Goal: Task Accomplishment & Management: Manage account settings

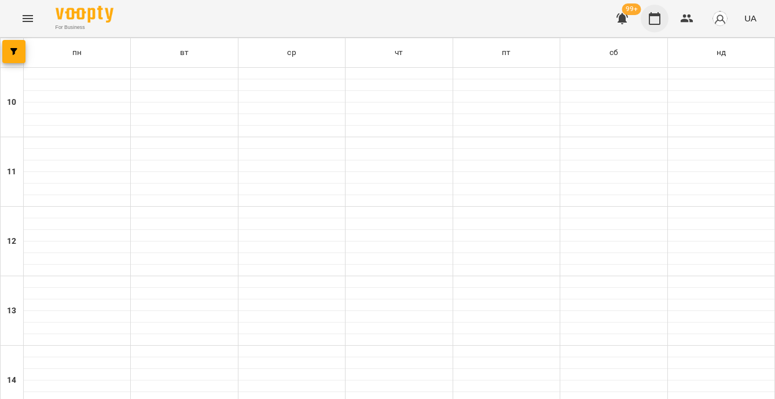
click at [648, 17] on button "button" at bounding box center [655, 19] width 28 height 28
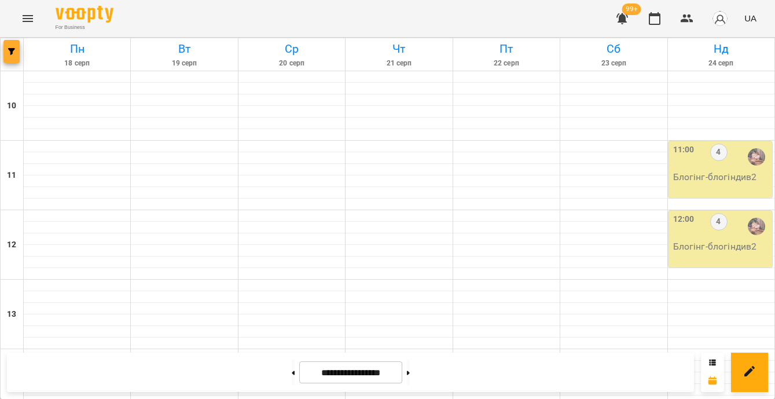
click at [9, 50] on icon "button" at bounding box center [11, 51] width 7 height 7
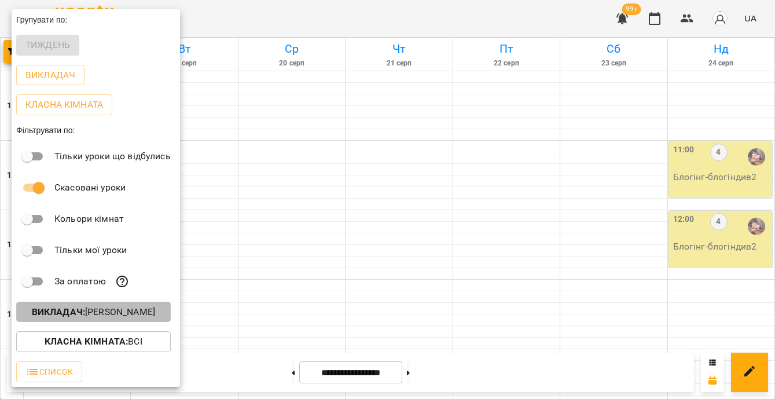
click at [124, 315] on p "Викладач : Ілля Петруша" at bounding box center [93, 312] width 123 height 14
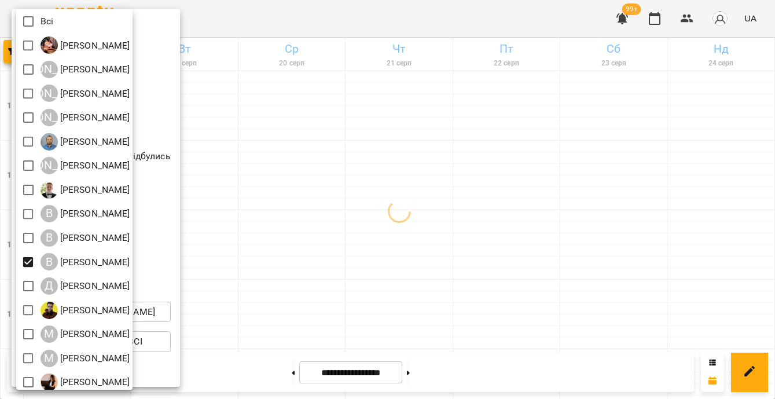
click at [274, 268] on div at bounding box center [387, 199] width 775 height 399
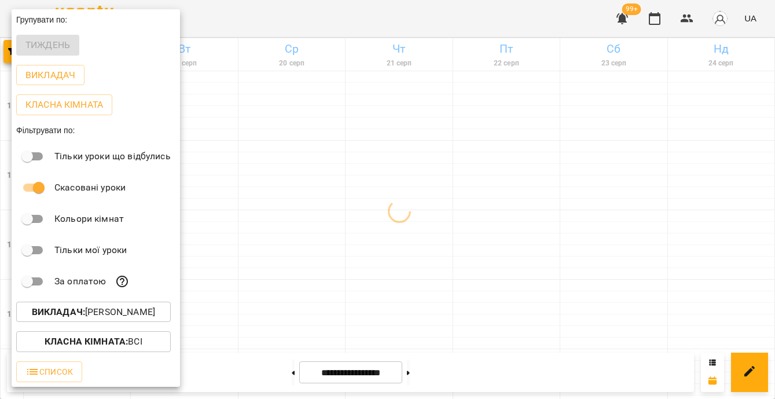
click at [274, 268] on div at bounding box center [387, 199] width 775 height 399
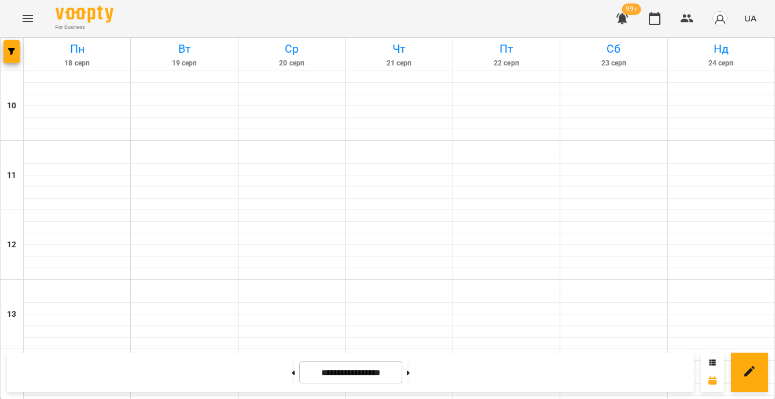
scroll to position [578, 0]
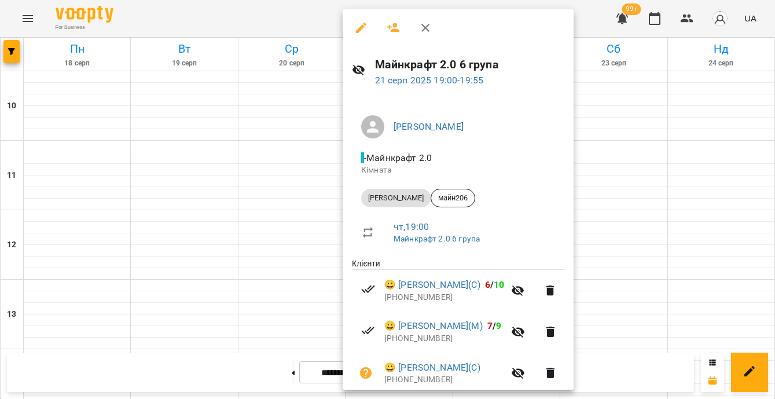
click at [635, 175] on div at bounding box center [387, 199] width 775 height 399
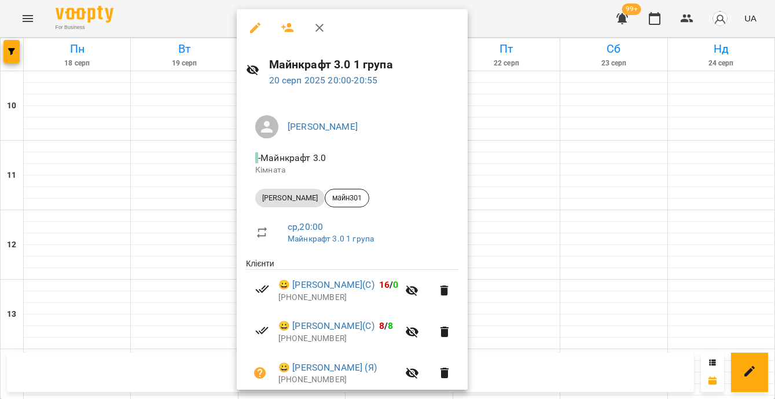
click at [597, 271] on div at bounding box center [387, 199] width 775 height 399
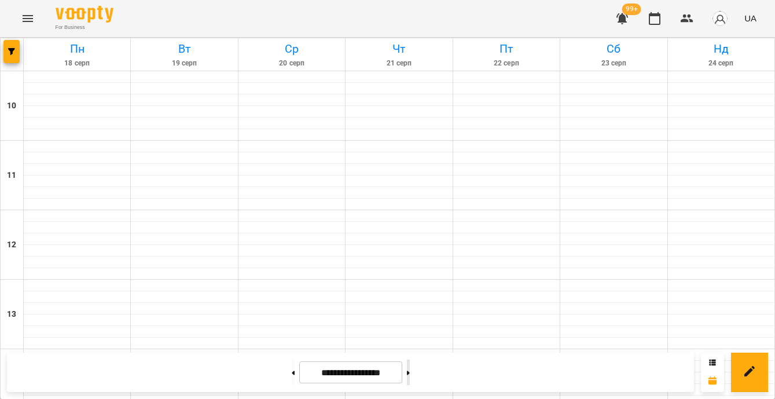
click at [410, 369] on button at bounding box center [408, 371] width 3 height 25
type input "**********"
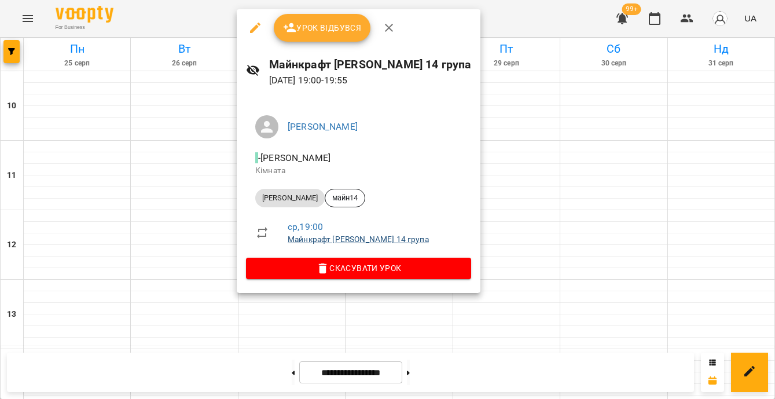
click at [321, 239] on link "Майнкрафт Віталій 14 група" at bounding box center [358, 238] width 141 height 9
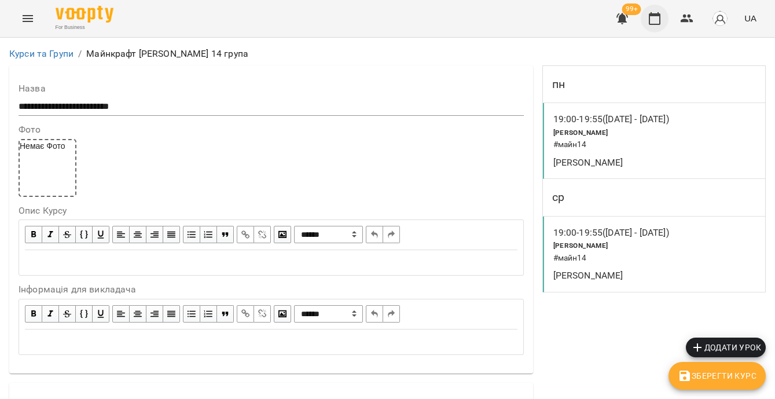
click at [659, 15] on icon "button" at bounding box center [655, 18] width 12 height 13
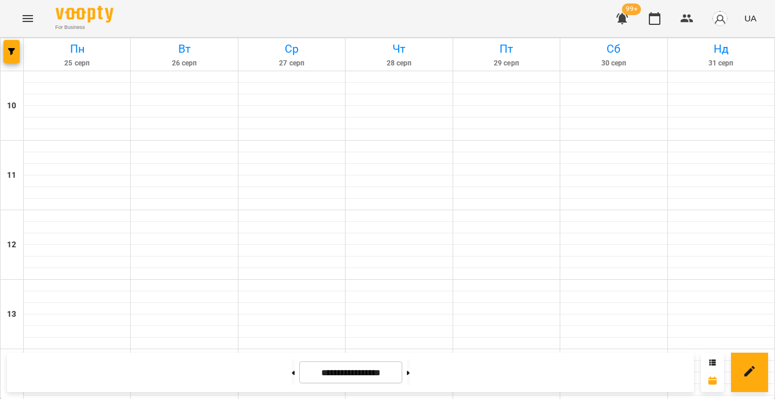
scroll to position [567, 0]
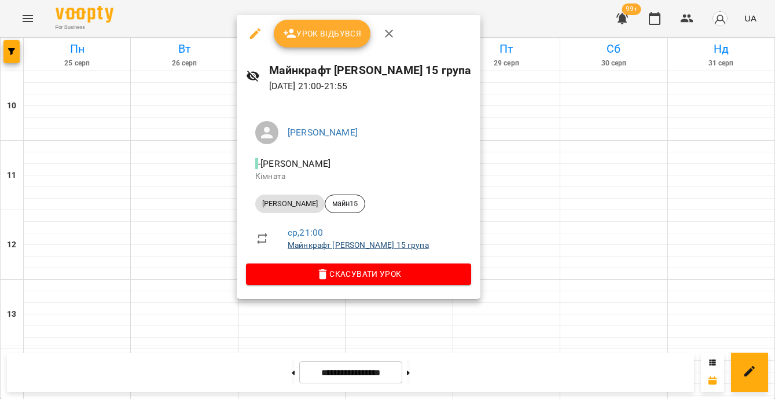
click at [344, 249] on link "Майнкрафт Віталій 15 група" at bounding box center [358, 244] width 141 height 9
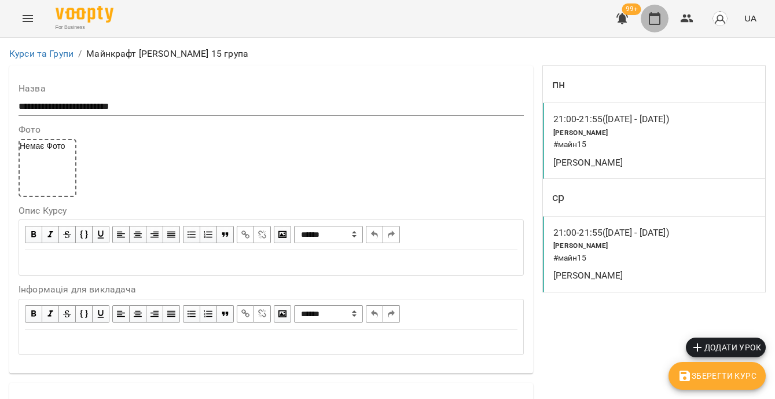
click at [653, 22] on icon "button" at bounding box center [655, 19] width 14 height 14
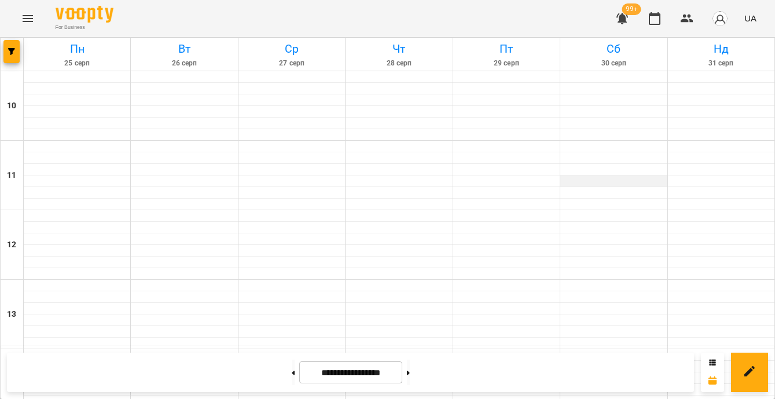
scroll to position [534, 0]
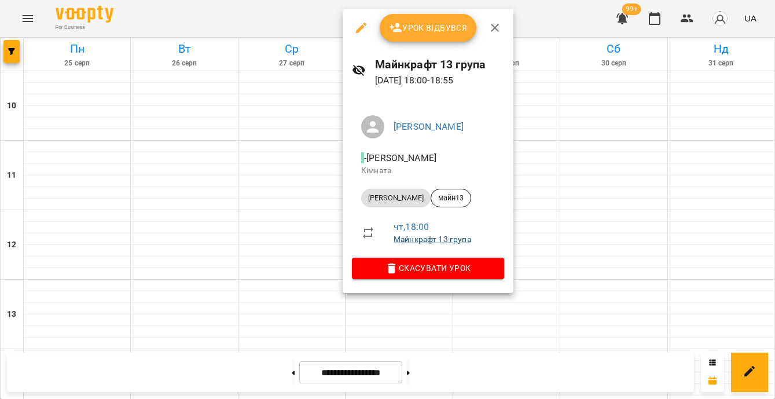
click at [453, 239] on link "Майнкрафт 13 група" at bounding box center [433, 238] width 78 height 9
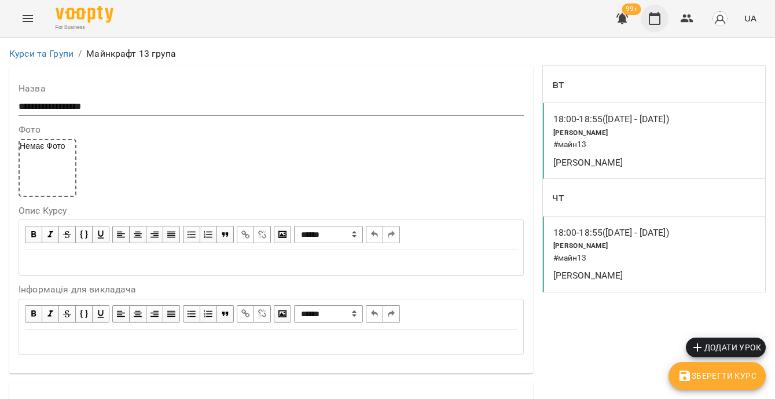
click at [657, 19] on icon "button" at bounding box center [655, 19] width 14 height 14
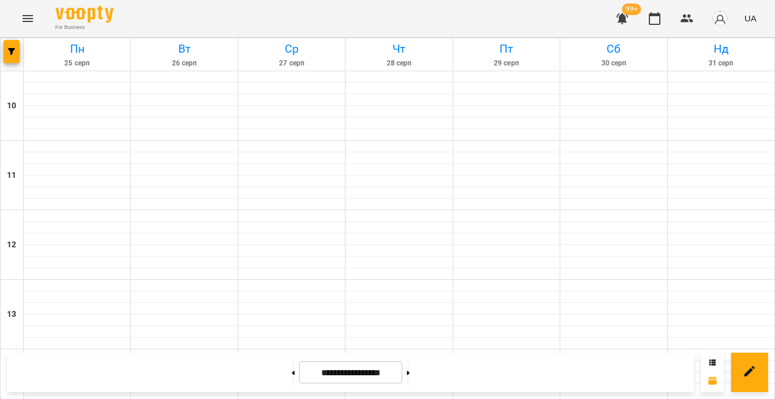
scroll to position [628, 0]
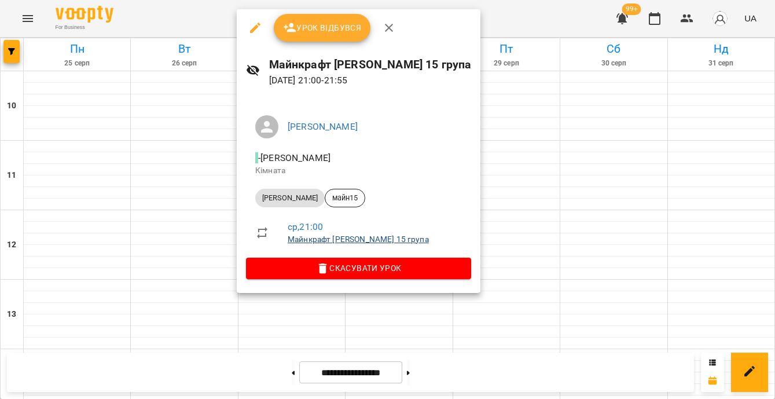
click at [313, 236] on link "Майнкрафт Віталій 15 група" at bounding box center [358, 238] width 141 height 9
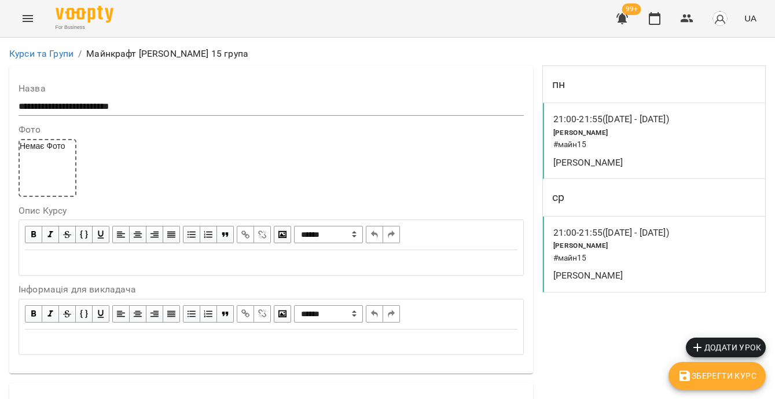
scroll to position [825, 0]
click at [656, 17] on icon "button" at bounding box center [655, 19] width 14 height 14
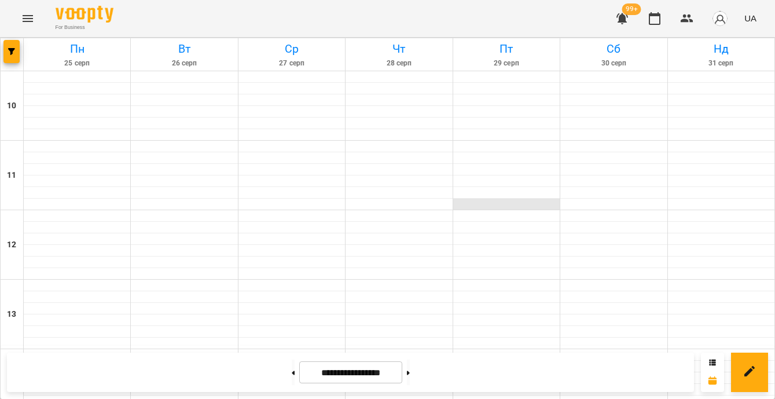
scroll to position [546, 0]
click at [19, 49] on span "button" at bounding box center [11, 51] width 16 height 7
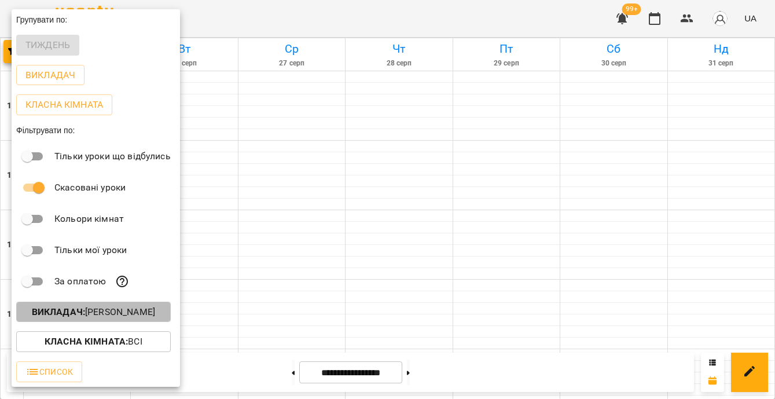
click at [96, 318] on p "Викладач : Віталій Кадуха" at bounding box center [93, 312] width 123 height 14
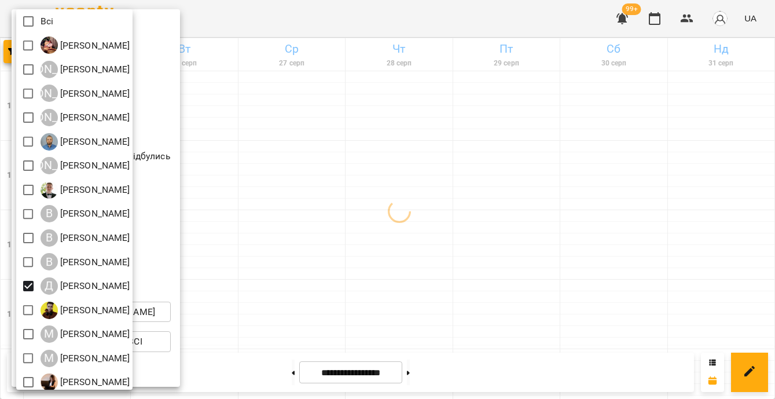
click at [572, 241] on div at bounding box center [387, 199] width 775 height 399
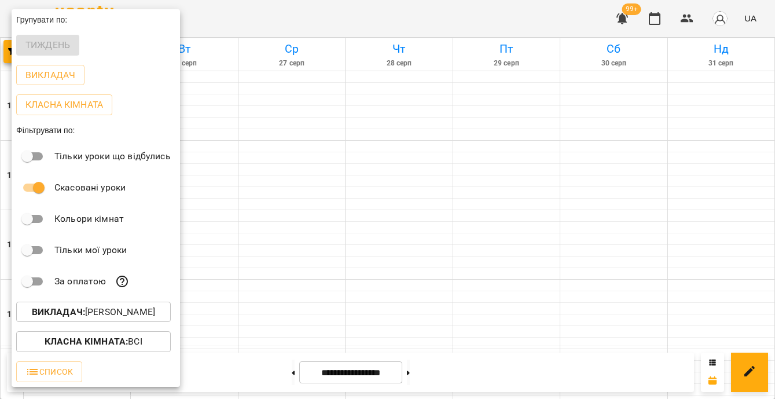
click at [572, 241] on div at bounding box center [387, 199] width 775 height 399
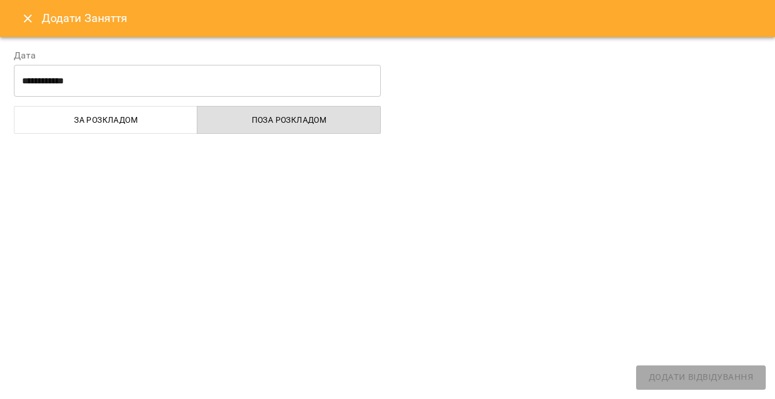
select select
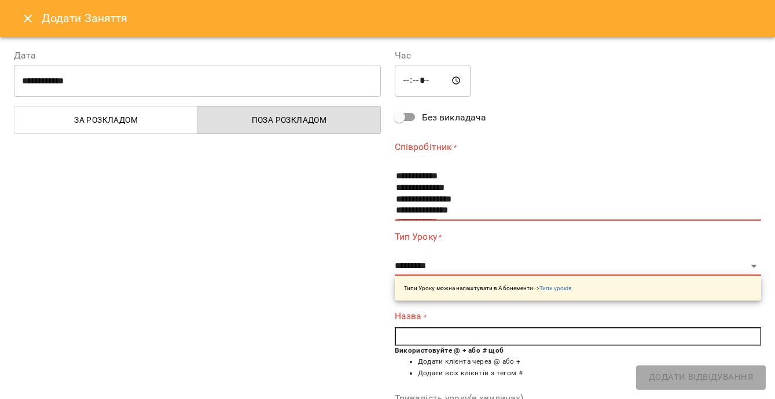
click at [25, 19] on icon "Close" at bounding box center [28, 19] width 14 height 14
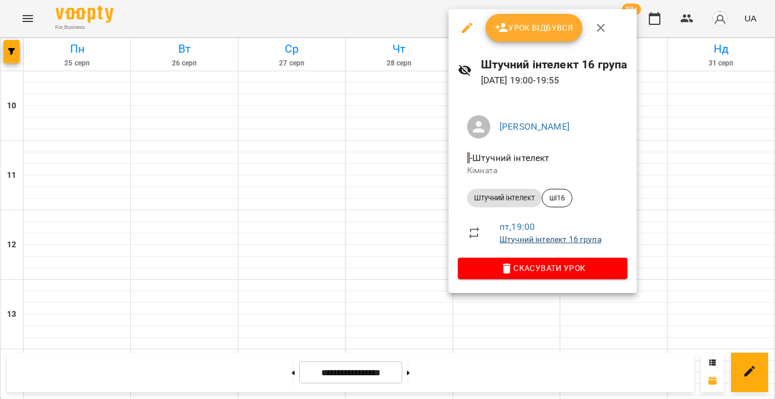
click at [551, 241] on link "Штучний інтелект 16 група" at bounding box center [551, 238] width 102 height 9
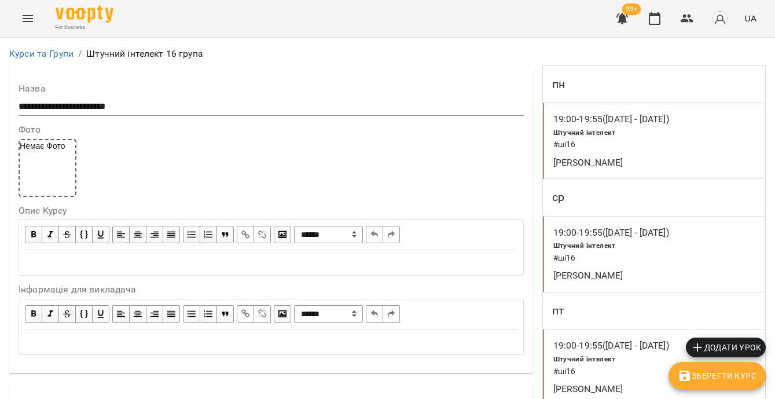
click at [670, 20] on div "99+ UA" at bounding box center [684, 18] width 153 height 30
click at [659, 18] on icon "button" at bounding box center [655, 19] width 14 height 14
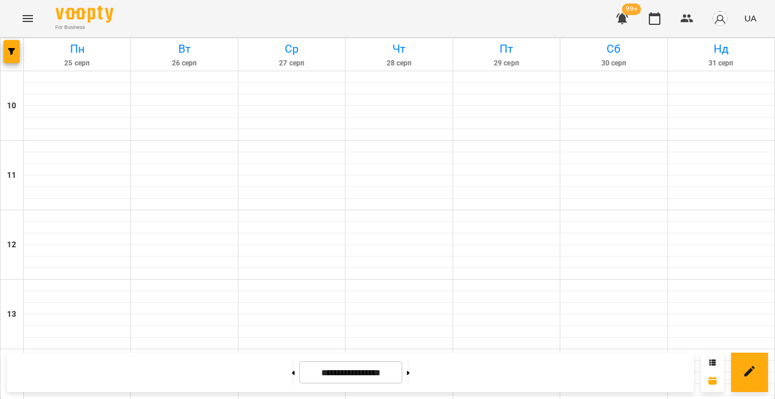
scroll to position [381, 0]
click at [11, 58] on button "button" at bounding box center [11, 51] width 16 height 23
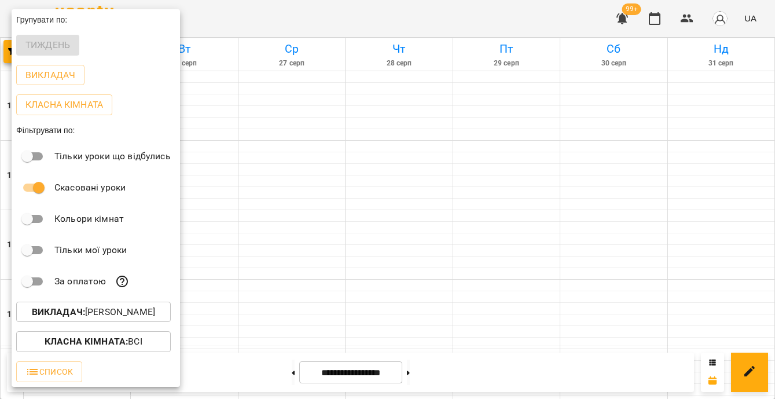
click at [83, 311] on b "Викладач :" at bounding box center [58, 311] width 53 height 11
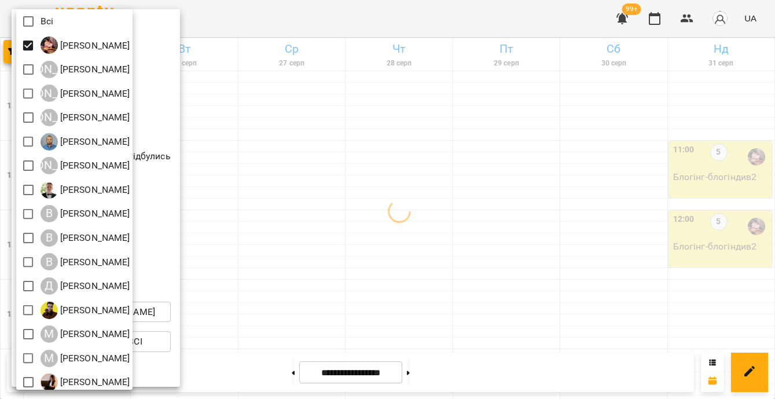
click at [383, 203] on div at bounding box center [387, 199] width 775 height 399
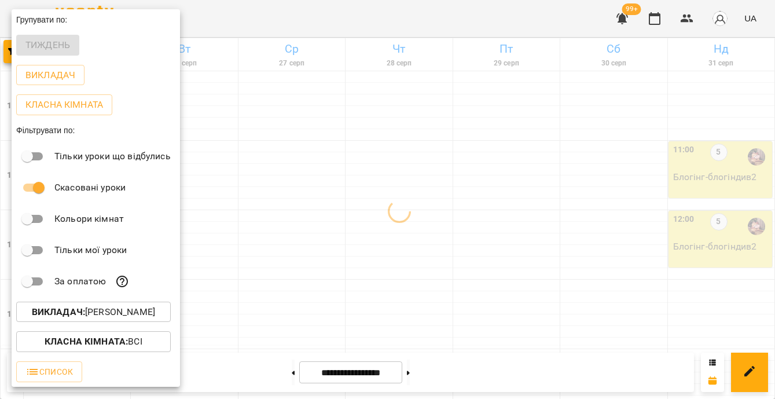
click at [383, 203] on div at bounding box center [387, 199] width 775 height 399
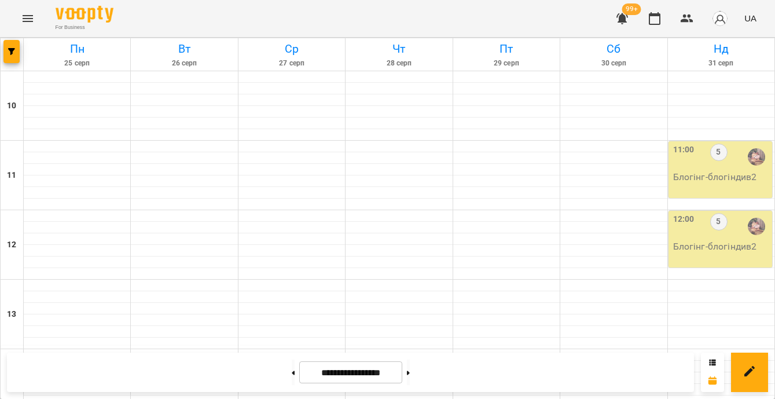
scroll to position [356, 0]
click at [410, 380] on button at bounding box center [408, 371] width 3 height 25
type input "**********"
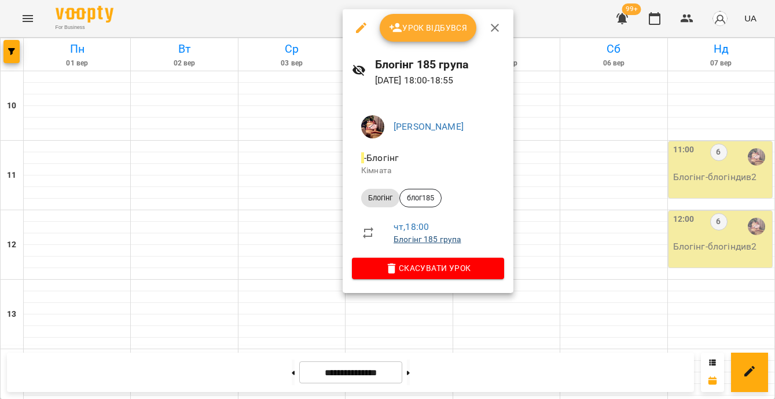
click at [424, 241] on link "Блогінг 185 група" at bounding box center [428, 238] width 68 height 9
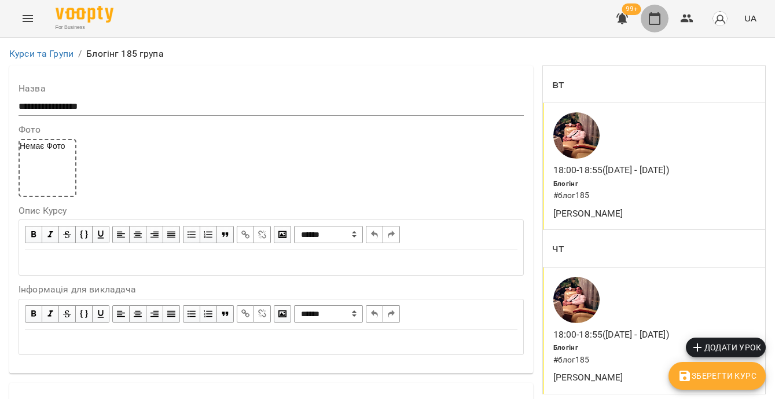
click at [647, 25] on button "button" at bounding box center [655, 19] width 28 height 28
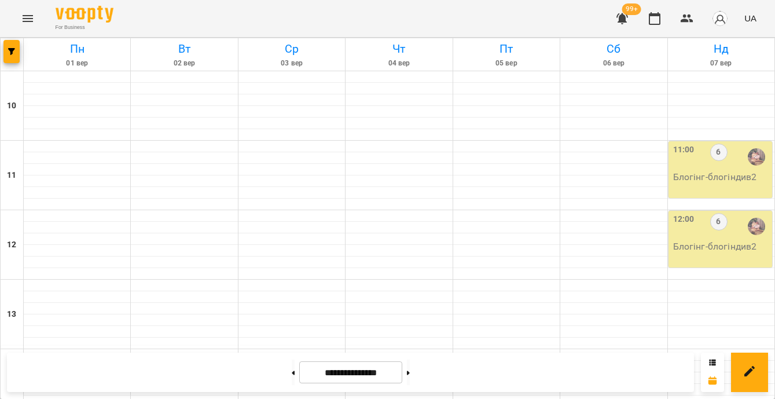
scroll to position [573, 0]
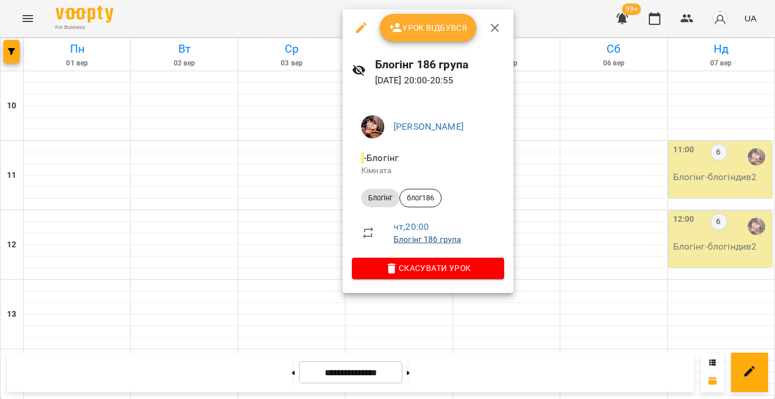
click at [427, 237] on link "Блогінг 186 група" at bounding box center [428, 238] width 68 height 9
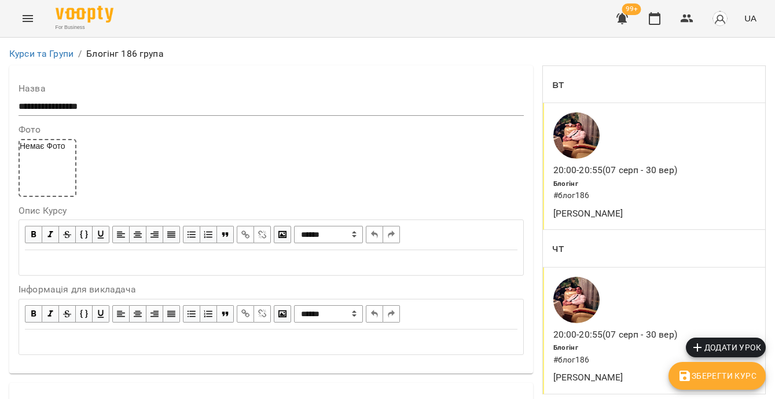
scroll to position [568, 0]
click at [662, 24] on icon "button" at bounding box center [655, 19] width 14 height 14
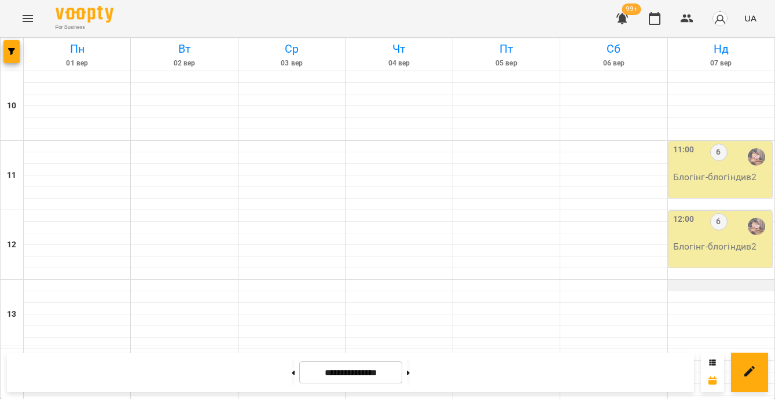
scroll to position [527, 0]
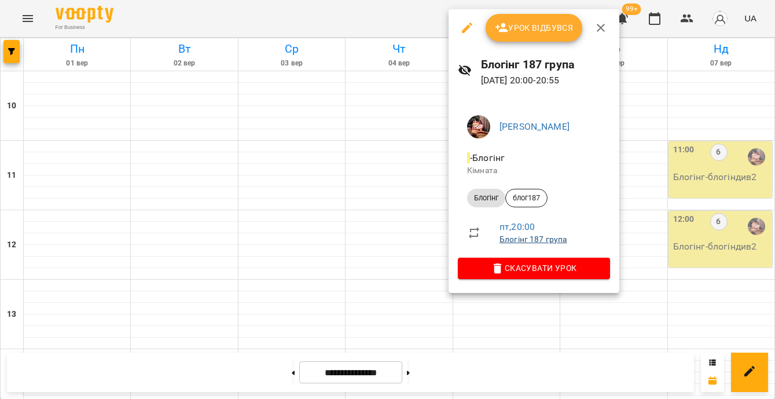
click at [517, 240] on link "Блогінг 187 група" at bounding box center [534, 238] width 68 height 9
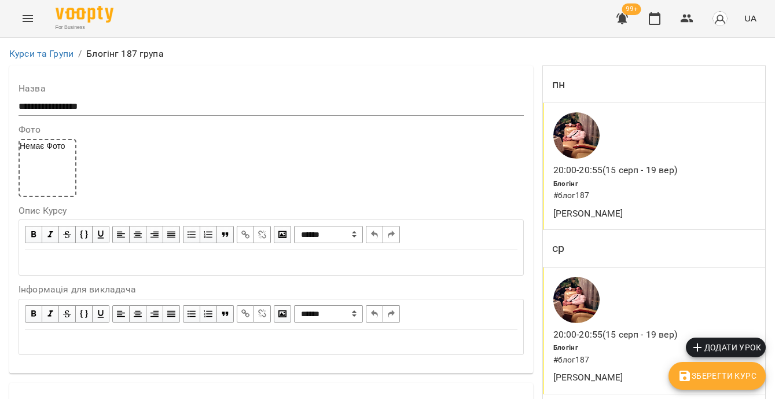
scroll to position [775, 0]
click at [654, 14] on icon "button" at bounding box center [655, 18] width 12 height 13
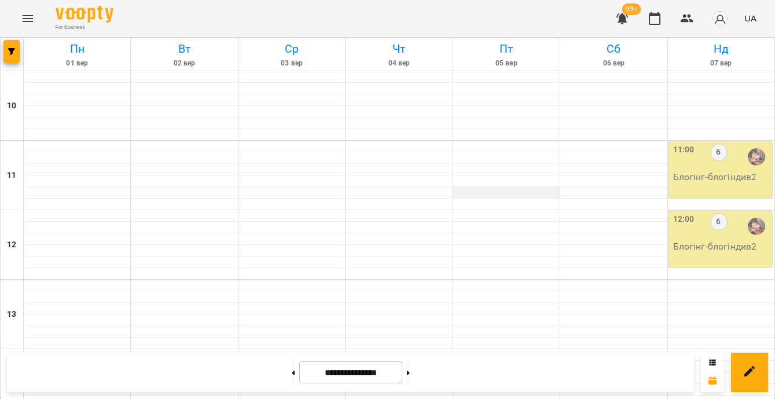
scroll to position [458, 0]
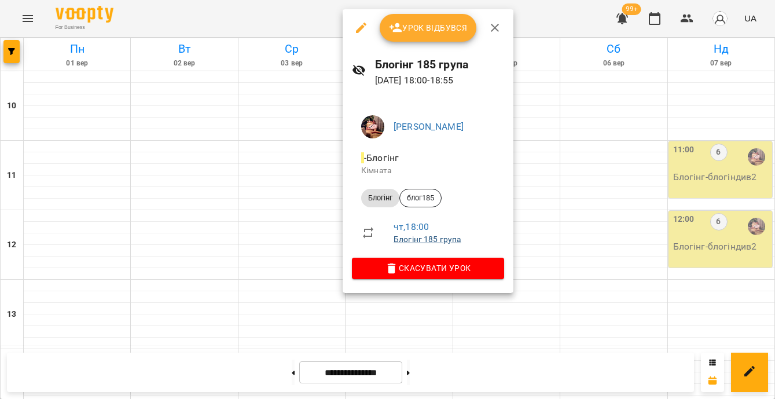
click at [400, 240] on link "Блогінг 185 група" at bounding box center [428, 238] width 68 height 9
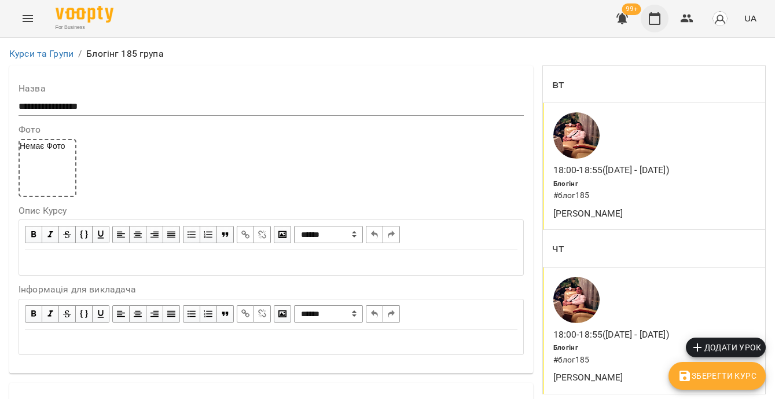
click at [651, 19] on icon "button" at bounding box center [655, 19] width 14 height 14
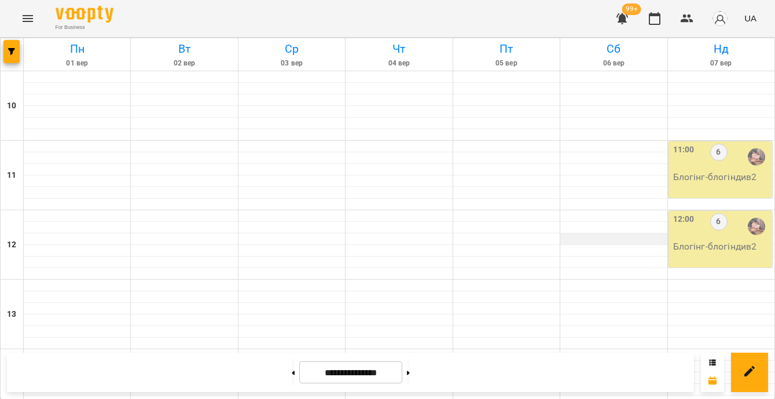
scroll to position [531, 0]
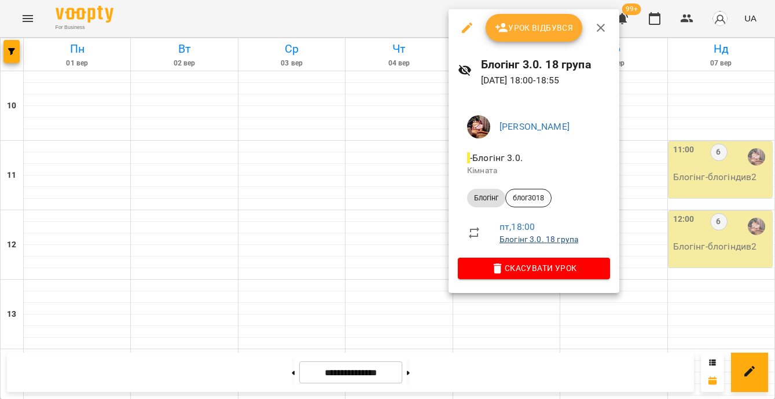
click at [519, 241] on link "Блогінг 3.0. 18 група" at bounding box center [539, 238] width 79 height 9
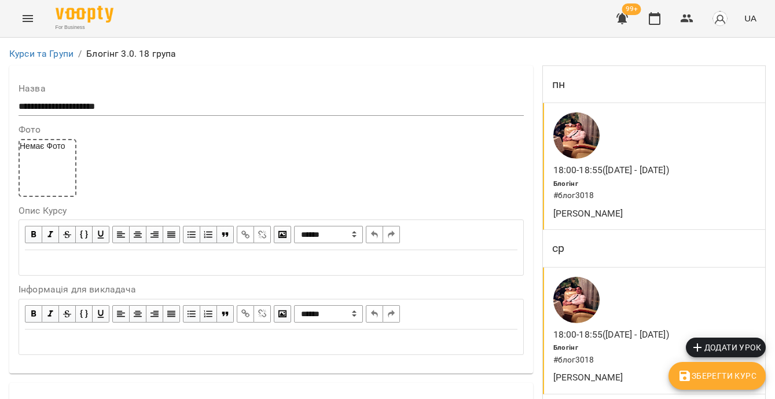
scroll to position [76, 0]
click at [655, 20] on icon "button" at bounding box center [655, 19] width 14 height 14
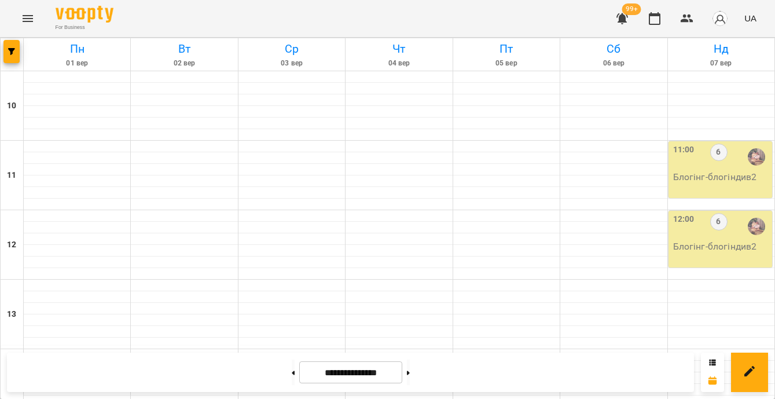
scroll to position [553, 0]
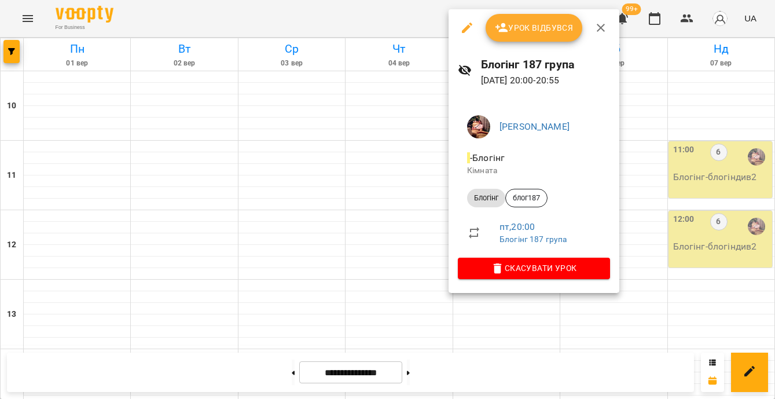
click at [355, 291] on div at bounding box center [387, 199] width 775 height 399
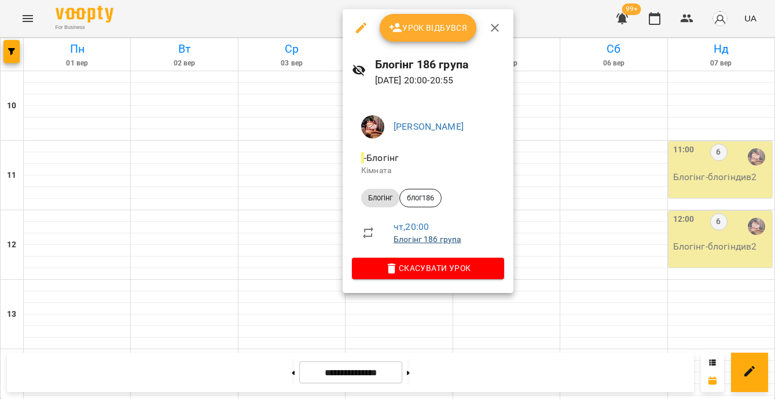
click at [408, 241] on link "Блогінг 186 група" at bounding box center [428, 238] width 68 height 9
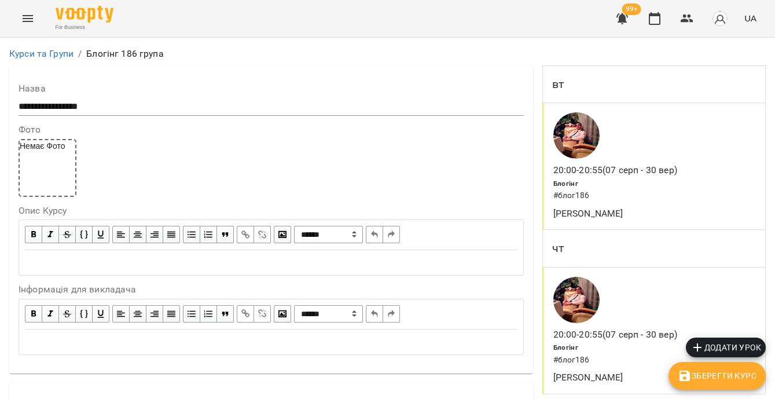
scroll to position [1158, 0]
click at [651, 19] on icon "button" at bounding box center [655, 19] width 14 height 14
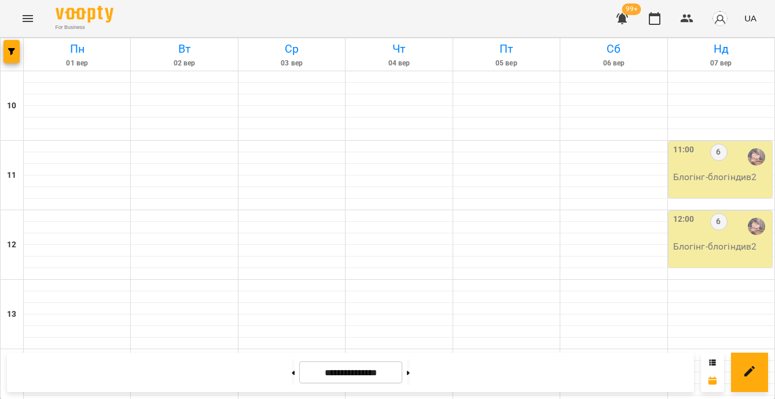
scroll to position [472, 0]
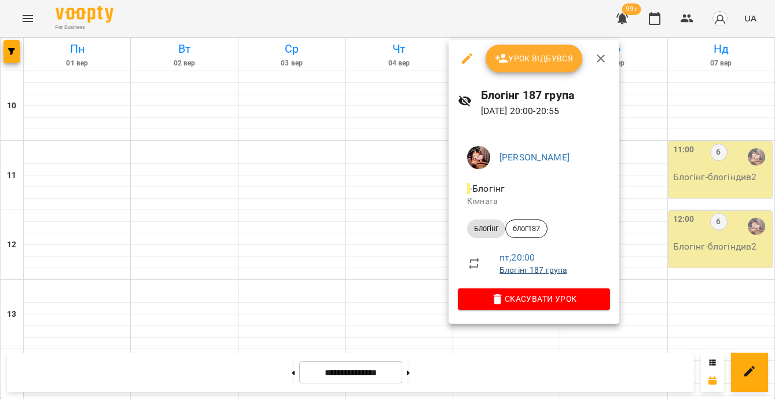
click at [527, 266] on link "Блогінг 187 група" at bounding box center [534, 269] width 68 height 9
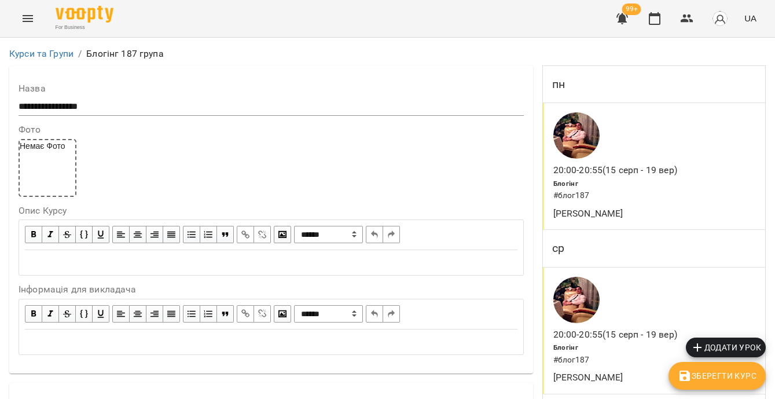
click at [650, 20] on icon "button" at bounding box center [655, 18] width 12 height 13
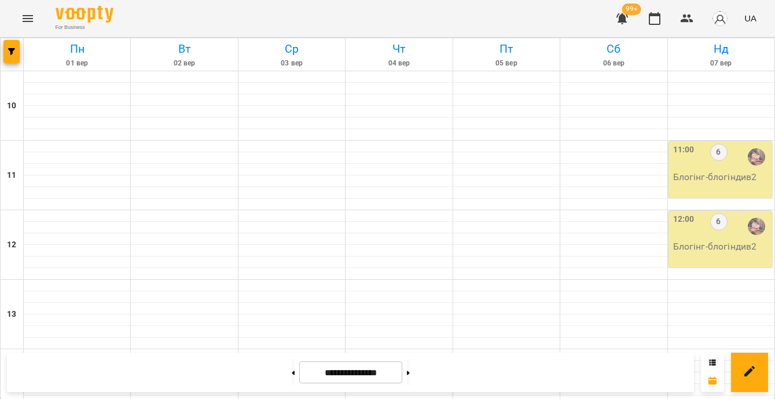
scroll to position [356, 0]
click at [292, 369] on button at bounding box center [293, 371] width 3 height 25
type input "**********"
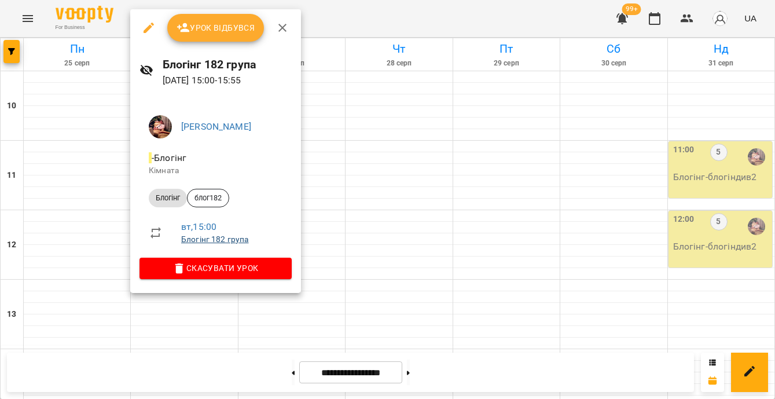
click at [240, 237] on link "Блогінг 182 група" at bounding box center [215, 238] width 68 height 9
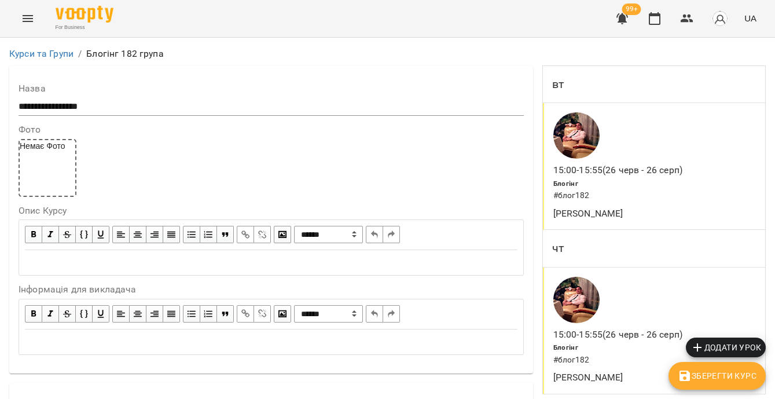
scroll to position [1122, 0]
click at [655, 22] on icon "button" at bounding box center [655, 19] width 14 height 14
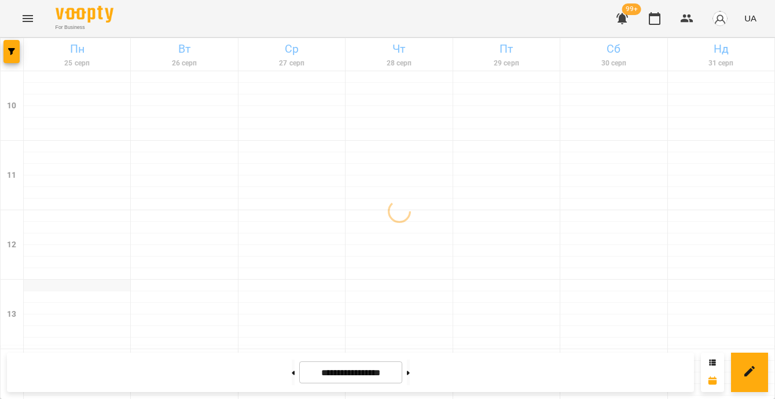
scroll to position [353, 0]
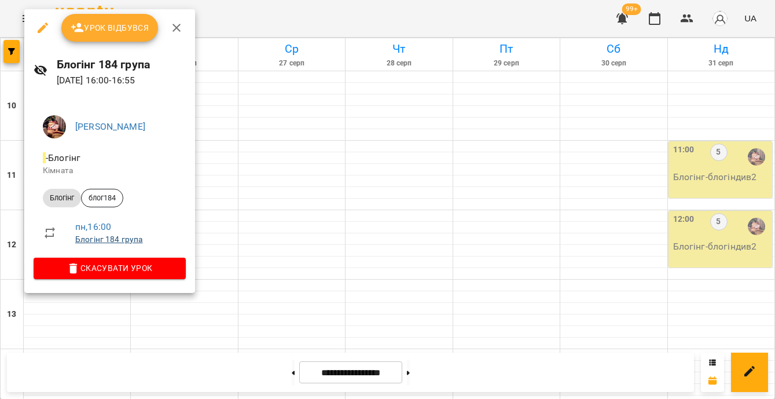
click at [127, 242] on link "Блогінг 184 група" at bounding box center [109, 238] width 68 height 9
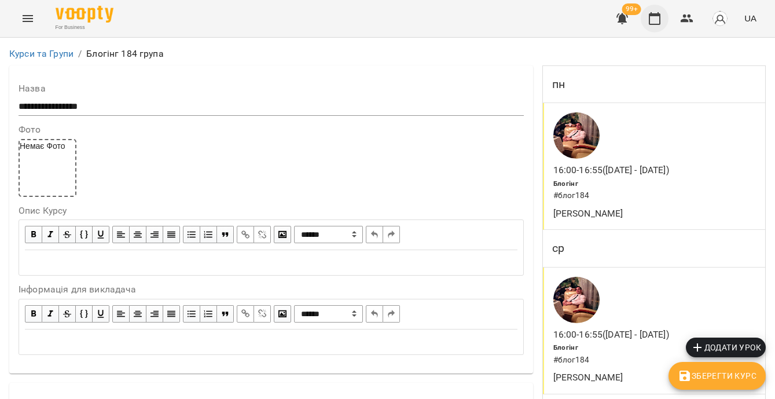
scroll to position [868, 0]
click at [654, 17] on icon "button" at bounding box center [655, 19] width 14 height 14
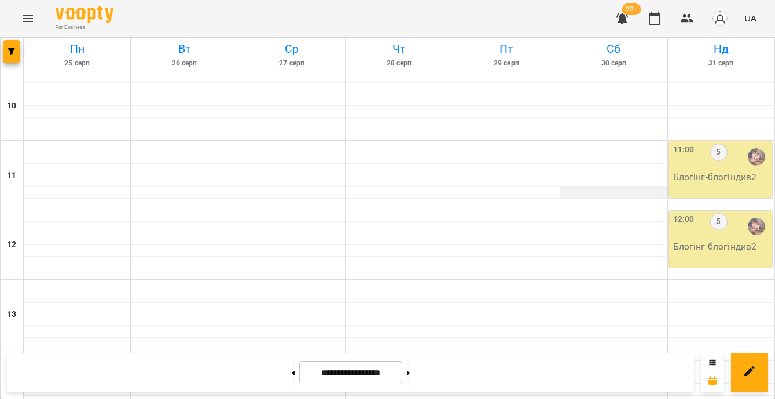
scroll to position [447, 0]
click at [410, 372] on button at bounding box center [408, 371] width 3 height 25
type input "**********"
click at [13, 58] on button "button" at bounding box center [11, 51] width 16 height 23
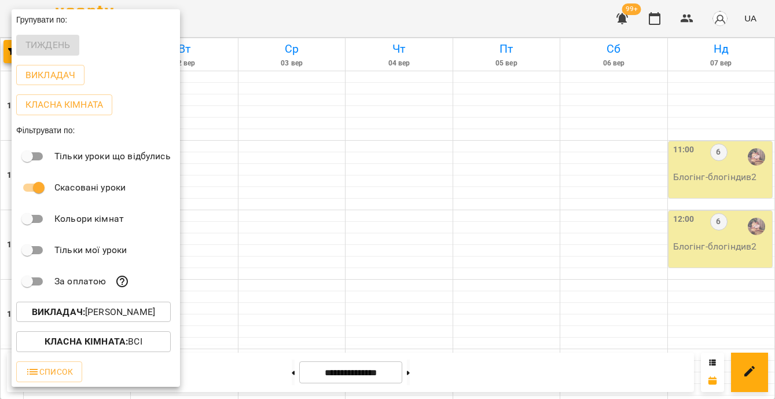
click at [82, 313] on b "Викладач :" at bounding box center [58, 311] width 53 height 11
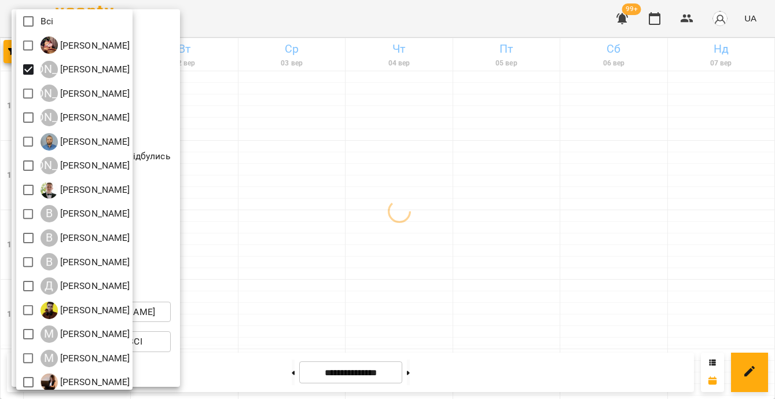
click at [355, 208] on div at bounding box center [387, 199] width 775 height 399
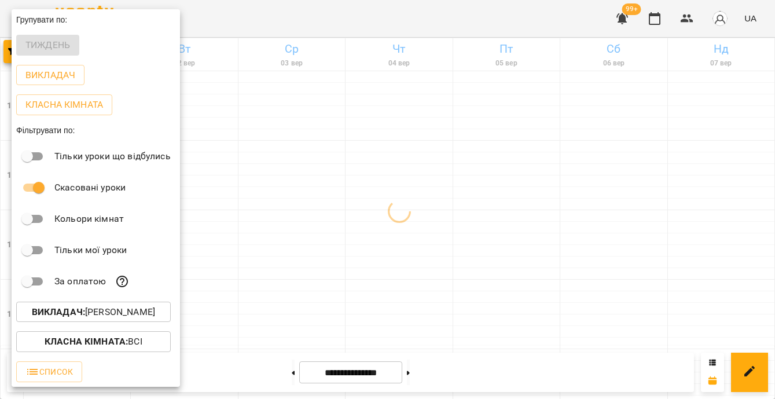
click at [355, 208] on div at bounding box center [387, 199] width 775 height 399
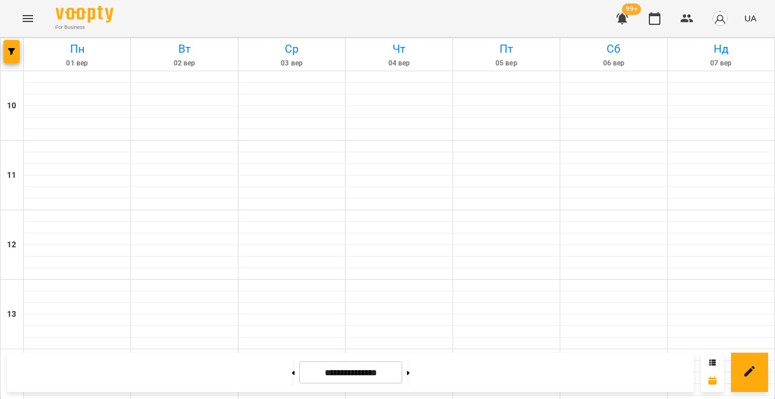
scroll to position [507, 0]
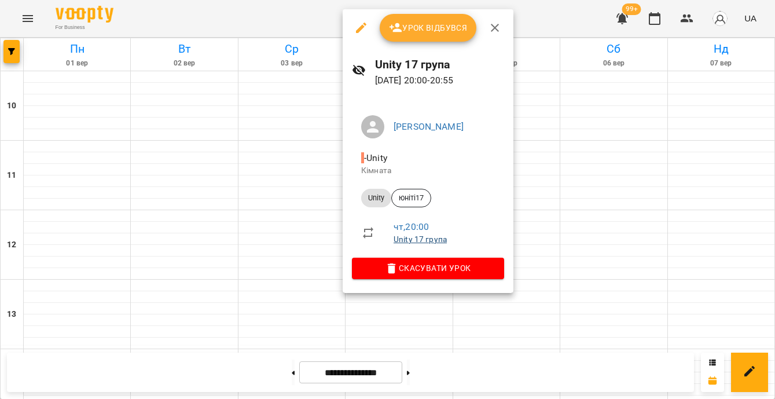
click at [424, 241] on link "Unity 17 група" at bounding box center [420, 238] width 53 height 9
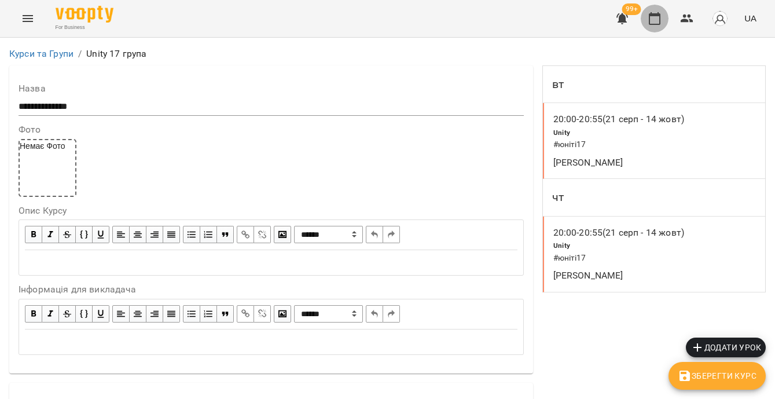
click at [658, 20] on icon "button" at bounding box center [655, 19] width 14 height 14
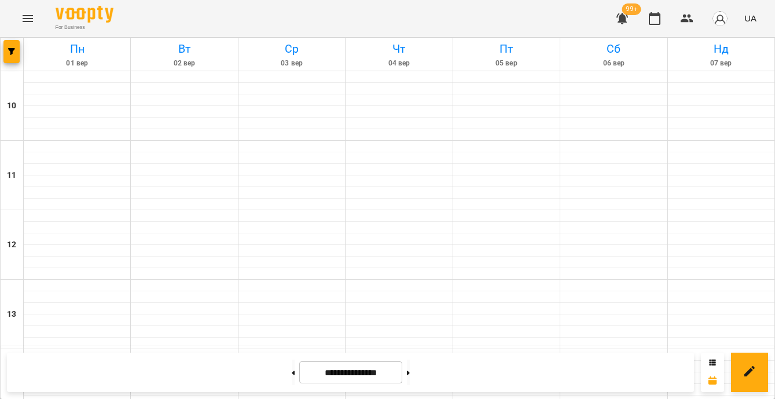
scroll to position [551, 0]
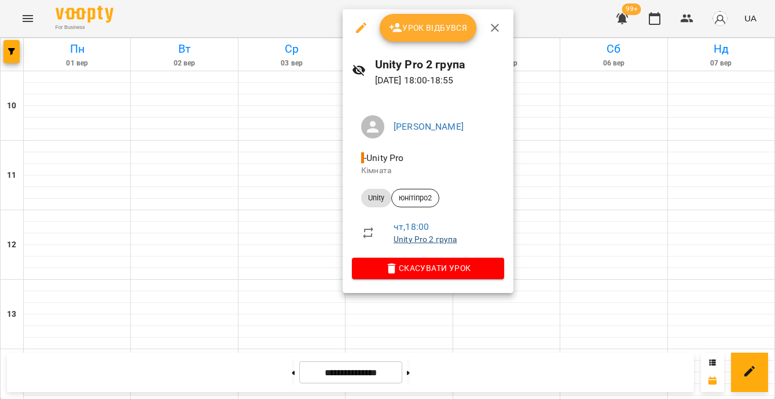
click at [422, 235] on link "Unity Pro 2 група" at bounding box center [426, 238] width 64 height 9
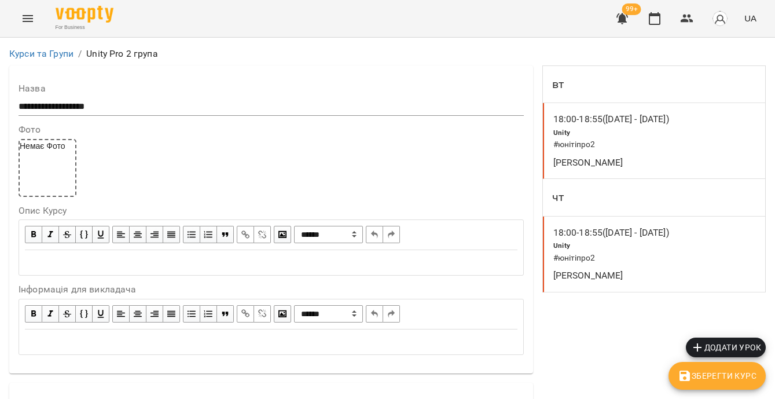
scroll to position [945, 0]
click at [658, 23] on icon "button" at bounding box center [655, 19] width 14 height 14
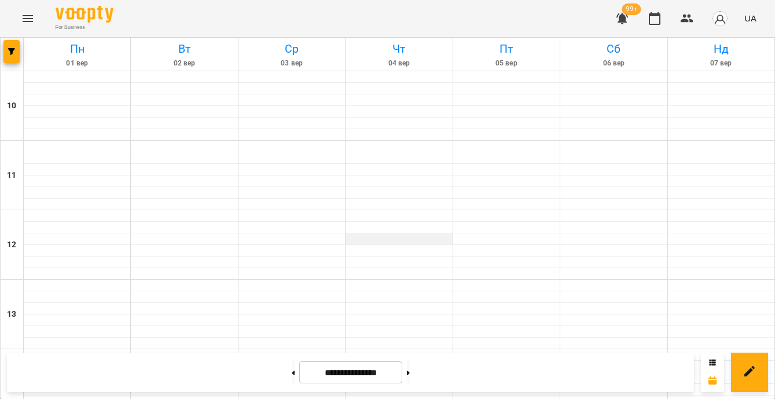
scroll to position [482, 0]
click at [14, 53] on icon "button" at bounding box center [11, 51] width 7 height 7
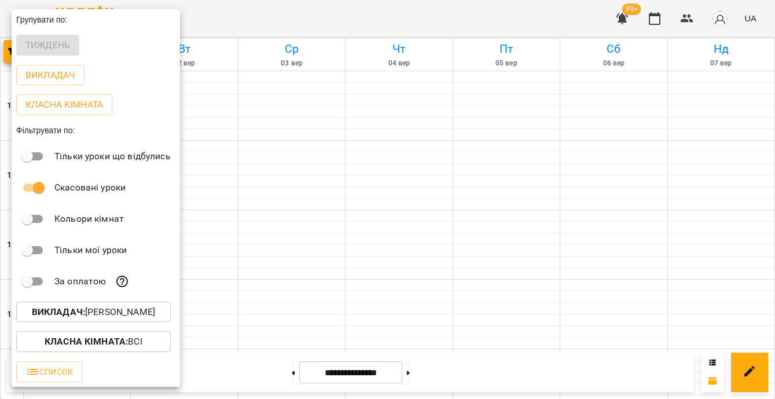
click at [137, 314] on p "Викладач : Альберт Волков" at bounding box center [93, 312] width 123 height 14
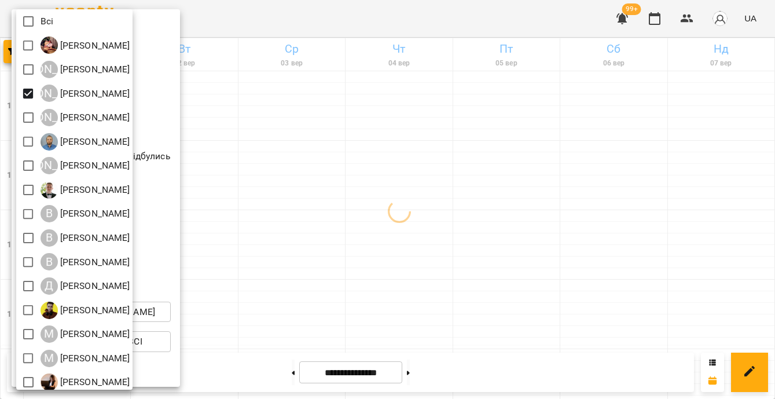
click at [261, 190] on div at bounding box center [387, 199] width 775 height 399
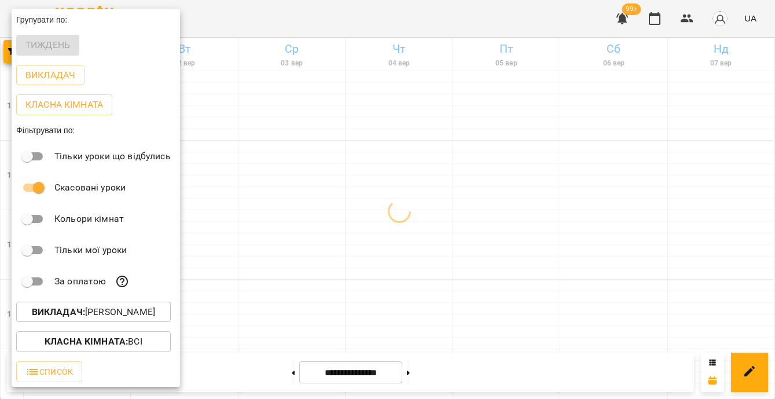
click at [261, 190] on div "Всі Ілля Петруша А Альберт Волков А Аліна Москаленко А Анастасія Герус Антон Ко…" at bounding box center [387, 199] width 775 height 399
click at [261, 190] on div at bounding box center [387, 199] width 775 height 399
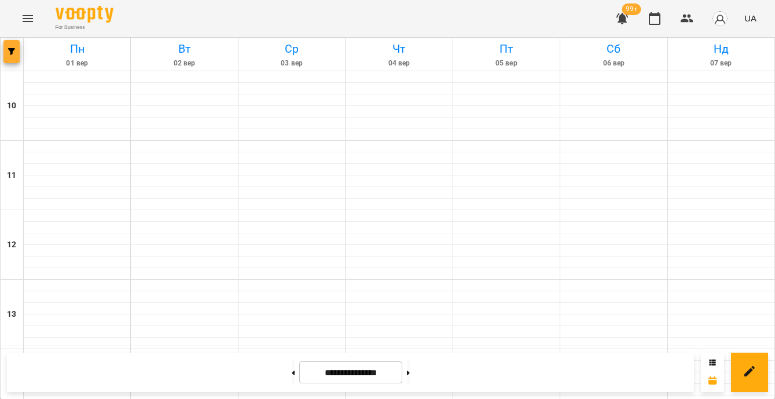
click at [15, 53] on span "button" at bounding box center [11, 51] width 16 height 7
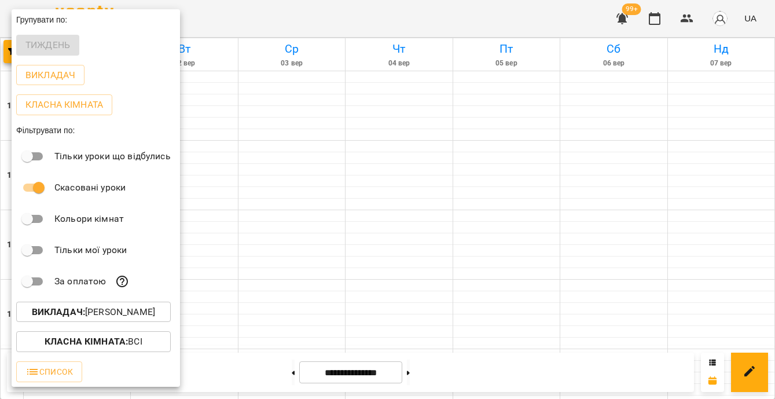
click at [87, 308] on p "Викладач : Аліна Москаленко" at bounding box center [93, 312] width 123 height 14
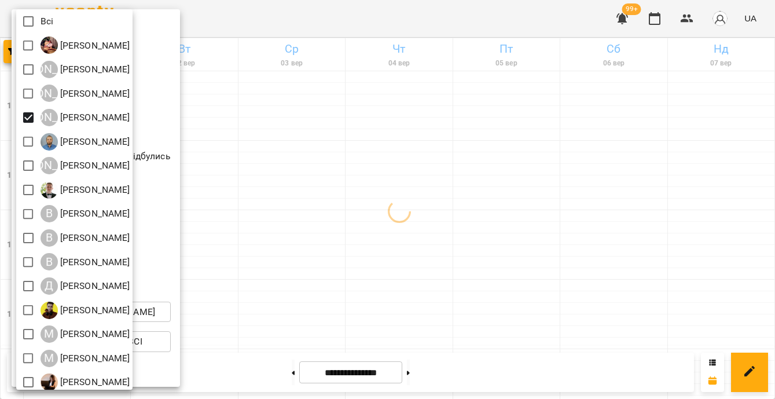
click at [558, 294] on div at bounding box center [387, 199] width 775 height 399
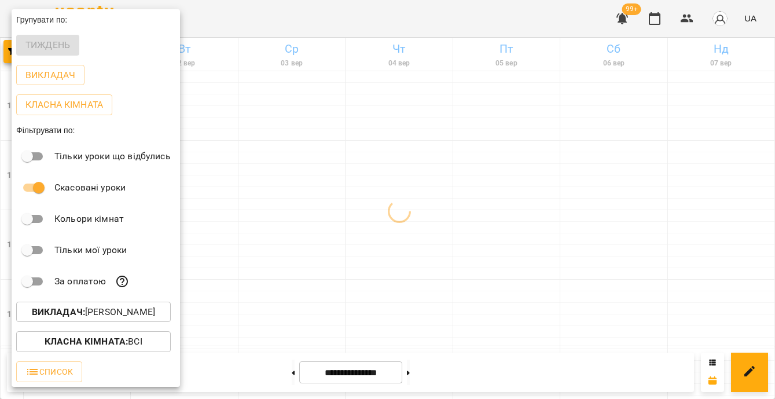
click at [557, 292] on div at bounding box center [387, 199] width 775 height 399
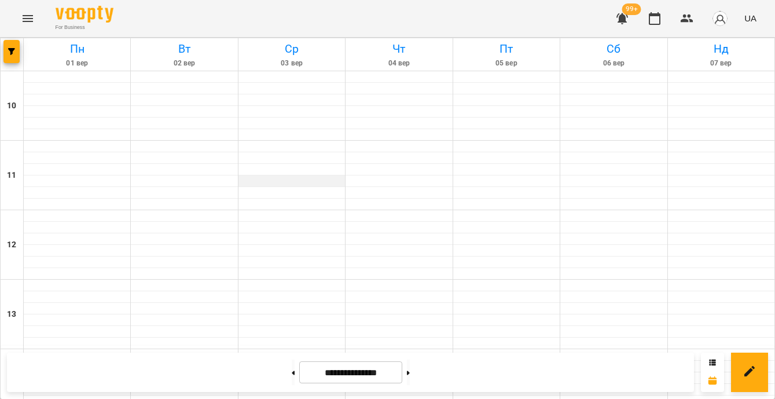
scroll to position [521, 0]
click at [13, 52] on icon "button" at bounding box center [11, 51] width 7 height 7
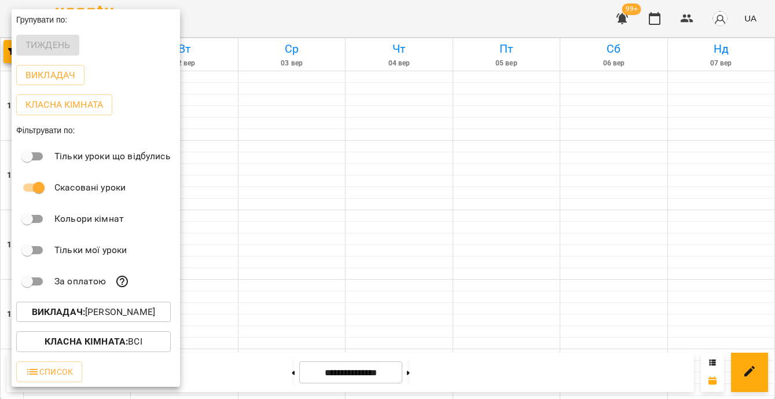
click at [105, 317] on p "Викладач : Анастасія Герус" at bounding box center [93, 312] width 123 height 14
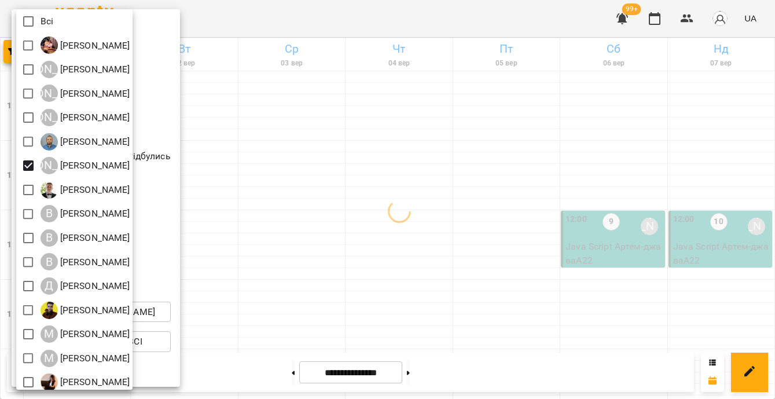
click at [295, 186] on div at bounding box center [387, 199] width 775 height 399
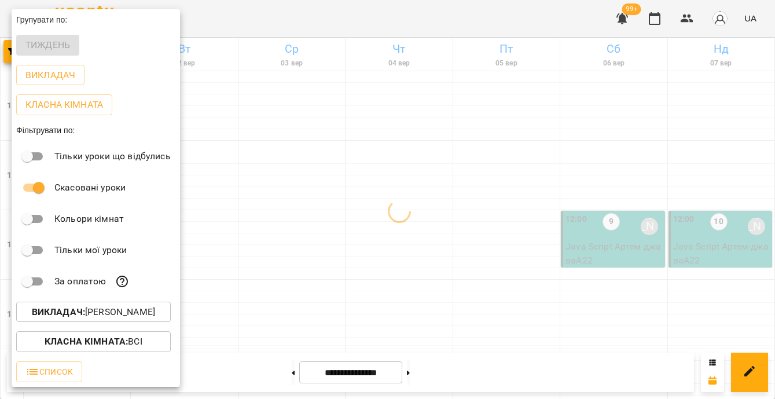
click at [295, 186] on div "Всі Ілля Петруша А Альберт Волков А Аліна Москаленко А Анастасія Герус Антон Ко…" at bounding box center [387, 199] width 775 height 399
click at [295, 186] on div at bounding box center [387, 199] width 775 height 399
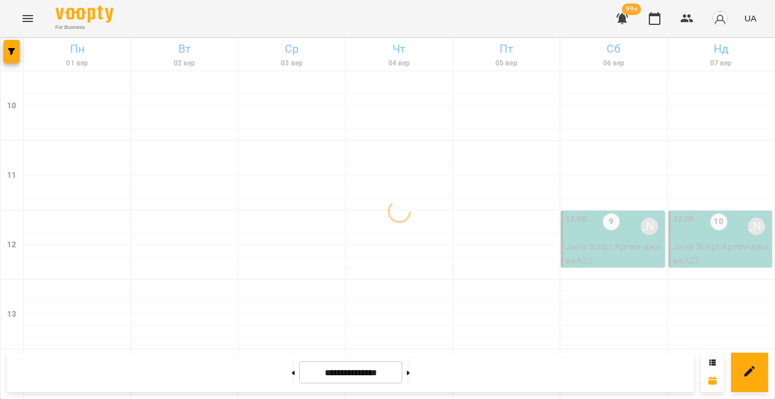
scroll to position [508, 0]
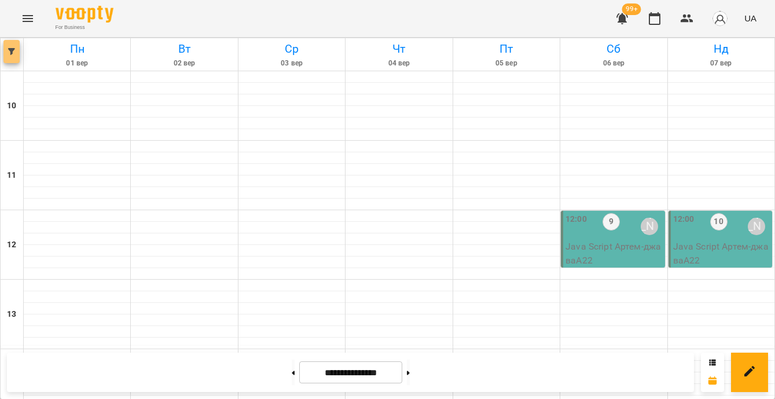
click at [16, 50] on span "button" at bounding box center [11, 51] width 16 height 7
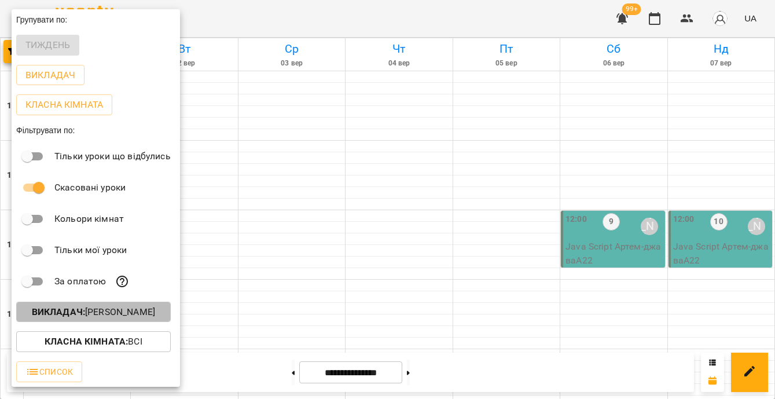
click at [118, 317] on p "Викладач : Артем Кот" at bounding box center [93, 312] width 123 height 14
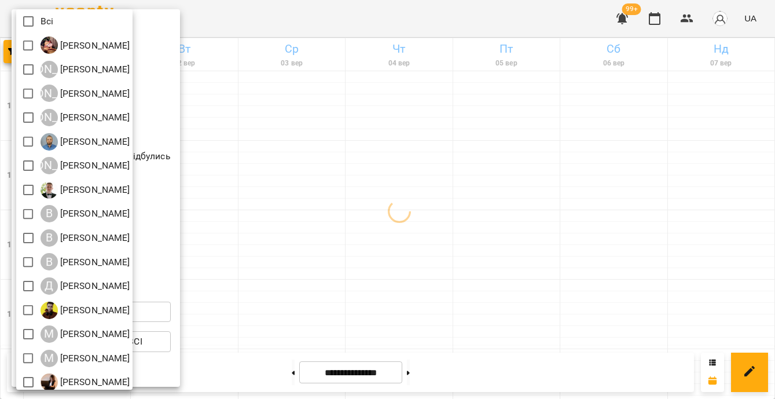
click at [366, 168] on div at bounding box center [387, 199] width 775 height 399
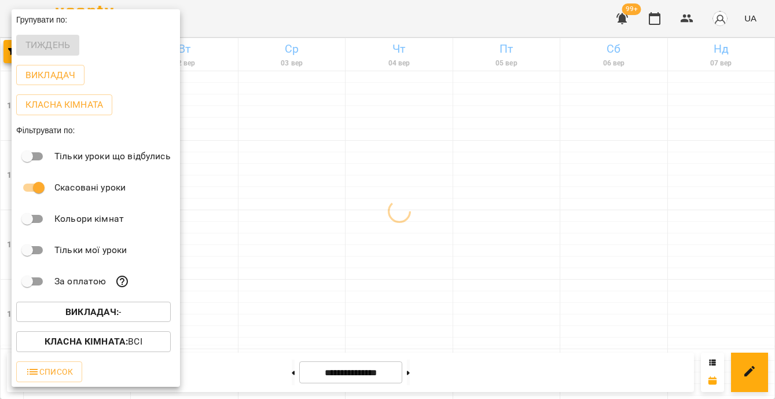
click at [273, 101] on div at bounding box center [387, 199] width 775 height 399
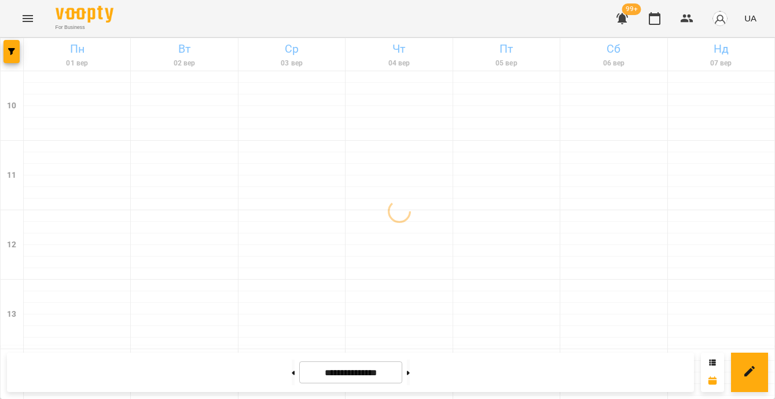
click at [24, 16] on icon "Menu" at bounding box center [28, 19] width 14 height 14
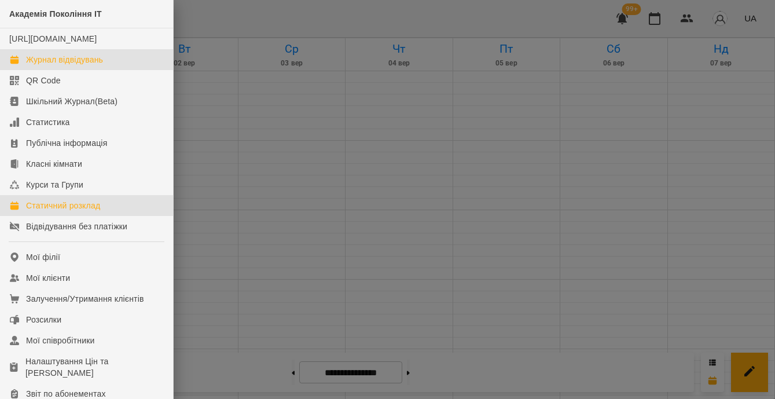
click at [117, 216] on link "Статичний розклад" at bounding box center [86, 205] width 173 height 21
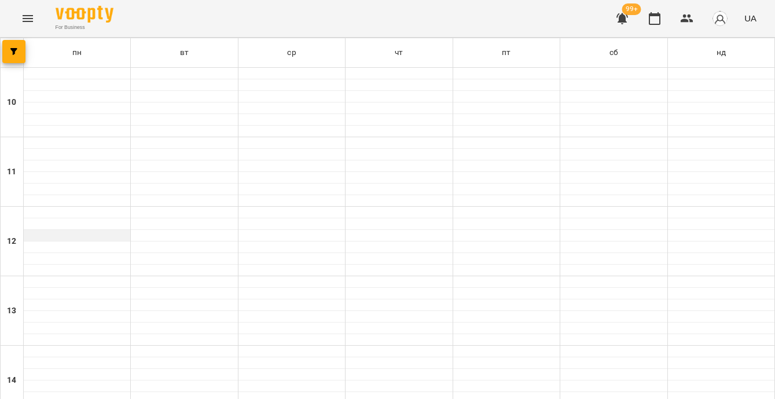
scroll to position [548, 0]
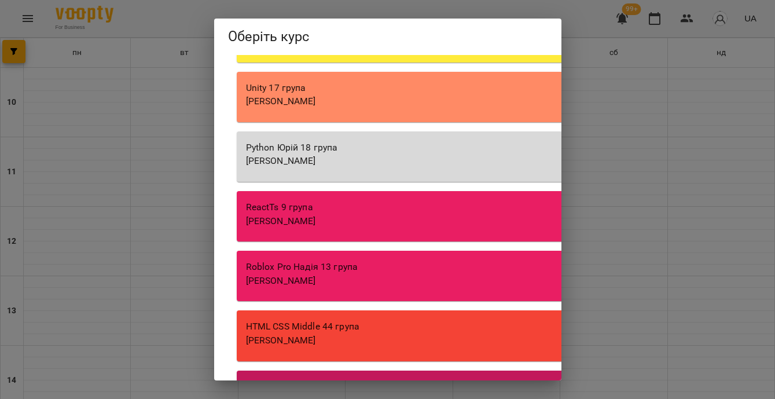
scroll to position [34469, 0]
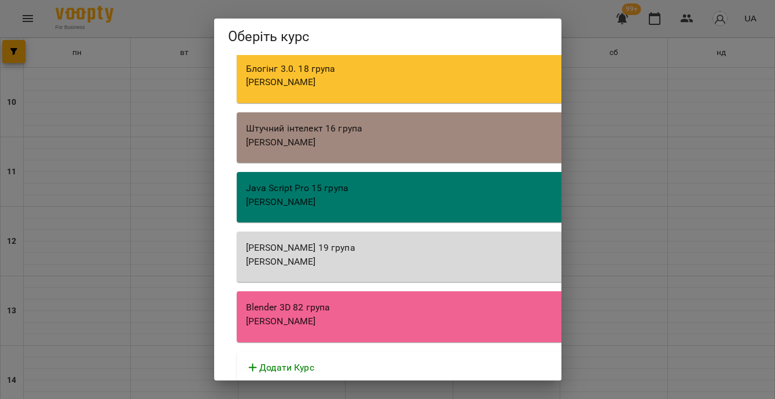
click at [362, 195] on div "Артем Кот" at bounding box center [566, 202] width 641 height 14
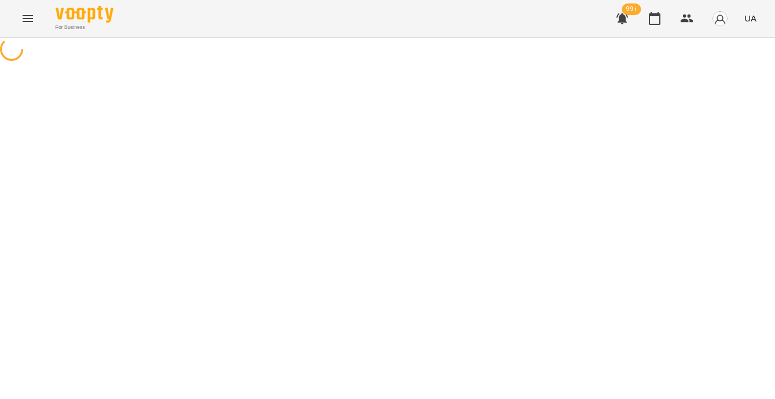
select select "**********"
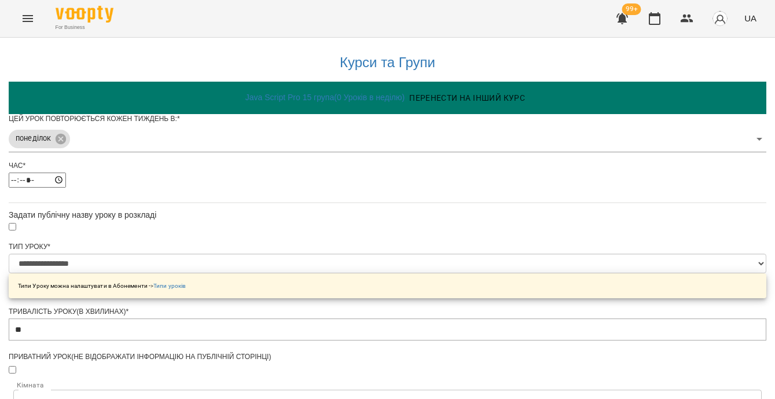
click at [329, 165] on body "**********" at bounding box center [387, 374] width 775 height 749
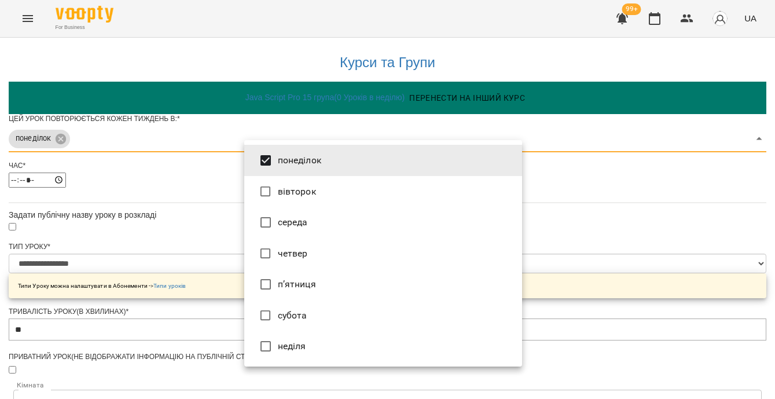
click at [318, 224] on li "середа" at bounding box center [383, 222] width 278 height 31
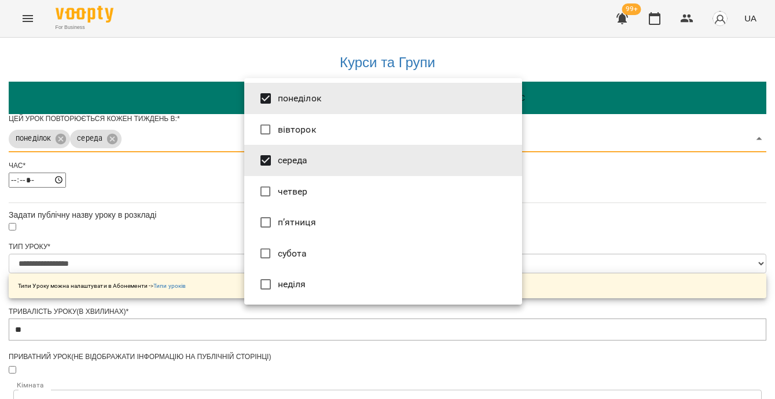
drag, startPoint x: 318, startPoint y: 224, endPoint x: 311, endPoint y: 225, distance: 7.6
click at [318, 224] on li "п’ятниця" at bounding box center [383, 222] width 278 height 31
type input "*****"
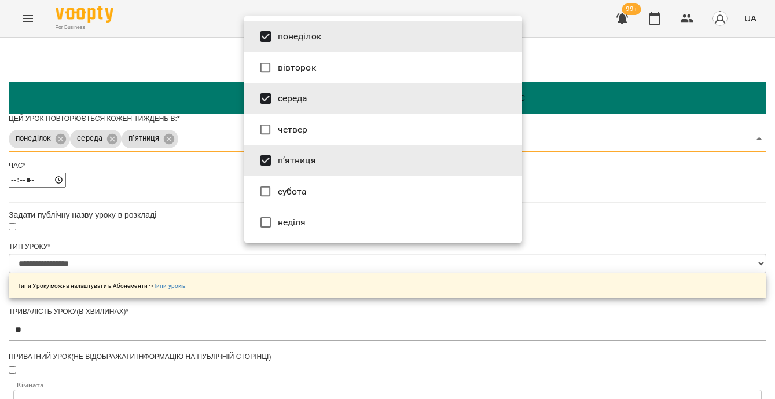
click at [147, 229] on div at bounding box center [387, 199] width 775 height 399
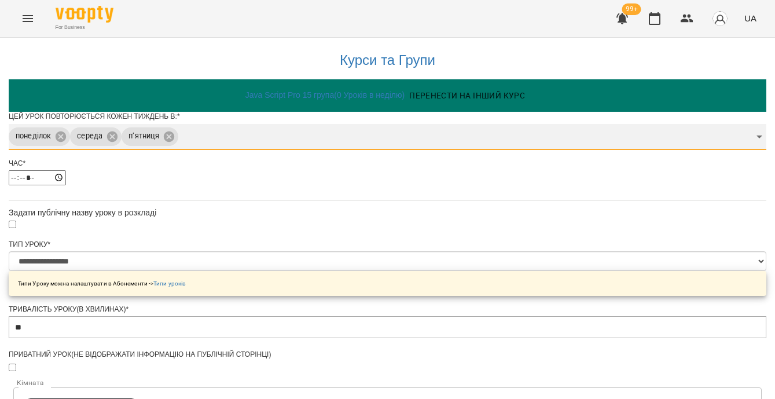
scroll to position [409, 0]
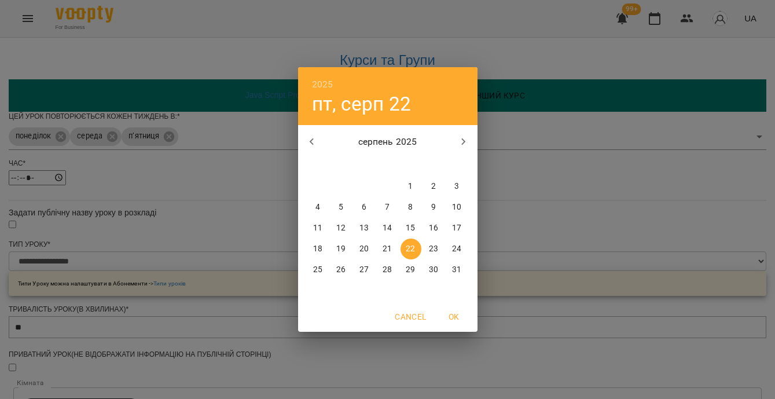
click at [467, 140] on icon "button" at bounding box center [464, 142] width 14 height 14
click at [414, 250] on p "26" at bounding box center [410, 249] width 9 height 12
type input "**********"
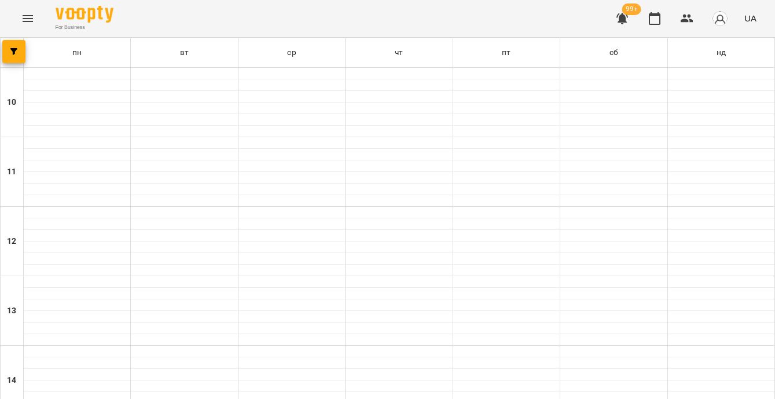
scroll to position [316, 0]
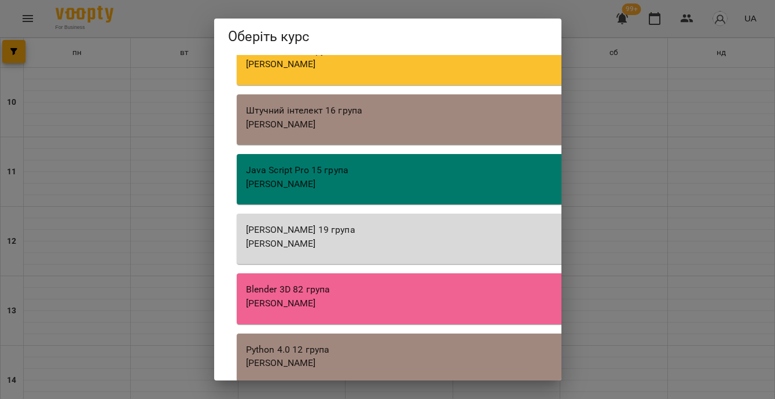
scroll to position [34528, 0]
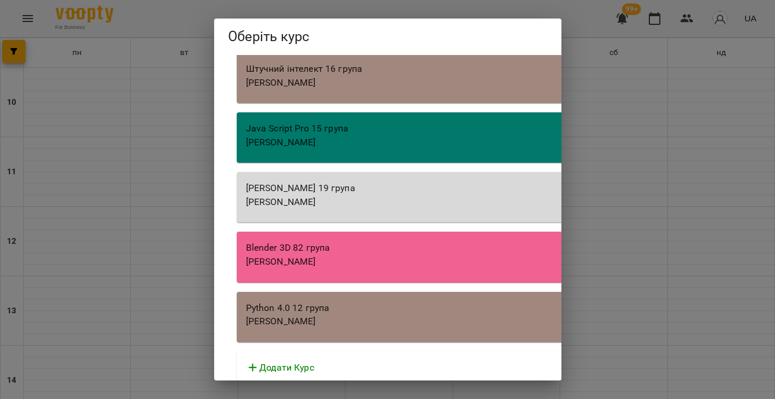
click at [381, 314] on div "Володимир Ярошинський" at bounding box center [566, 321] width 641 height 14
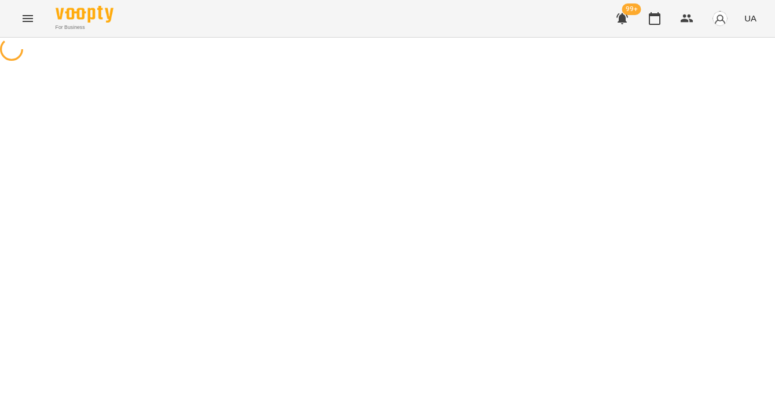
select select "**********"
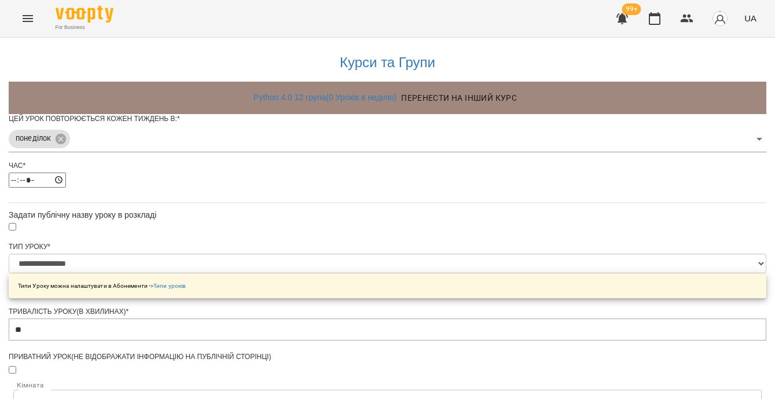
click at [351, 166] on body "**********" at bounding box center [387, 374] width 775 height 749
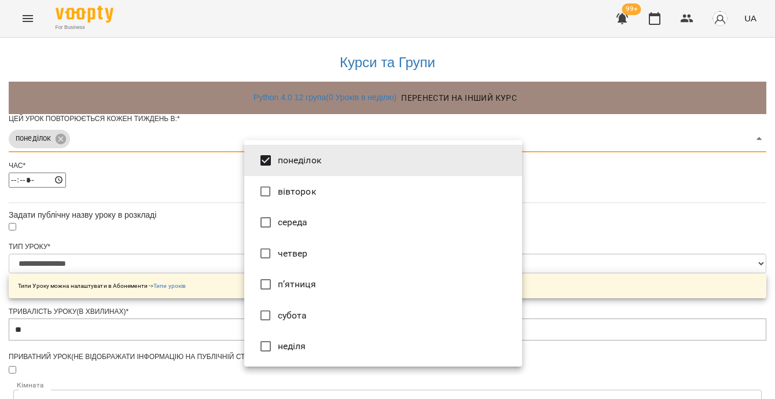
click at [331, 217] on li "середа" at bounding box center [383, 222] width 278 height 31
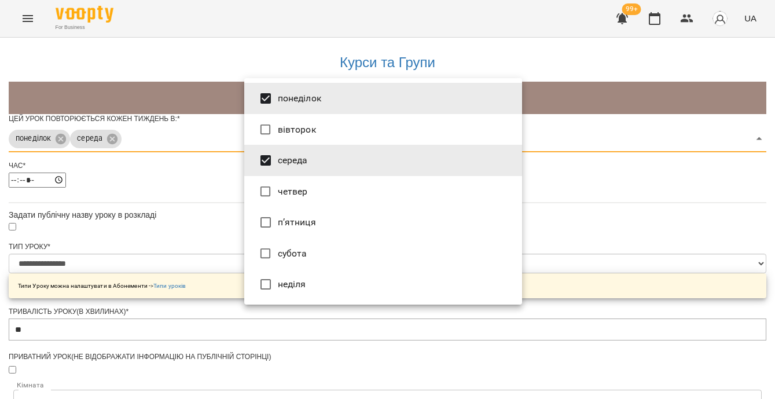
click at [331, 217] on li "п’ятниця" at bounding box center [383, 222] width 278 height 31
type input "*****"
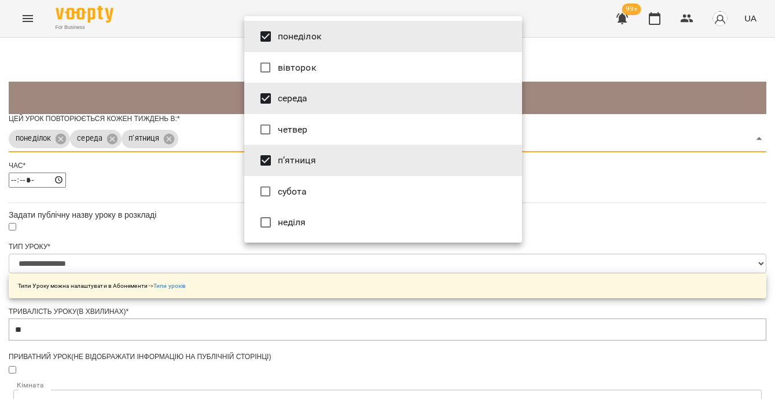
click at [192, 260] on div at bounding box center [387, 199] width 775 height 399
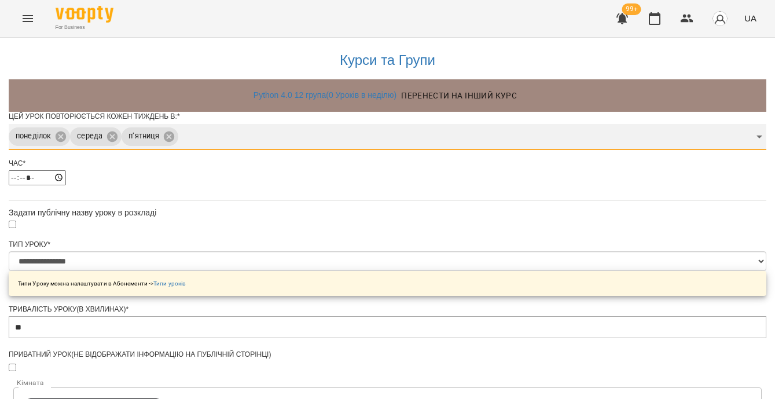
scroll to position [409, 0]
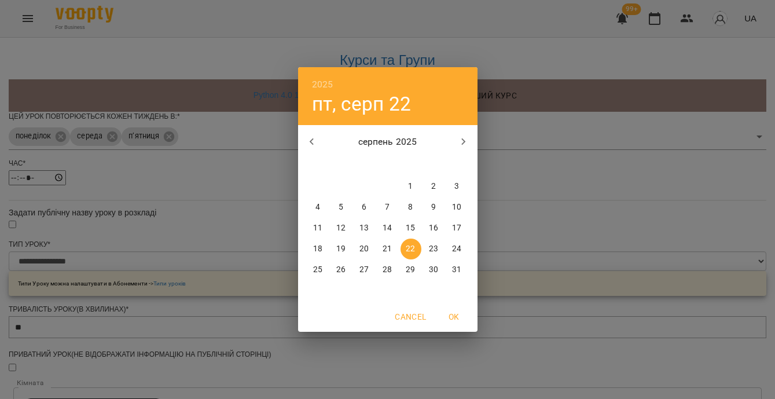
click at [460, 153] on button "button" at bounding box center [464, 142] width 28 height 28
click at [410, 245] on p "26" at bounding box center [410, 249] width 9 height 12
type input "**********"
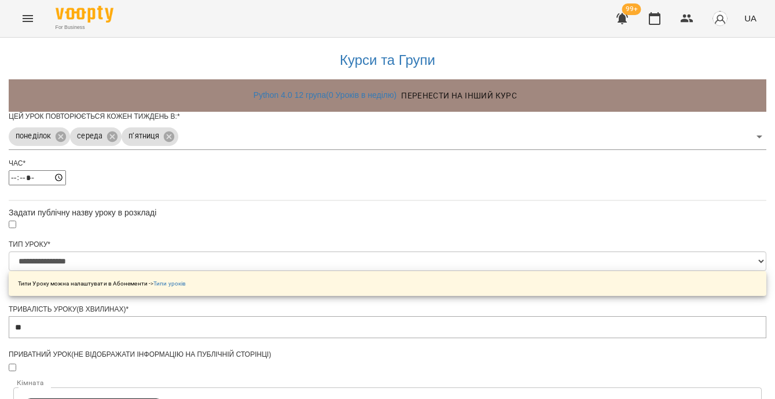
scroll to position [482, 0]
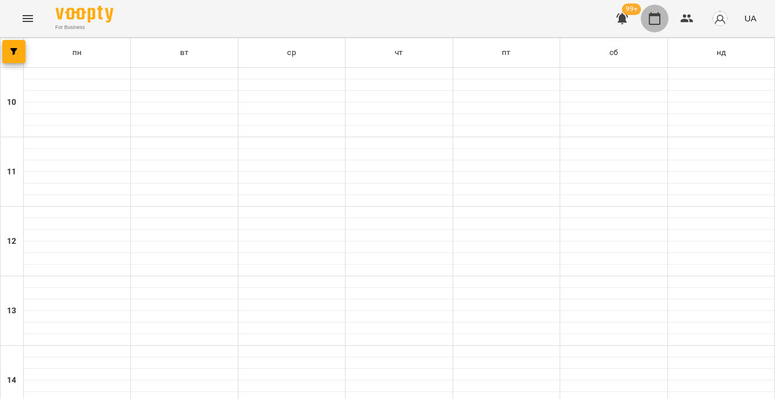
click at [656, 25] on button "button" at bounding box center [655, 19] width 28 height 28
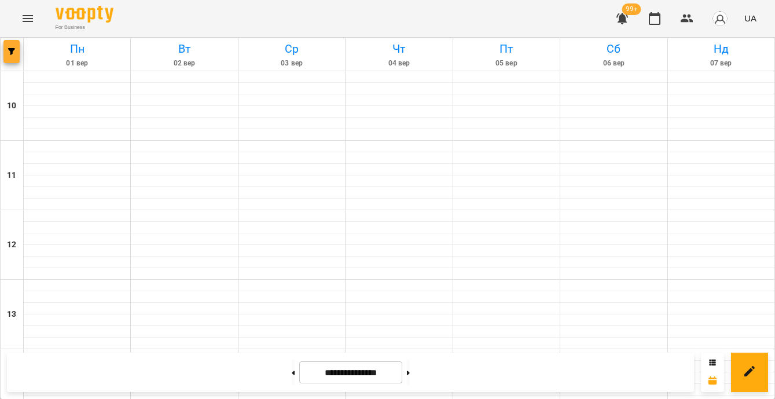
click at [15, 49] on span "button" at bounding box center [11, 51] width 16 height 7
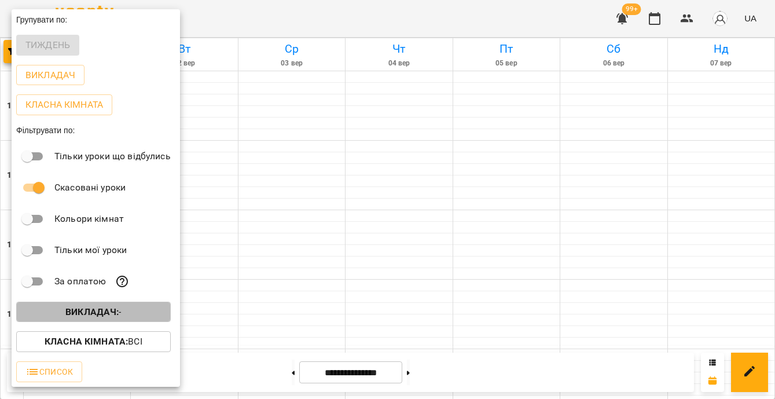
click at [131, 314] on span "Викладач : -" at bounding box center [93, 312] width 136 height 14
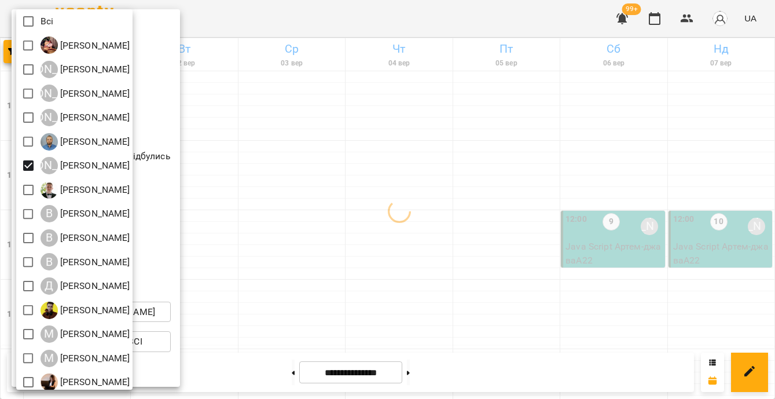
click at [398, 217] on div at bounding box center [387, 199] width 775 height 399
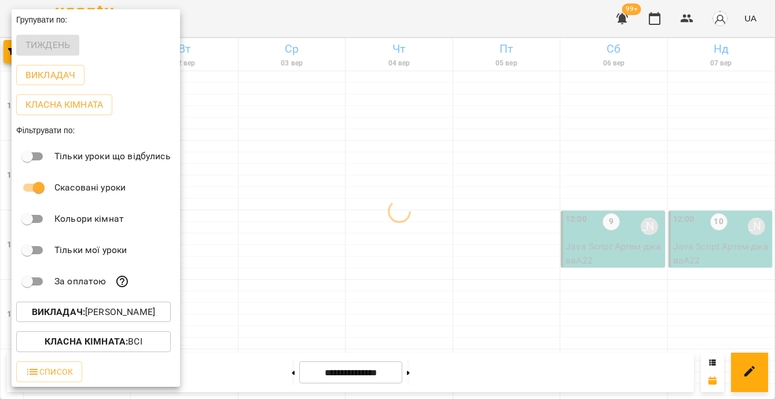
click at [398, 217] on div at bounding box center [387, 199] width 775 height 399
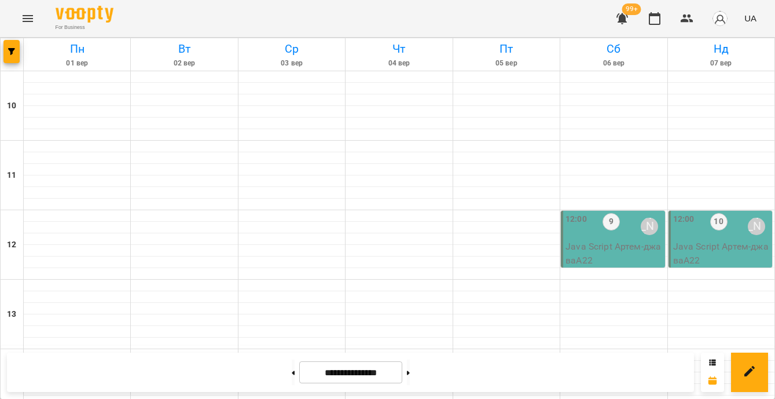
scroll to position [541, 0]
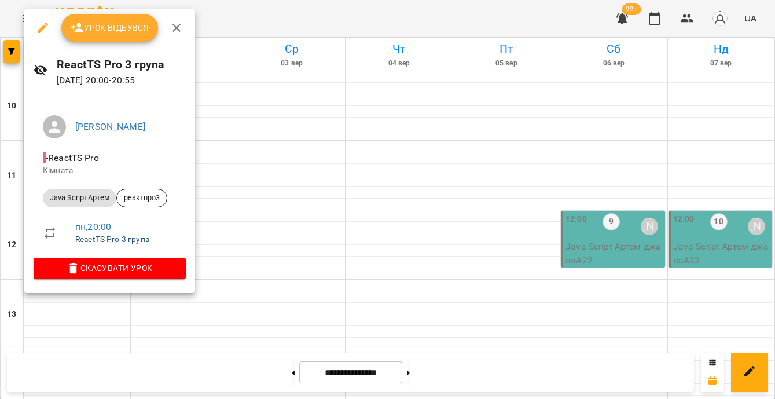
click at [142, 237] on link "ReactTS Pro 3 група" at bounding box center [112, 238] width 74 height 9
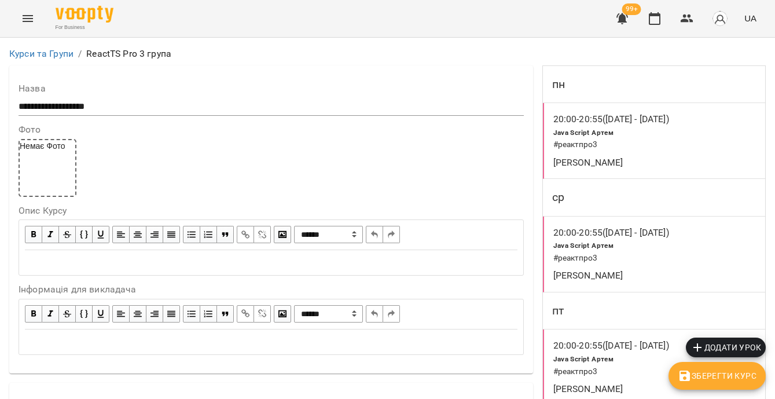
scroll to position [790, 0]
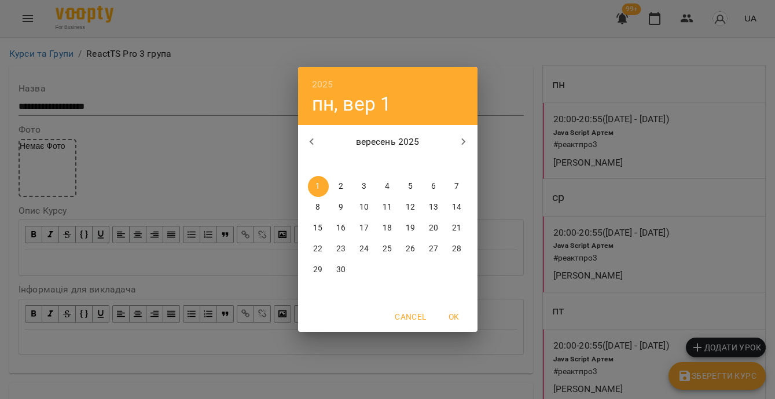
click at [362, 184] on p "3" at bounding box center [364, 187] width 5 height 12
type input "**********"
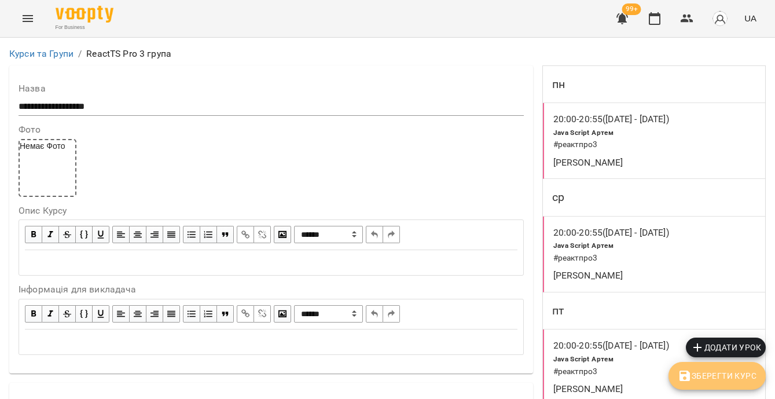
click at [702, 369] on span "Зберегти Курс" at bounding box center [717, 376] width 79 height 14
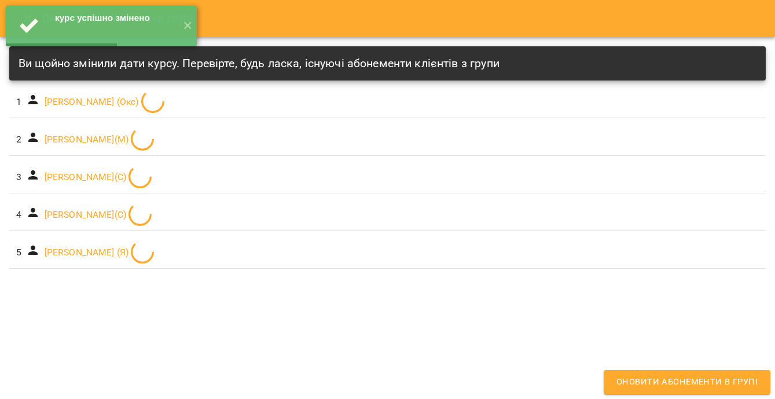
click at [720, 226] on div "4 Єгор Глущенко(С)" at bounding box center [394, 214] width 761 height 23
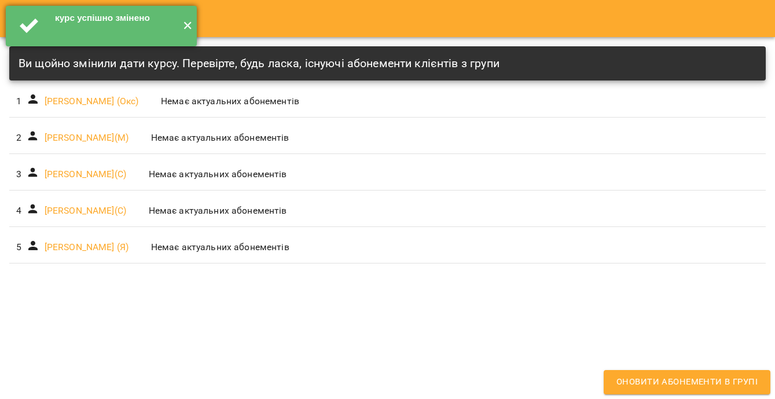
click at [192, 32] on button "✕" at bounding box center [187, 26] width 19 height 41
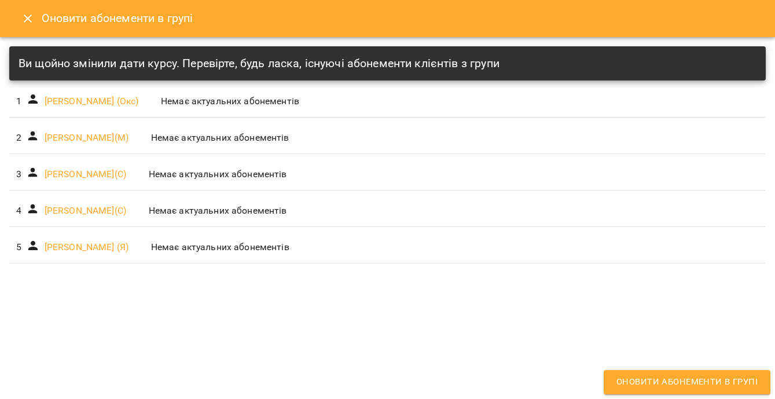
click at [27, 13] on icon "Close" at bounding box center [28, 19] width 14 height 14
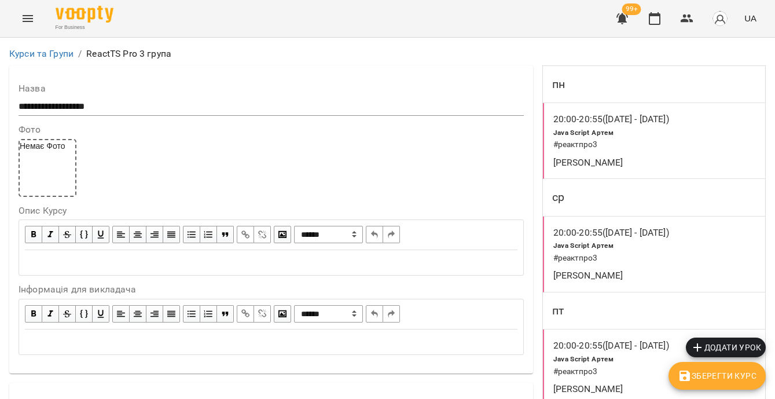
click at [634, 262] on h6 "# реактпро3" at bounding box center [620, 258] width 135 height 13
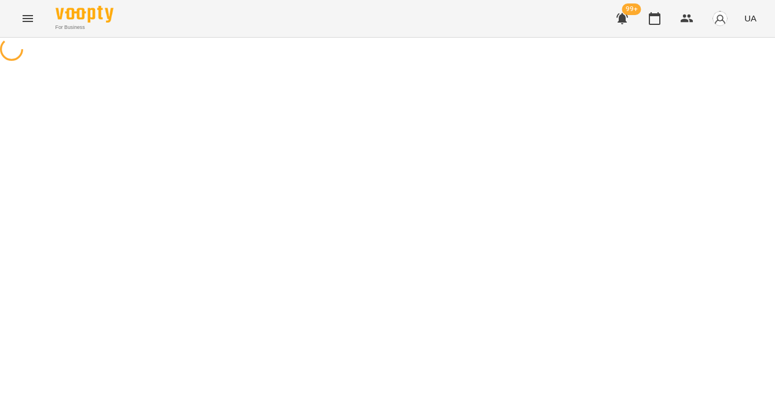
select select "*"
select select "**********"
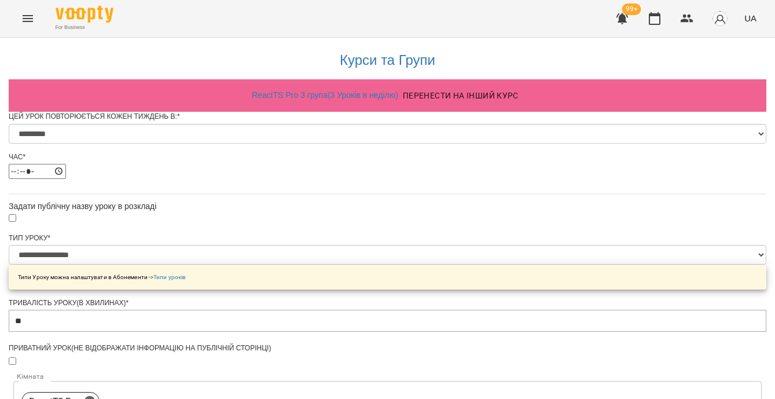
scroll to position [646, 0]
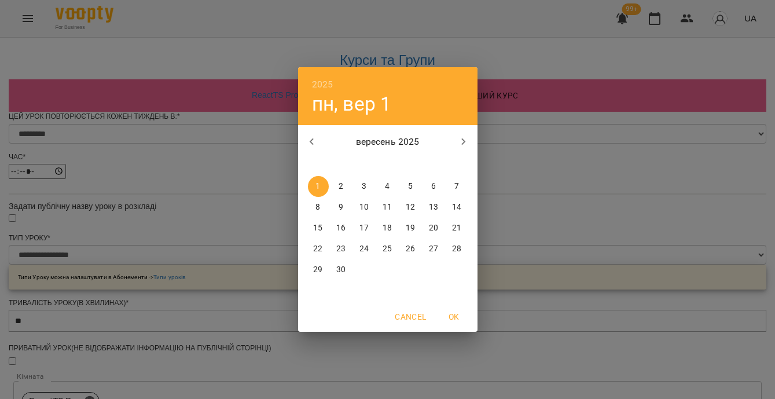
click at [359, 188] on span "3" at bounding box center [364, 187] width 21 height 12
type input "**********"
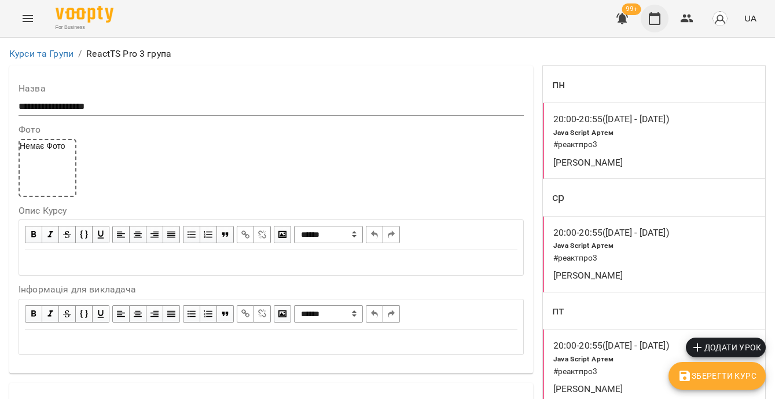
click at [655, 21] on icon "button" at bounding box center [655, 19] width 14 height 14
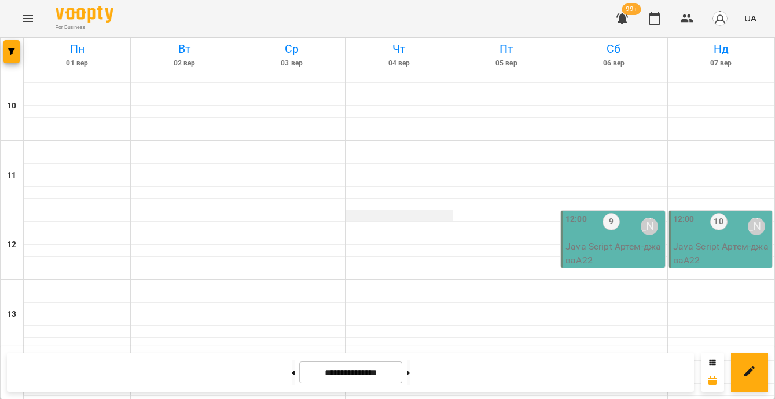
scroll to position [575, 0]
drag, startPoint x: 429, startPoint y: 369, endPoint x: 423, endPoint y: 370, distance: 6.6
click at [410, 369] on button at bounding box center [408, 371] width 3 height 25
click at [292, 372] on button at bounding box center [293, 371] width 3 height 25
type input "**********"
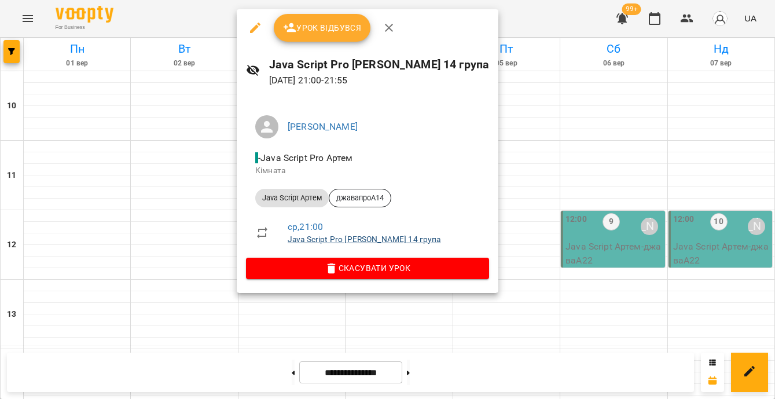
click at [308, 240] on link "Java Script Pro Артем 14 група" at bounding box center [364, 238] width 153 height 9
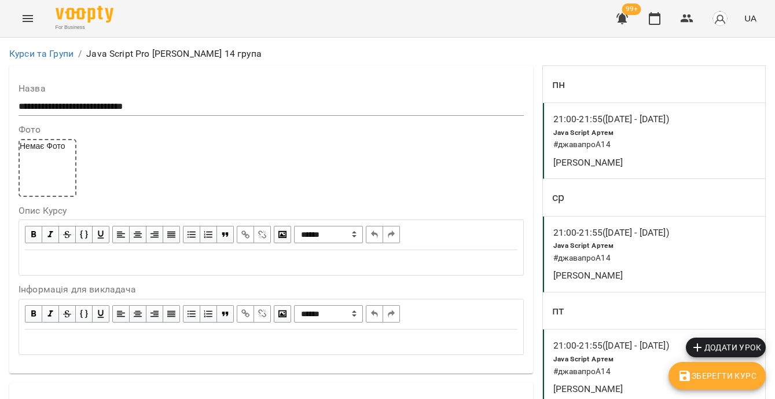
scroll to position [689, 0]
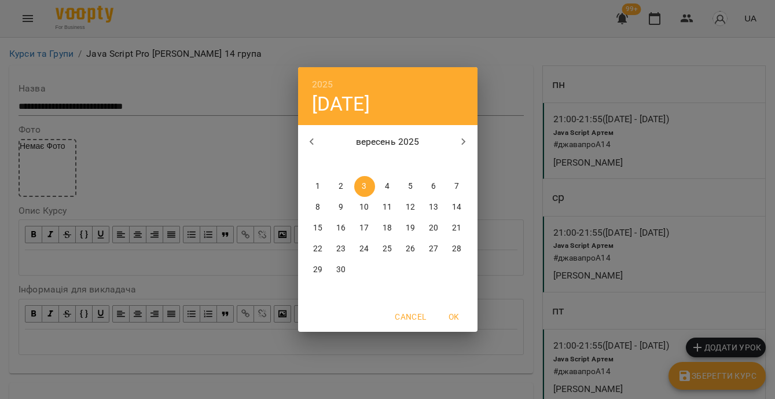
click at [409, 185] on p "5" at bounding box center [410, 187] width 5 height 12
type input "**********"
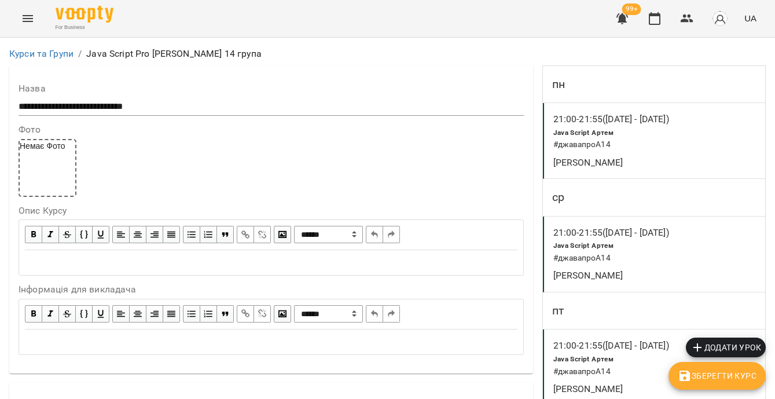
click at [683, 367] on button "Зберегти Курс" at bounding box center [717, 376] width 97 height 28
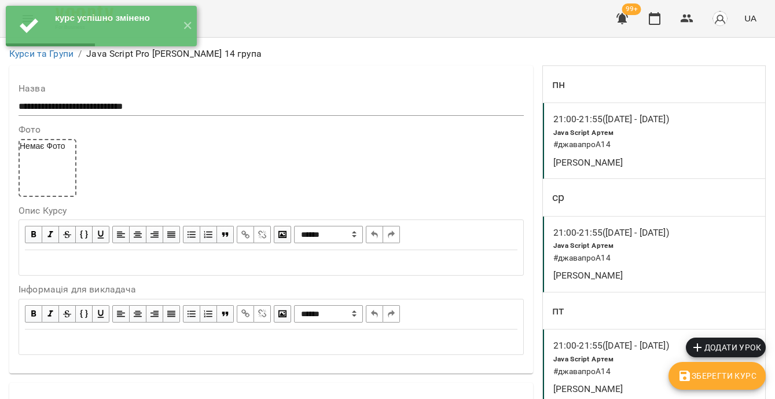
scroll to position [76, 0]
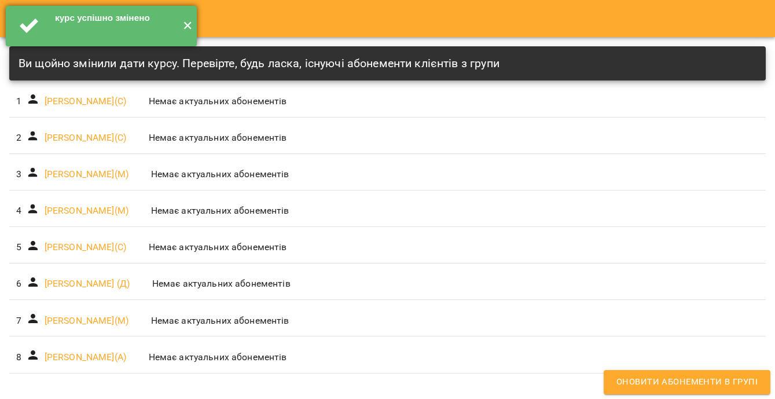
click at [192, 24] on button "✕" at bounding box center [187, 26] width 19 height 41
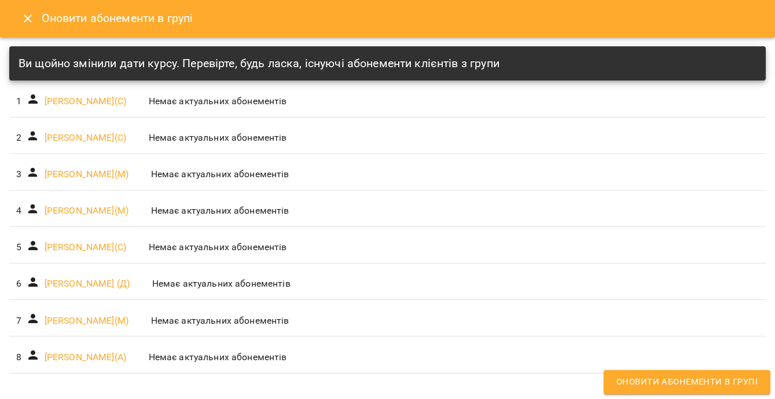
click at [28, 17] on icon "Close" at bounding box center [28, 18] width 8 height 8
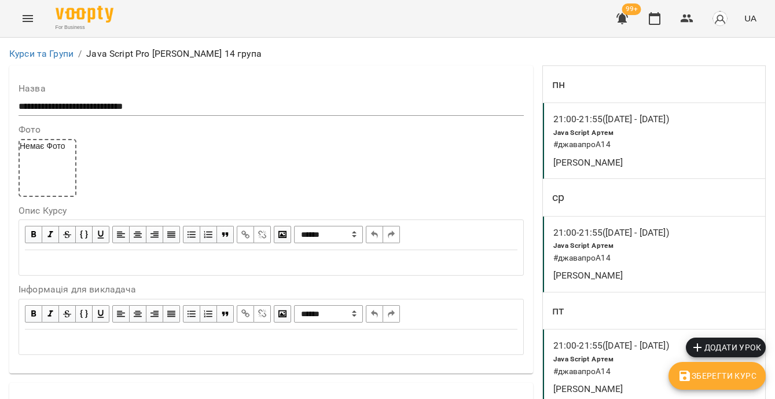
click at [604, 365] on h6 "# джавапроА14" at bounding box center [620, 371] width 135 height 13
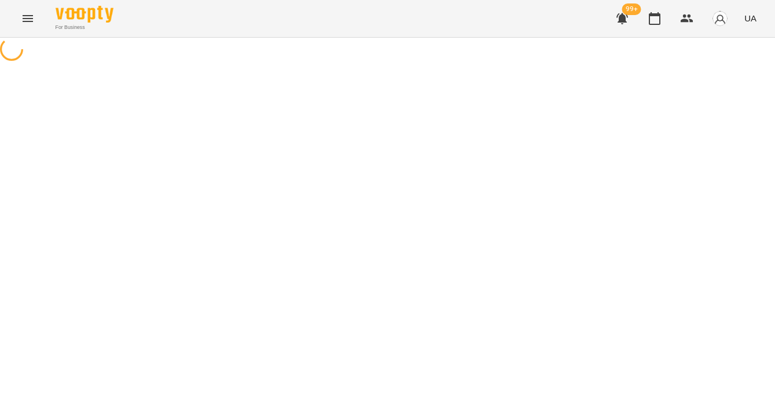
select select "*"
select select "**********"
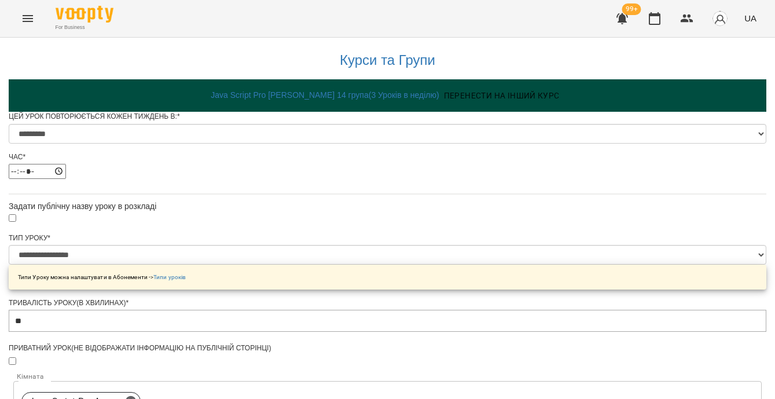
scroll to position [712, 0]
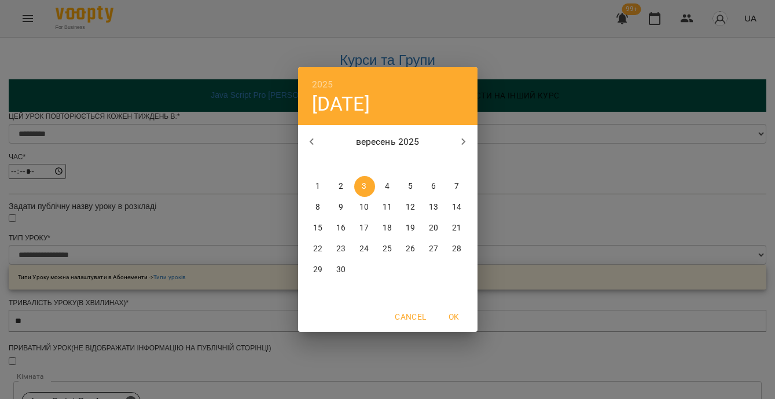
click at [411, 189] on p "5" at bounding box center [410, 187] width 5 height 12
type input "**********"
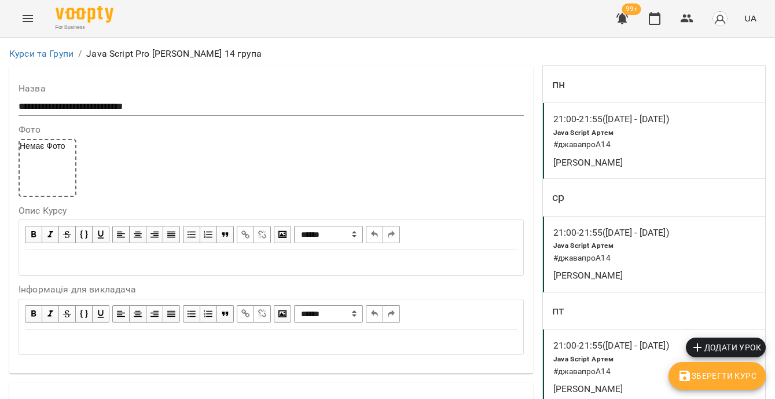
scroll to position [698, 0]
click at [737, 376] on span "Зберегти Курс" at bounding box center [717, 376] width 79 height 14
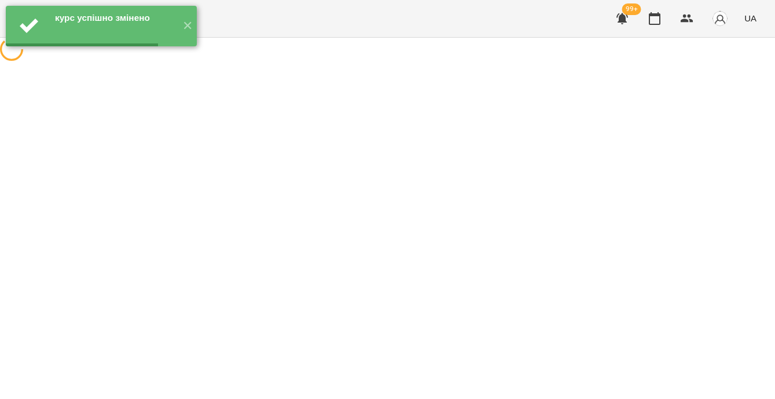
scroll to position [0, 0]
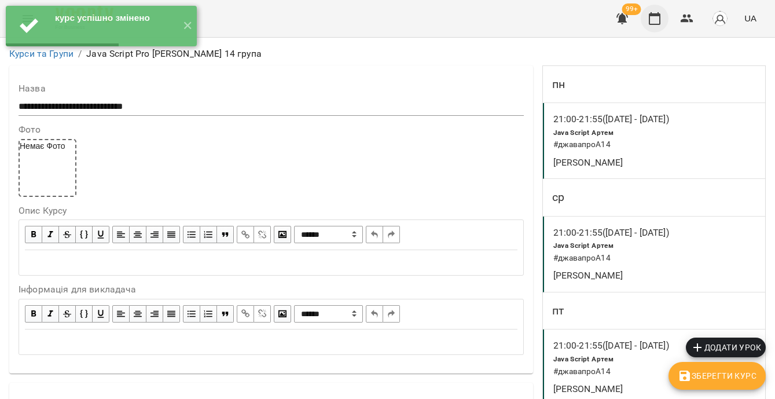
click at [661, 20] on icon "button" at bounding box center [655, 18] width 12 height 13
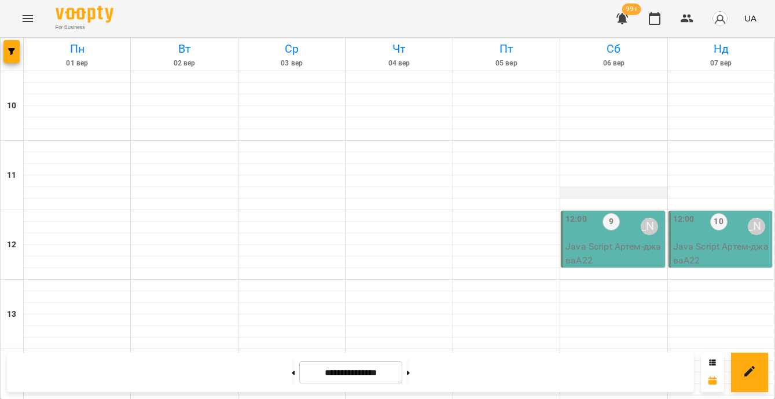
scroll to position [605, 0]
click at [410, 372] on button at bounding box center [408, 371] width 3 height 25
click at [410, 376] on button at bounding box center [408, 371] width 3 height 25
click at [410, 377] on button at bounding box center [408, 371] width 3 height 25
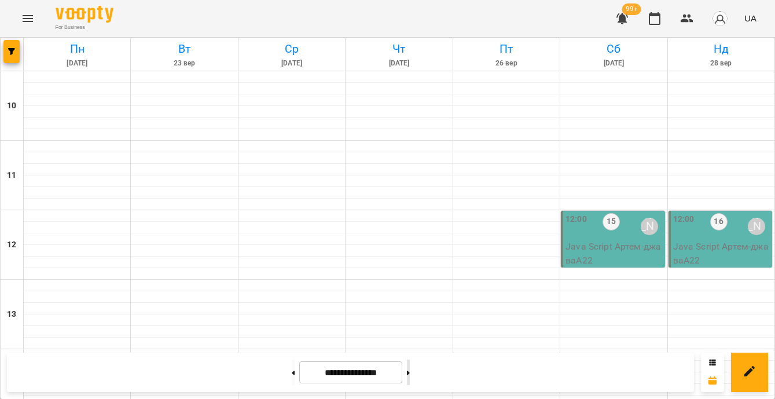
click at [410, 377] on button at bounding box center [408, 371] width 3 height 25
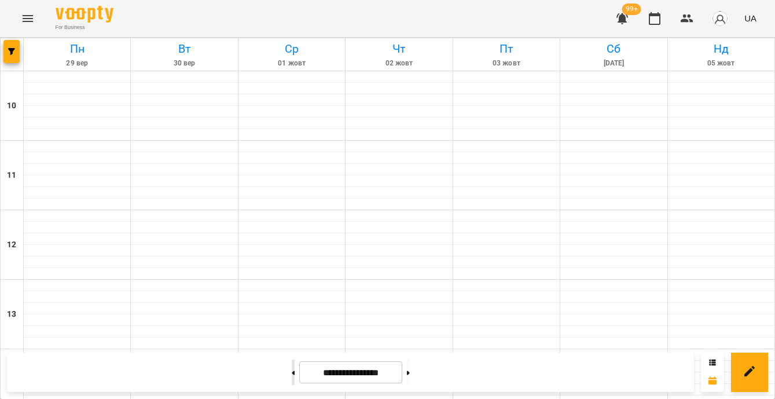
click at [292, 373] on icon at bounding box center [293, 372] width 3 height 4
type input "**********"
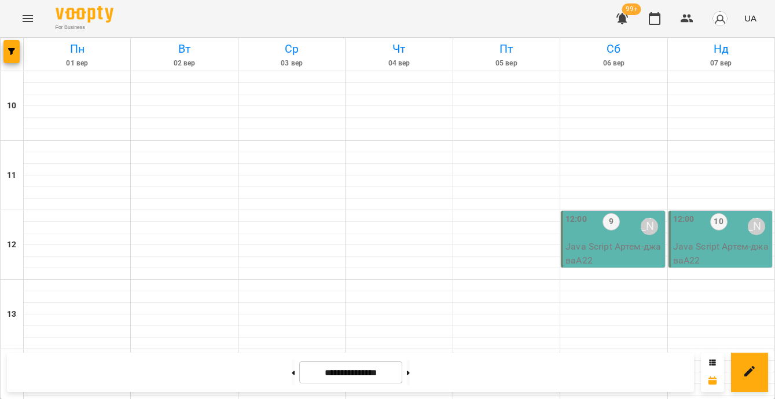
scroll to position [628, 0]
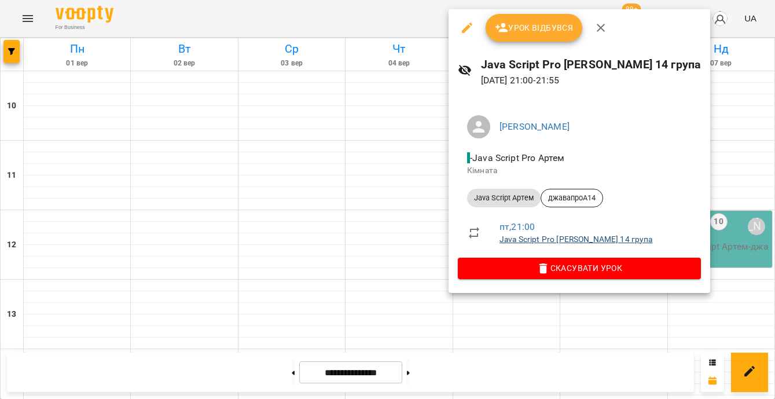
click at [516, 239] on link "Java Script Pro Артем 14 група" at bounding box center [576, 238] width 153 height 9
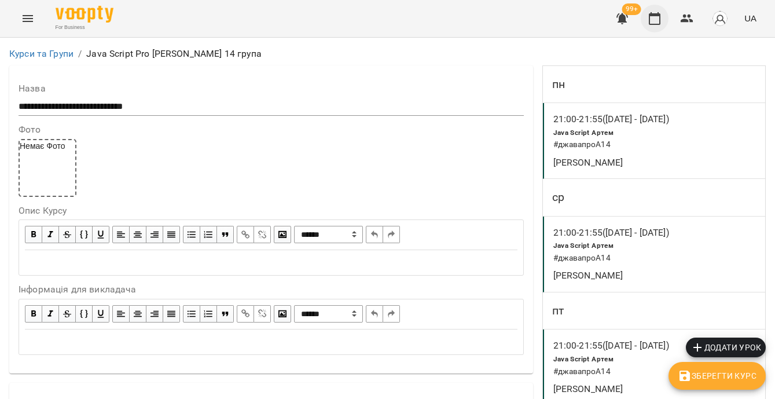
click at [656, 19] on icon "button" at bounding box center [655, 19] width 14 height 14
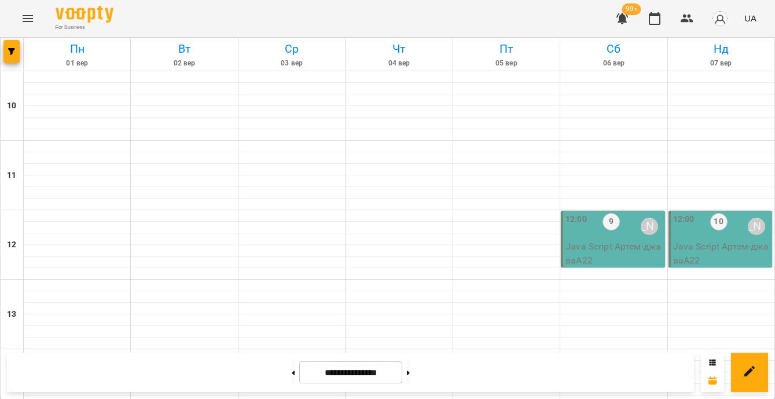
scroll to position [549, 0]
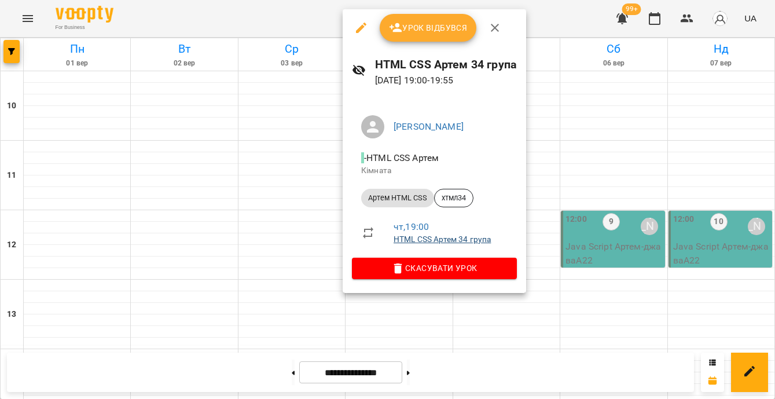
click at [447, 240] on link "HTML CSS Артем 34 група" at bounding box center [442, 238] width 97 height 9
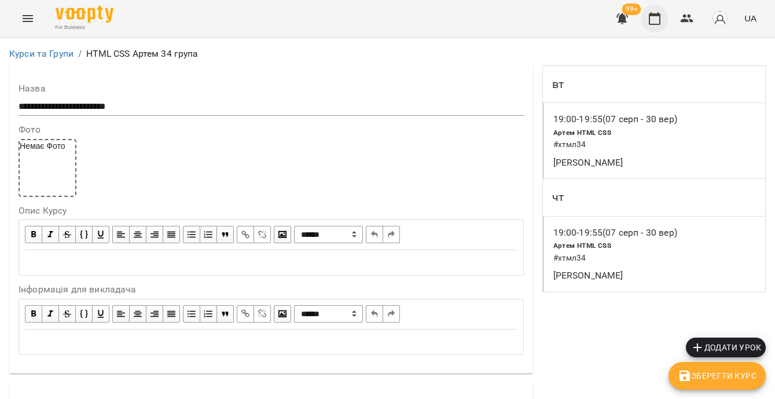
click at [651, 19] on icon "button" at bounding box center [655, 18] width 12 height 13
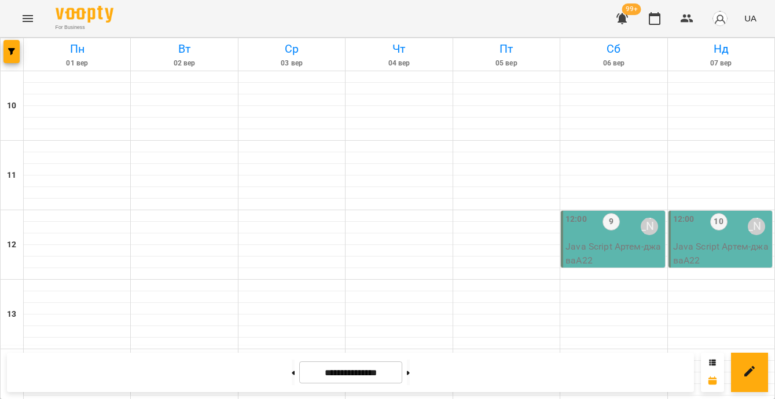
scroll to position [628, 0]
click at [4, 49] on span "button" at bounding box center [11, 51] width 16 height 7
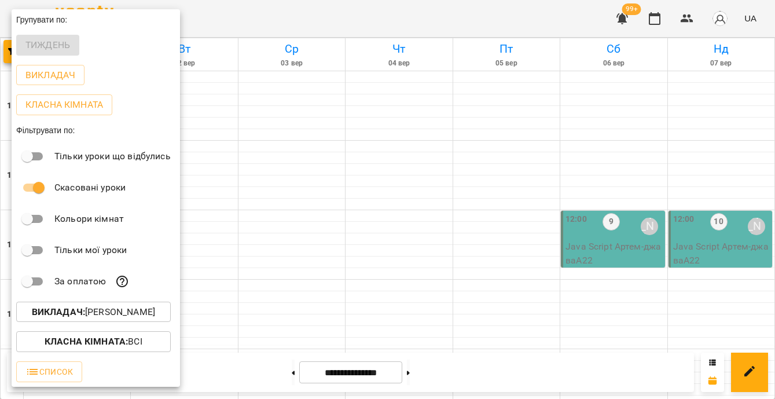
click at [113, 316] on p "Викладач : Артем Кот" at bounding box center [93, 312] width 123 height 14
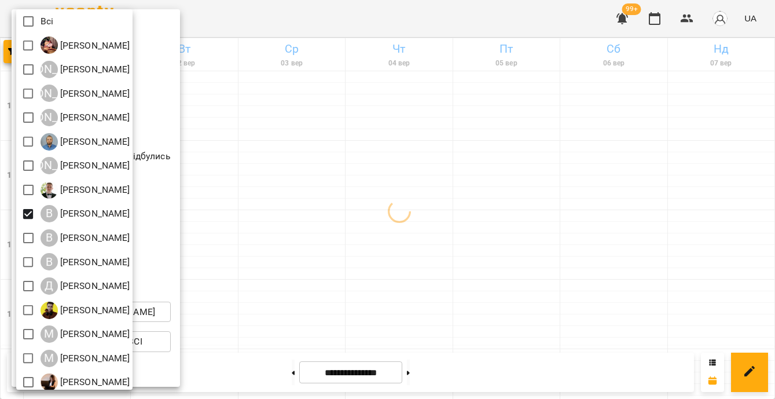
click at [345, 264] on div at bounding box center [387, 199] width 775 height 399
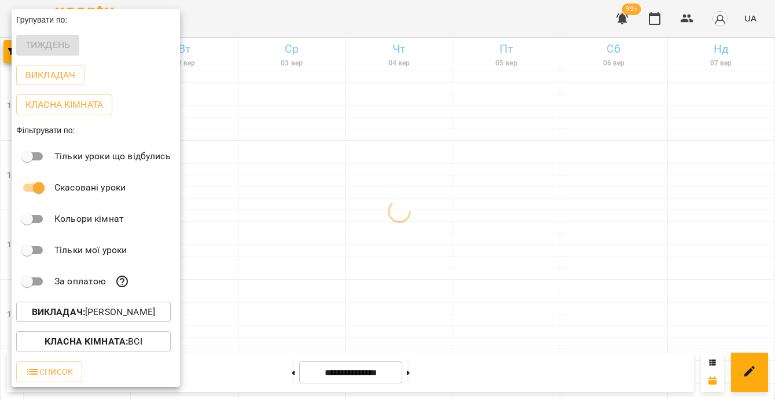
click at [345, 264] on div at bounding box center [387, 199] width 775 height 399
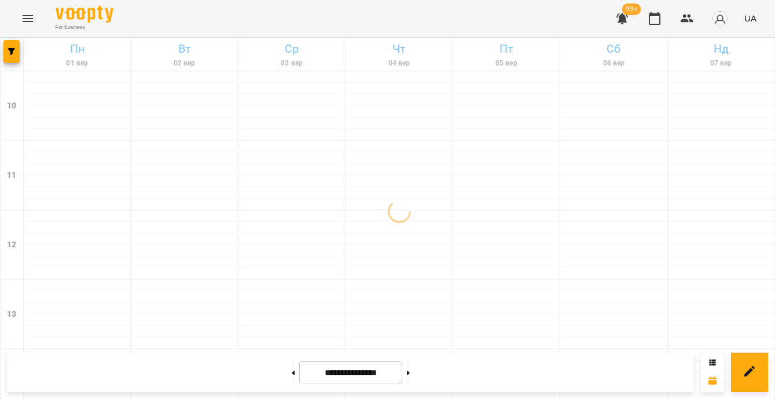
scroll to position [516, 0]
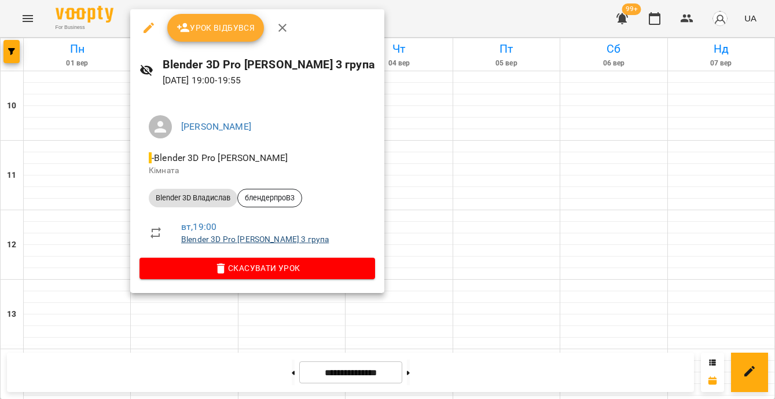
click at [238, 240] on link "Blender 3D Pro Владислав 3 група" at bounding box center [255, 238] width 148 height 9
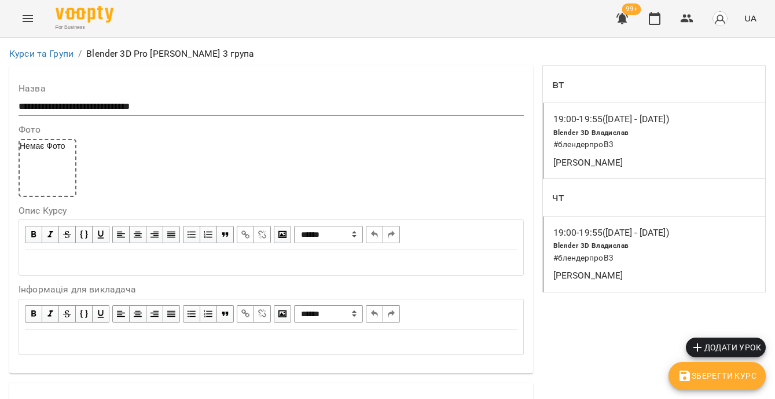
scroll to position [808, 0]
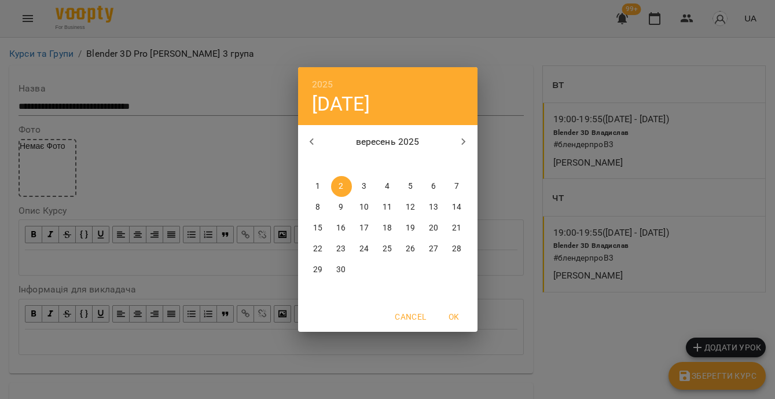
click at [383, 188] on span "4" at bounding box center [387, 187] width 21 height 12
type input "**********"
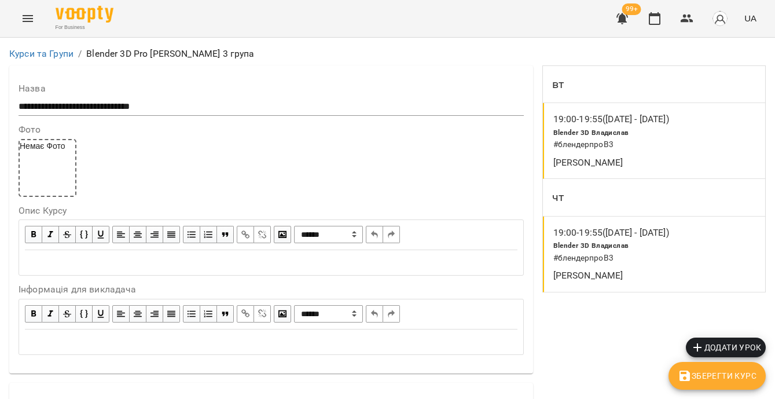
click at [704, 373] on span "Зберегти Курс" at bounding box center [717, 376] width 79 height 14
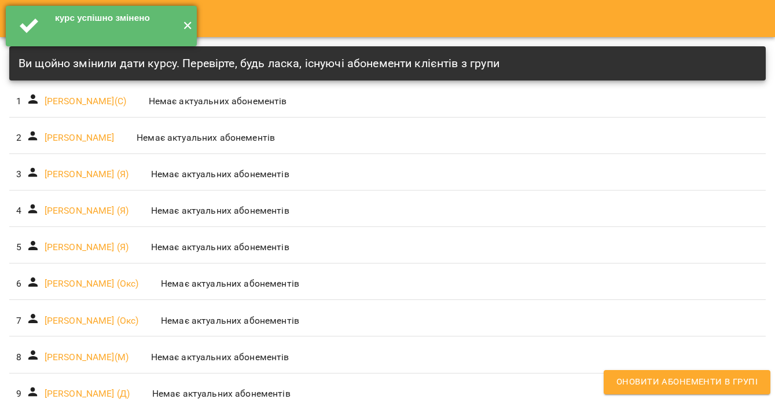
click at [186, 27] on button "✕" at bounding box center [187, 26] width 19 height 41
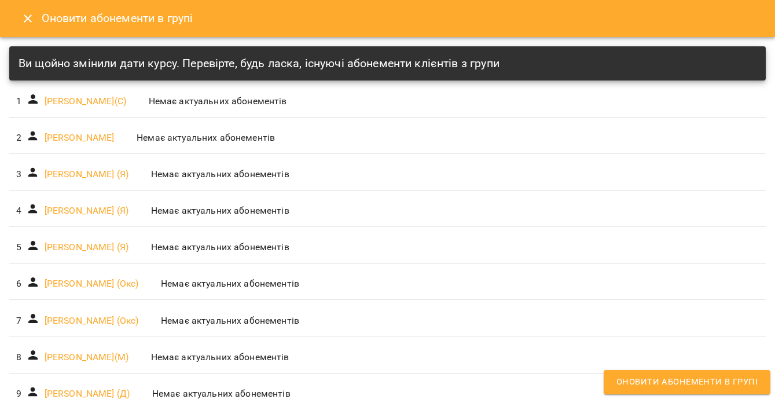
click at [32, 13] on icon "Close" at bounding box center [28, 19] width 14 height 14
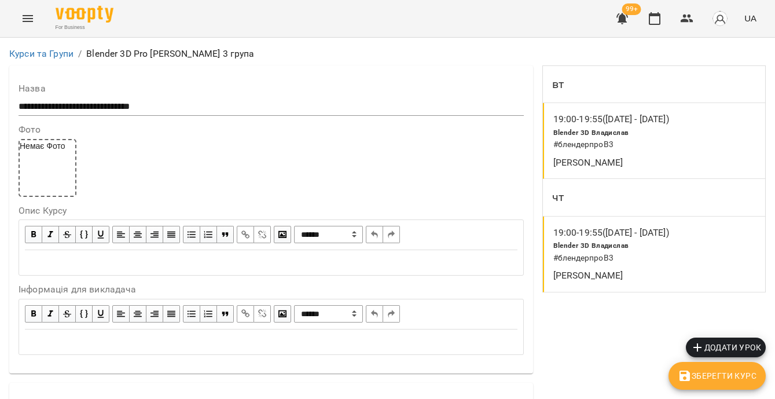
click at [664, 236] on p "19:00 - 19:55 (03 лип - 28 серп)" at bounding box center [611, 233] width 116 height 14
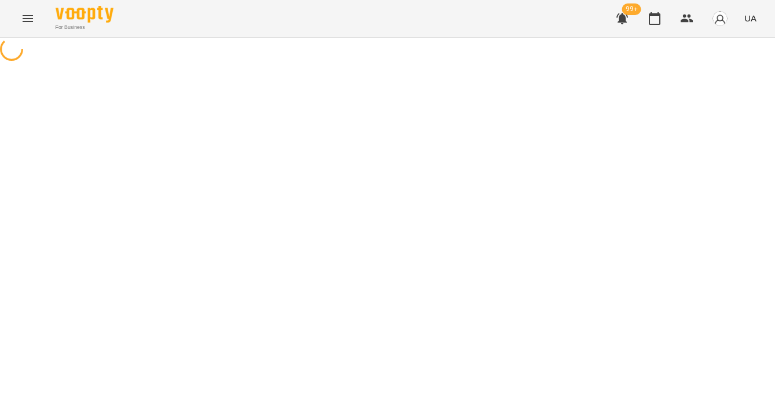
select select "*"
select select "**********"
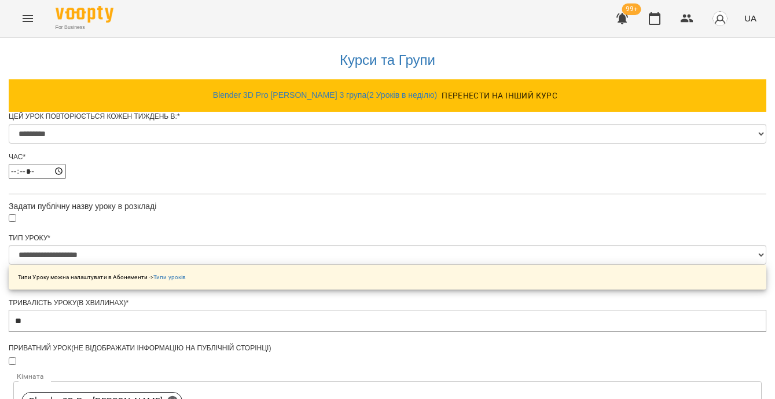
scroll to position [734, 0]
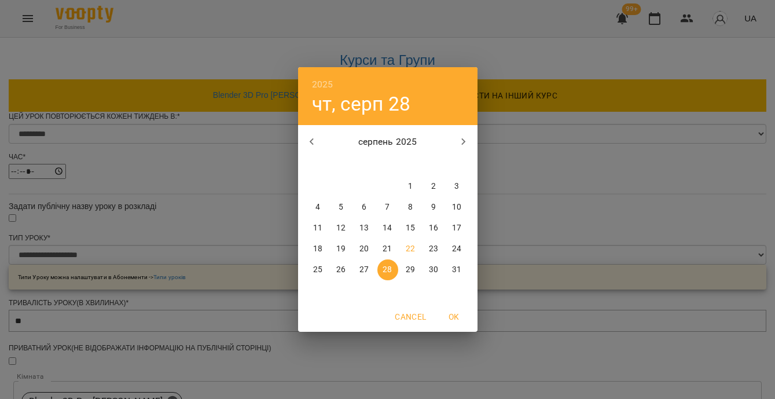
click at [457, 130] on button "button" at bounding box center [464, 142] width 28 height 28
click at [386, 182] on p "4" at bounding box center [387, 187] width 5 height 12
type input "**********"
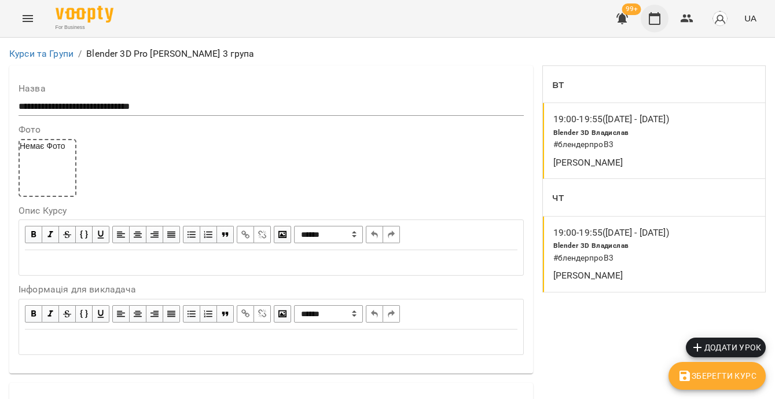
click at [659, 25] on button "button" at bounding box center [655, 19] width 28 height 28
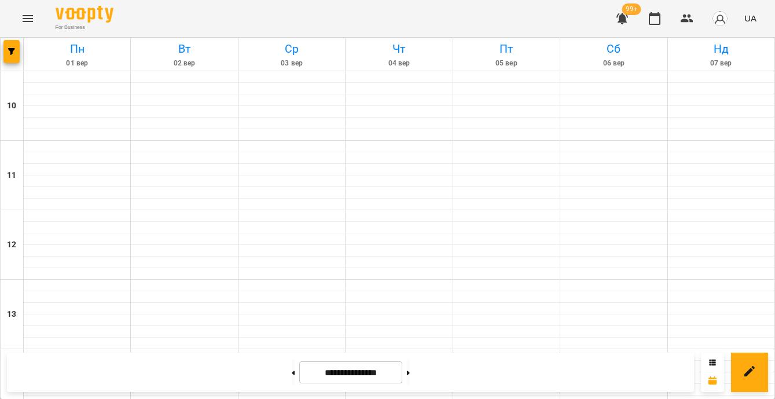
scroll to position [628, 0]
click at [292, 367] on button at bounding box center [293, 371] width 3 height 25
click at [410, 376] on button at bounding box center [408, 371] width 3 height 25
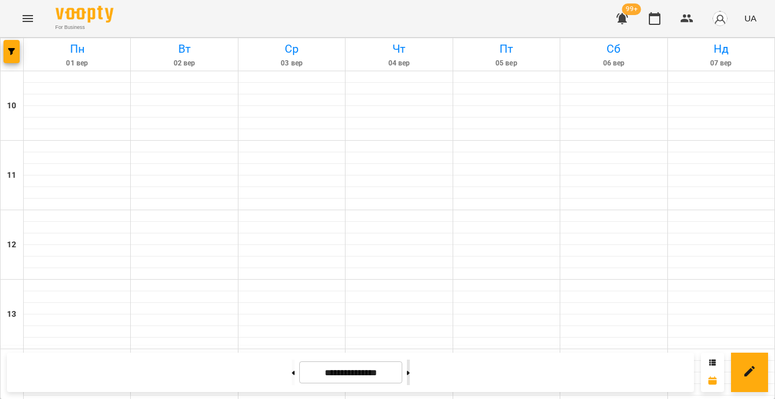
click at [410, 370] on icon at bounding box center [408, 372] width 3 height 4
click at [410, 368] on button at bounding box center [408, 371] width 3 height 25
click at [410, 375] on icon at bounding box center [408, 372] width 3 height 5
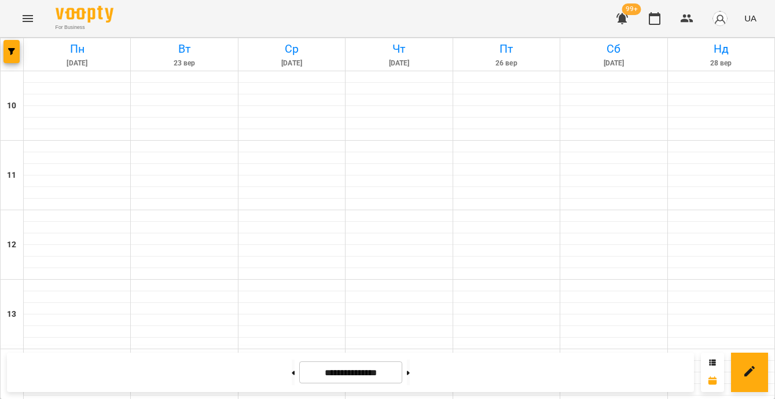
scroll to position [553, 0]
click at [292, 370] on icon at bounding box center [293, 372] width 3 height 5
type input "**********"
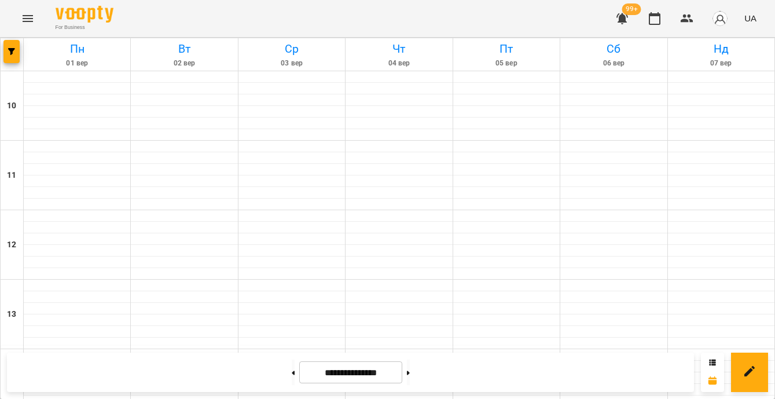
scroll to position [559, 0]
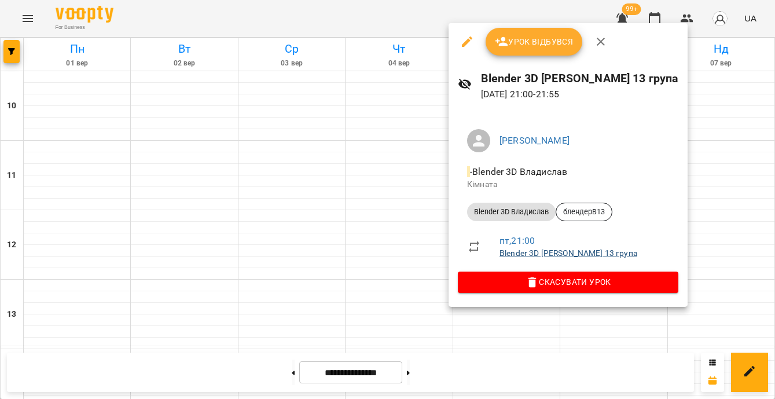
click at [507, 249] on link "Blender 3D Владислав 13 група" at bounding box center [569, 252] width 138 height 9
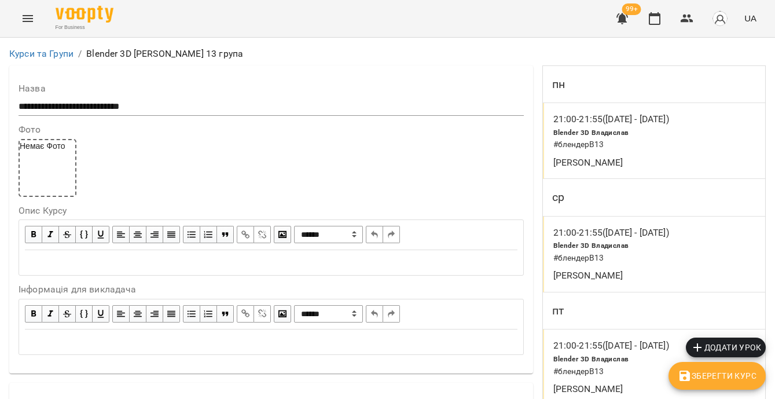
scroll to position [1110, 0]
click at [659, 25] on button "button" at bounding box center [655, 19] width 28 height 28
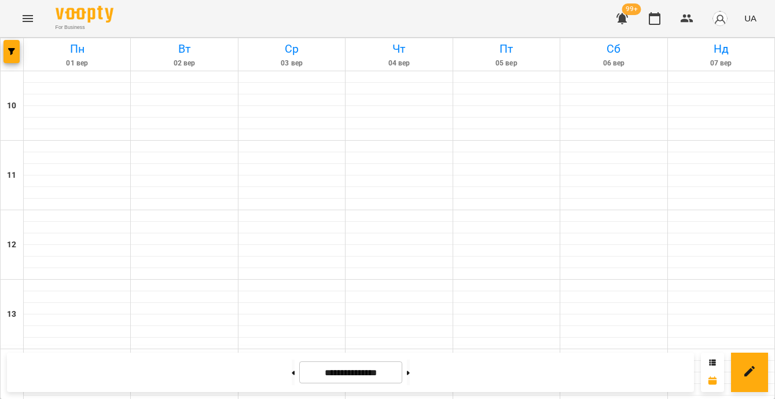
scroll to position [628, 0]
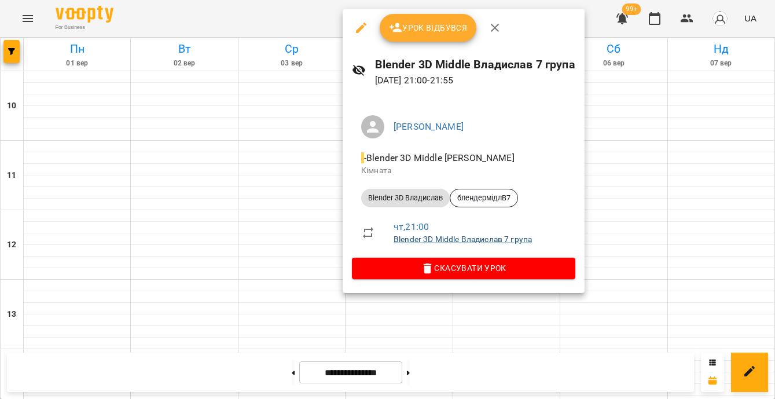
click at [406, 241] on link "Blender 3D Middle Владислав 7 група" at bounding box center [463, 238] width 138 height 9
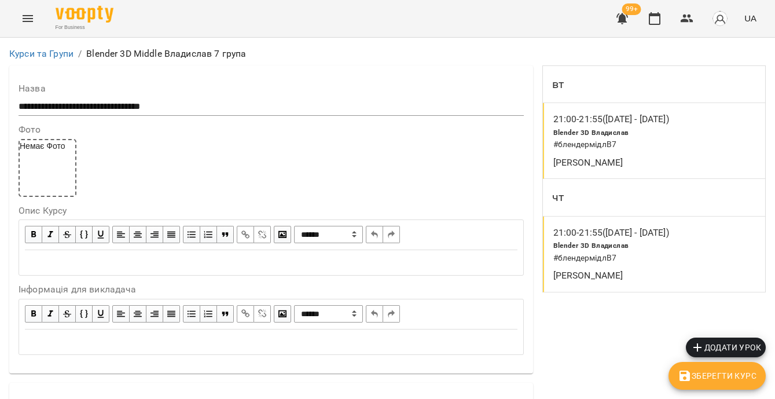
scroll to position [1088, 0]
click at [662, 20] on icon "button" at bounding box center [655, 19] width 14 height 14
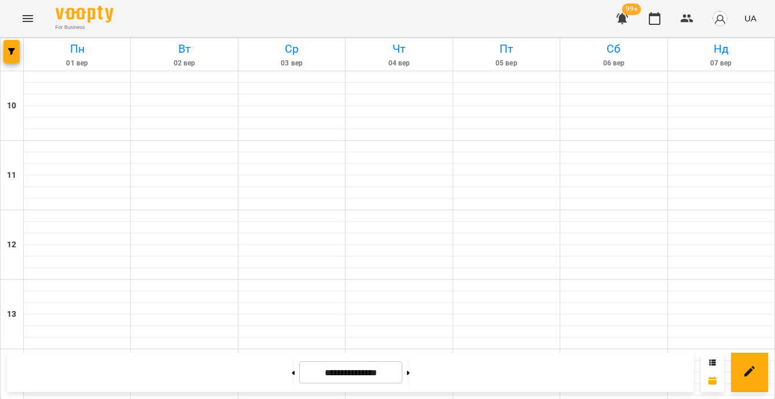
scroll to position [564, 0]
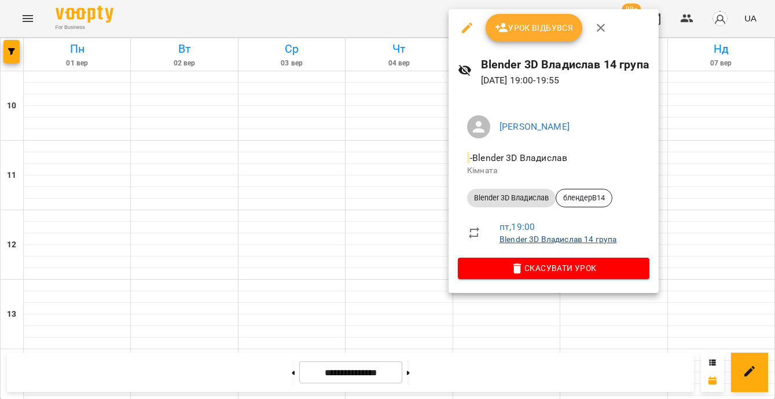
click at [534, 238] on link "Blender 3D Владислав 14 група" at bounding box center [558, 238] width 117 height 9
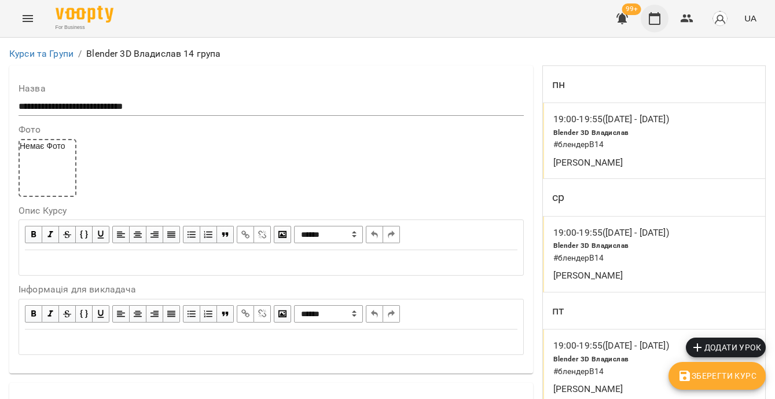
click at [658, 22] on icon "button" at bounding box center [655, 19] width 14 height 14
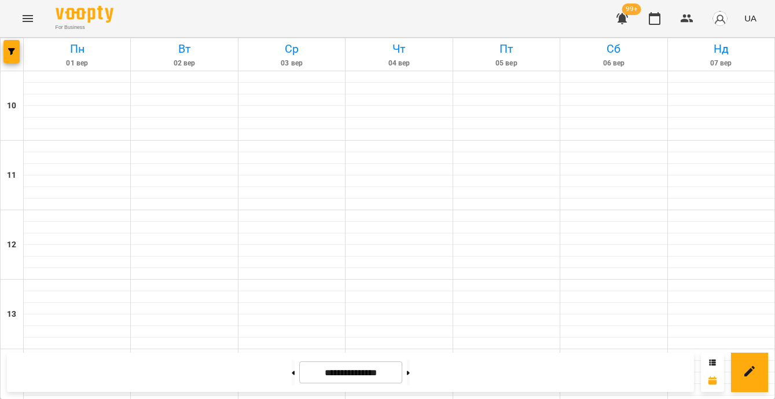
scroll to position [437, 0]
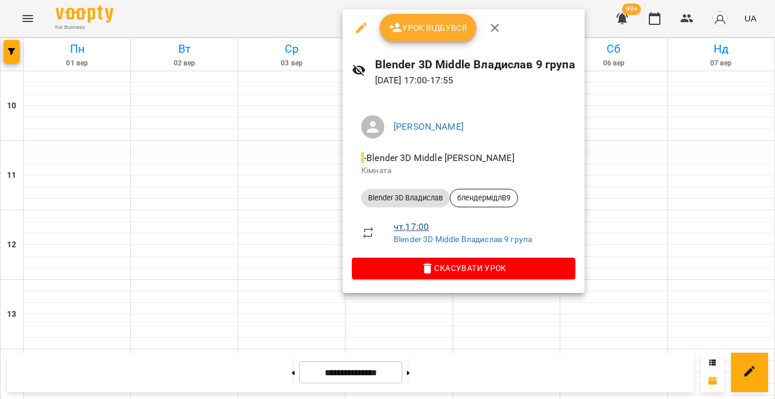
click at [427, 229] on link "чт , 17:00" at bounding box center [411, 226] width 35 height 11
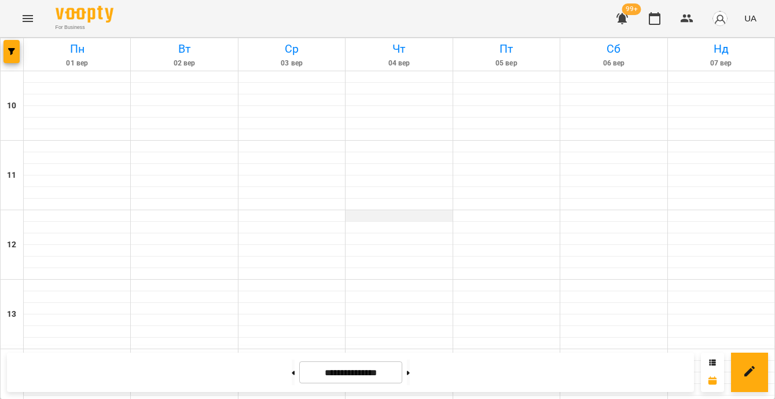
scroll to position [111, 0]
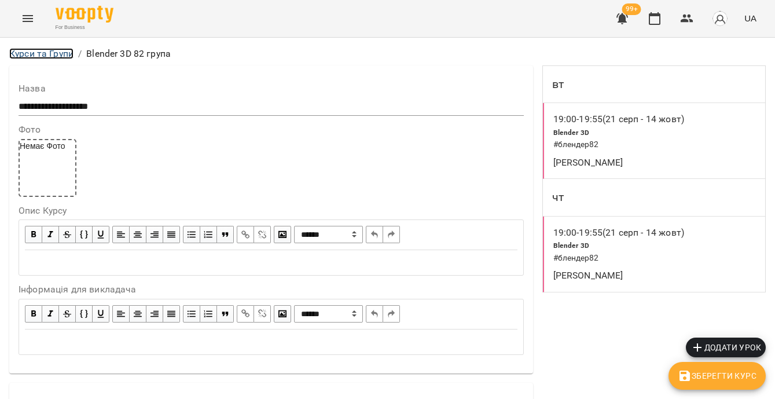
click at [58, 54] on link "Курси та Групи" at bounding box center [41, 53] width 64 height 11
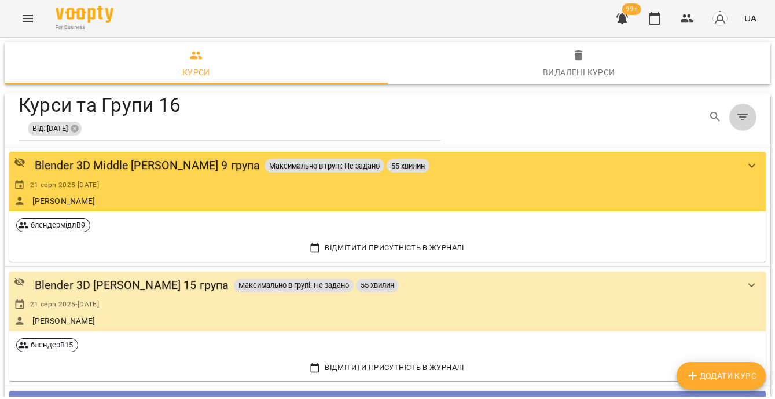
click at [738, 123] on icon "Table Toolbar" at bounding box center [743, 117] width 14 height 14
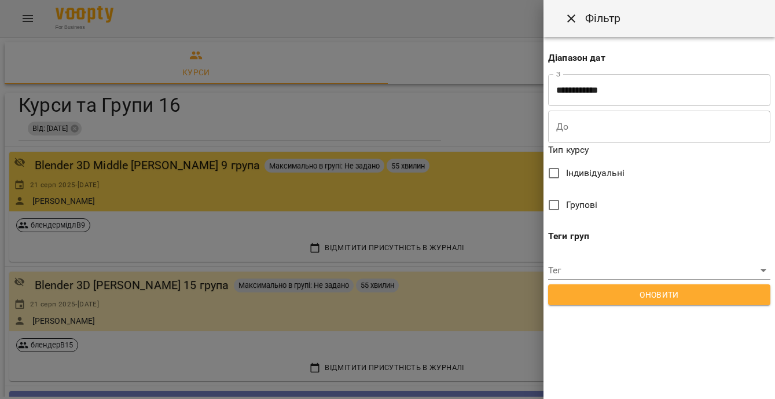
click at [569, 94] on input "**********" at bounding box center [659, 90] width 222 height 32
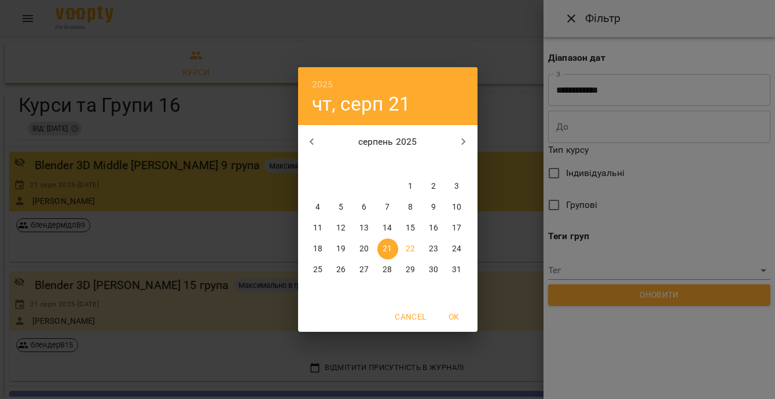
click at [405, 250] on span "22" at bounding box center [411, 249] width 21 height 12
click at [449, 312] on span "OK" at bounding box center [455, 317] width 28 height 14
type input "**********"
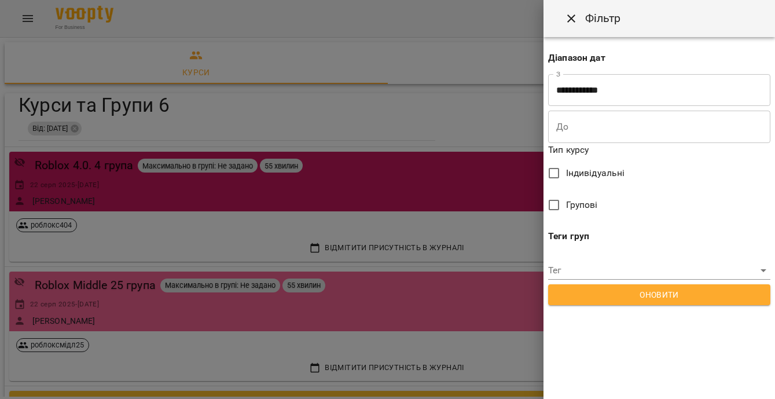
click at [630, 226] on div "**********" at bounding box center [660, 173] width 232 height 273
click at [637, 295] on span "Оновити" at bounding box center [659, 295] width 204 height 14
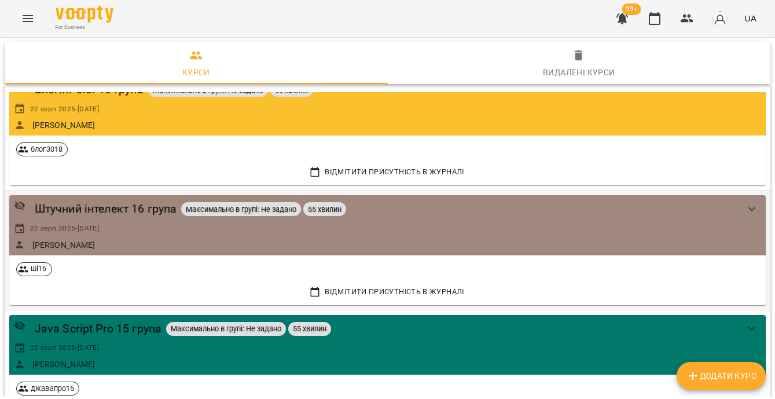
scroll to position [405, 0]
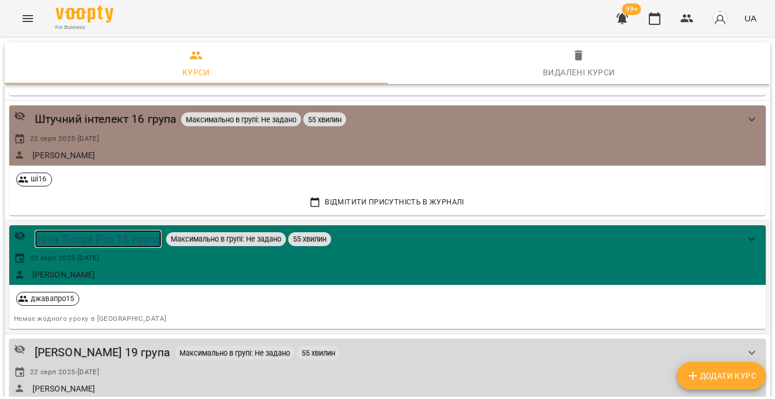
click at [72, 240] on div "Java Script Pro 15 група" at bounding box center [98, 239] width 127 height 18
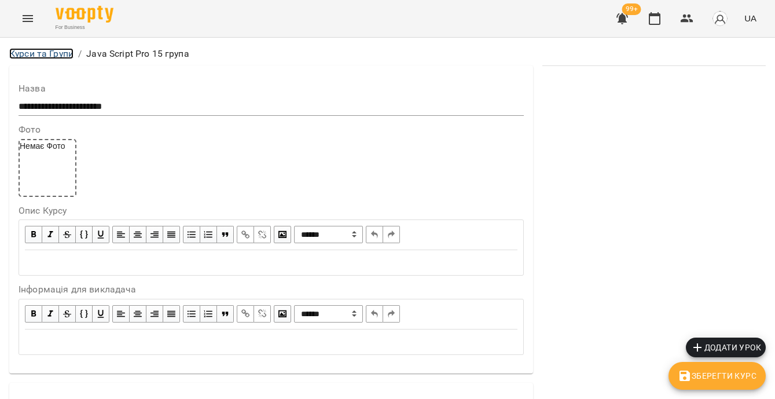
click at [65, 56] on link "Курси та Групи" at bounding box center [41, 53] width 64 height 11
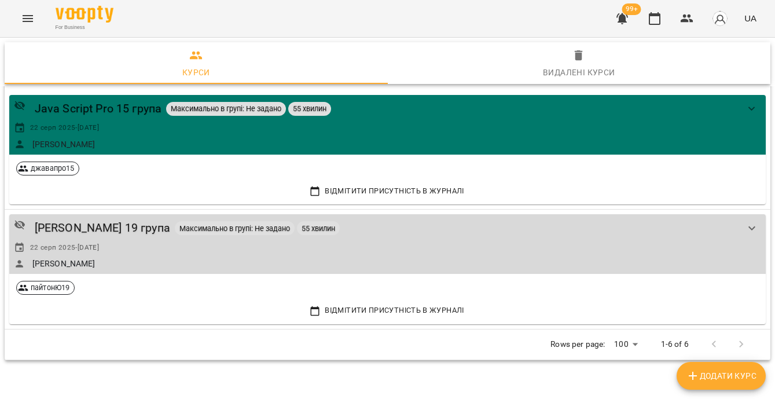
scroll to position [540, 0]
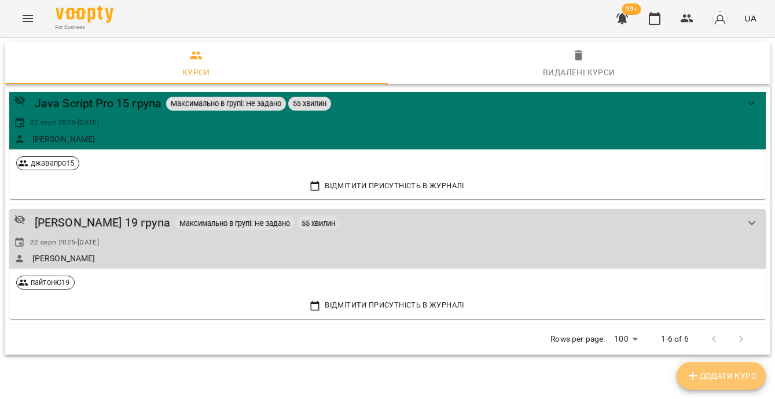
click at [731, 372] on span "Додати Курс" at bounding box center [721, 376] width 71 height 14
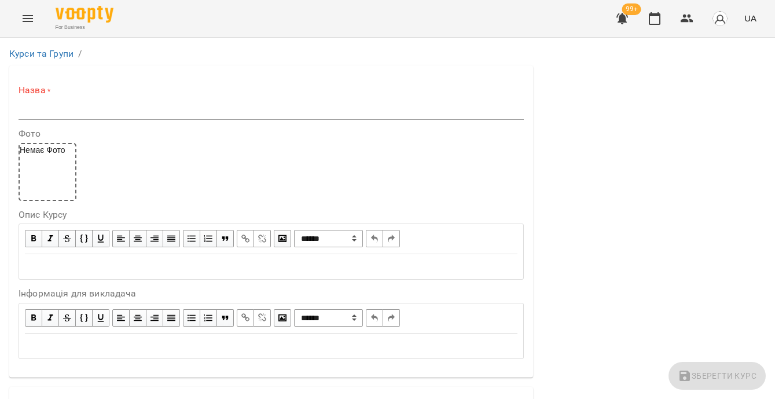
click at [184, 103] on input "text" at bounding box center [271, 110] width 505 height 19
paste input "**********"
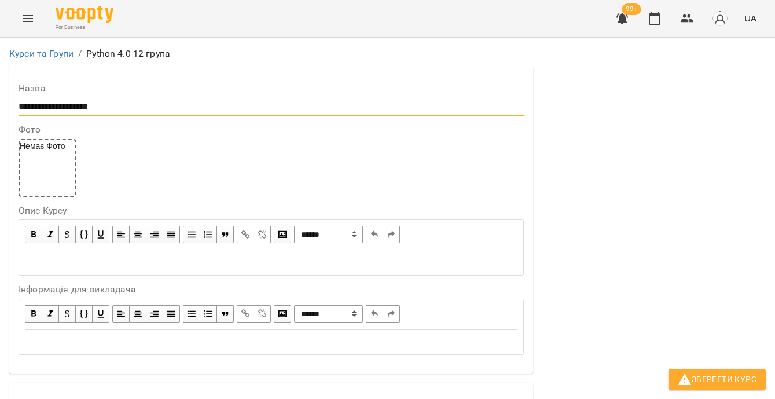
scroll to position [93, 0]
type input "**********"
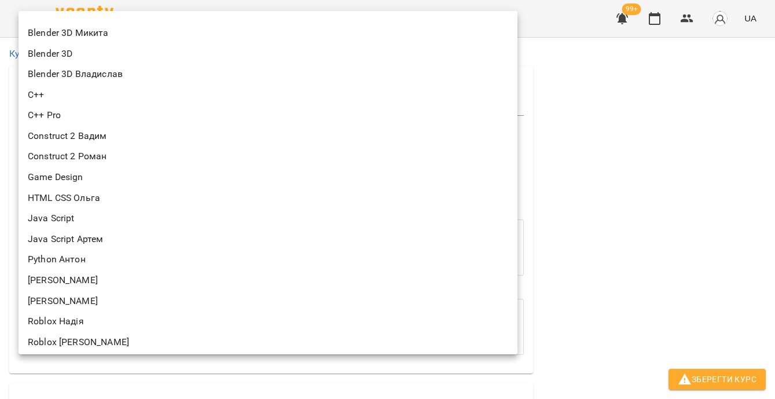
scroll to position [188, 0]
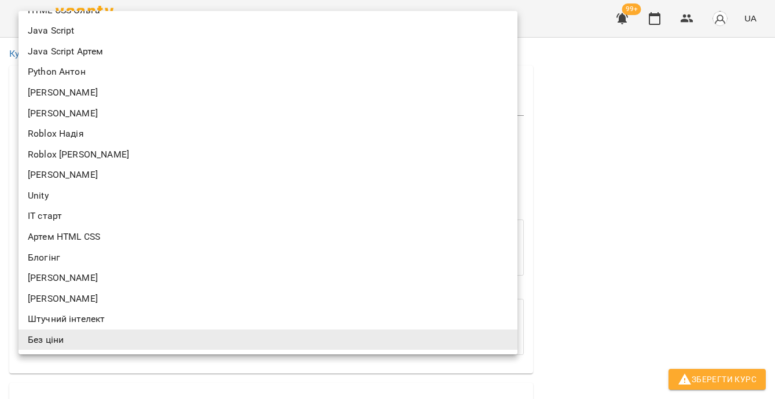
click at [83, 94] on li "Python Володимир" at bounding box center [268, 92] width 499 height 21
type input "**********"
type input "**"
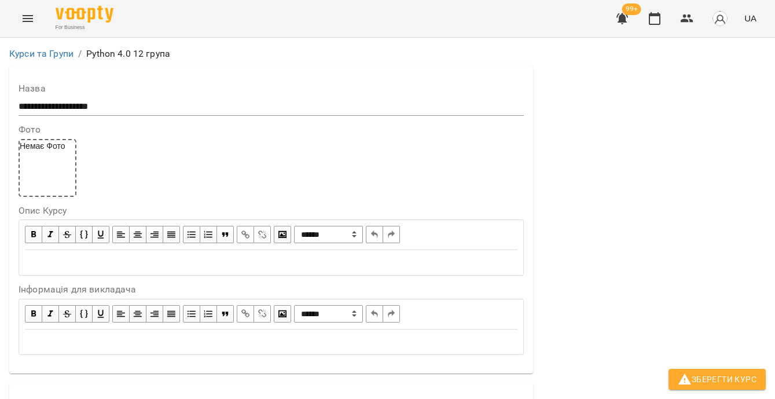
scroll to position [273, 0]
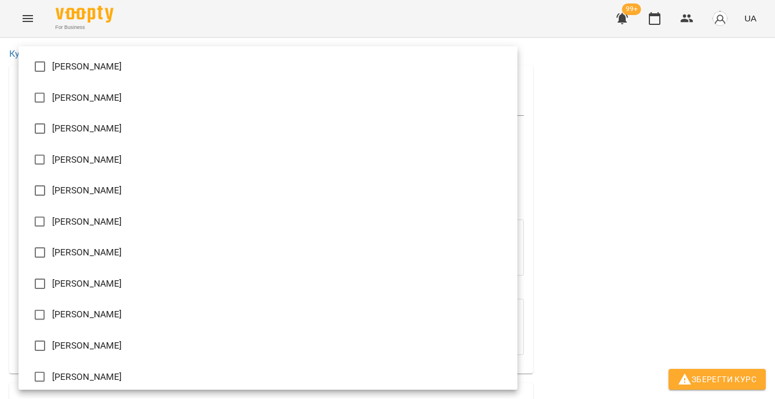
click at [84, 318] on li "Володимир Ярошинський" at bounding box center [268, 314] width 499 height 31
type input "**********"
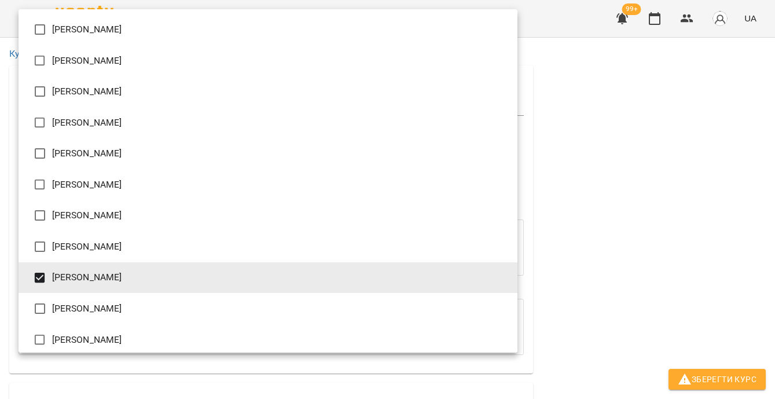
click at [563, 320] on div at bounding box center [387, 199] width 775 height 399
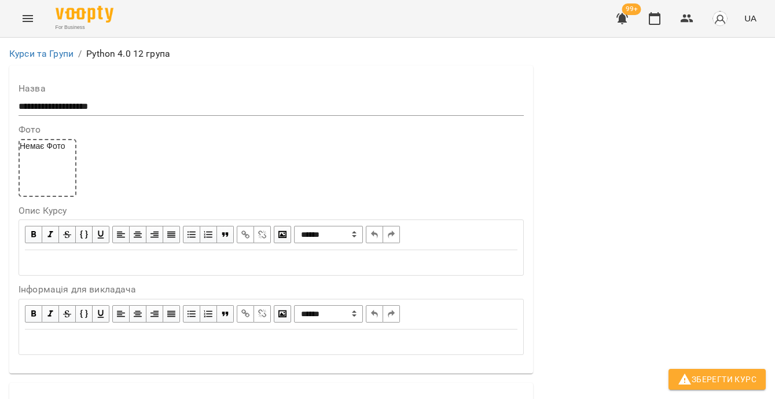
scroll to position [458, 0]
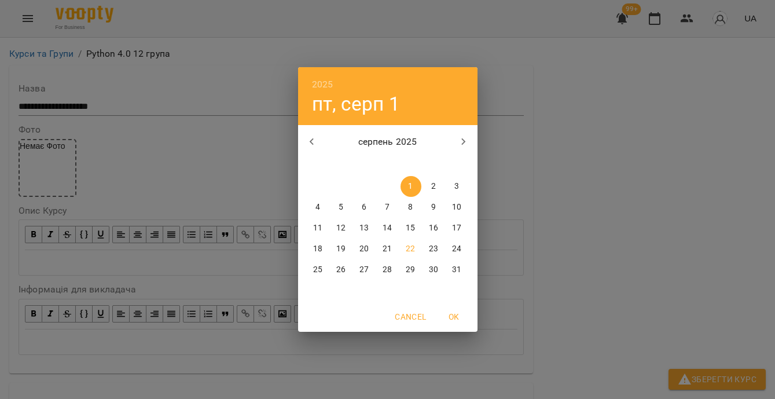
click at [412, 241] on button "22" at bounding box center [411, 249] width 21 height 21
type input "**********"
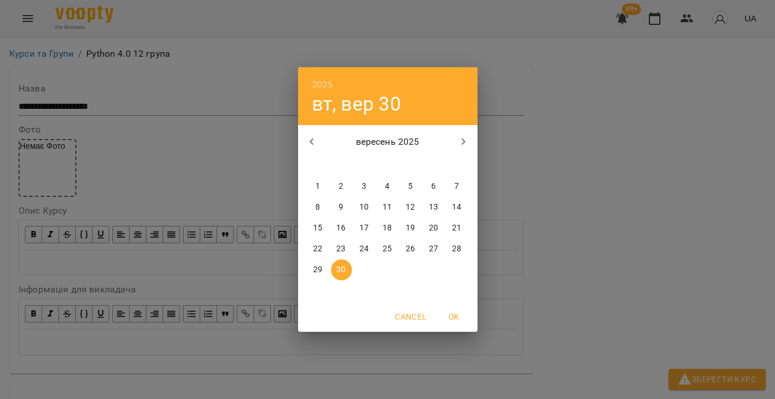
click at [465, 146] on icon "button" at bounding box center [464, 142] width 14 height 14
click at [314, 148] on icon "button" at bounding box center [312, 142] width 14 height 14
click at [414, 252] on p "26" at bounding box center [410, 249] width 9 height 12
type input "**********"
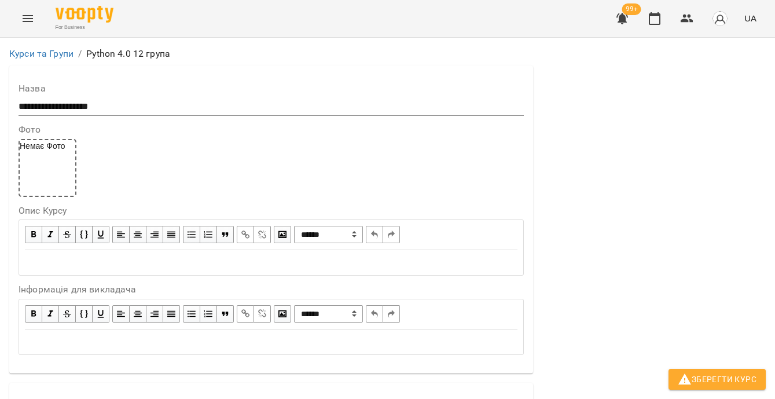
scroll to position [883, 0]
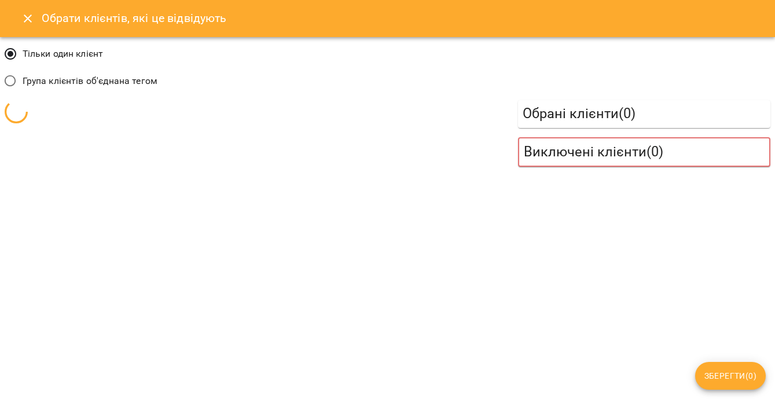
click at [126, 82] on span "Група клієнтів об'єднана тегом" at bounding box center [90, 81] width 135 height 14
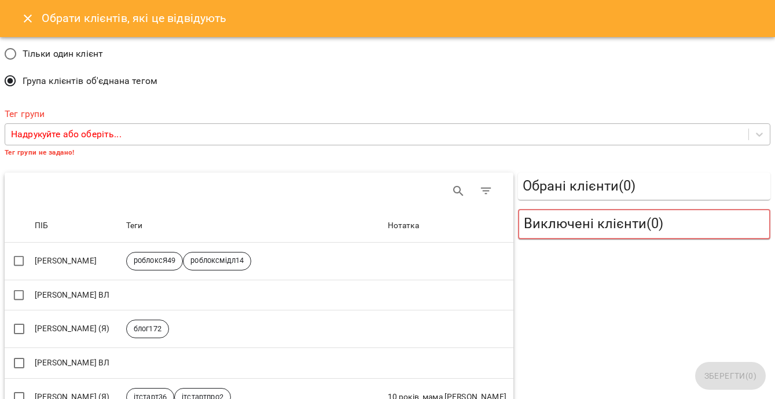
click at [138, 138] on div "Надрукуйте або оберіть..." at bounding box center [376, 134] width 743 height 21
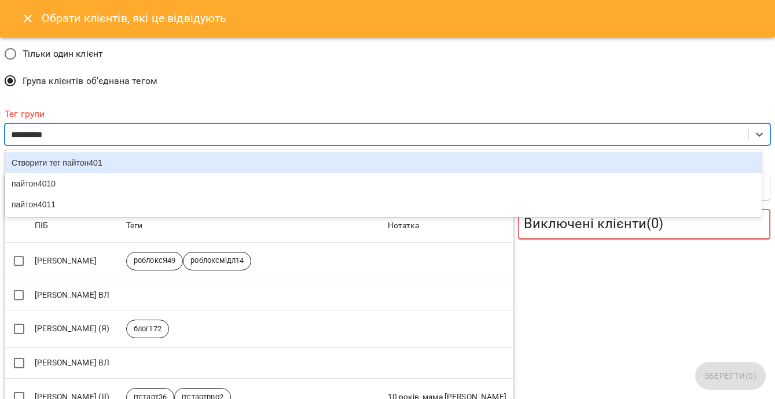
type input "**********"
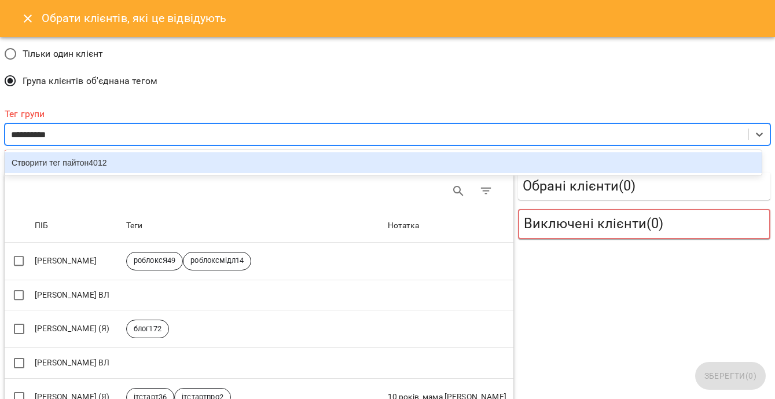
scroll to position [2, 0]
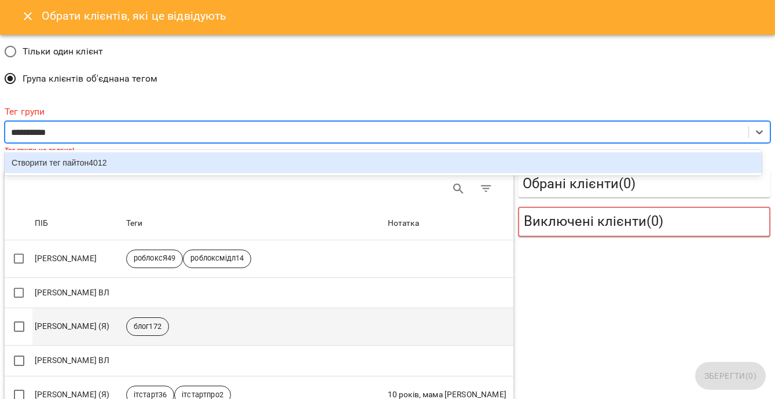
click at [124, 167] on div "Створити тег пайтон4012" at bounding box center [383, 162] width 757 height 21
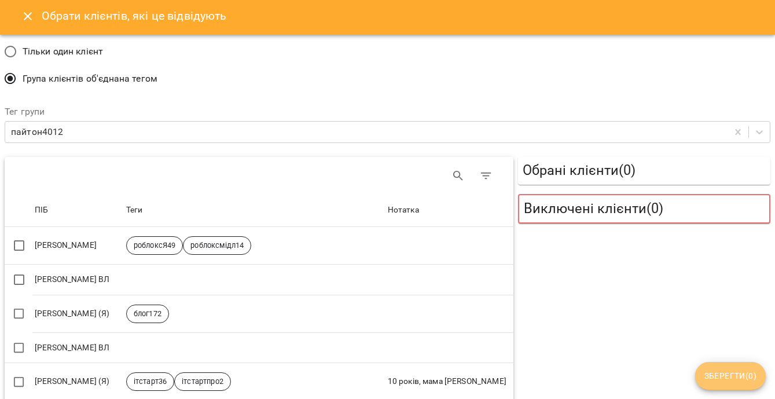
click at [740, 376] on span "Зберегти ( 0 )" at bounding box center [731, 376] width 52 height 14
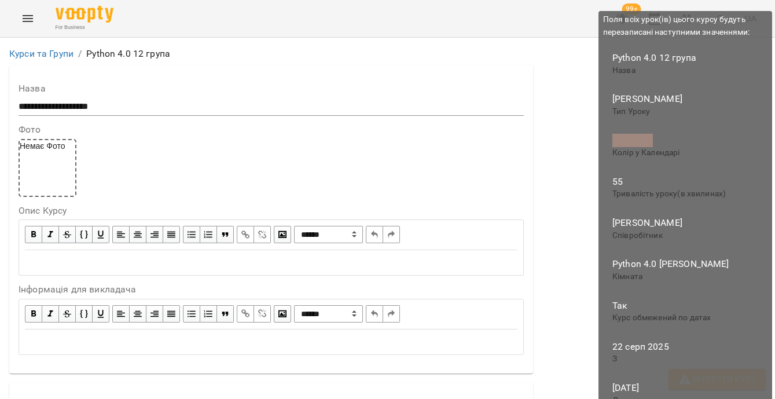
click at [737, 377] on span "Зберегти Курс" at bounding box center [717, 379] width 79 height 14
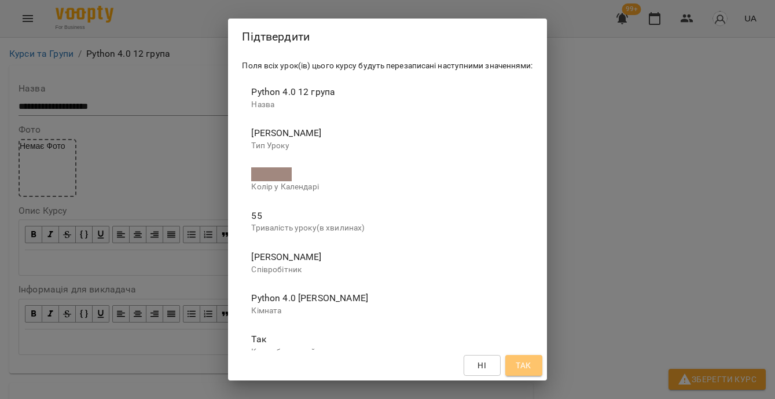
click at [531, 363] on span "Так" at bounding box center [523, 365] width 15 height 14
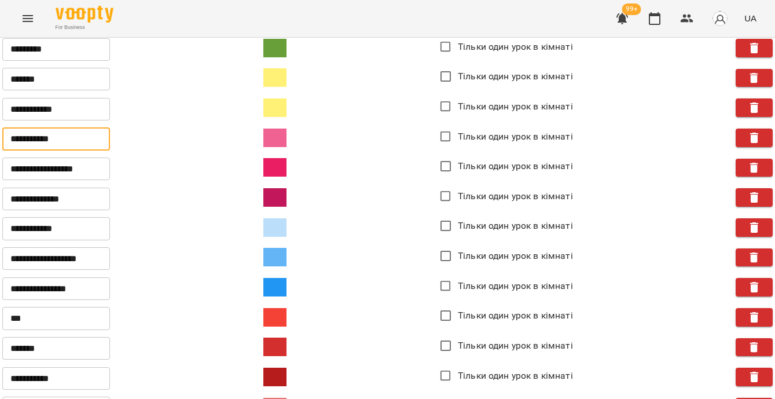
scroll to position [598, 0]
drag, startPoint x: 10, startPoint y: 264, endPoint x: 123, endPoint y: 264, distance: 113.5
drag, startPoint x: 8, startPoint y: 217, endPoint x: 56, endPoint y: 218, distance: 48.1
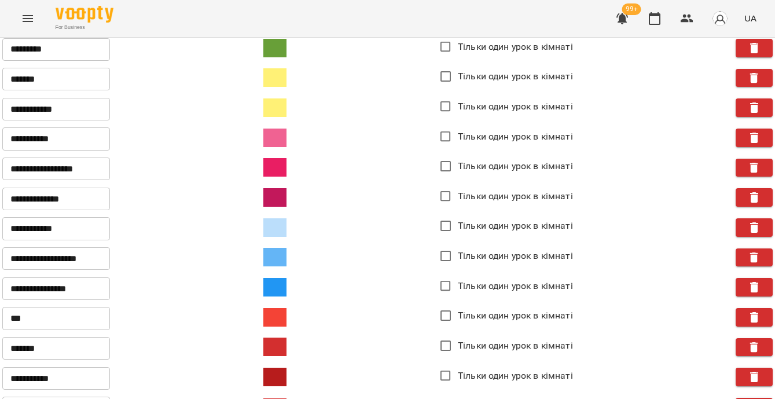
paste input "**********"
type input "**********"
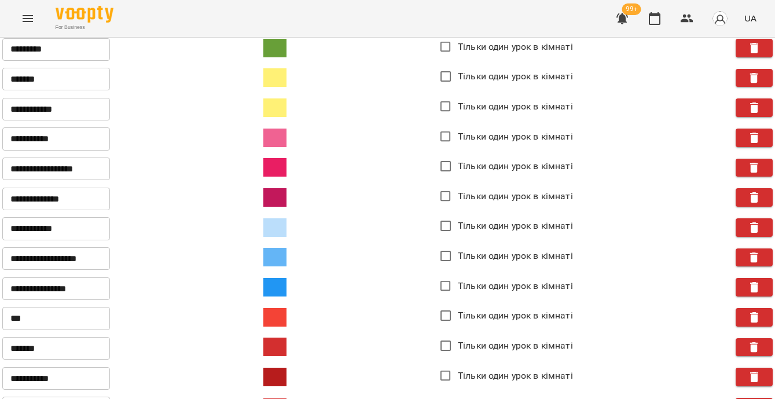
drag, startPoint x: 10, startPoint y: 281, endPoint x: 57, endPoint y: 280, distance: 47.5
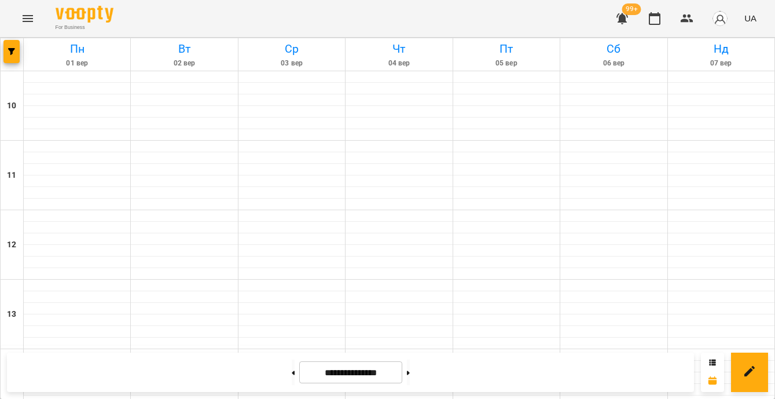
scroll to position [306, 0]
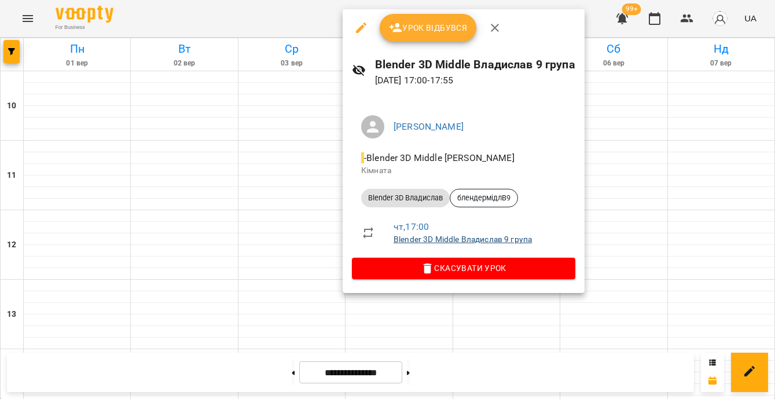
click at [432, 238] on link "Blender 3D Middle Владислав 9 група" at bounding box center [463, 238] width 138 height 9
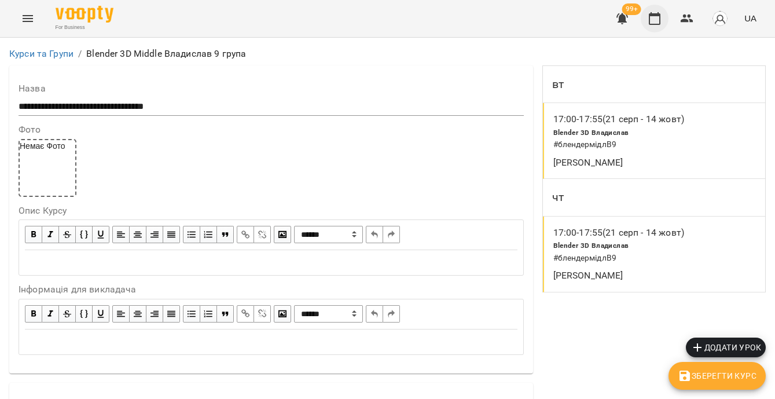
click at [645, 24] on button "button" at bounding box center [655, 19] width 28 height 28
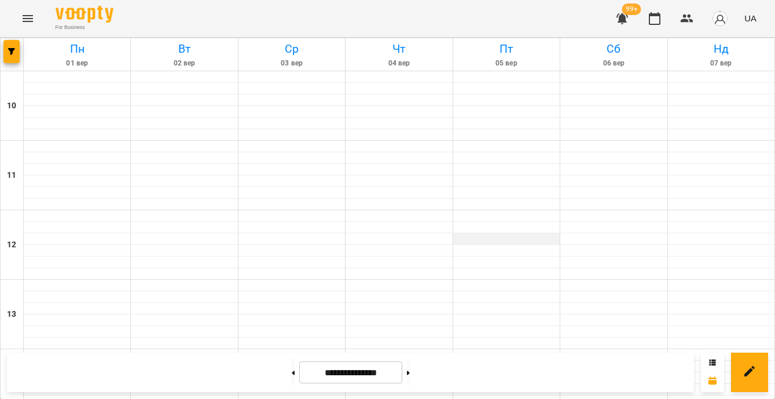
scroll to position [377, 0]
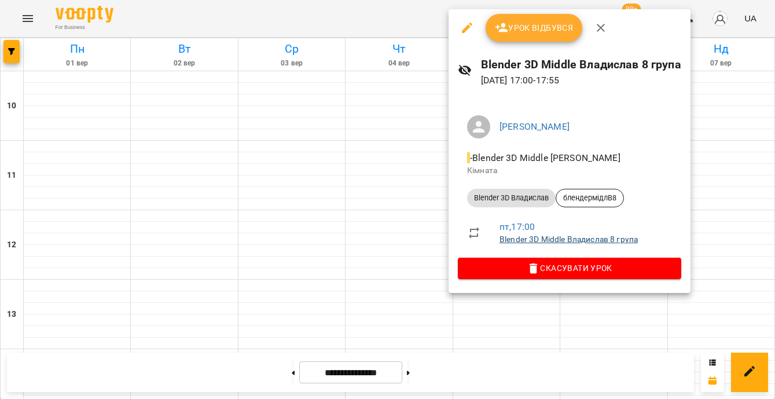
click at [523, 238] on link "Blender 3D Middle Владислав 8 група" at bounding box center [569, 238] width 138 height 9
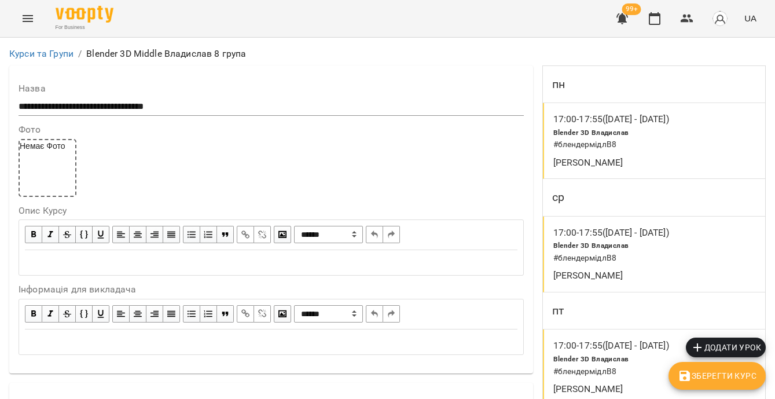
scroll to position [634, 0]
click at [648, 25] on button "button" at bounding box center [655, 19] width 28 height 28
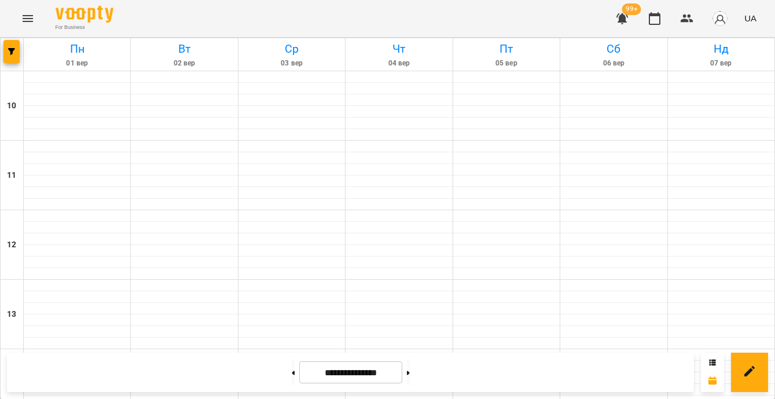
scroll to position [373, 0]
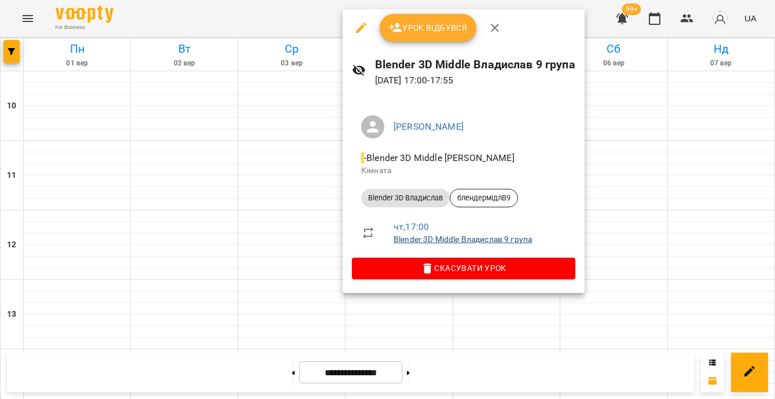
click at [442, 240] on link "Blender 3D Middle Владислав 9 група" at bounding box center [463, 238] width 138 height 9
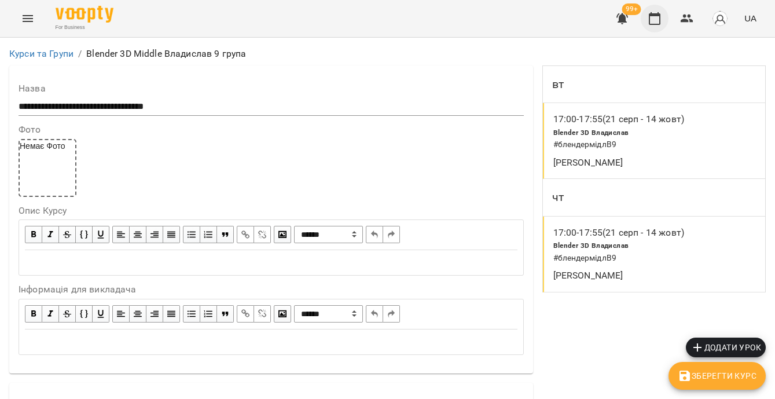
click at [658, 26] on button "button" at bounding box center [655, 19] width 28 height 28
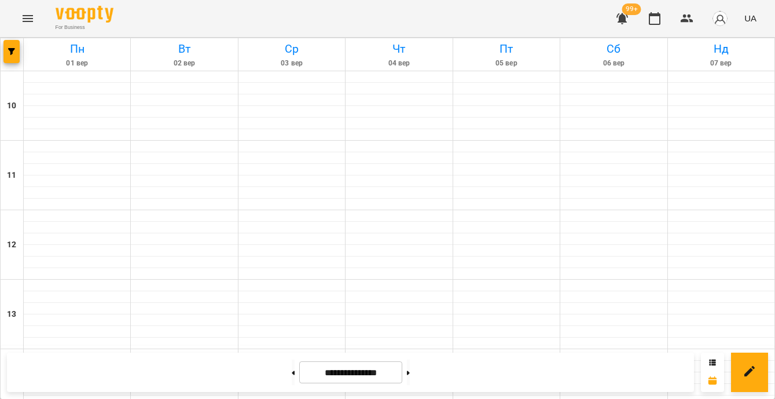
scroll to position [455, 0]
click at [16, 60] on button "button" at bounding box center [11, 51] width 16 height 23
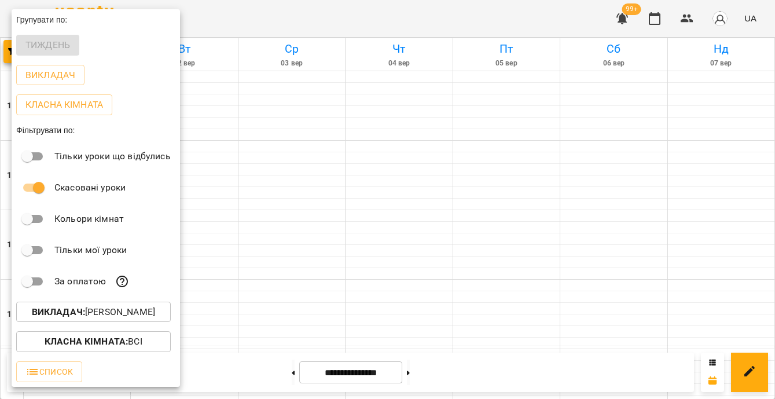
click at [343, 317] on div at bounding box center [387, 199] width 775 height 399
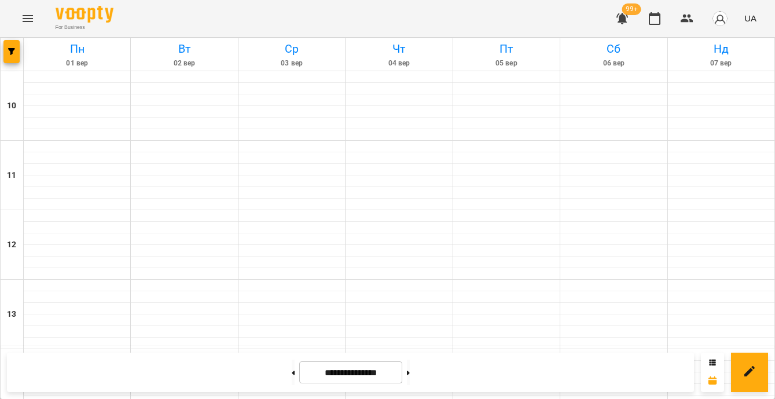
click at [2, 54] on div at bounding box center [12, 54] width 23 height 32
click at [11, 48] on icon "button" at bounding box center [11, 51] width 7 height 7
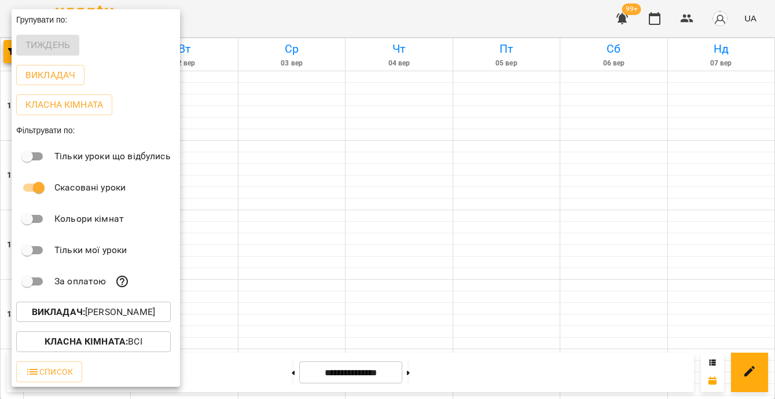
click at [131, 322] on button "Викладач : Владислав Границький" at bounding box center [93, 312] width 155 height 21
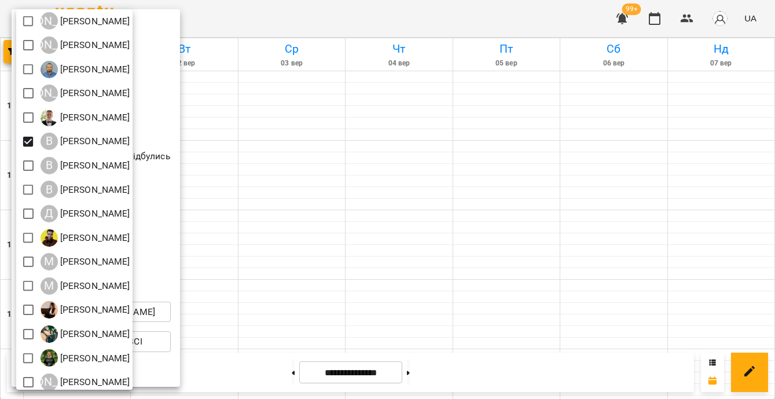
scroll to position [85, 0]
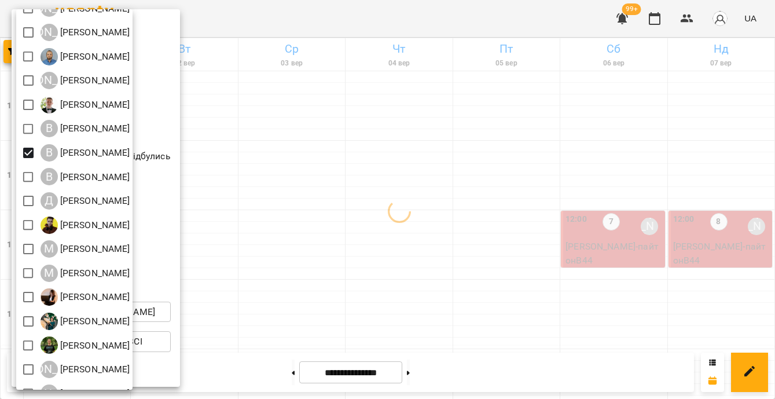
click at [427, 223] on div at bounding box center [387, 199] width 775 height 399
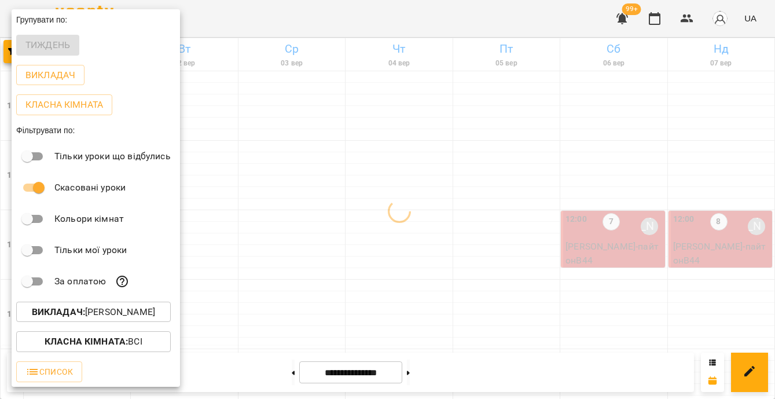
click at [427, 223] on div at bounding box center [387, 199] width 775 height 399
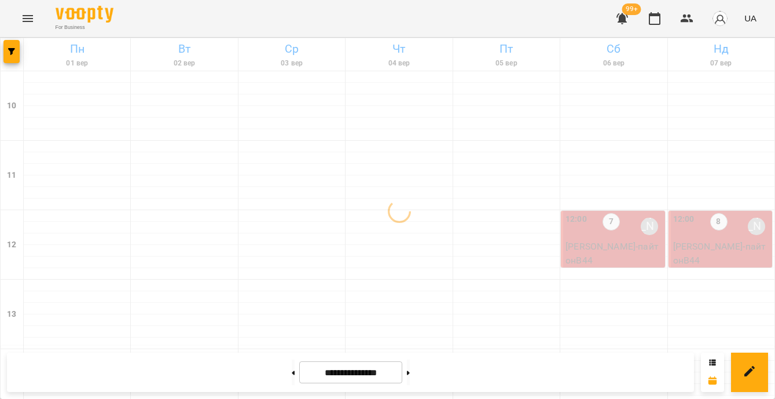
scroll to position [534, 0]
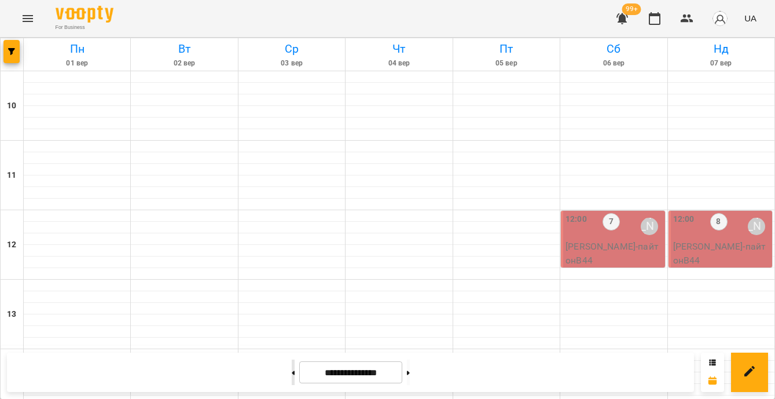
click at [292, 372] on icon at bounding box center [293, 372] width 3 height 4
click at [410, 375] on button at bounding box center [408, 371] width 3 height 25
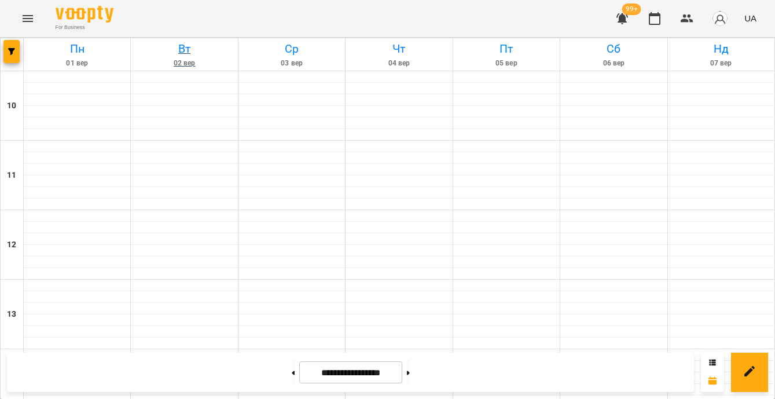
type input "**********"
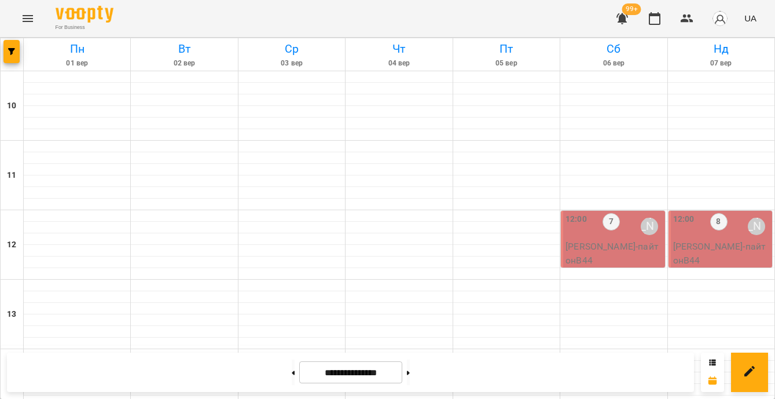
scroll to position [444, 0]
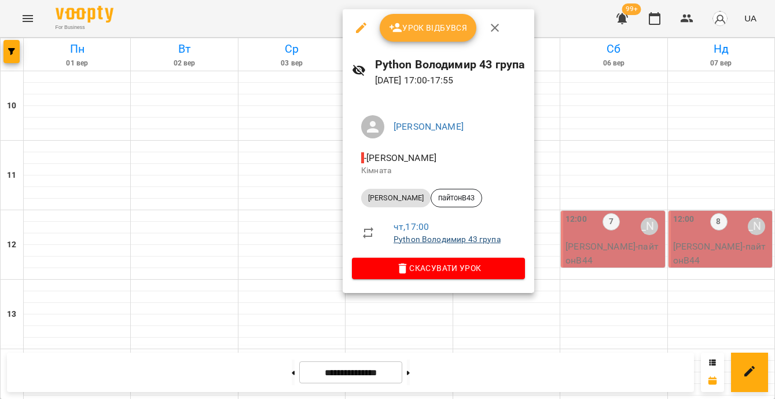
click at [434, 241] on link "Python Володимир 43 група" at bounding box center [447, 238] width 107 height 9
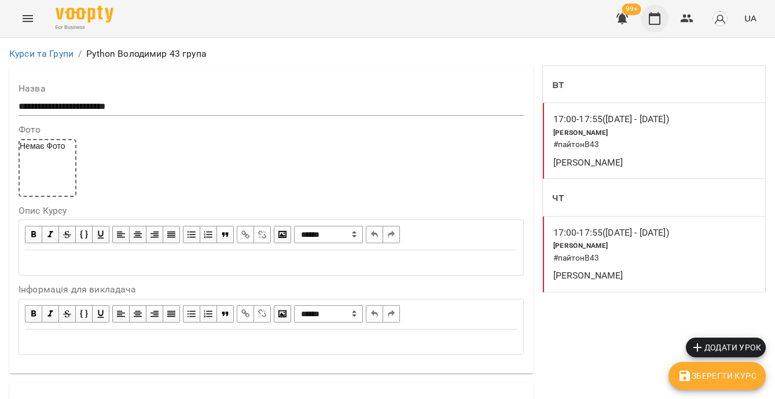
click at [665, 12] on button "button" at bounding box center [655, 19] width 28 height 28
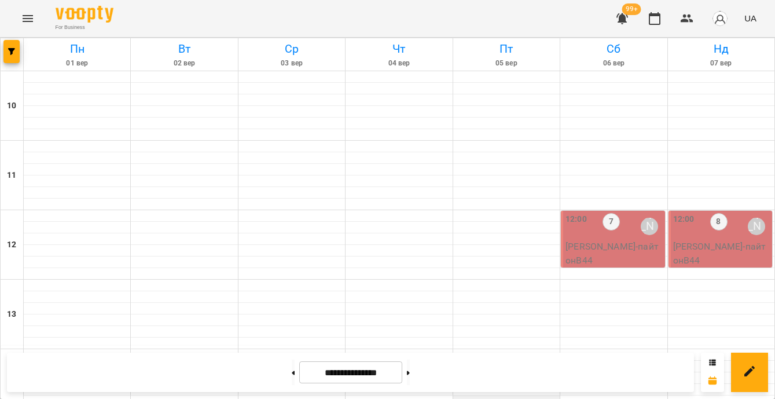
scroll to position [586, 0]
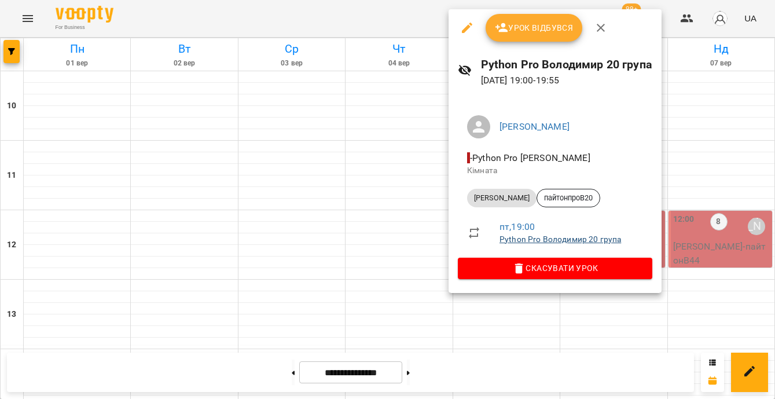
click at [573, 239] on link "Python Pro Володимир 20 група" at bounding box center [561, 238] width 122 height 9
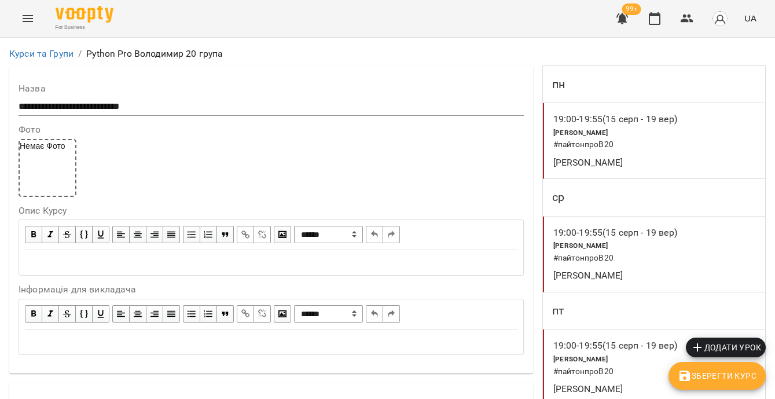
scroll to position [1085, 0]
click at [653, 22] on icon "button" at bounding box center [655, 19] width 14 height 14
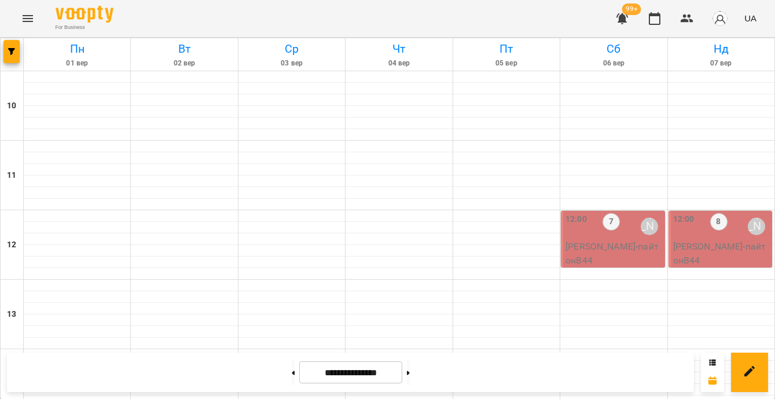
scroll to position [538, 0]
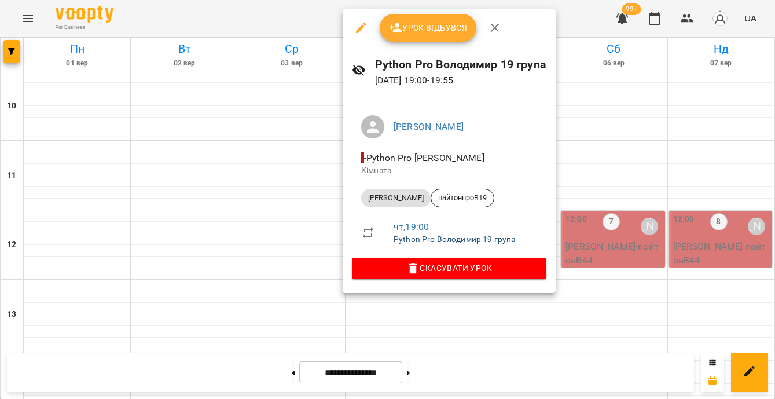
click at [461, 240] on link "Python Pro Володимир 19 група" at bounding box center [455, 238] width 122 height 9
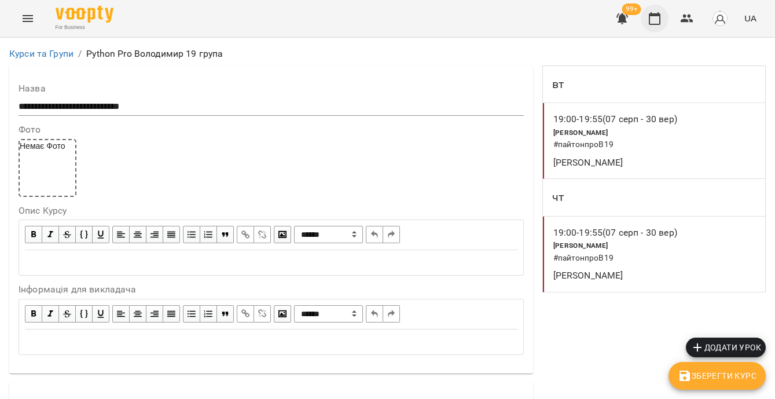
click at [658, 16] on icon "button" at bounding box center [655, 18] width 12 height 13
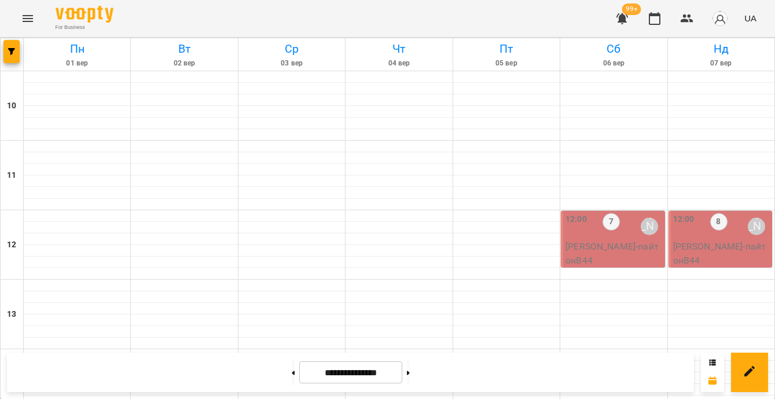
scroll to position [606, 0]
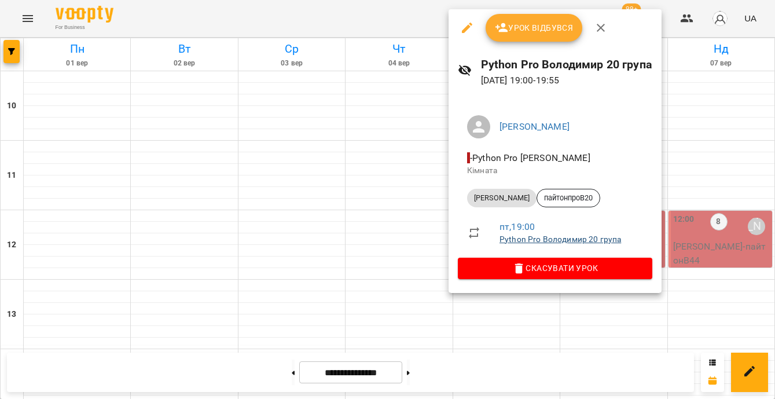
click at [597, 241] on link "Python Pro Володимир 20 група" at bounding box center [561, 238] width 122 height 9
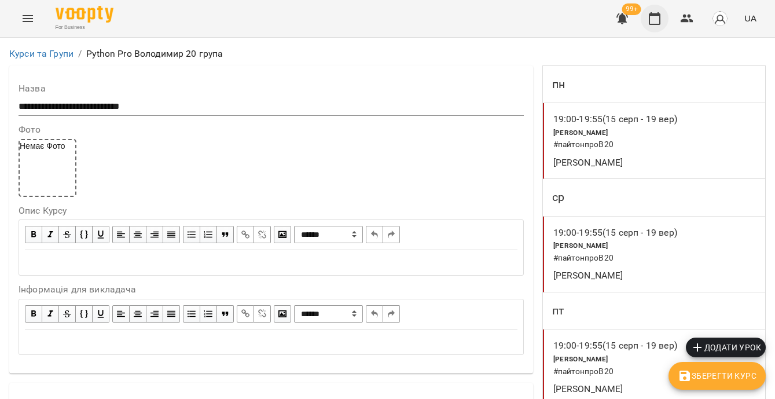
click at [653, 21] on icon "button" at bounding box center [655, 19] width 14 height 14
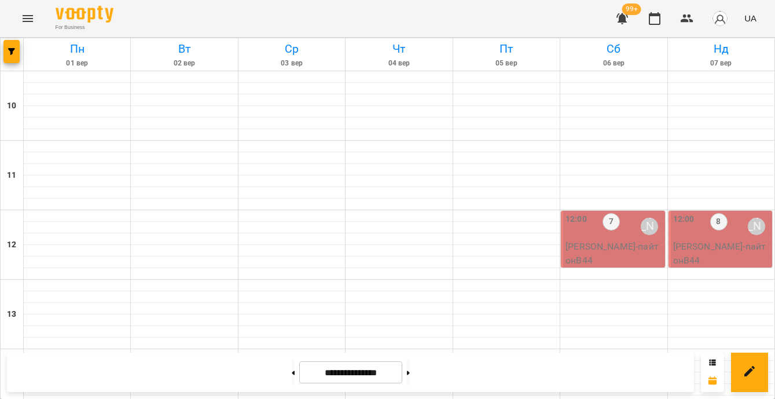
scroll to position [628, 0]
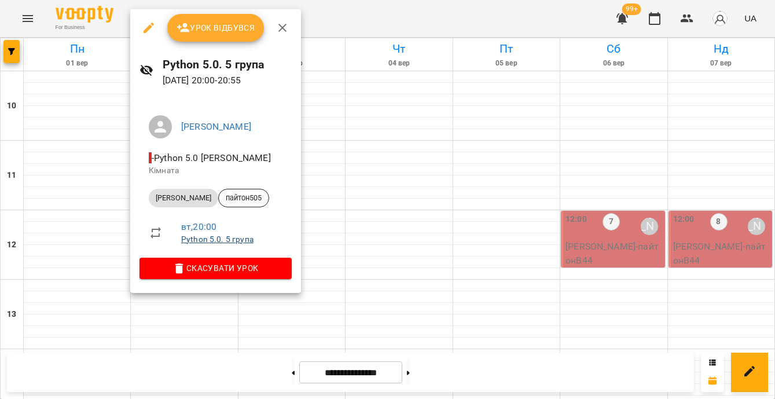
click at [235, 240] on link "Python 5.0. 5 група" at bounding box center [217, 238] width 72 height 9
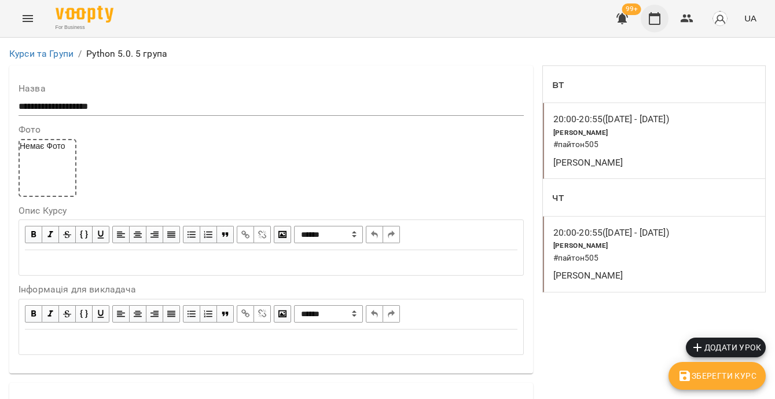
click at [655, 17] on icon "button" at bounding box center [655, 19] width 14 height 14
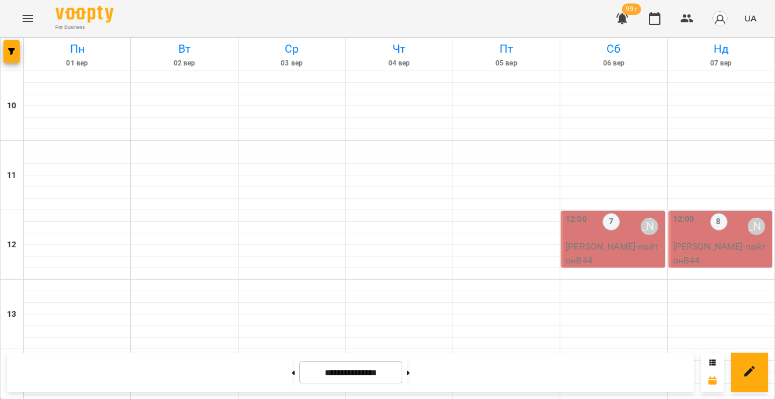
scroll to position [472, 0]
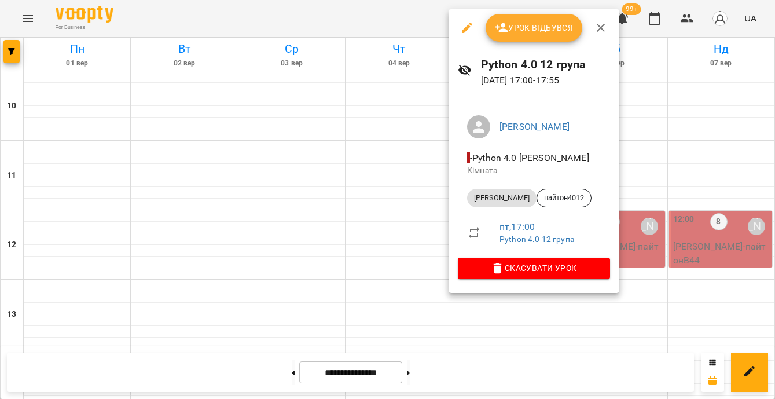
click at [383, 195] on div at bounding box center [387, 199] width 775 height 399
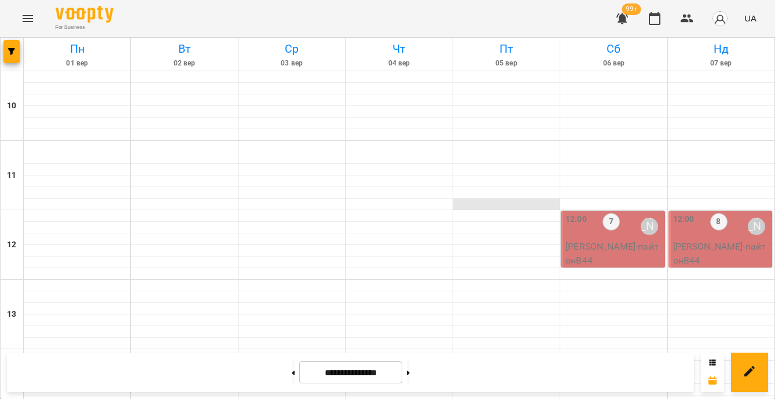
scroll to position [93, 0]
click at [636, 240] on p "Python Володимир - пайтонВ44" at bounding box center [614, 253] width 97 height 27
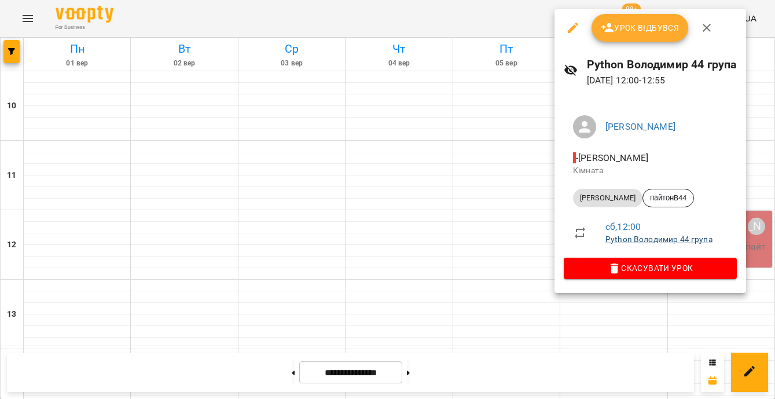
click at [657, 237] on link "Python Володимир 44 група" at bounding box center [659, 238] width 107 height 9
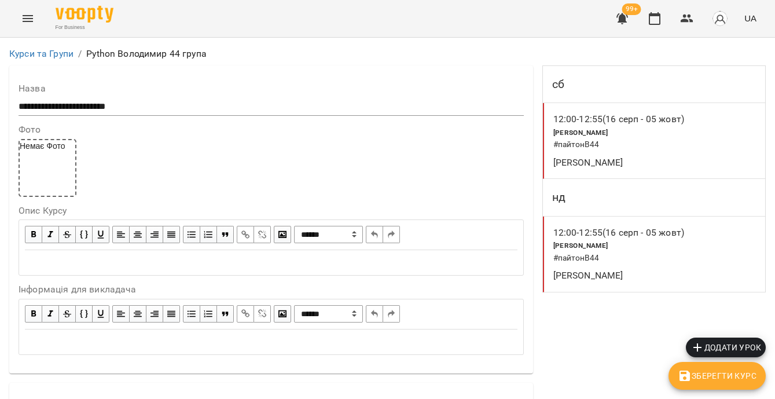
scroll to position [203, 0]
click at [650, 19] on icon "button" at bounding box center [655, 18] width 12 height 13
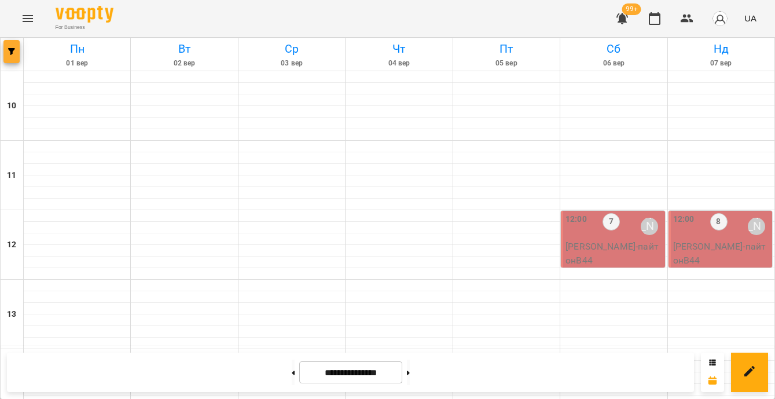
click at [13, 54] on icon "button" at bounding box center [11, 51] width 7 height 7
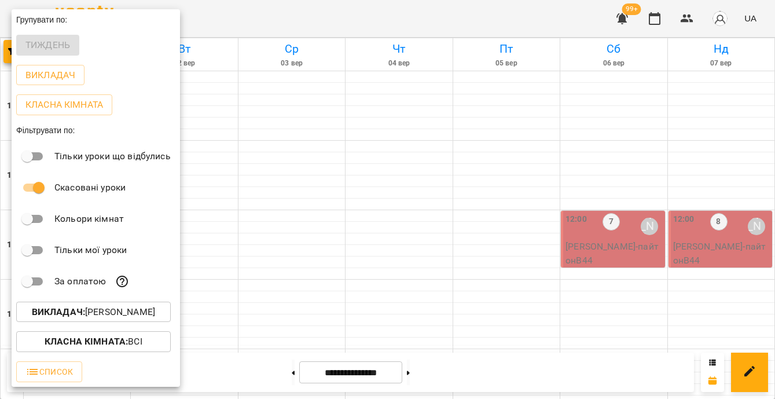
click at [134, 310] on p "Викладач : Володимир Ярошинський" at bounding box center [93, 312] width 123 height 14
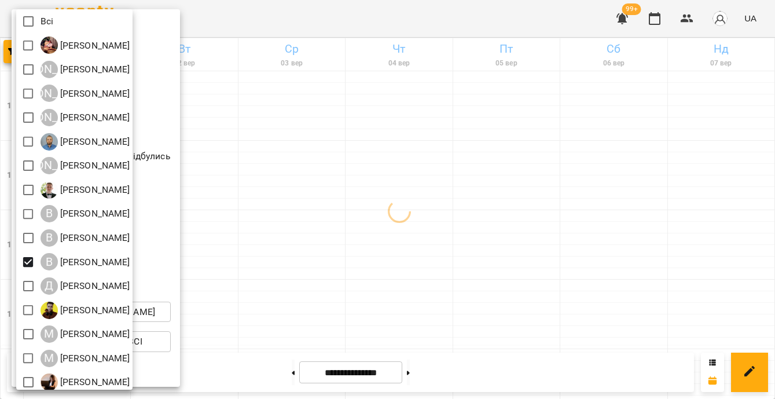
click at [277, 305] on div at bounding box center [387, 199] width 775 height 399
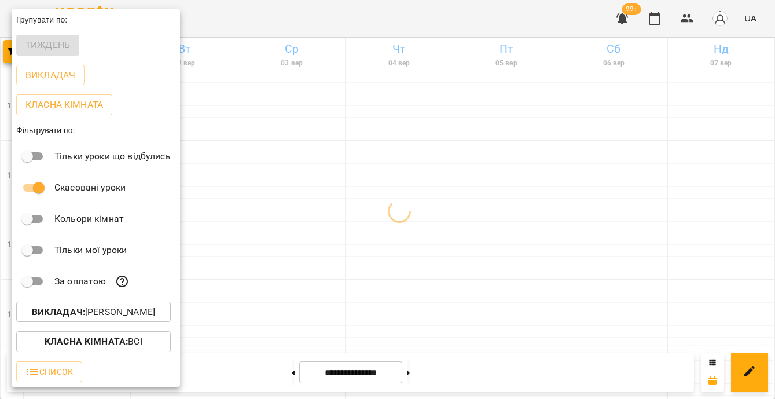
click at [274, 307] on div at bounding box center [387, 199] width 775 height 399
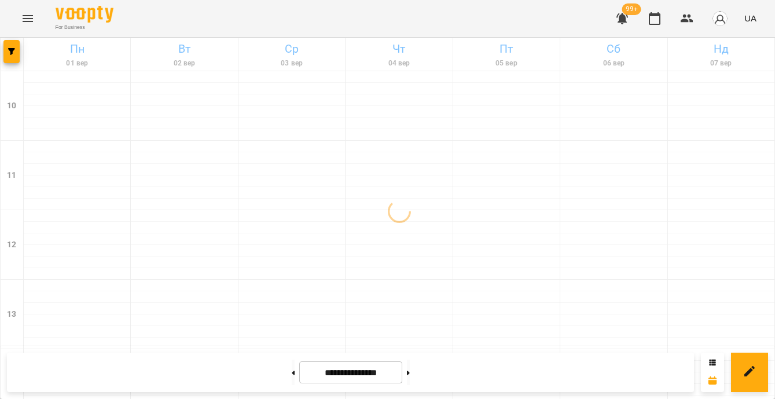
scroll to position [497, 0]
click at [410, 377] on button at bounding box center [408, 371] width 3 height 25
click at [292, 372] on button at bounding box center [293, 371] width 3 height 25
click at [292, 373] on button at bounding box center [293, 371] width 3 height 25
type input "**********"
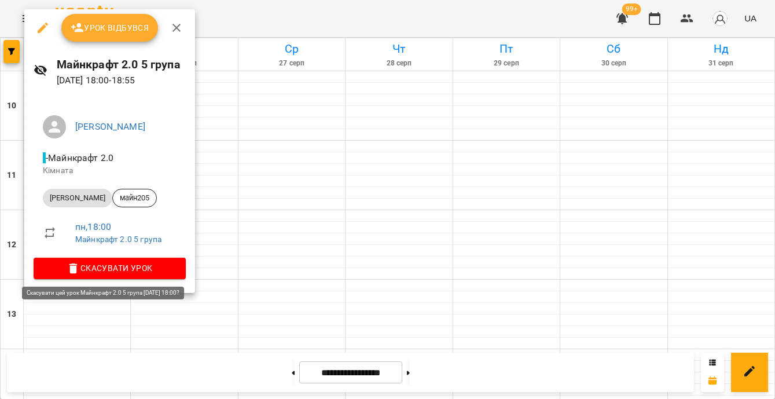
click at [142, 269] on span "Скасувати Урок" at bounding box center [110, 268] width 134 height 14
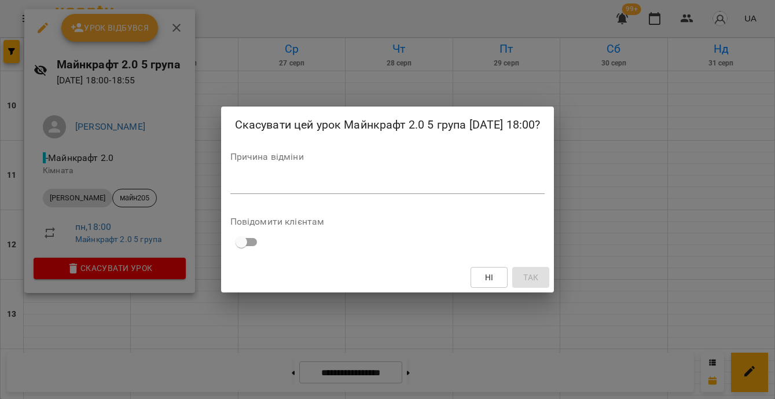
click at [258, 190] on textarea at bounding box center [387, 184] width 315 height 11
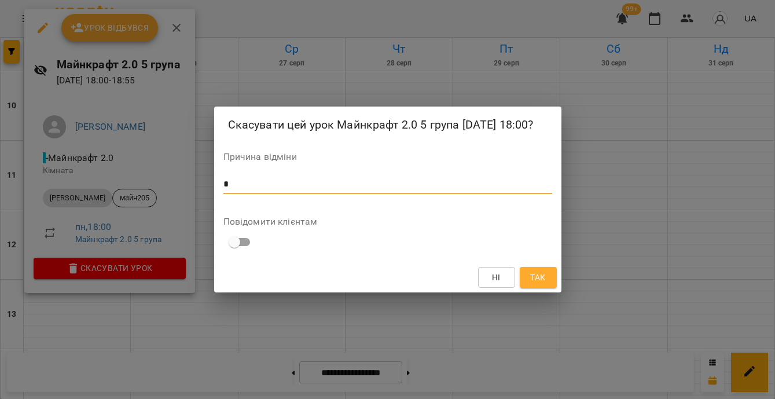
type textarea "*"
click at [549, 288] on button "Так" at bounding box center [538, 277] width 37 height 21
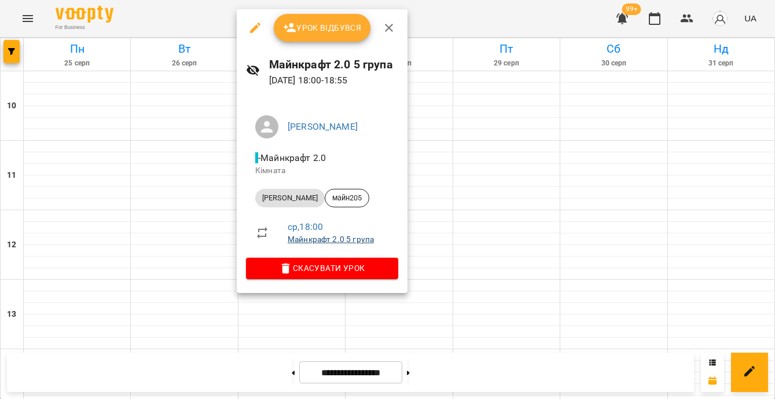
click at [357, 243] on link "Майнкрафт 2.0 5 група" at bounding box center [331, 238] width 86 height 9
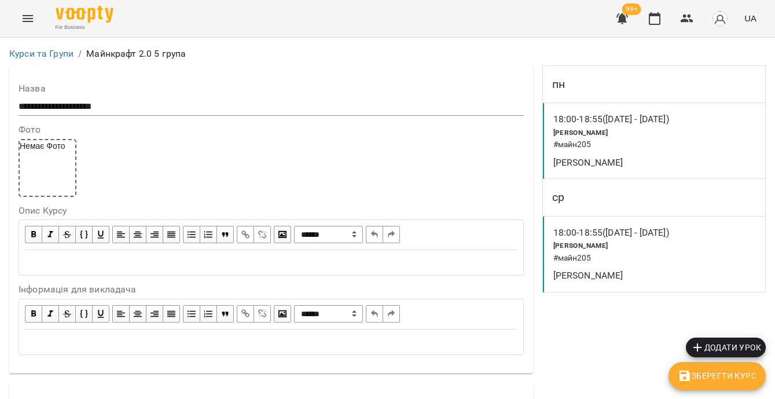
scroll to position [908, 0]
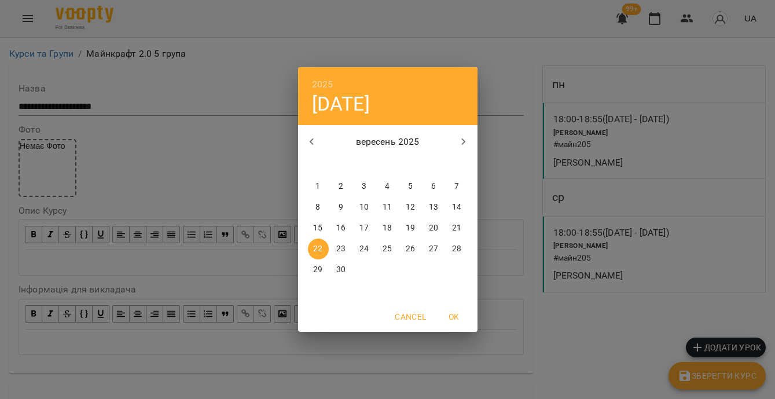
click at [361, 248] on p "24" at bounding box center [363, 249] width 9 height 12
type input "**********"
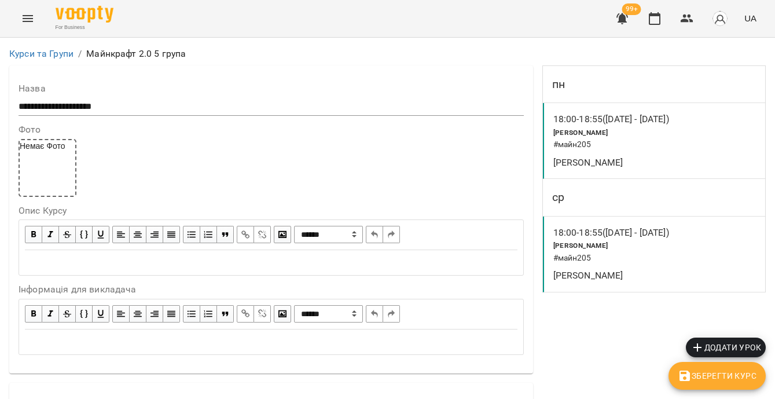
click at [689, 380] on icon "button" at bounding box center [685, 375] width 10 height 10
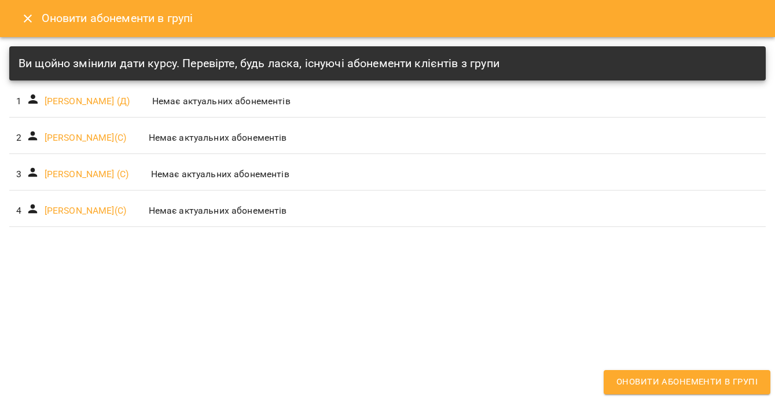
click at [24, 18] on icon "Close" at bounding box center [28, 19] width 14 height 14
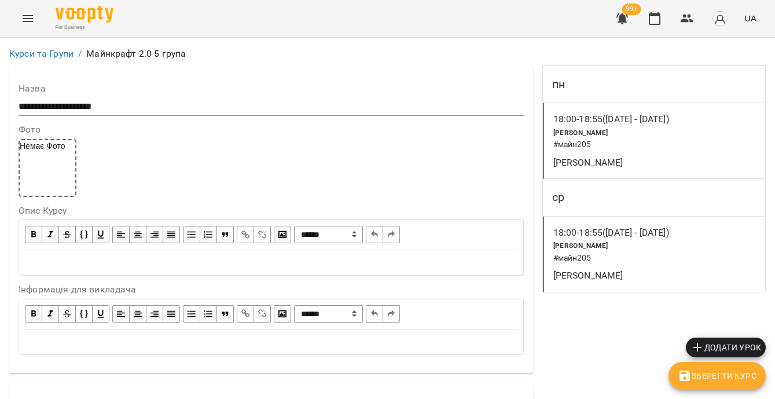
click at [647, 258] on h6 "# майн205" at bounding box center [618, 258] width 130 height 13
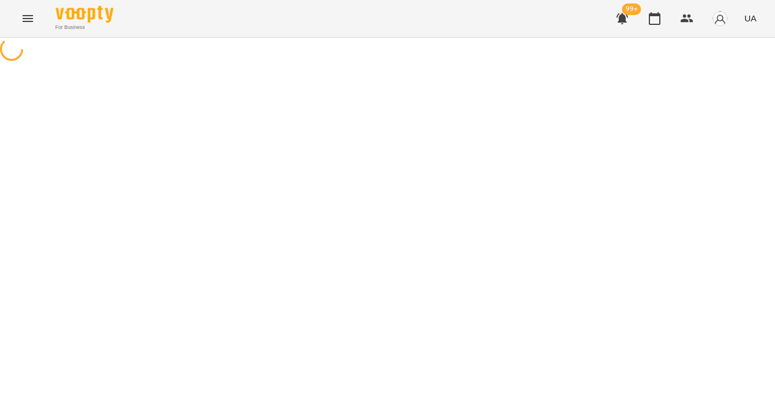
select select "*"
select select "**********"
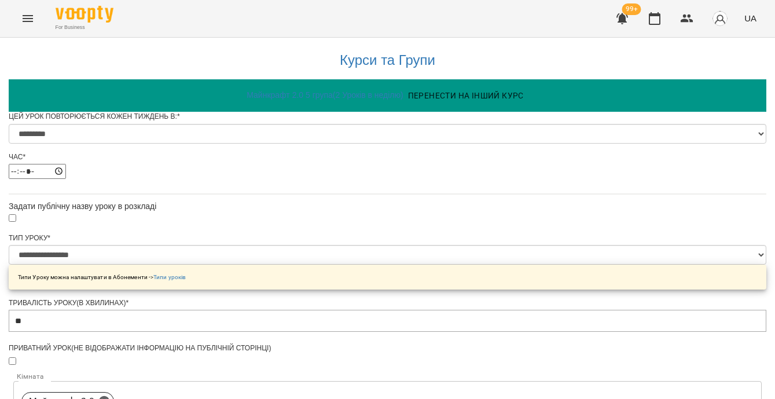
scroll to position [624, 0]
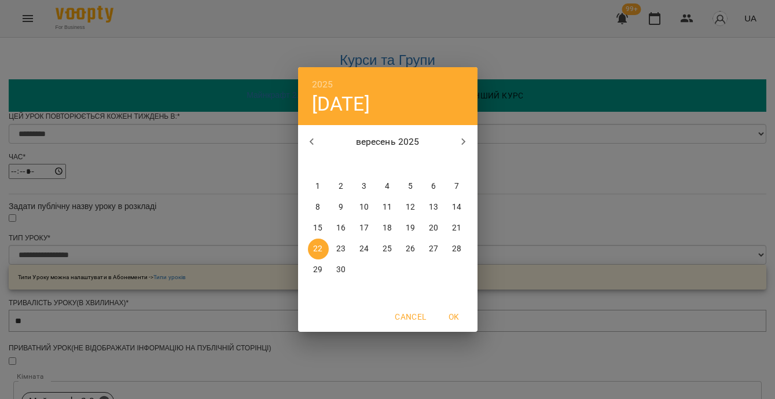
click at [365, 249] on p "24" at bounding box center [363, 249] width 9 height 12
type input "**********"
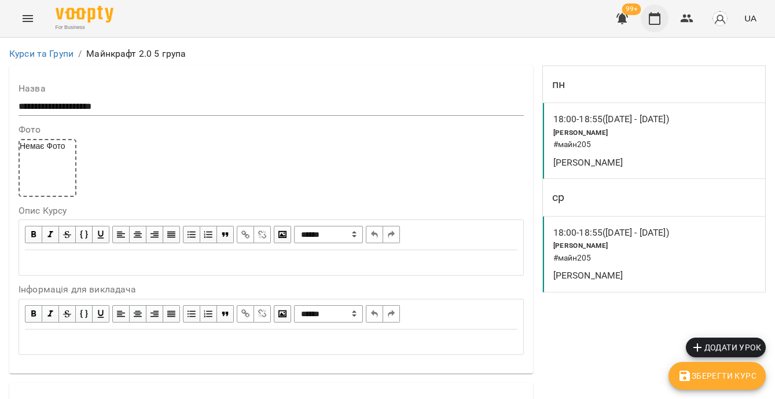
click at [659, 19] on icon "button" at bounding box center [655, 19] width 14 height 14
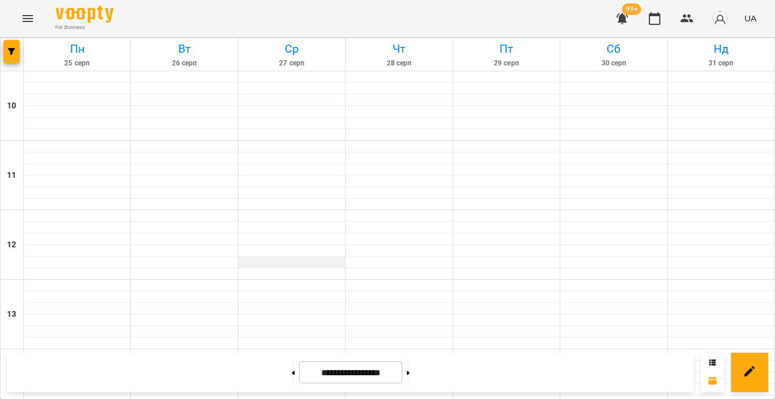
scroll to position [514, 0]
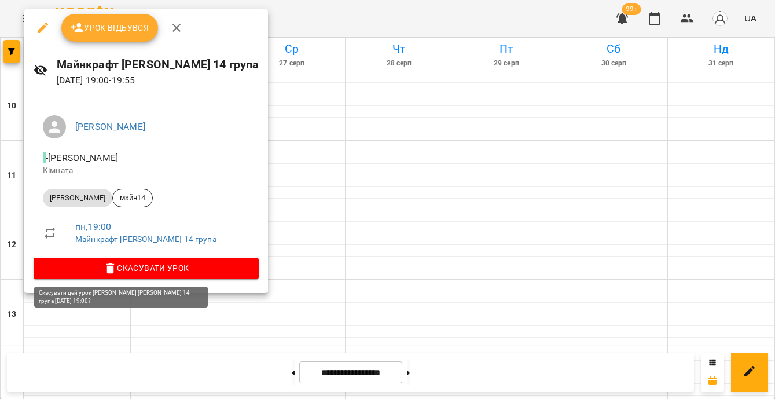
click at [134, 267] on span "Скасувати Урок" at bounding box center [146, 268] width 207 height 14
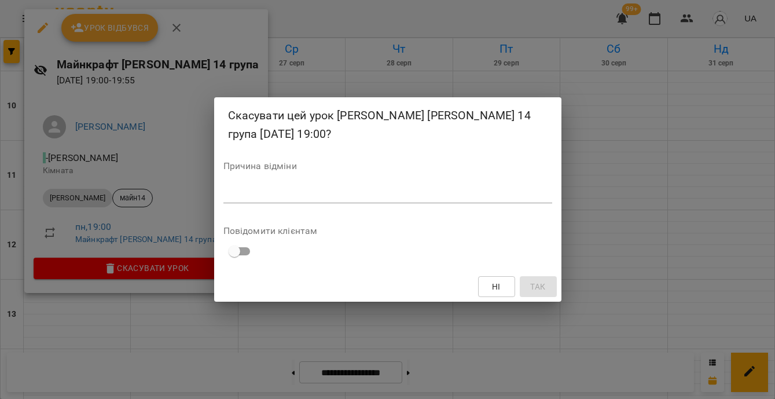
click at [258, 196] on textarea at bounding box center [387, 193] width 329 height 11
type textarea "*"
click at [535, 287] on span "Так" at bounding box center [537, 287] width 15 height 14
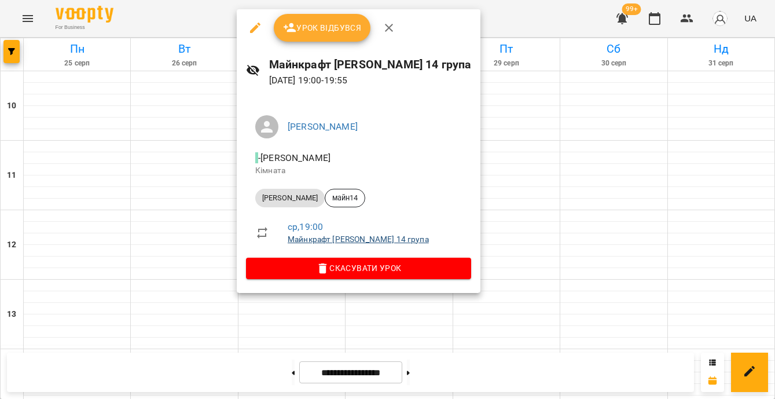
click at [344, 236] on link "Майнкрафт Віталій 14 група" at bounding box center [358, 238] width 141 height 9
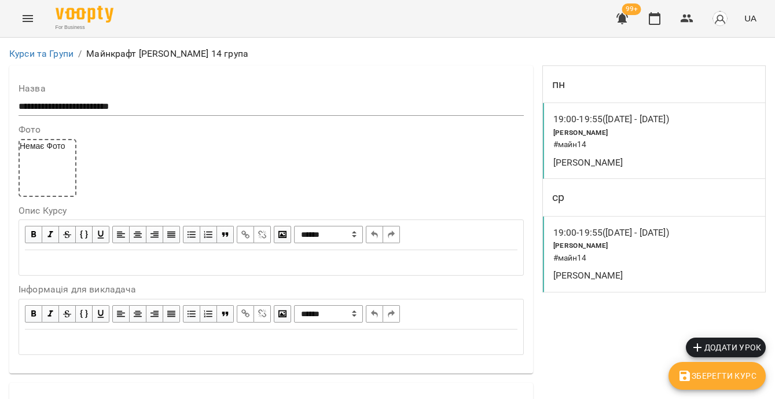
scroll to position [800, 0]
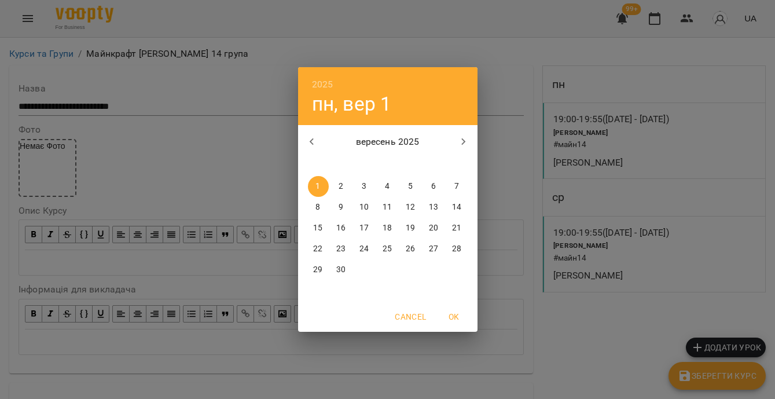
click at [364, 186] on p "3" at bounding box center [364, 187] width 5 height 12
type input "**********"
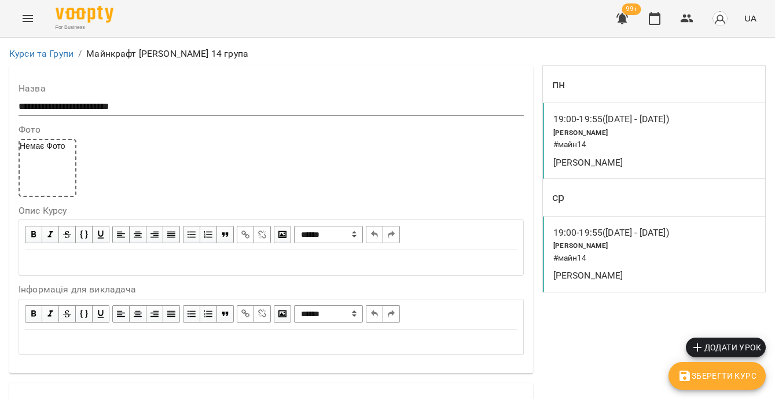
click at [690, 373] on icon "button" at bounding box center [685, 375] width 10 height 10
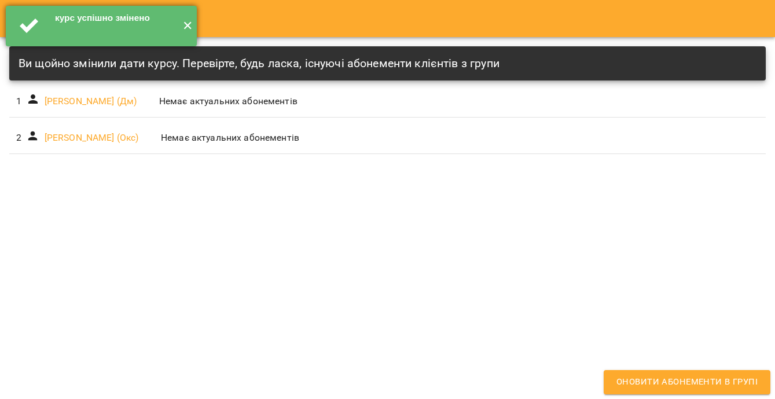
click at [186, 23] on button "✕" at bounding box center [187, 26] width 19 height 41
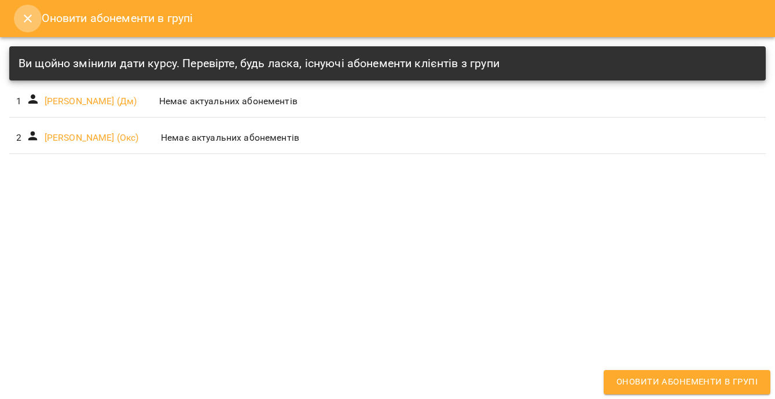
click at [25, 21] on icon "Close" at bounding box center [28, 18] width 8 height 8
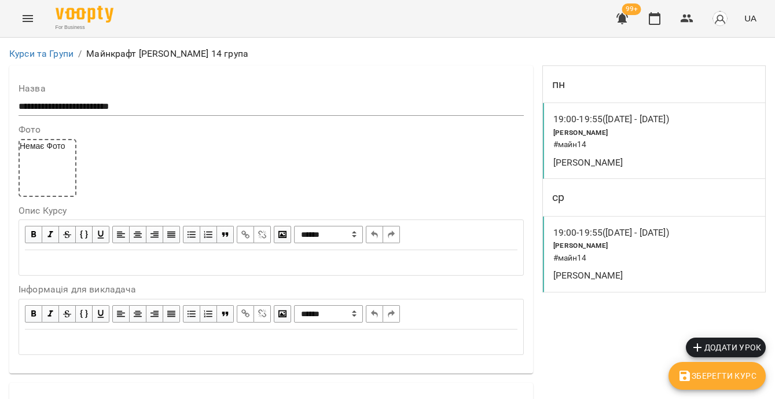
click at [606, 232] on p "19:00 - 19:55 (09 лип - 01 вер)" at bounding box center [611, 233] width 116 height 14
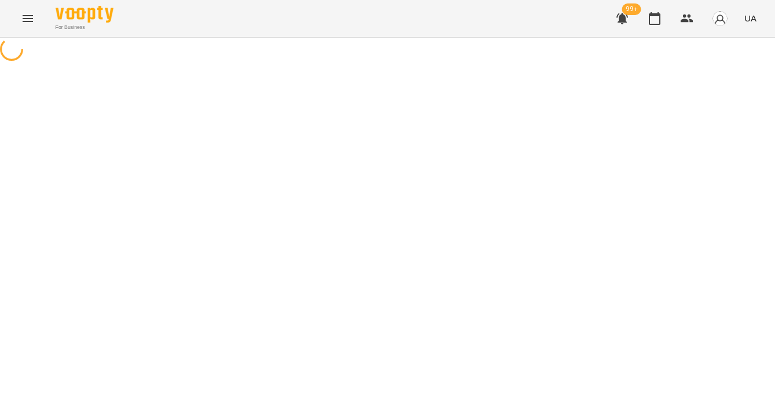
select select "*"
select select "**********"
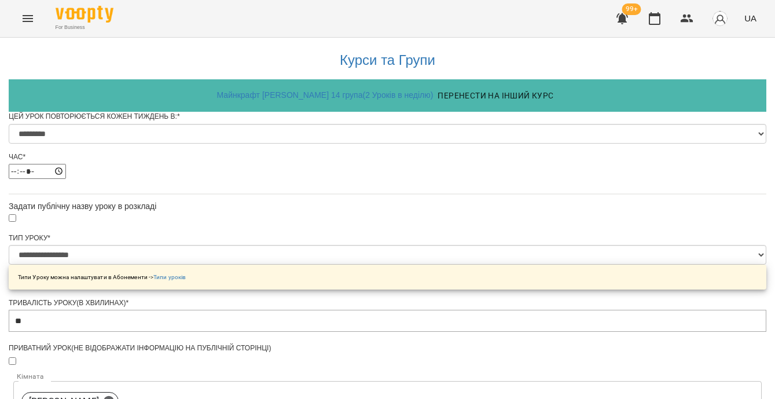
scroll to position [580, 0]
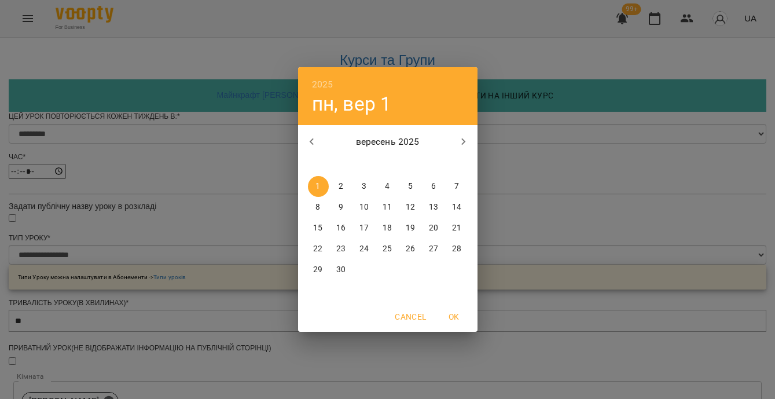
click at [361, 185] on span "3" at bounding box center [364, 187] width 21 height 12
type input "**********"
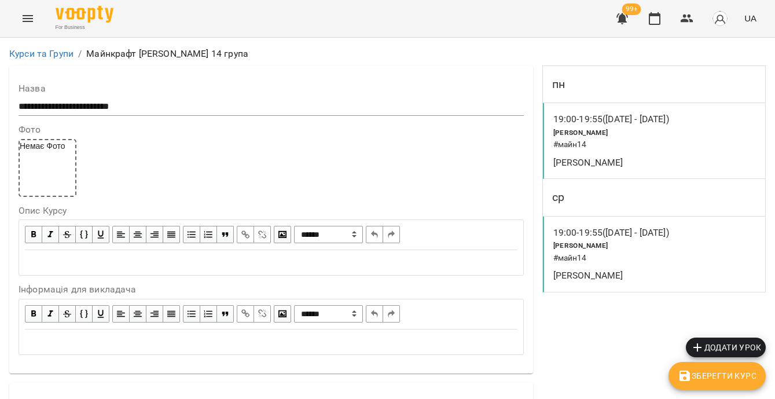
click at [756, 381] on span "Зберегти Курс" at bounding box center [717, 376] width 79 height 14
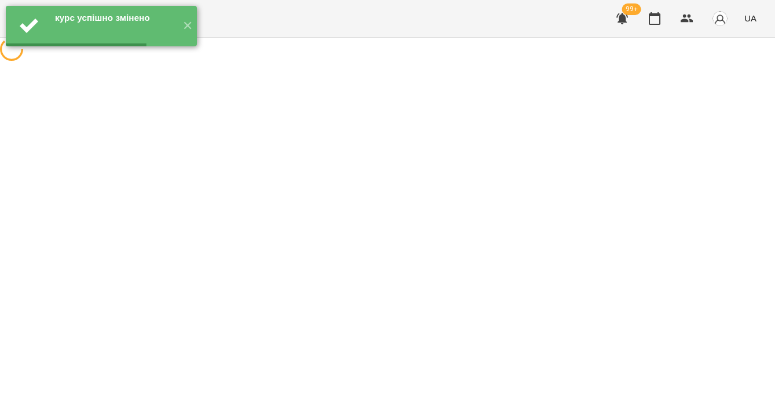
click at [655, 23] on icon "button" at bounding box center [655, 19] width 14 height 14
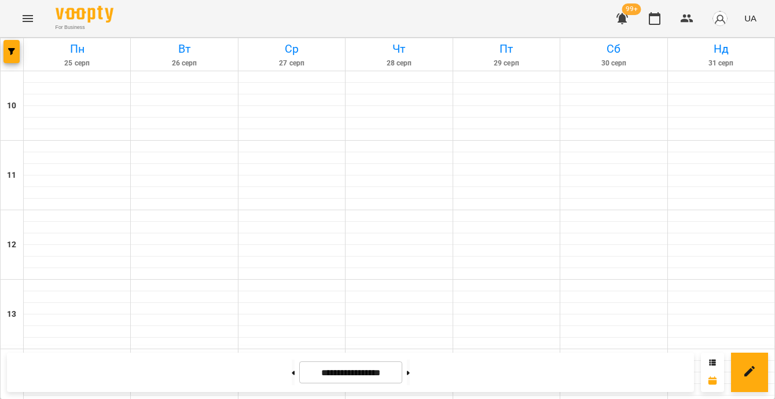
scroll to position [527, 0]
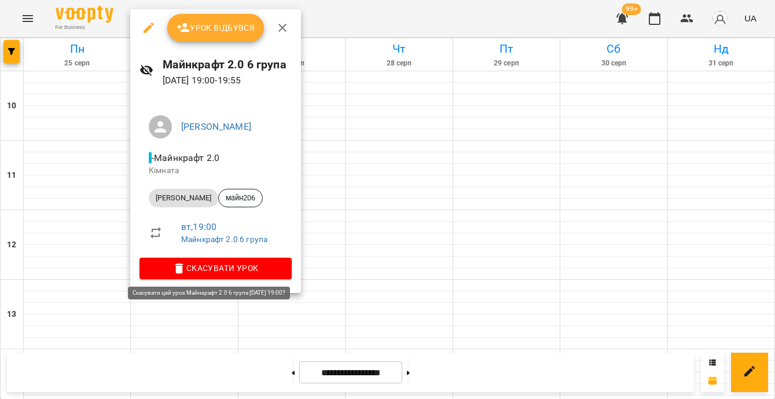
click at [198, 266] on span "Скасувати Урок" at bounding box center [216, 268] width 134 height 14
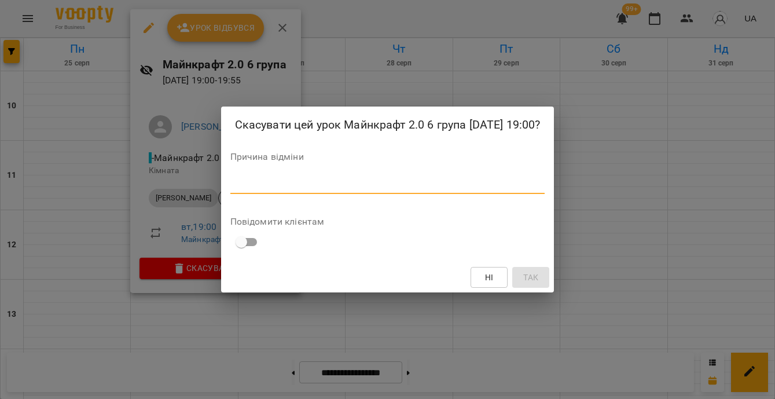
click at [230, 190] on textarea at bounding box center [387, 184] width 315 height 11
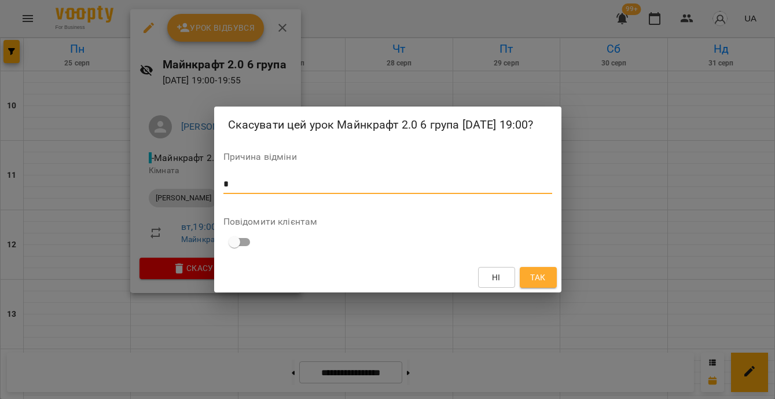
type textarea "*"
click at [535, 284] on span "Так" at bounding box center [537, 277] width 15 height 14
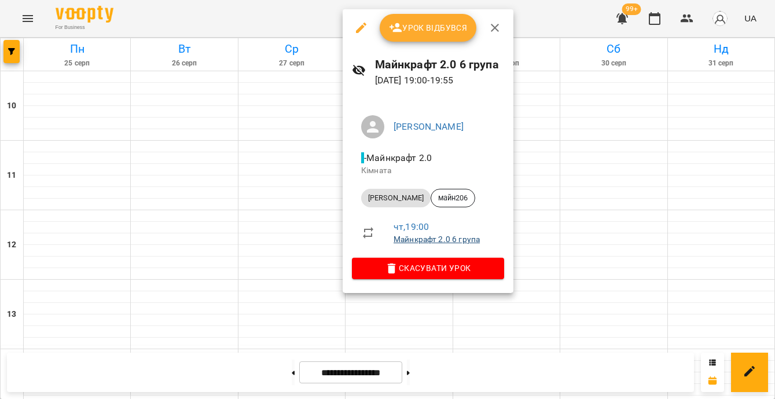
click at [467, 242] on link "Майнкрафт 2.0 6 група" at bounding box center [437, 238] width 86 height 9
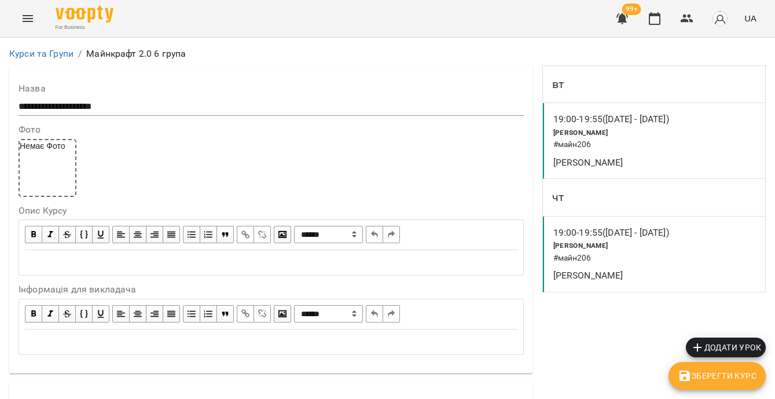
scroll to position [791, 0]
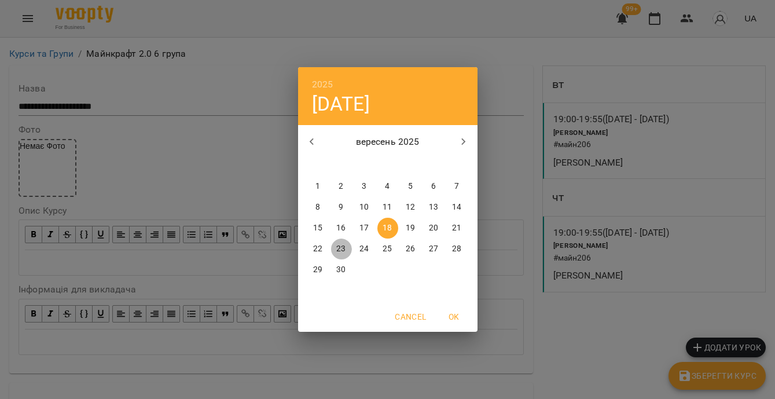
click at [335, 248] on span "23" at bounding box center [341, 249] width 21 height 12
type input "**********"
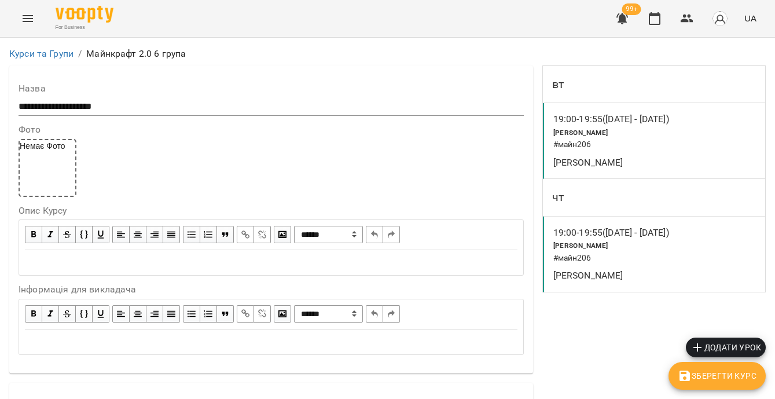
click at [703, 379] on span "Зберегти Курс" at bounding box center [717, 376] width 79 height 14
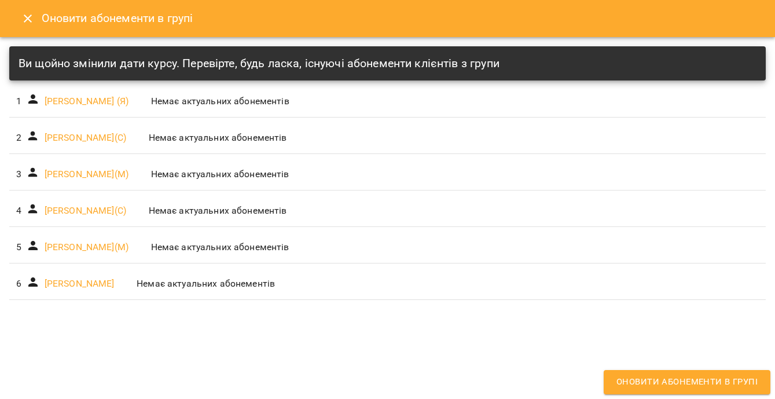
click at [36, 14] on button "Close" at bounding box center [28, 19] width 28 height 28
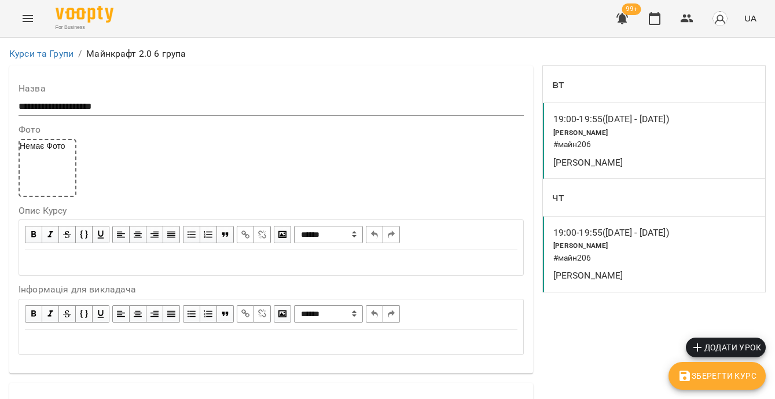
click at [35, 18] on button "Menu" at bounding box center [28, 19] width 28 height 28
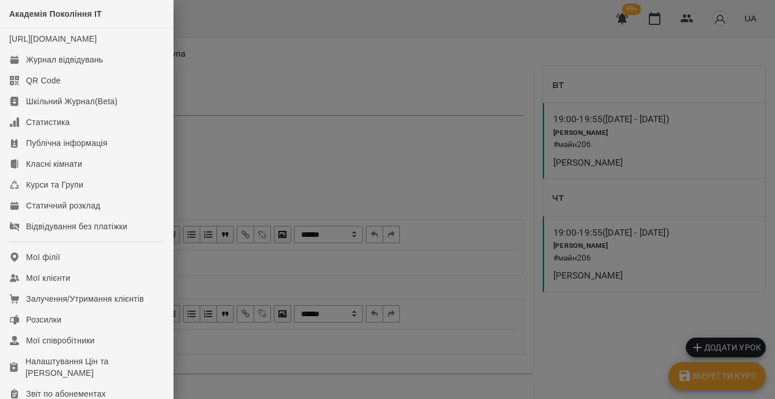
click at [278, 62] on div at bounding box center [387, 199] width 775 height 399
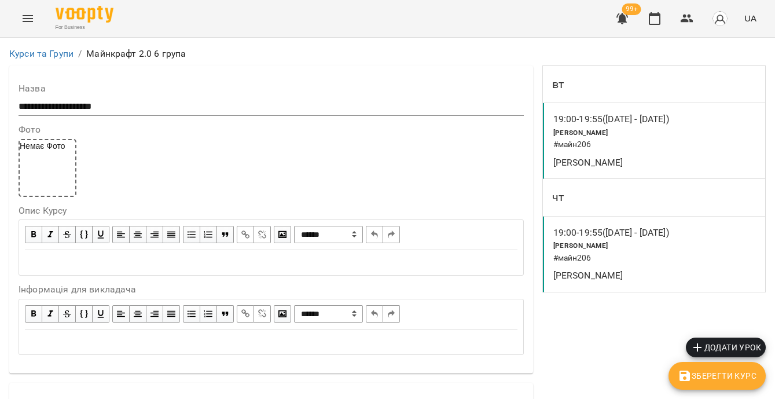
click at [614, 171] on div "Віталій Кадуха" at bounding box center [618, 162] width 134 height 19
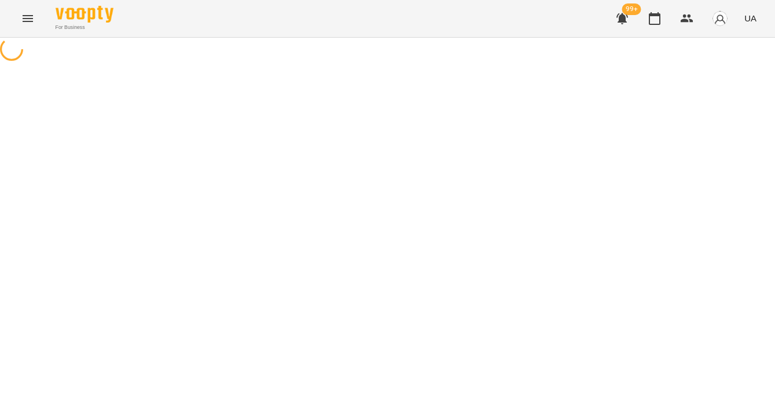
select select "*"
select select "**********"
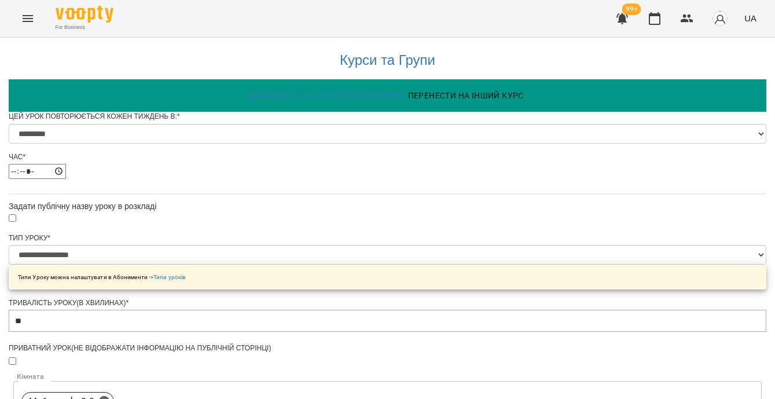
scroll to position [668, 0]
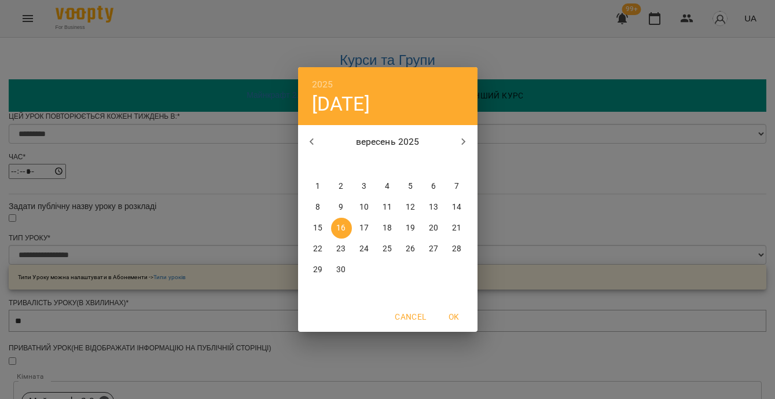
click at [343, 247] on p "23" at bounding box center [340, 249] width 9 height 12
type input "**********"
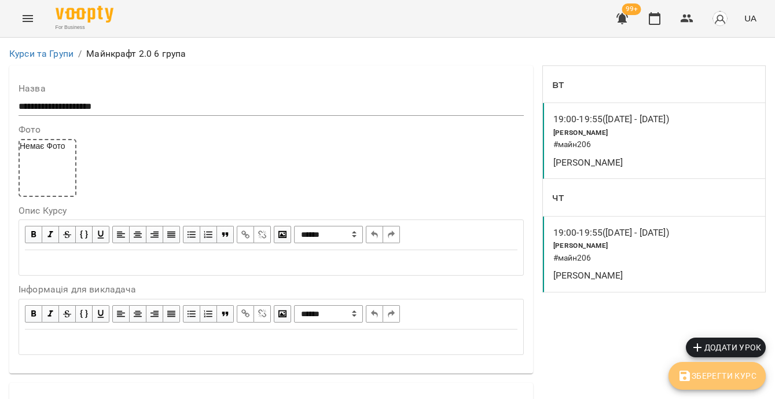
click at [697, 383] on button "Зберегти Курс" at bounding box center [717, 376] width 97 height 28
click at [652, 24] on icon "button" at bounding box center [655, 18] width 12 height 13
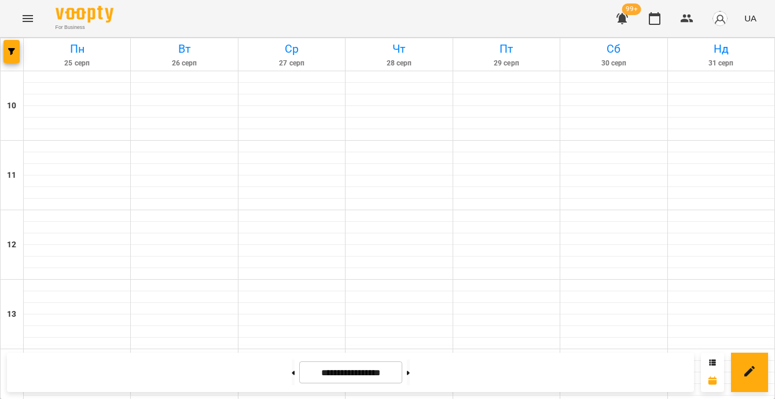
scroll to position [559, 0]
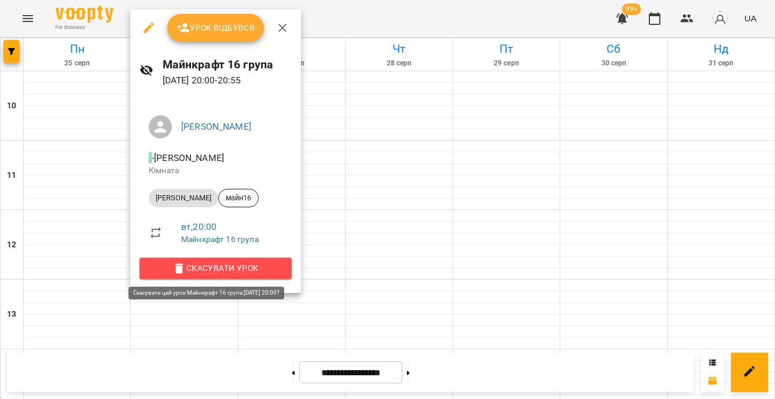
click at [225, 269] on span "Скасувати Урок" at bounding box center [216, 268] width 134 height 14
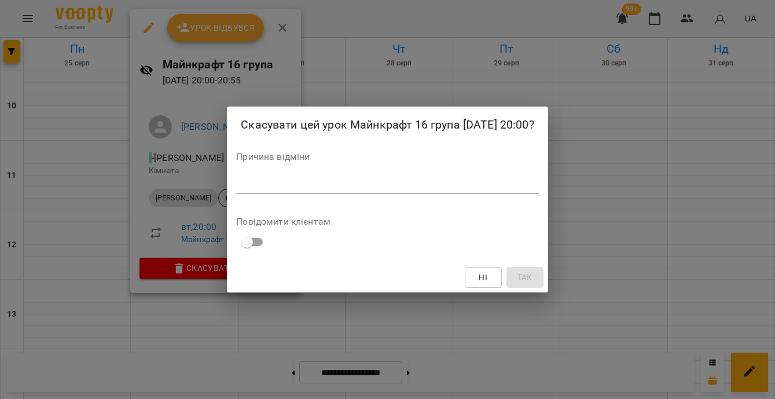
click at [277, 190] on textarea at bounding box center [387, 184] width 303 height 11
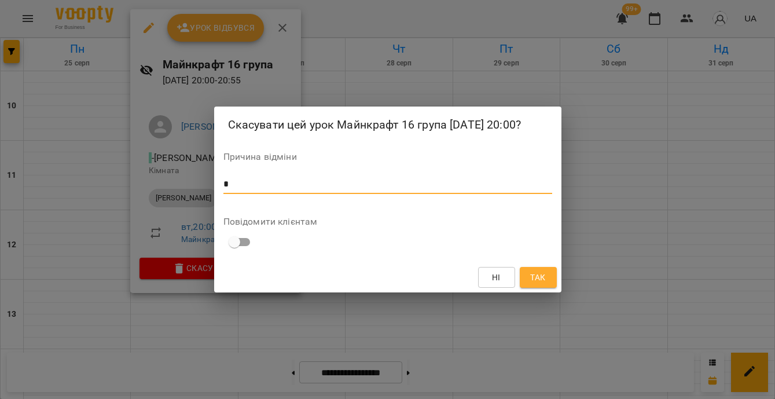
type textarea "*"
click at [540, 284] on span "Так" at bounding box center [537, 277] width 15 height 14
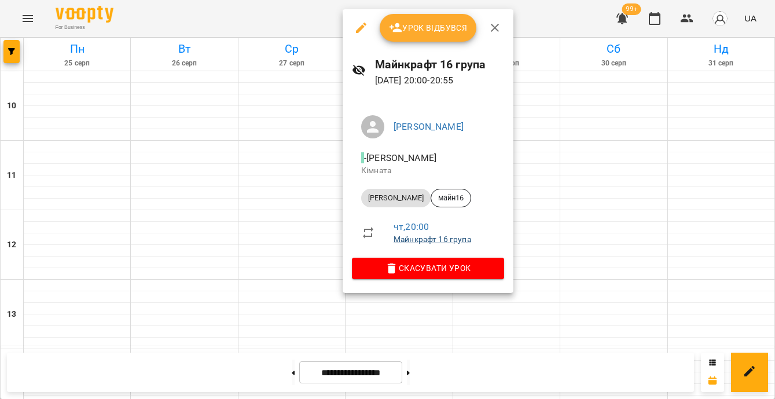
click at [441, 238] on link "Майнкрафт 16 група" at bounding box center [433, 238] width 78 height 9
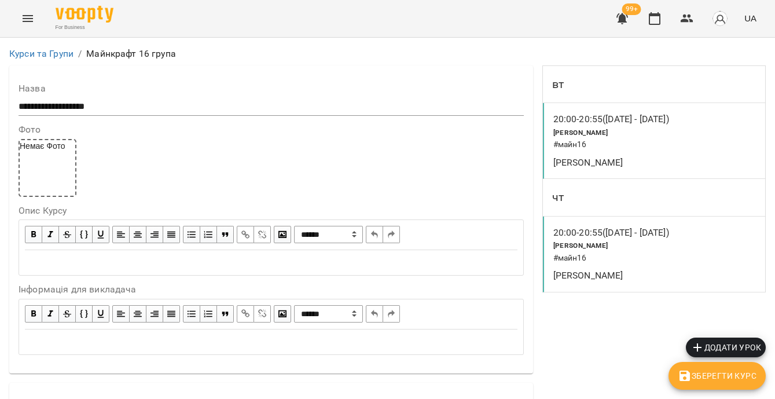
scroll to position [957, 0]
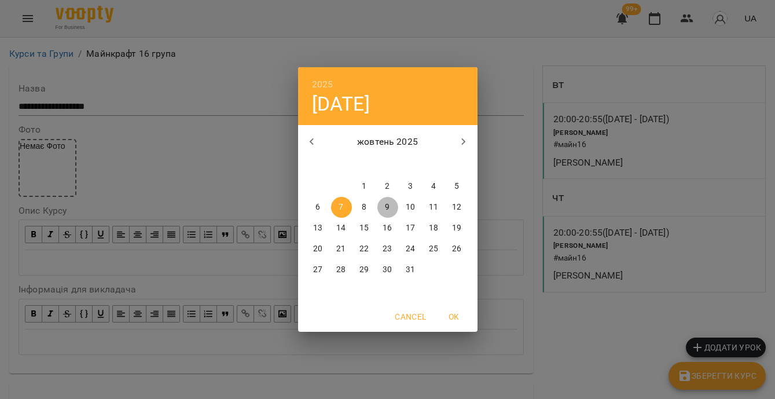
click at [387, 210] on p "9" at bounding box center [387, 207] width 5 height 12
type input "**********"
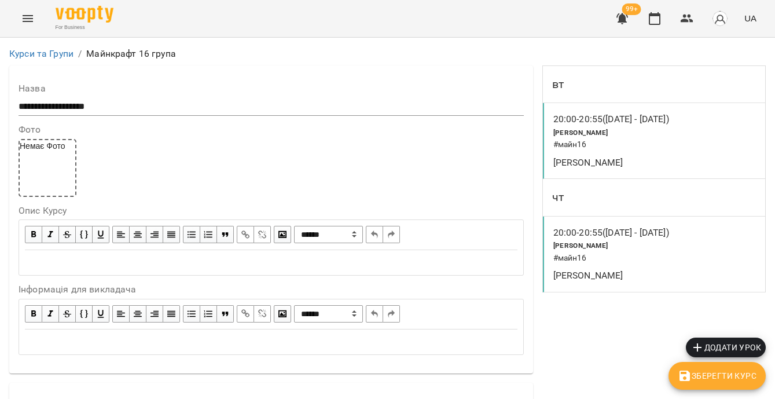
click at [699, 380] on span "Зберегти Курс" at bounding box center [717, 376] width 79 height 14
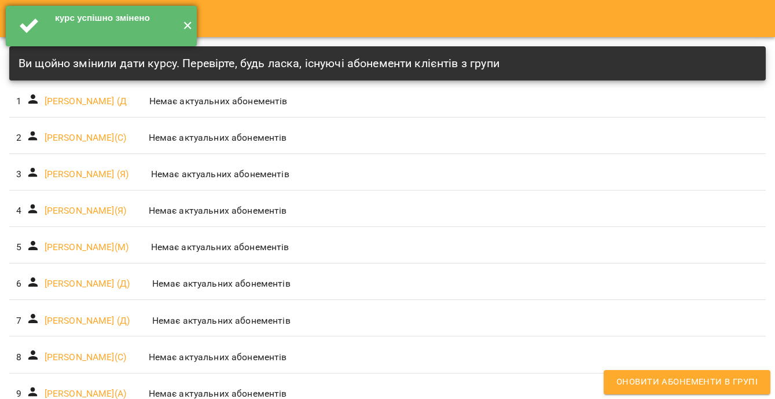
click at [178, 24] on button "✕" at bounding box center [187, 26] width 19 height 41
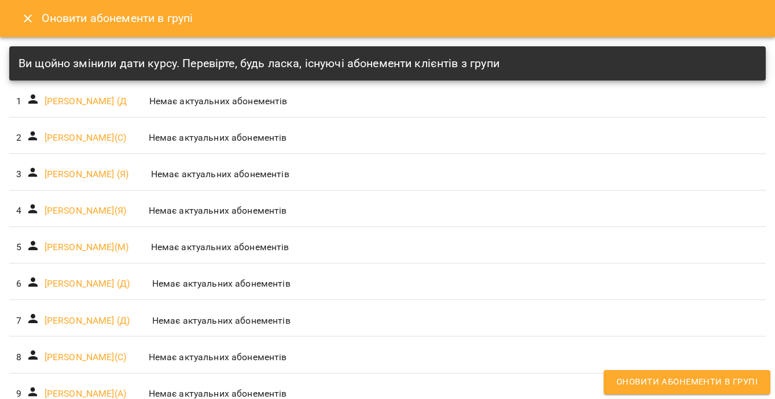
click at [29, 24] on icon "Close" at bounding box center [28, 19] width 14 height 14
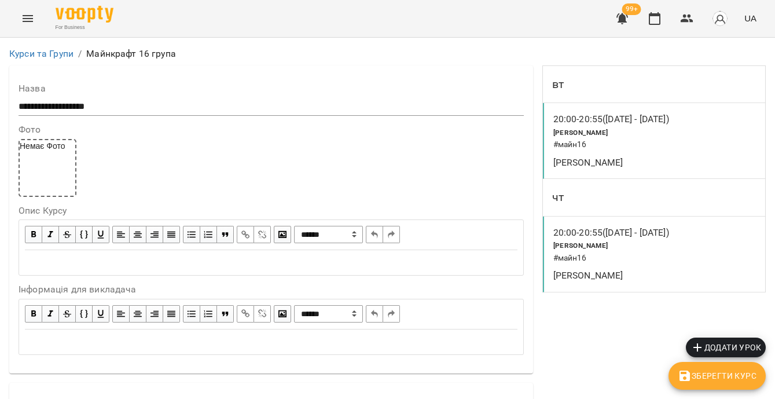
click at [630, 265] on h6 "# майн16" at bounding box center [618, 258] width 130 height 13
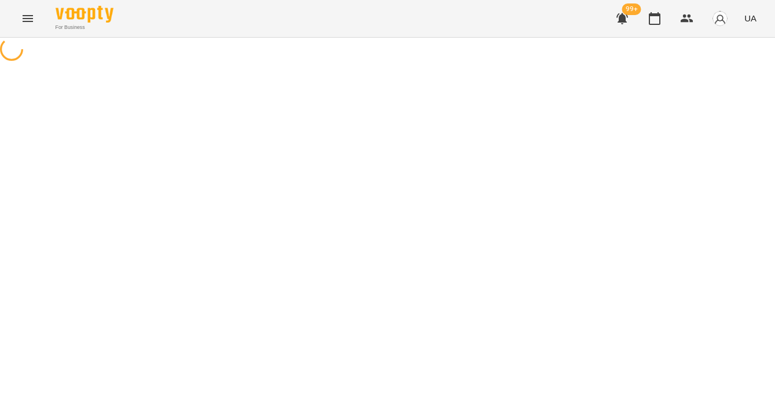
select select "*"
select select "**********"
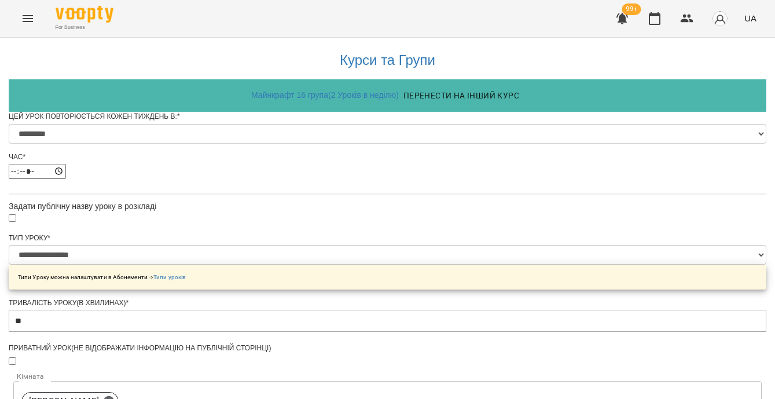
scroll to position [643, 0]
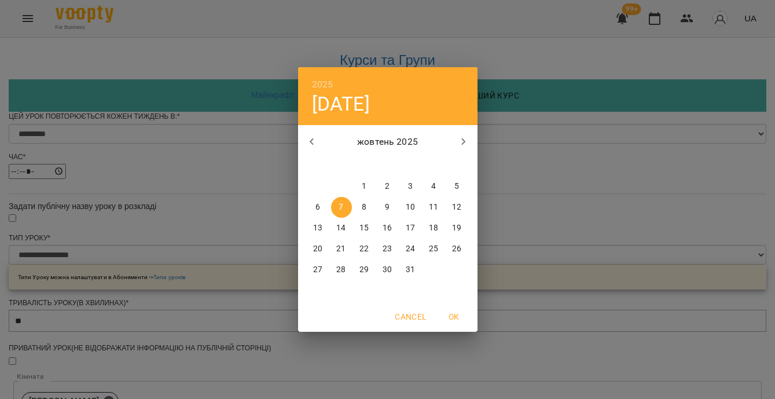
click at [385, 206] on p "9" at bounding box center [387, 207] width 5 height 12
type input "**********"
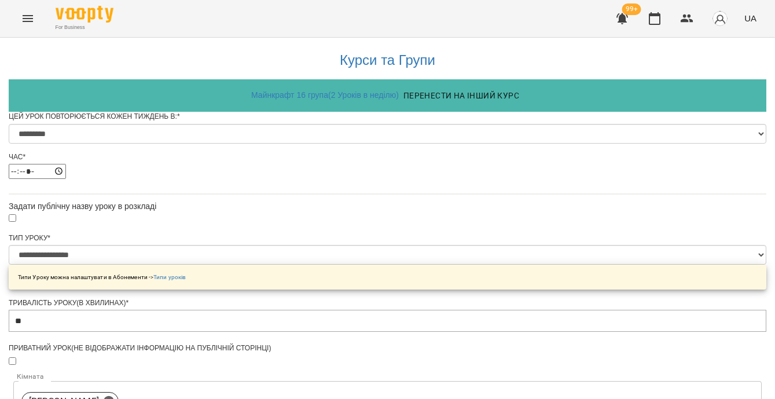
scroll to position [734, 0]
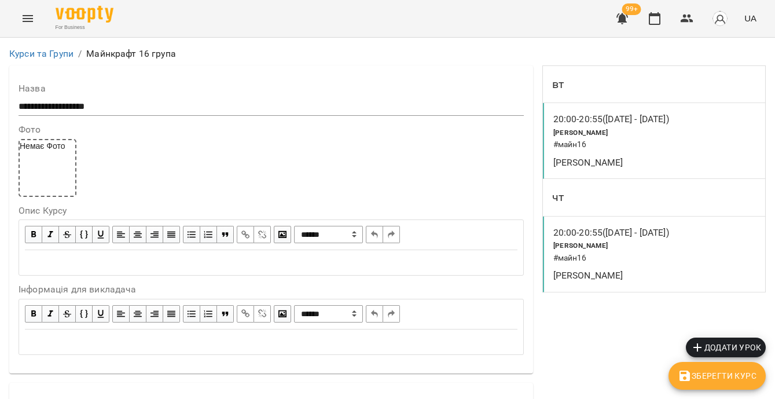
click at [706, 375] on span "Зберегти Курс" at bounding box center [717, 376] width 79 height 14
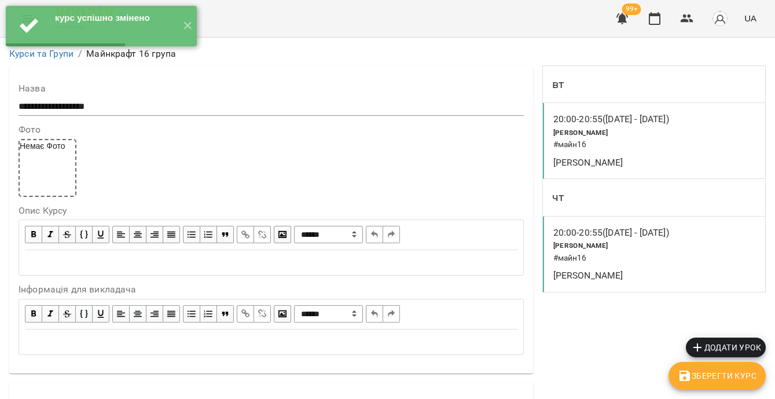
scroll to position [215, 0]
click at [653, 21] on icon "button" at bounding box center [655, 19] width 14 height 14
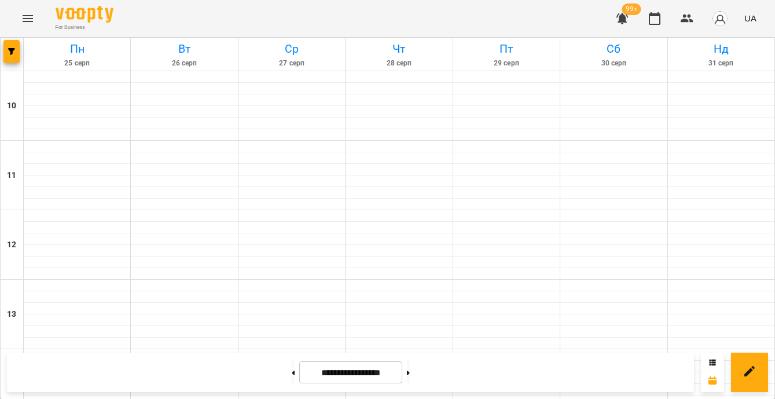
scroll to position [628, 0]
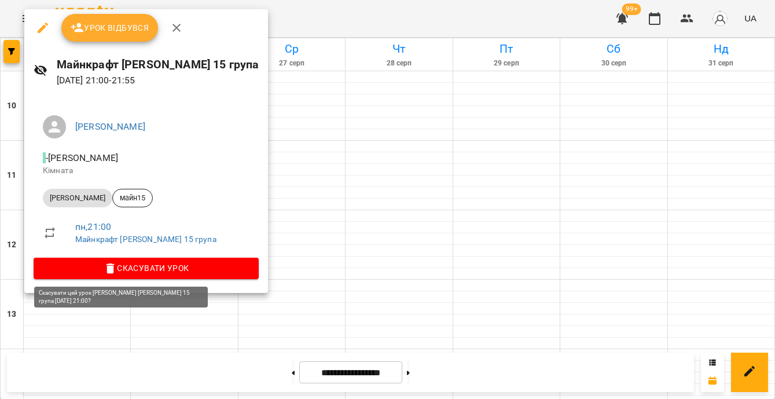
click at [161, 269] on span "Скасувати Урок" at bounding box center [146, 268] width 207 height 14
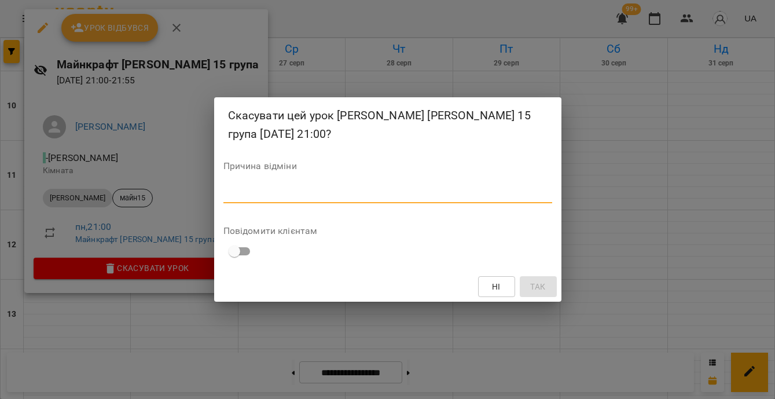
click at [268, 193] on textarea at bounding box center [387, 193] width 329 height 11
type textarea "*"
click at [539, 288] on span "Так" at bounding box center [537, 287] width 15 height 14
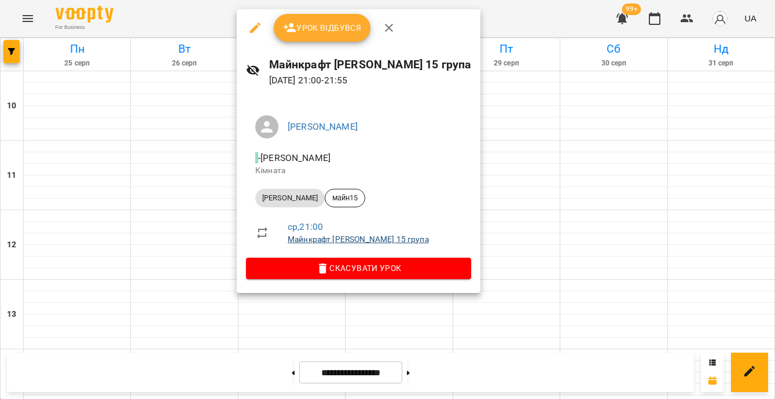
click at [375, 241] on link "Майнкрафт Віталій 15 група" at bounding box center [358, 238] width 141 height 9
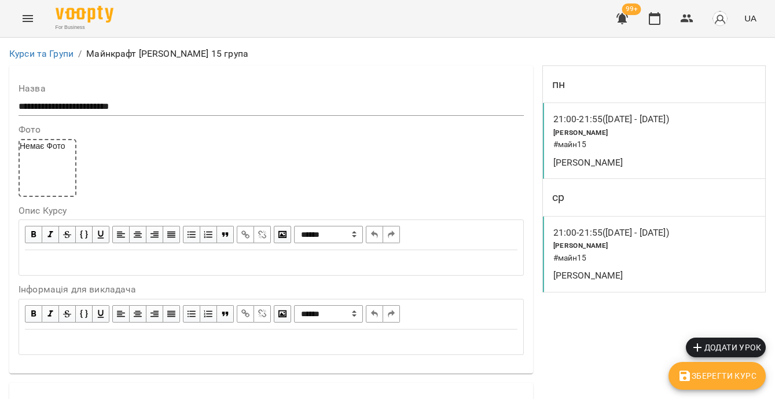
scroll to position [730, 0]
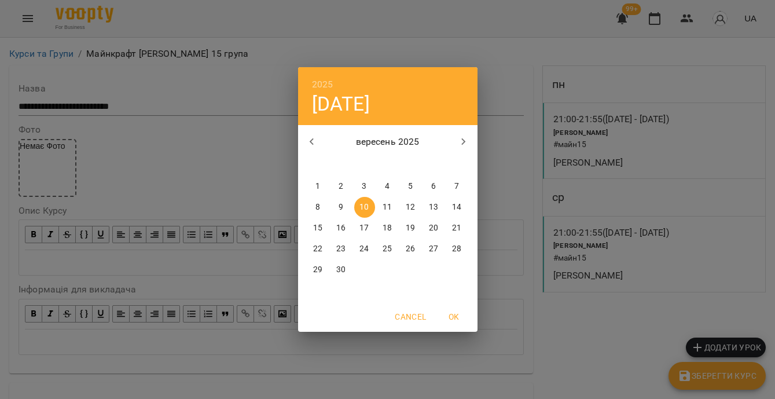
click at [322, 228] on p "15" at bounding box center [317, 228] width 9 height 12
type input "**********"
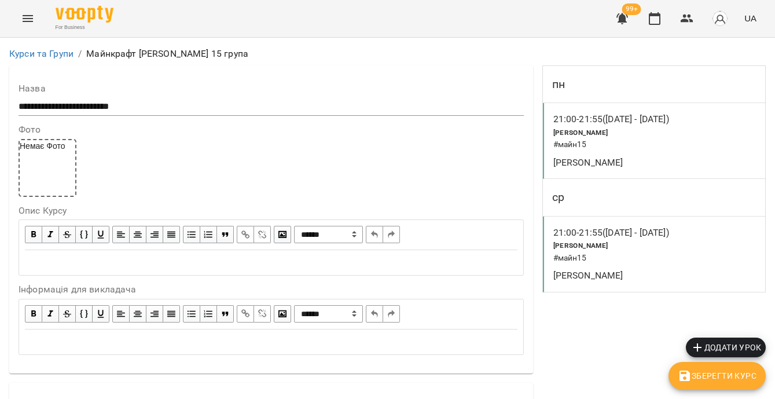
click at [707, 380] on span "Зберегти Курс" at bounding box center [717, 376] width 79 height 14
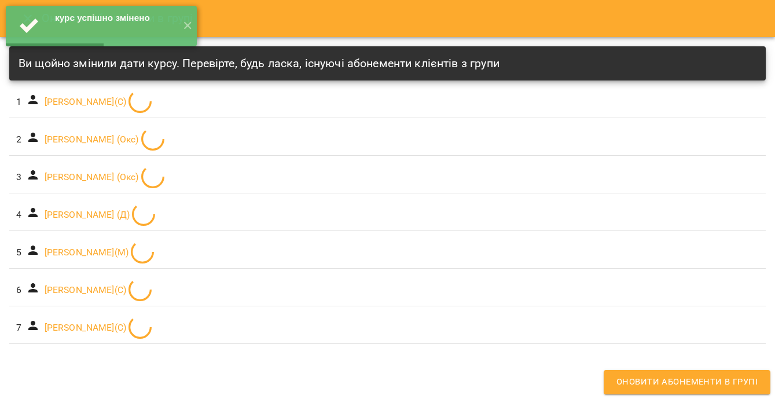
click at [598, 144] on div "Оновити абонементи в групі Ви щойно змінили дати курсу. Перевірте, будь ласка, …" at bounding box center [387, 199] width 775 height 399
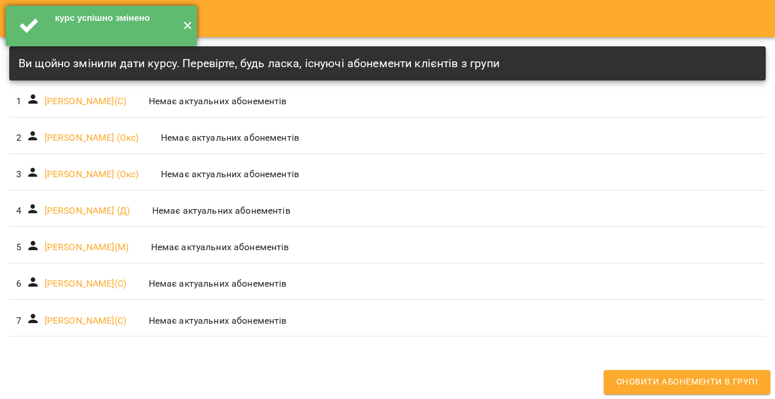
click at [183, 27] on button "✕" at bounding box center [187, 26] width 19 height 41
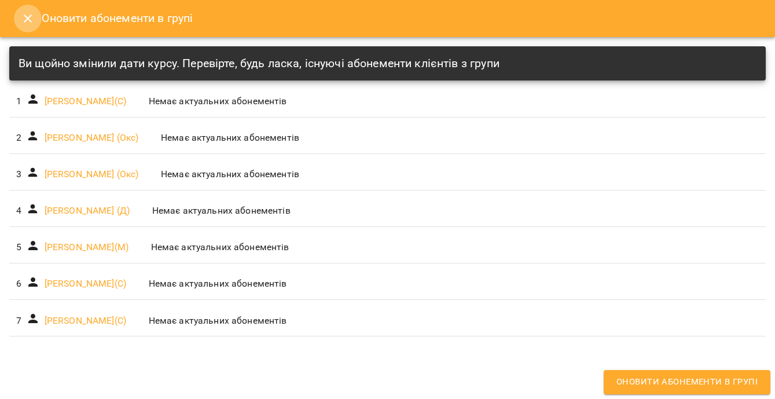
click at [19, 28] on button "Close" at bounding box center [28, 19] width 28 height 28
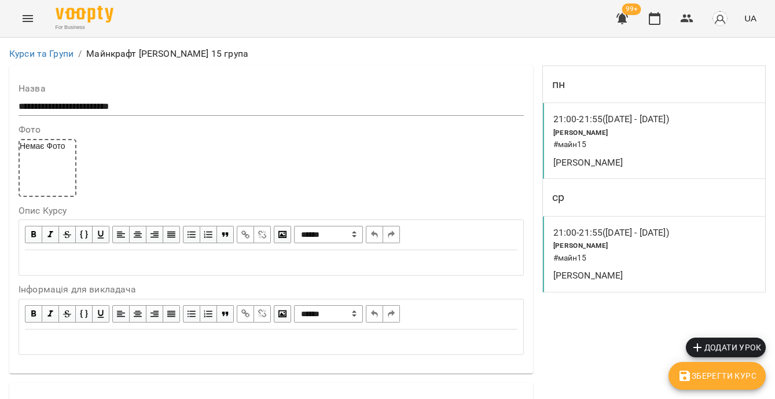
click at [658, 145] on h6 "# майн15" at bounding box center [618, 144] width 130 height 13
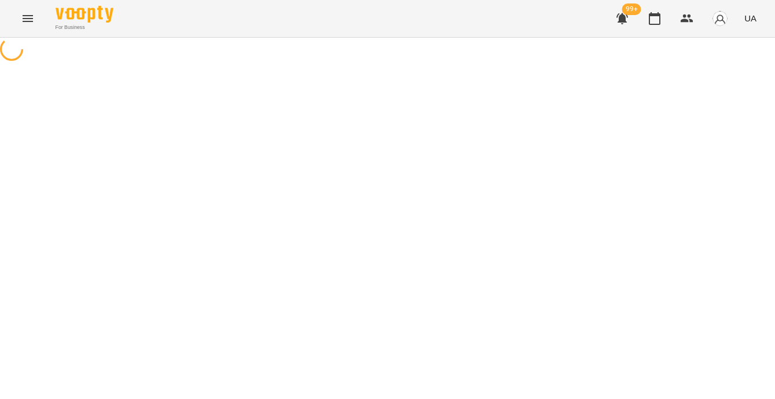
select select "*"
select select "**********"
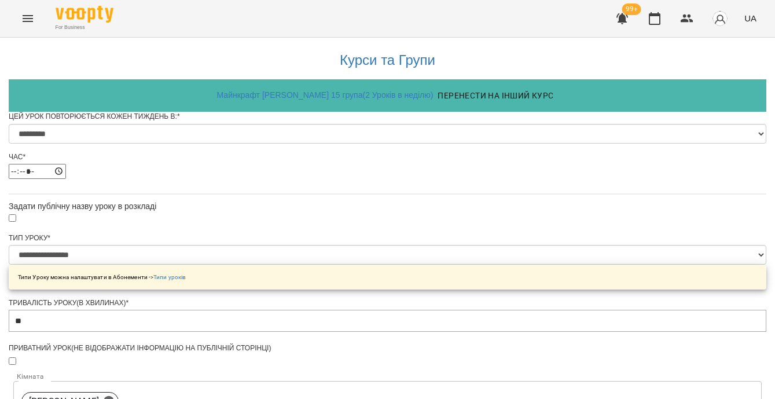
scroll to position [689, 0]
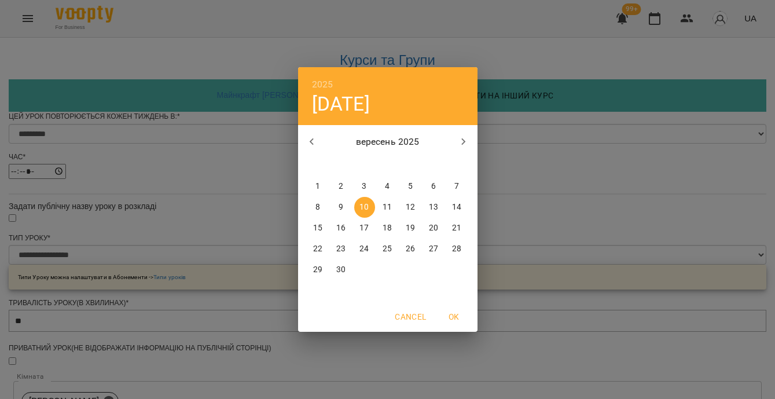
click at [320, 225] on p "15" at bounding box center [317, 228] width 9 height 12
type input "**********"
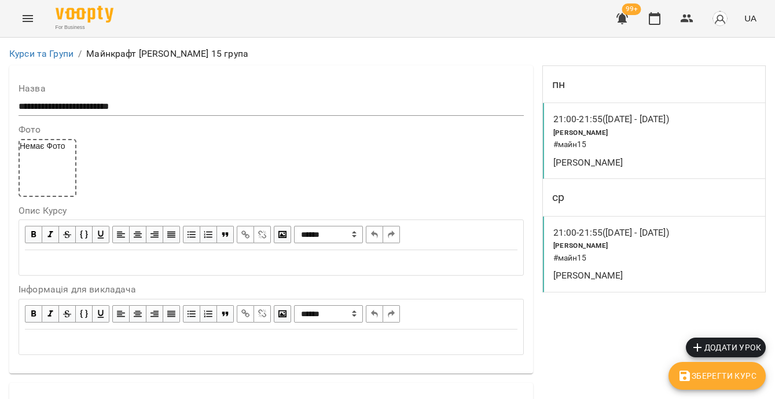
click at [722, 376] on span "Зберегти Курс" at bounding box center [717, 376] width 79 height 14
click at [654, 18] on icon "button" at bounding box center [655, 19] width 14 height 14
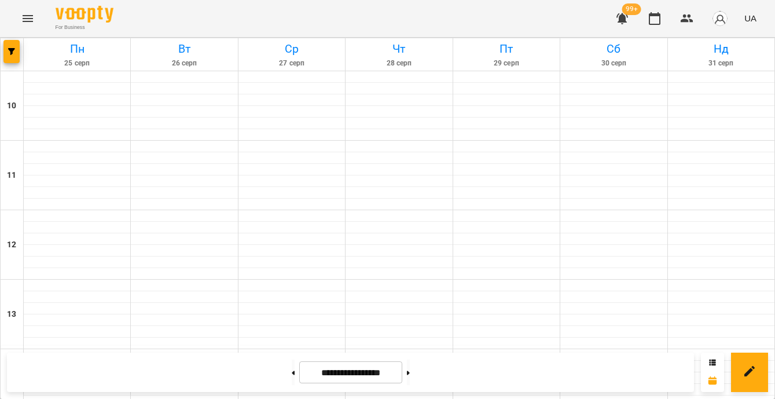
scroll to position [498, 0]
click at [410, 372] on button at bounding box center [408, 371] width 3 height 25
type input "**********"
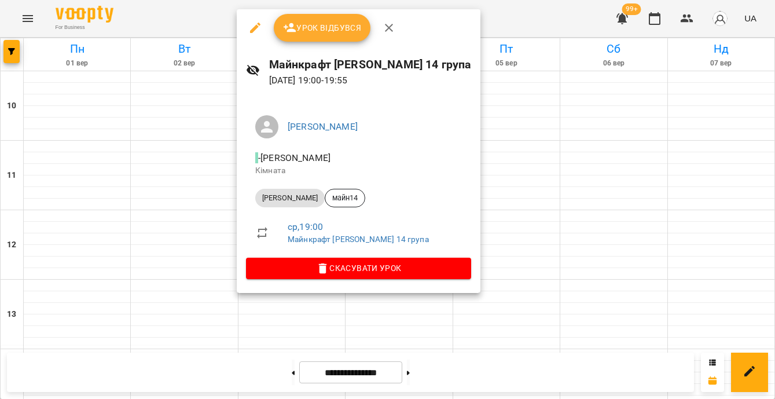
click at [359, 246] on li "ср , 19:00 Майнкрафт Віталій 14 група" at bounding box center [358, 232] width 225 height 41
click at [503, 276] on div at bounding box center [387, 199] width 775 height 399
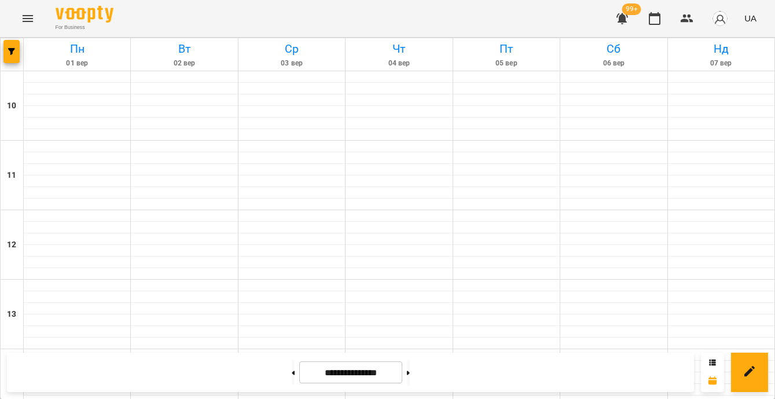
scroll to position [574, 0]
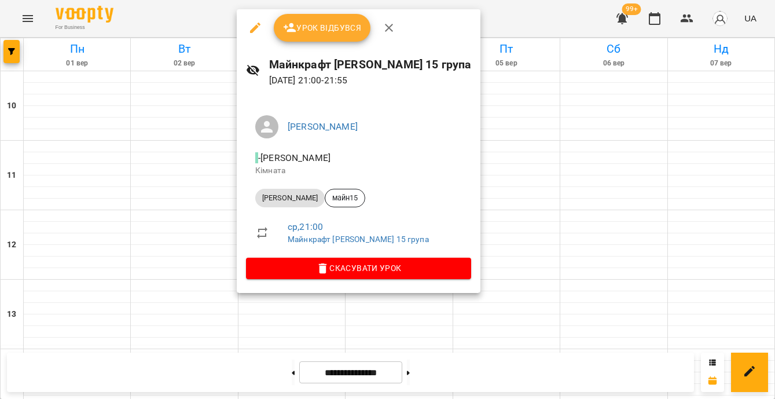
click at [355, 234] on p "Майнкрафт Віталій 15 група" at bounding box center [375, 240] width 174 height 12
click at [355, 241] on link "Майнкрафт Віталій 15 група" at bounding box center [358, 238] width 141 height 9
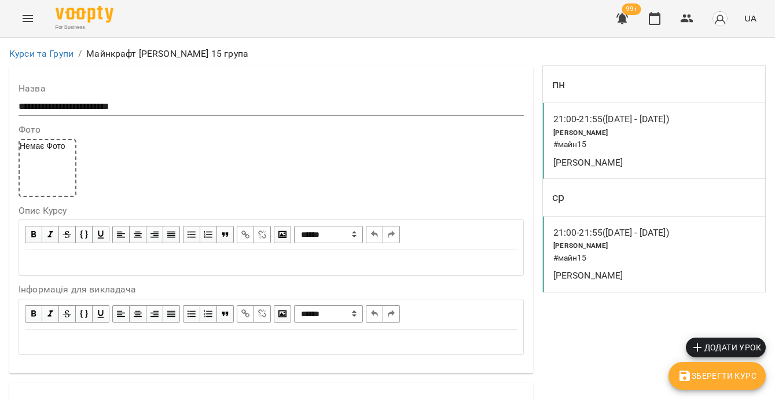
scroll to position [685, 0]
click at [645, 20] on button "button" at bounding box center [655, 19] width 28 height 28
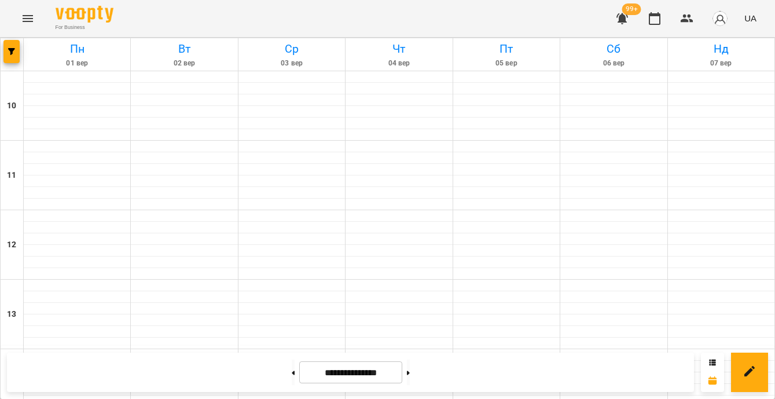
scroll to position [567, 0]
click at [17, 51] on span "button" at bounding box center [11, 51] width 16 height 7
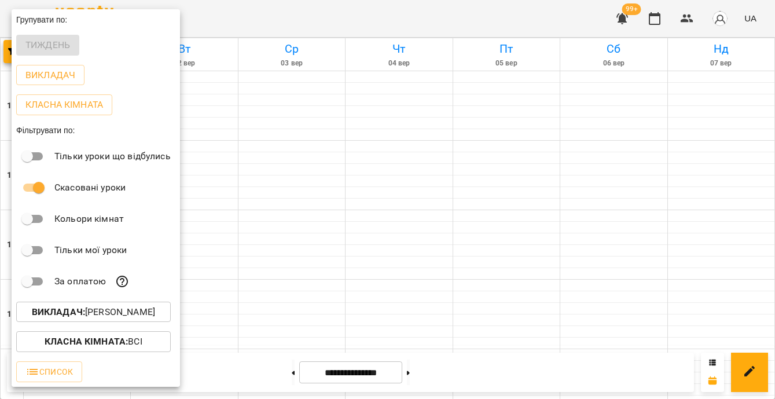
click at [140, 322] on button "Викладач : Віталій Кадуха" at bounding box center [93, 312] width 155 height 21
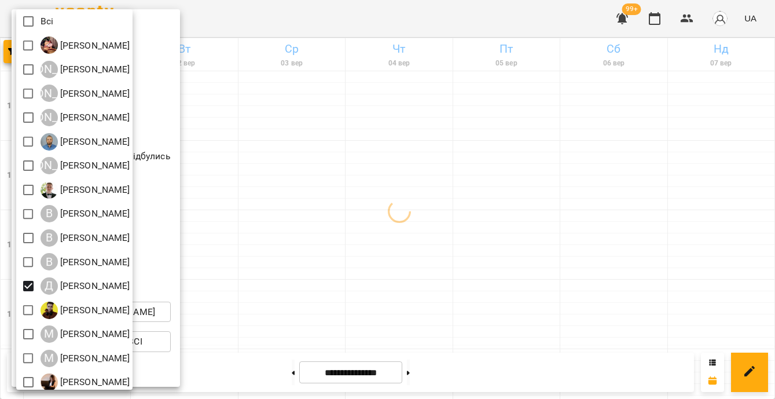
click at [364, 193] on div at bounding box center [387, 199] width 775 height 399
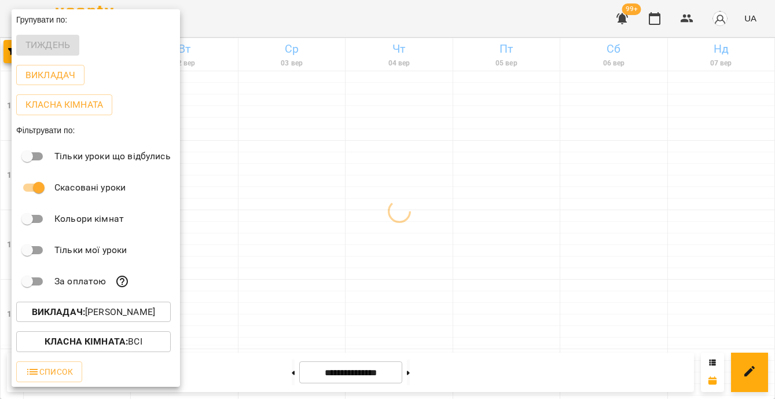
click at [364, 193] on div at bounding box center [387, 199] width 775 height 399
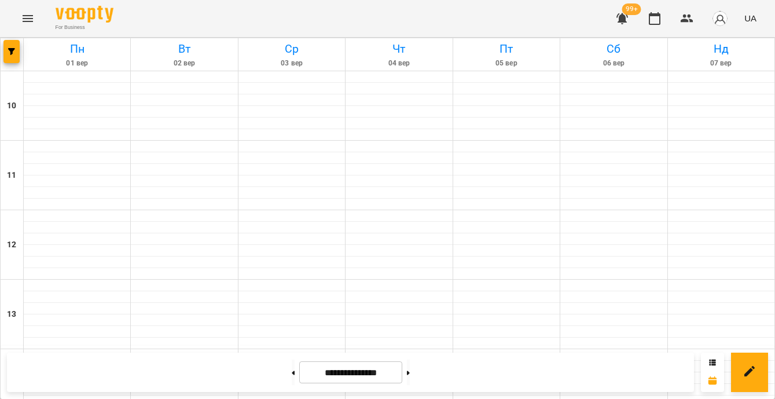
click at [21, 54] on div at bounding box center [12, 54] width 23 height 32
click at [8, 51] on icon "button" at bounding box center [11, 51] width 7 height 7
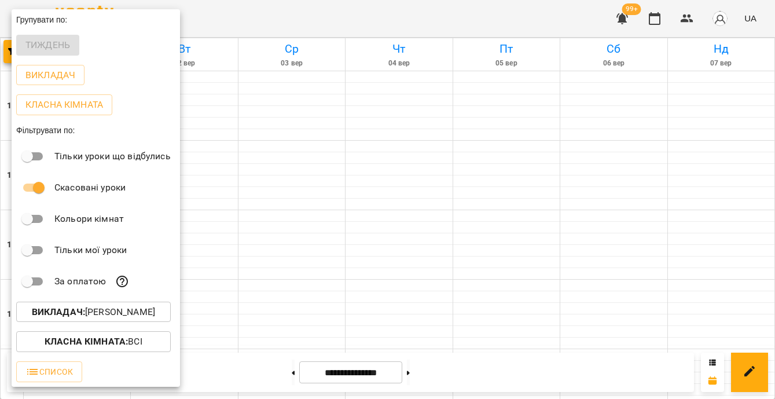
click at [123, 317] on p "Викладач : Денис Замрій" at bounding box center [93, 312] width 123 height 14
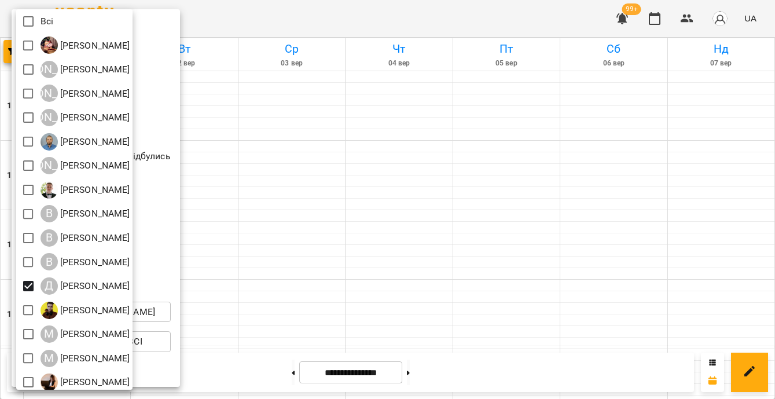
scroll to position [94, 0]
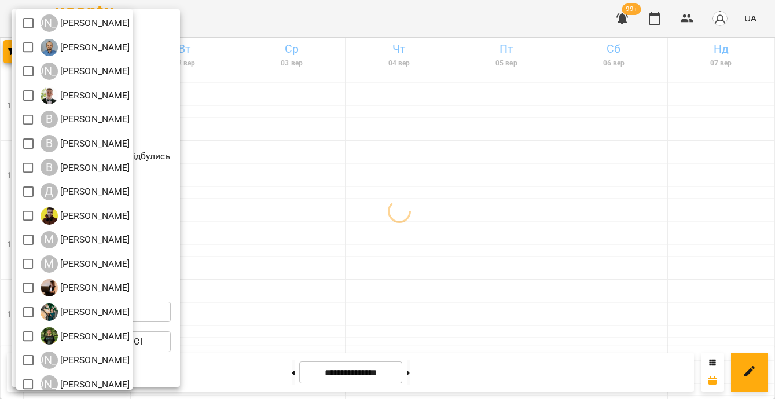
click at [329, 238] on div at bounding box center [387, 199] width 775 height 399
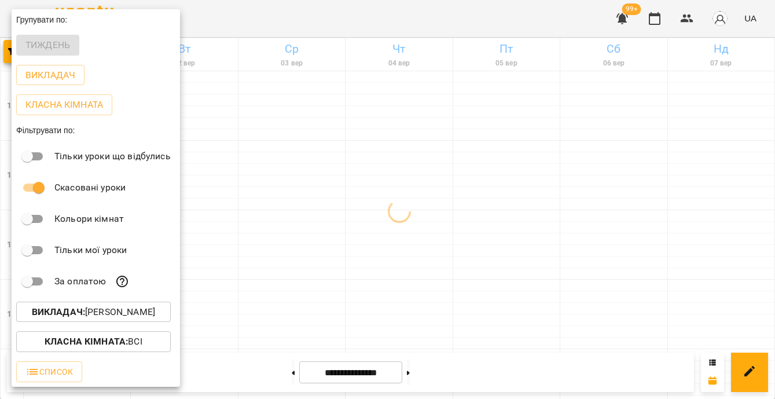
click at [329, 238] on div at bounding box center [387, 199] width 775 height 399
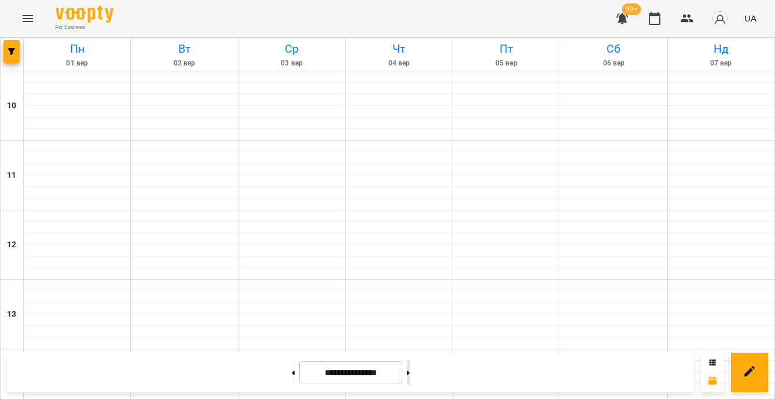
click at [410, 373] on button at bounding box center [408, 371] width 3 height 25
click at [292, 373] on button at bounding box center [293, 371] width 3 height 25
click at [9, 53] on icon "button" at bounding box center [11, 51] width 7 height 7
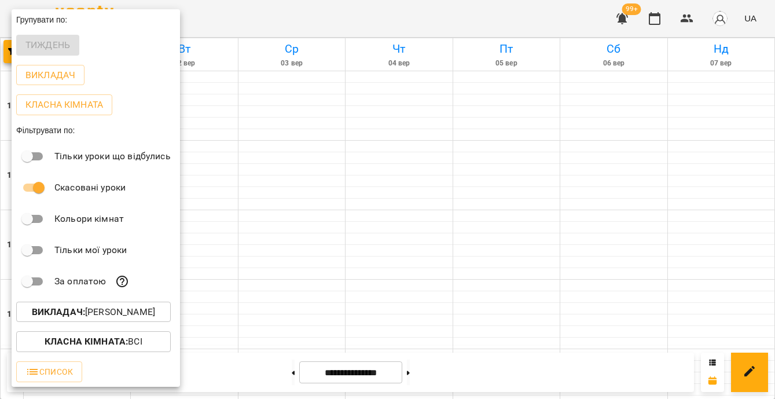
click at [148, 307] on button "Викладач : Денис Пущало" at bounding box center [93, 312] width 155 height 21
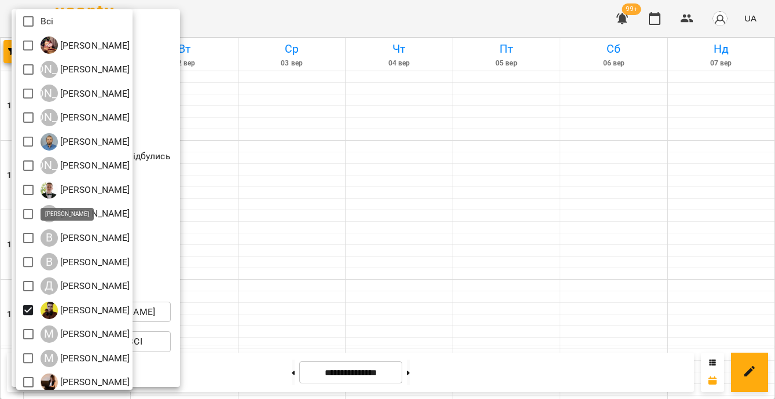
scroll to position [89, 0]
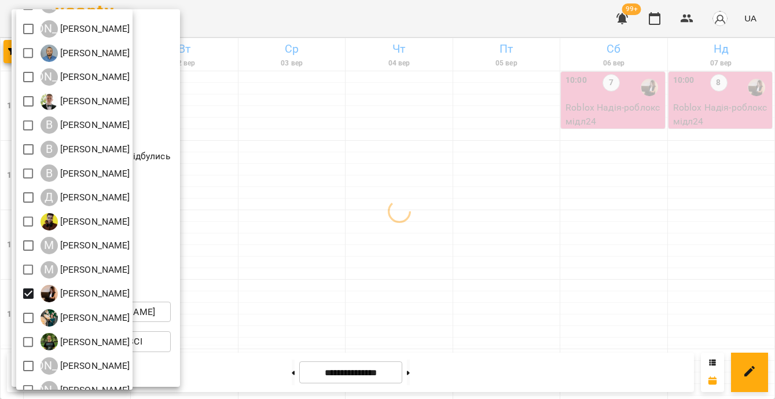
click at [379, 283] on div at bounding box center [387, 199] width 775 height 399
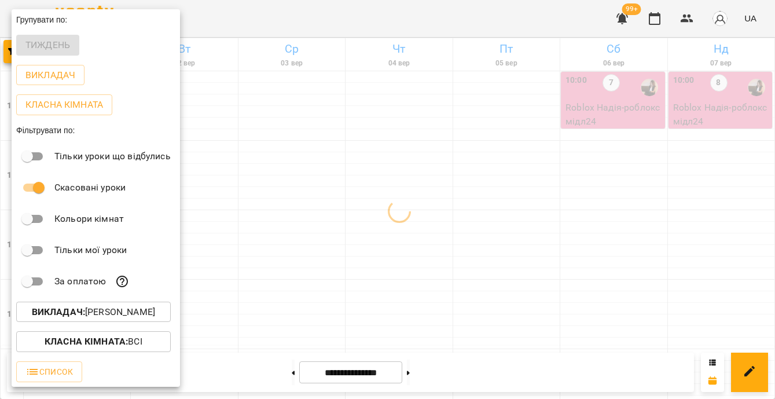
click at [672, 306] on div at bounding box center [387, 199] width 775 height 399
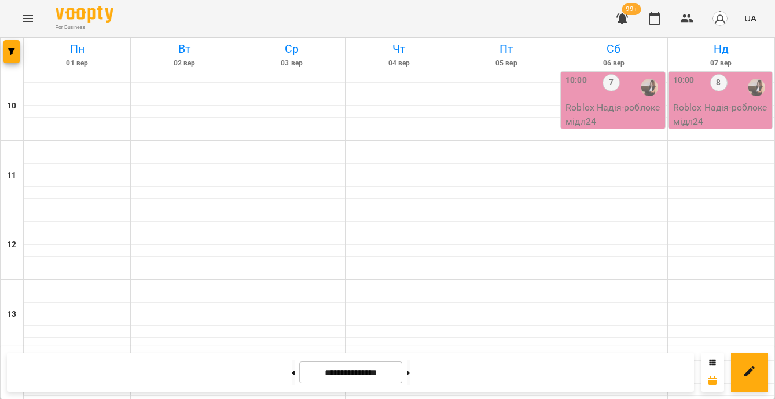
scroll to position [401, 0]
click at [292, 370] on icon at bounding box center [293, 372] width 3 height 4
type input "**********"
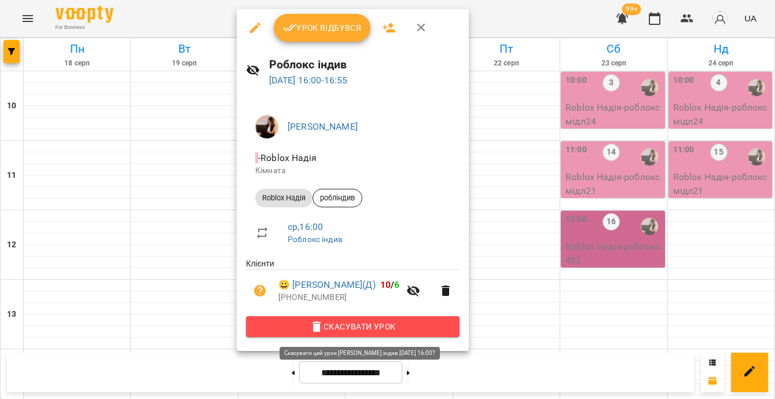
click at [359, 327] on span "Скасувати Урок" at bounding box center [352, 327] width 195 height 14
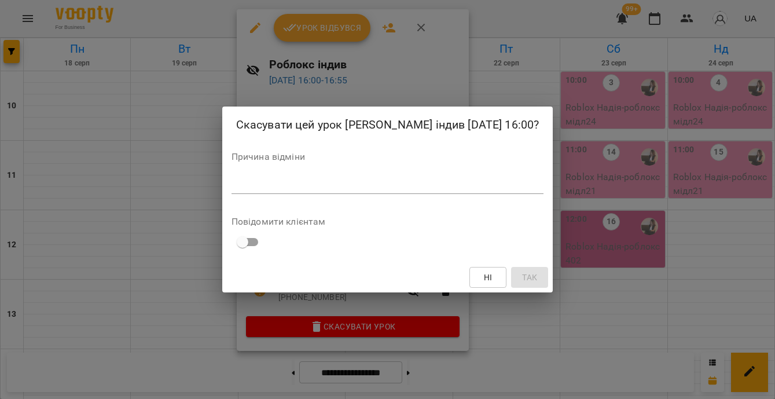
click at [331, 192] on div "*" at bounding box center [388, 184] width 313 height 19
type textarea "*"
click at [533, 281] on span "Так" at bounding box center [529, 277] width 15 height 14
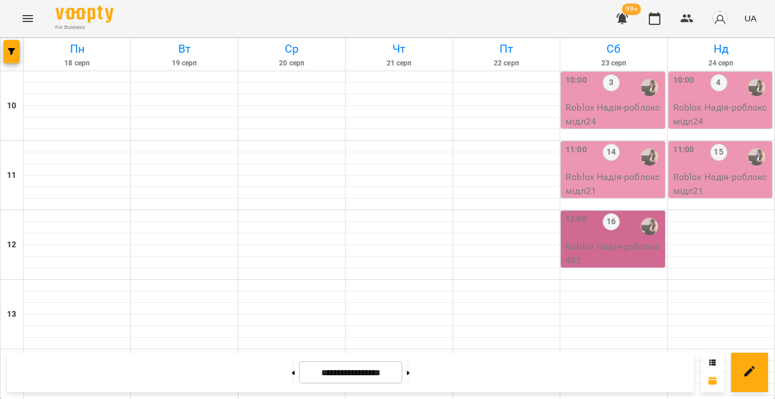
scroll to position [443, 0]
click at [410, 369] on button at bounding box center [408, 371] width 3 height 25
type input "**********"
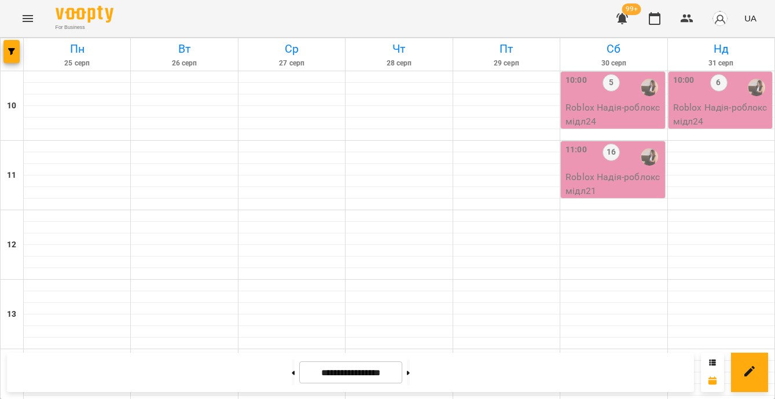
scroll to position [349, 0]
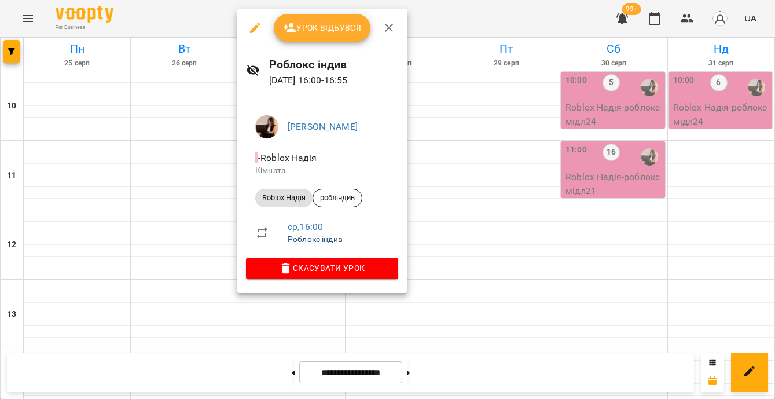
click at [326, 239] on link "Роблокс індив" at bounding box center [315, 238] width 55 height 9
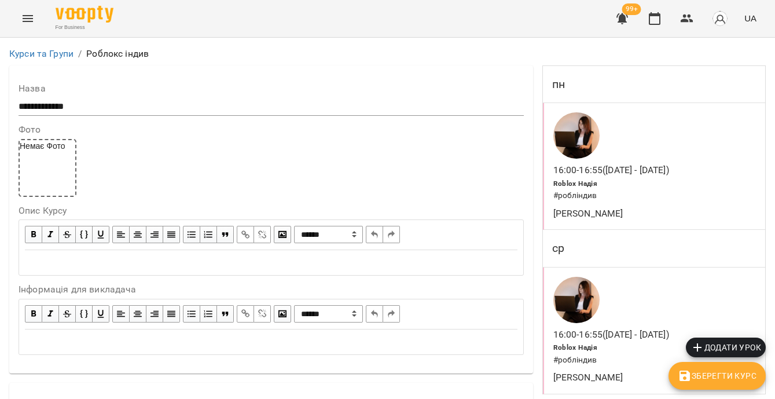
scroll to position [812, 0]
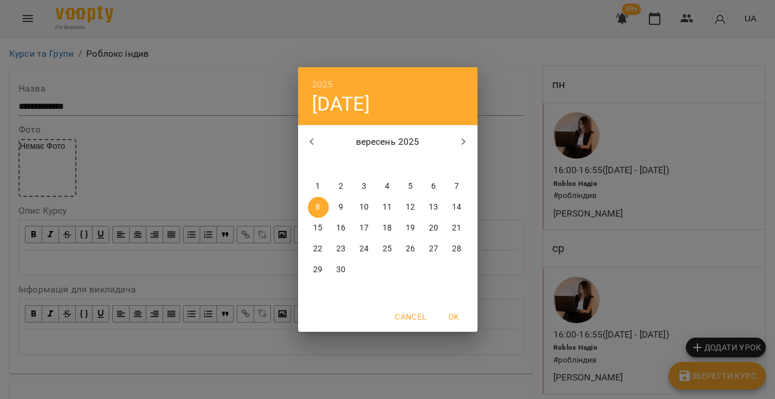
click at [372, 208] on span "10" at bounding box center [364, 207] width 21 height 12
type input "**********"
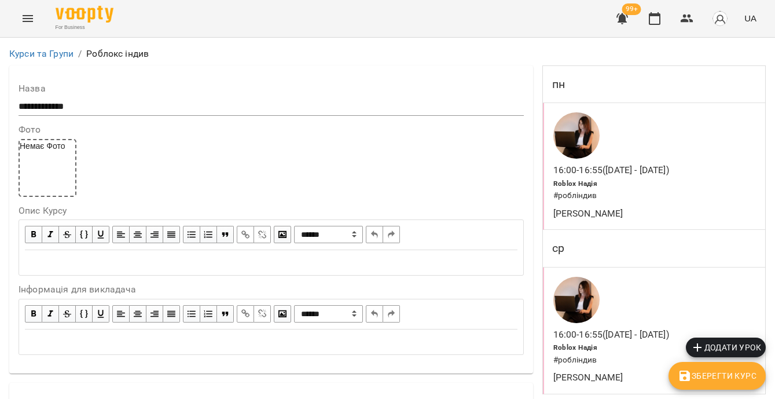
click at [706, 376] on span "Зберегти Курс" at bounding box center [717, 376] width 79 height 14
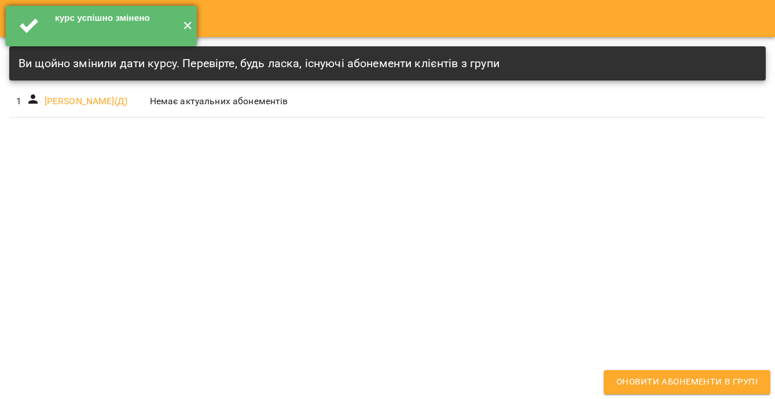
click at [184, 28] on button "✕" at bounding box center [187, 26] width 19 height 41
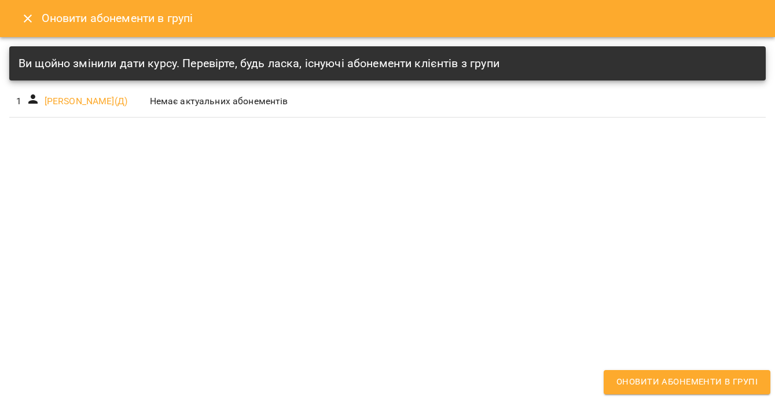
click at [16, 17] on button "Close" at bounding box center [28, 19] width 28 height 28
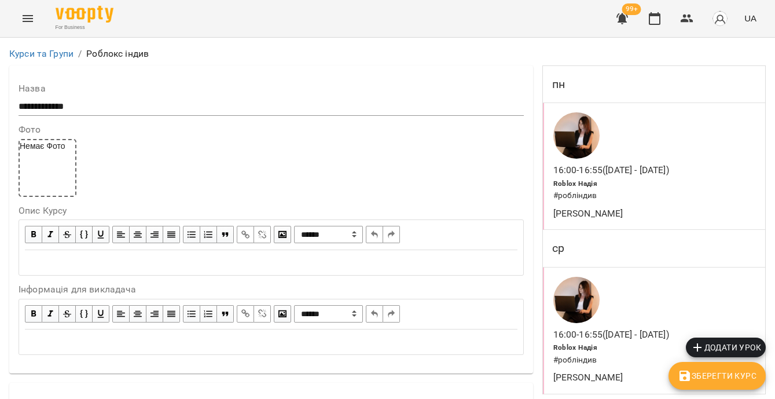
click at [637, 317] on div at bounding box center [611, 299] width 120 height 51
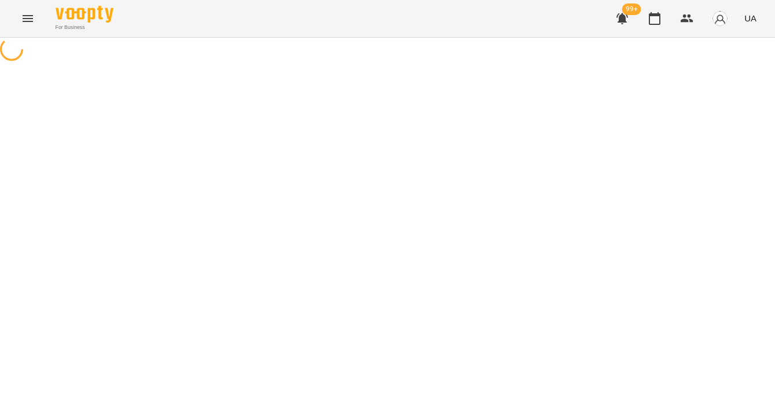
select select "*"
select select "**********"
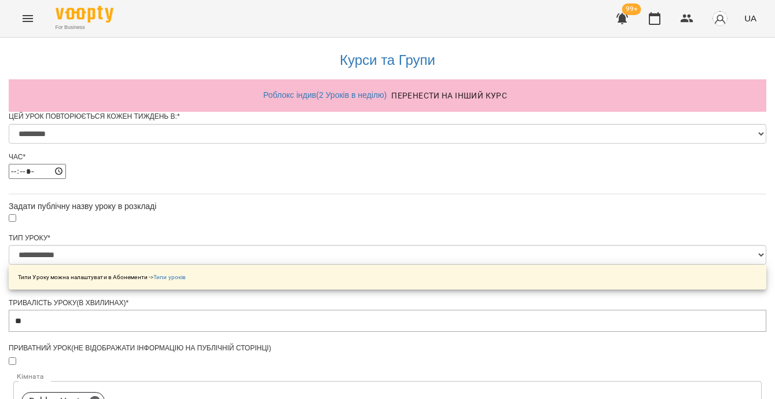
scroll to position [558, 0]
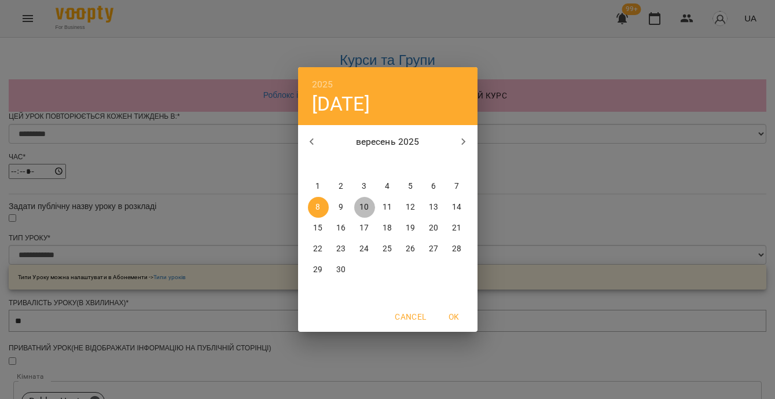
click at [362, 210] on p "10" at bounding box center [363, 207] width 9 height 12
type input "**********"
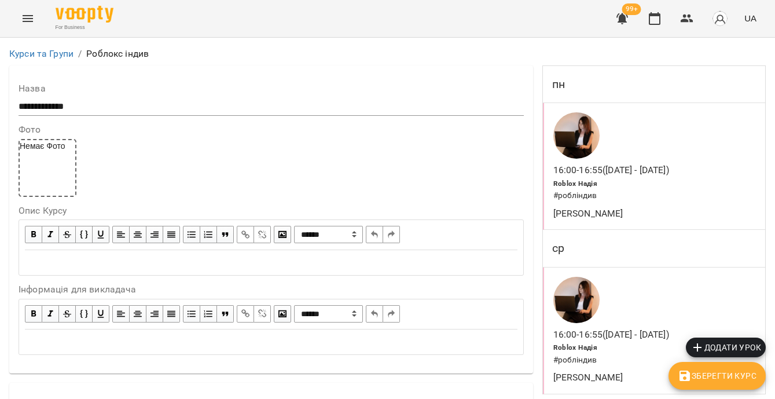
click at [708, 375] on span "Зберегти Курс" at bounding box center [717, 376] width 79 height 14
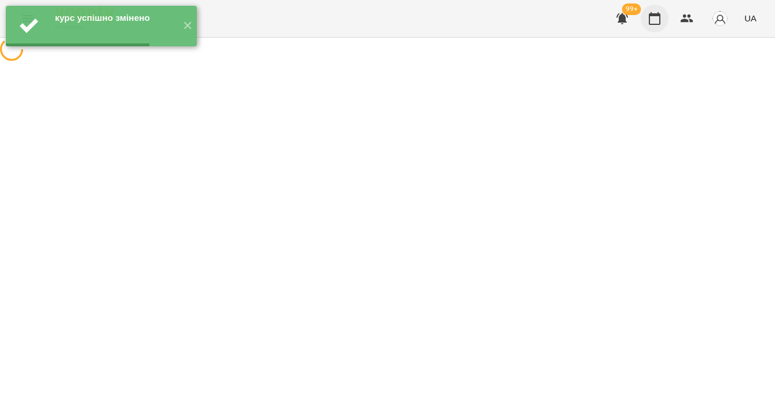
click at [659, 23] on icon "button" at bounding box center [655, 19] width 14 height 14
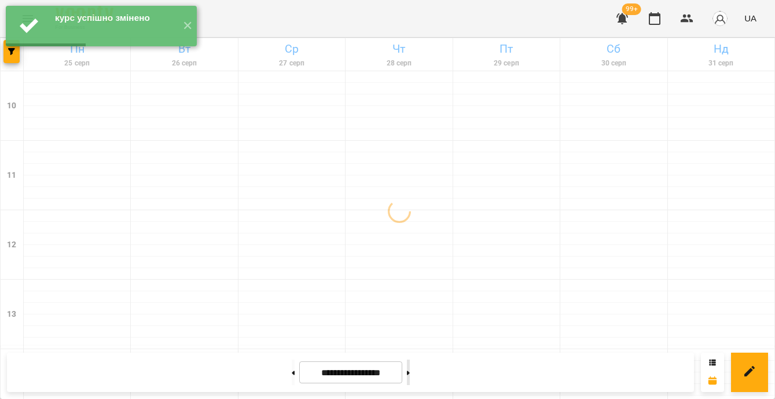
click at [410, 376] on button at bounding box center [408, 371] width 3 height 25
type input "**********"
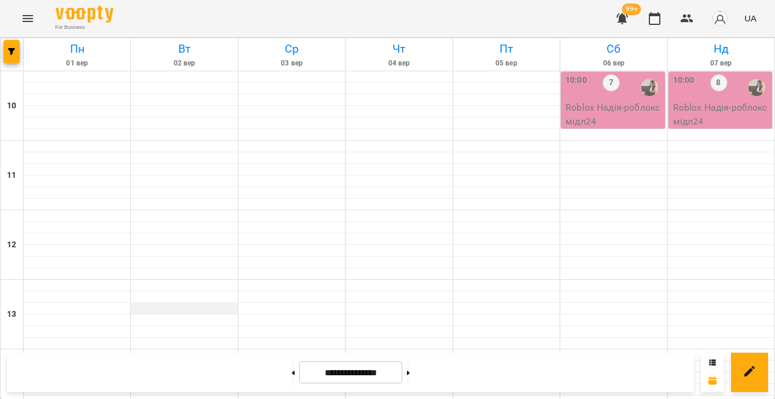
scroll to position [142, 0]
click at [13, 50] on icon "button" at bounding box center [11, 51] width 7 height 7
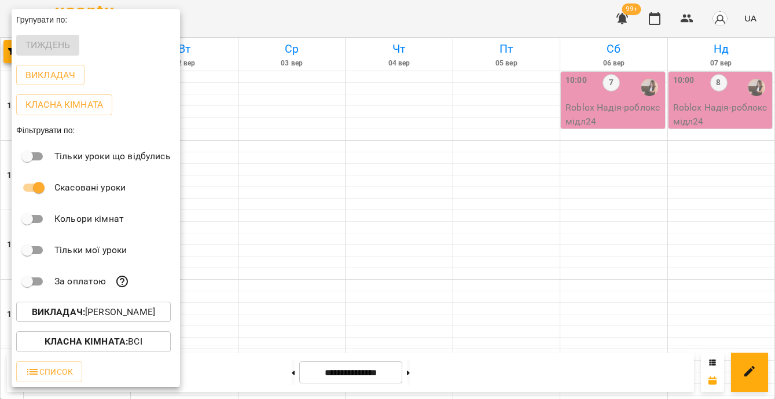
click at [162, 315] on span "Викладач : Надія Шрай" at bounding box center [93, 312] width 136 height 14
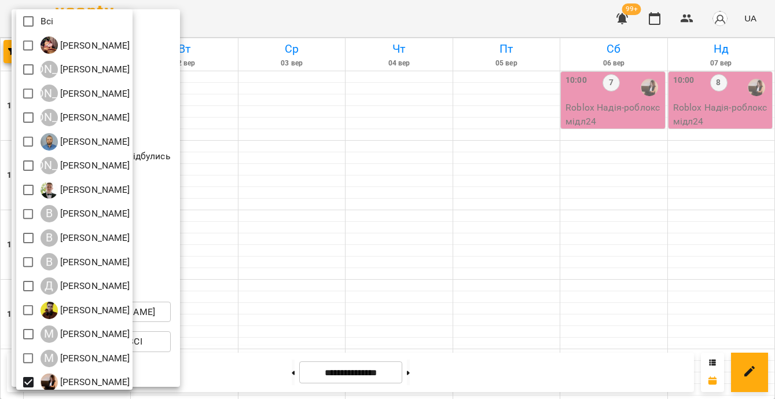
scroll to position [103, 0]
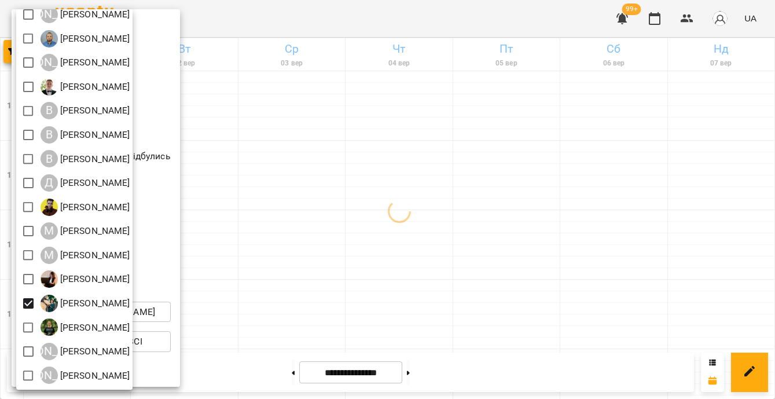
click at [340, 289] on div at bounding box center [387, 199] width 775 height 399
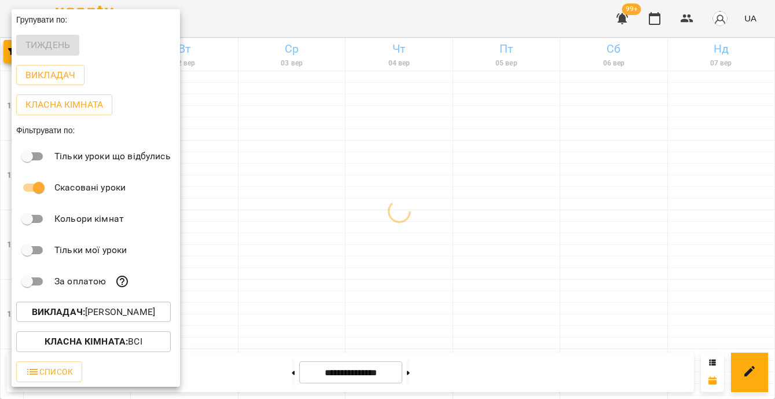
click at [340, 289] on div at bounding box center [387, 199] width 775 height 399
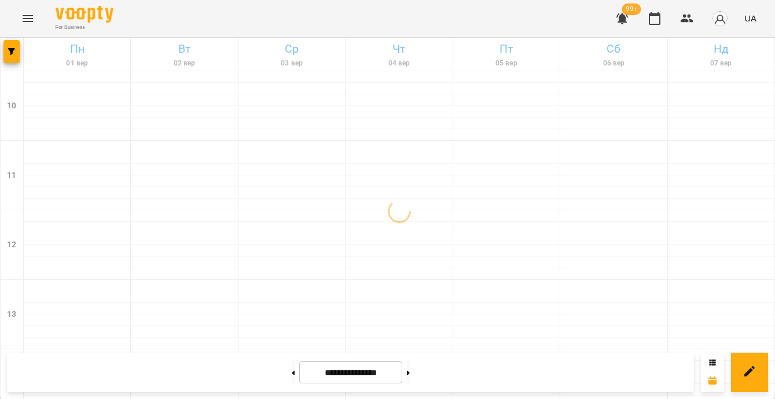
scroll to position [551, 0]
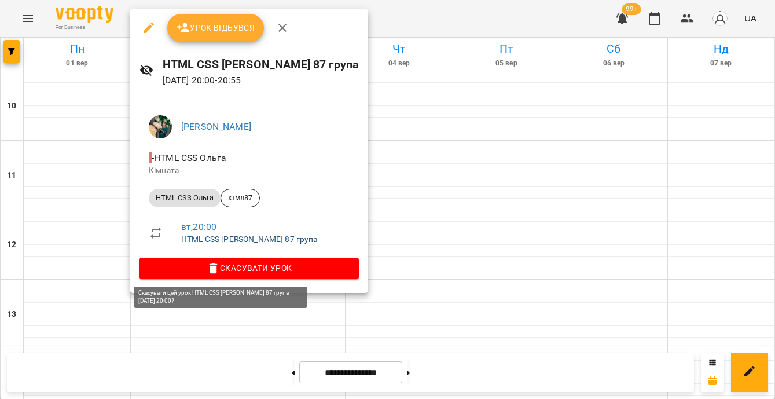
click at [236, 240] on link "HTML CSS Ольга 87 група" at bounding box center [249, 238] width 137 height 9
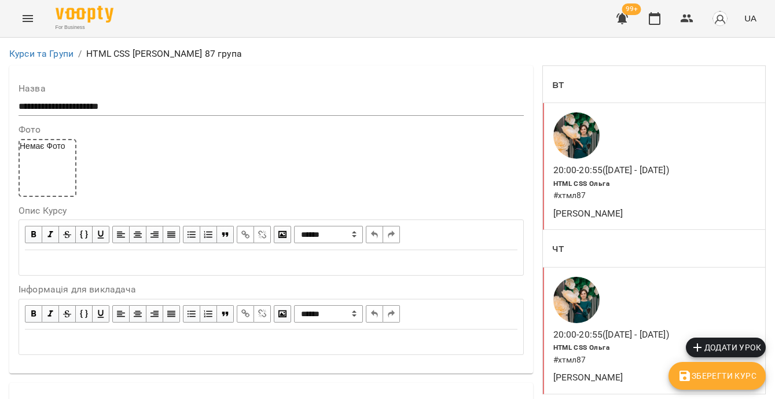
scroll to position [527, 0]
click at [651, 18] on icon "button" at bounding box center [655, 19] width 14 height 14
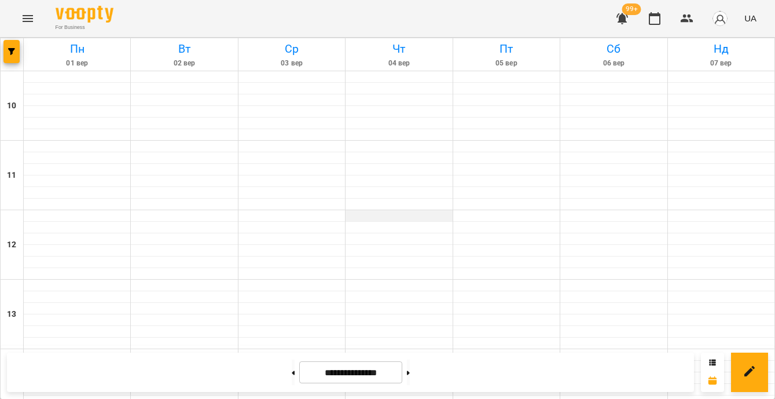
scroll to position [605, 0]
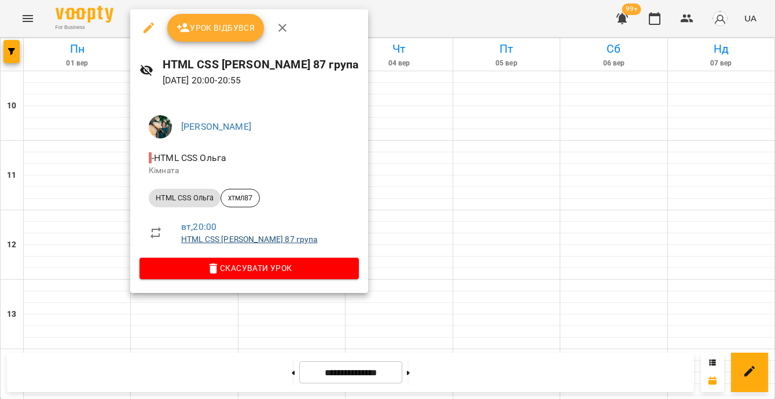
click at [257, 237] on link "HTML CSS Ольга 87 група" at bounding box center [249, 238] width 137 height 9
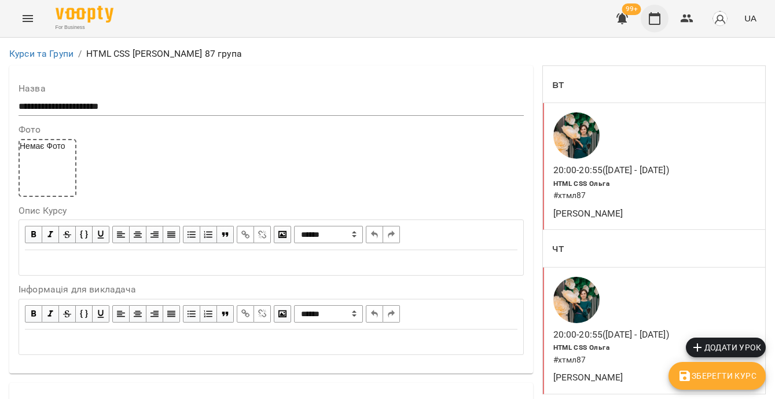
scroll to position [775, 0]
click at [657, 23] on icon "button" at bounding box center [655, 19] width 14 height 14
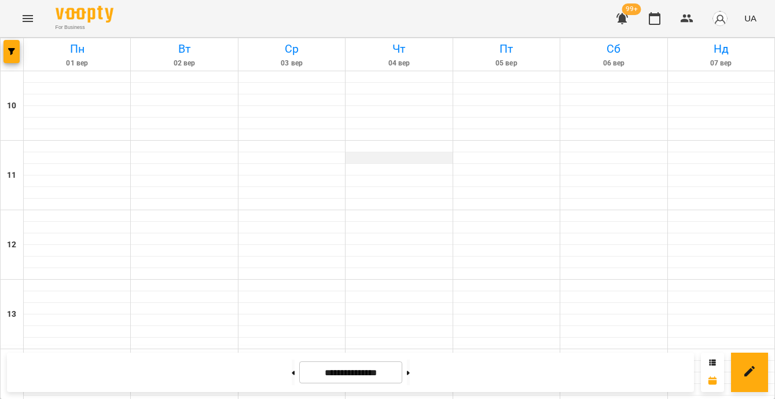
scroll to position [472, 0]
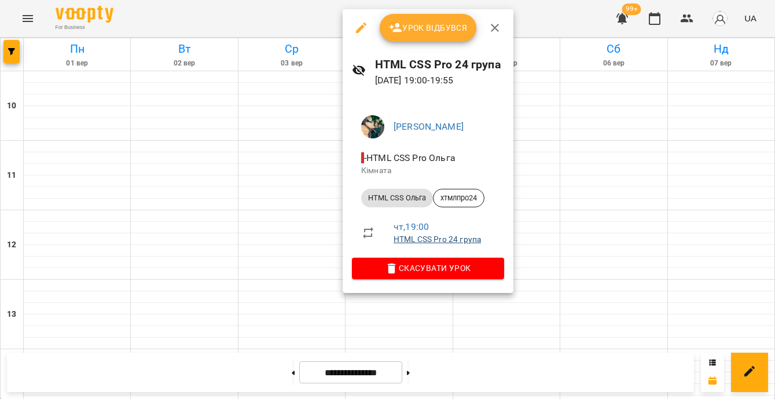
click at [427, 240] on link "HTML CSS Pro 24 група" at bounding box center [437, 238] width 87 height 9
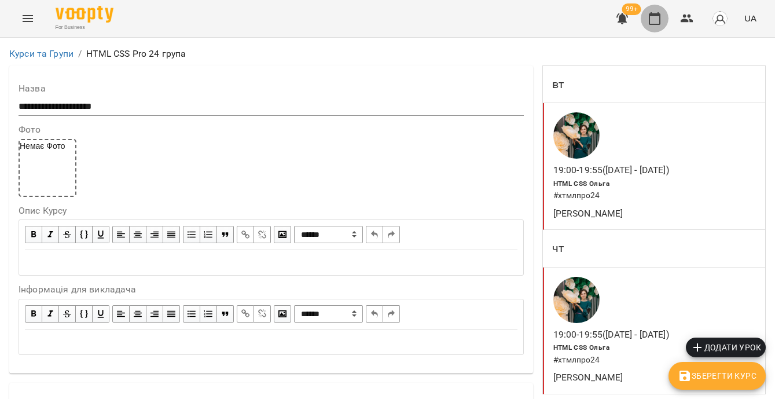
click at [659, 16] on icon "button" at bounding box center [655, 18] width 12 height 13
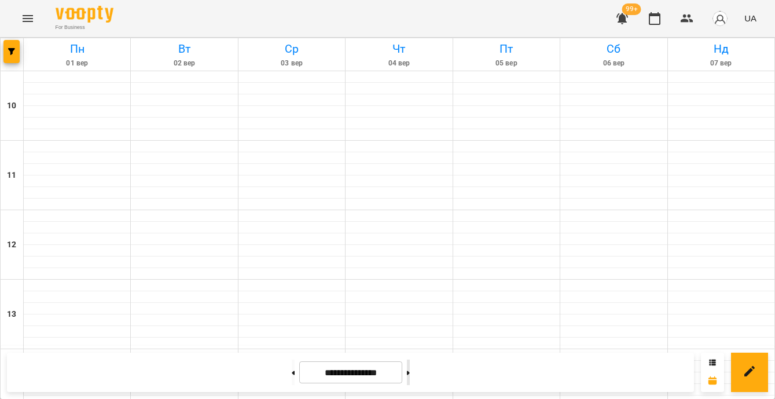
click at [410, 371] on button at bounding box center [408, 371] width 3 height 25
click at [410, 384] on button at bounding box center [408, 371] width 3 height 25
click at [410, 370] on icon at bounding box center [408, 372] width 3 height 5
click at [292, 371] on icon at bounding box center [293, 372] width 3 height 4
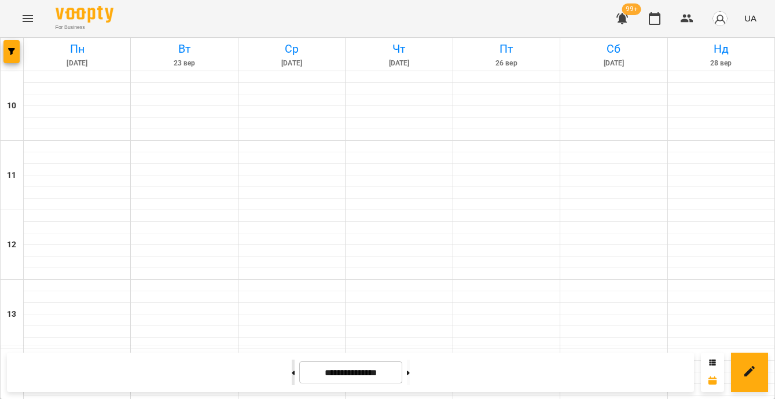
type input "**********"
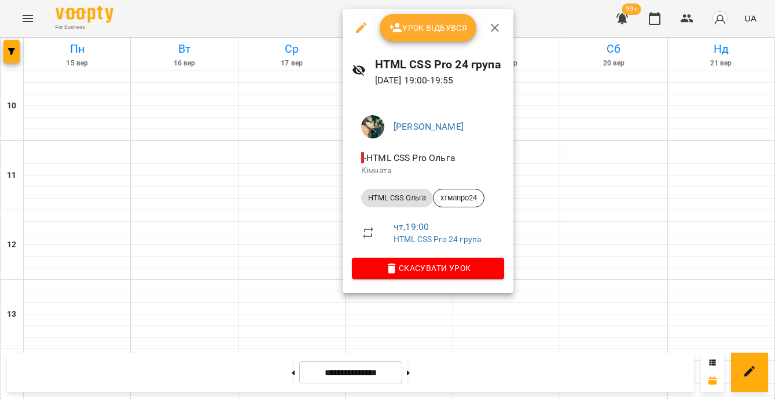
click at [468, 244] on p "HTML CSS Pro 24 група" at bounding box center [444, 240] width 101 height 12
click at [464, 239] on link "HTML CSS Pro 24 група" at bounding box center [437, 238] width 87 height 9
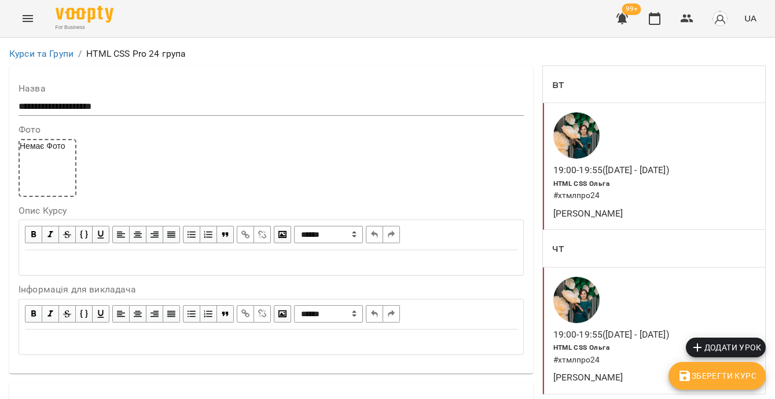
scroll to position [772, 0]
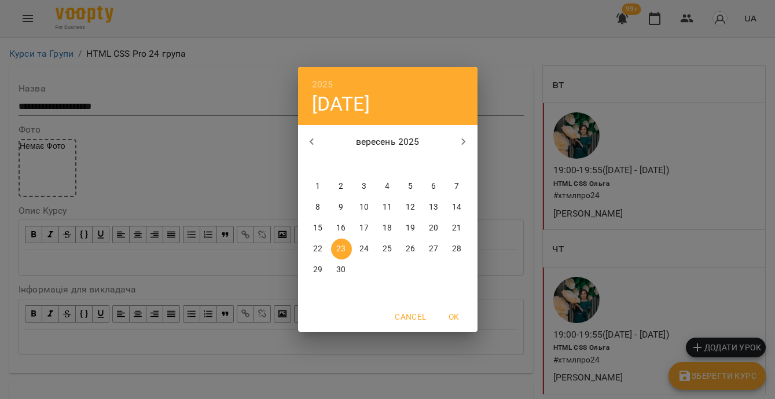
click at [339, 231] on p "16" at bounding box center [340, 228] width 9 height 12
type input "**********"
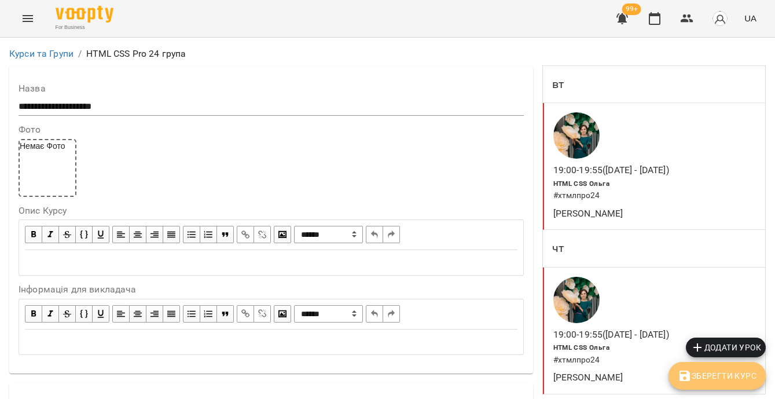
click at [696, 380] on span "Зберегти Курс" at bounding box center [717, 376] width 79 height 14
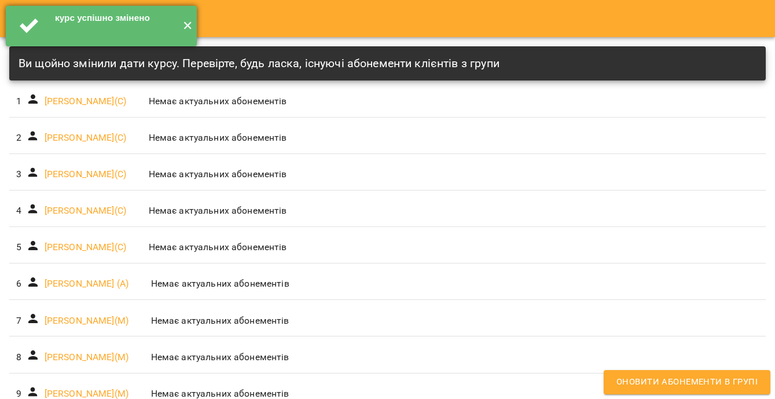
click at [189, 28] on button "✕" at bounding box center [187, 26] width 19 height 41
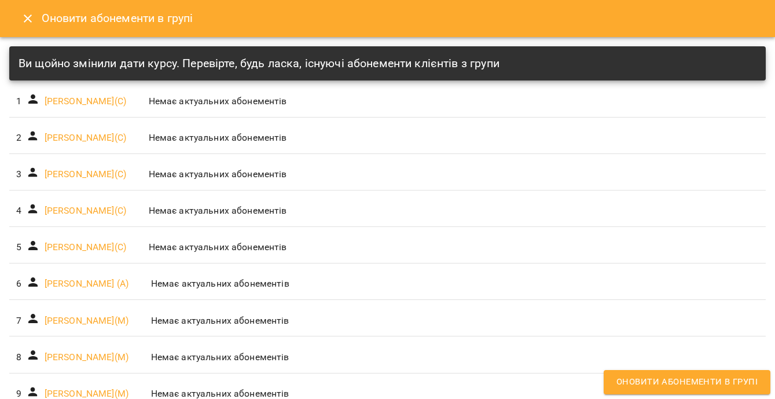
click at [35, 14] on button "Close" at bounding box center [28, 19] width 28 height 28
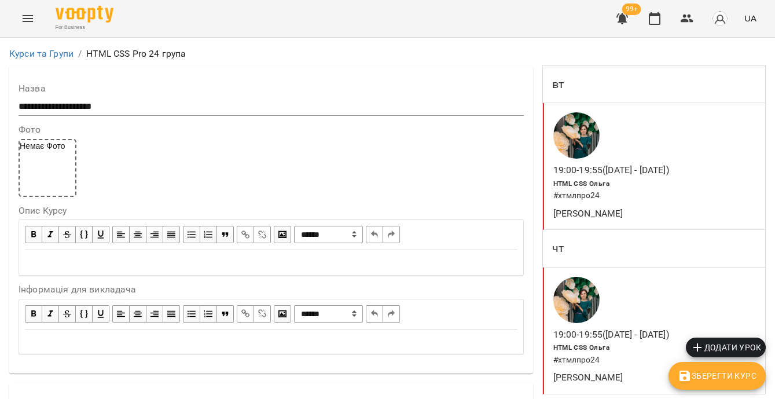
click at [622, 198] on h6 "# хтмлпро24" at bounding box center [618, 195] width 131 height 13
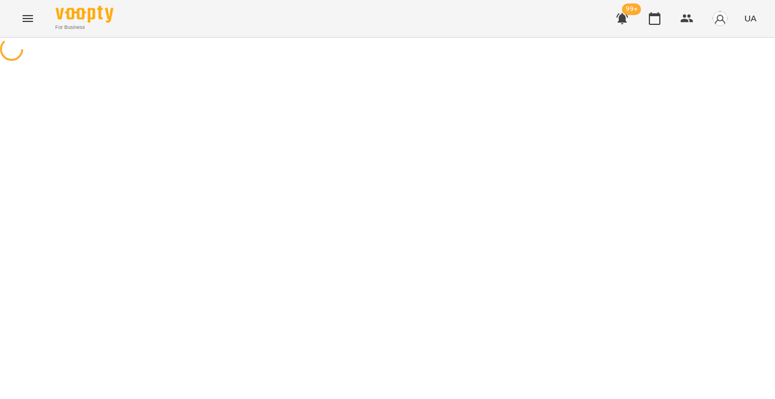
select select "*"
select select "**********"
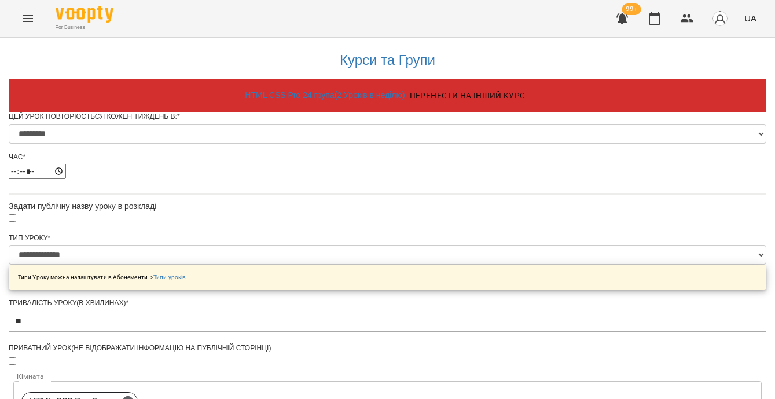
scroll to position [756, 0]
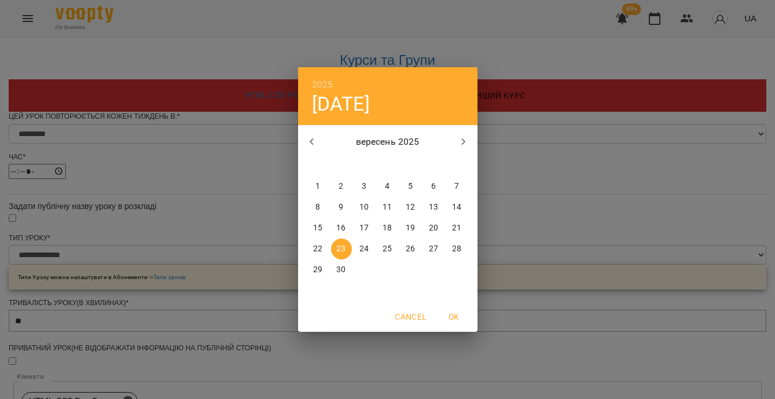
click at [346, 233] on p "16" at bounding box center [340, 228] width 9 height 12
type input "**********"
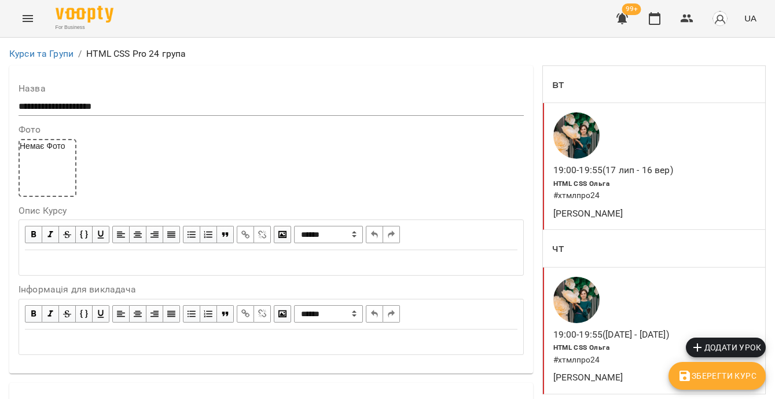
scroll to position [217, 0]
click at [625, 339] on div "HTML CSS Ольга # хтмлпро24" at bounding box center [618, 354] width 135 height 30
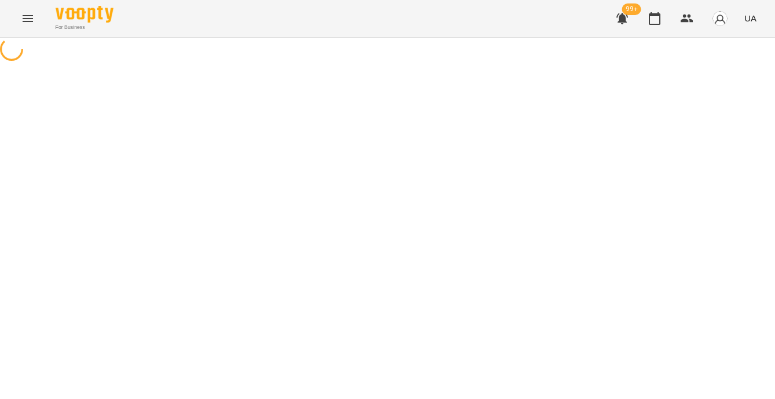
select select "*"
select select "**********"
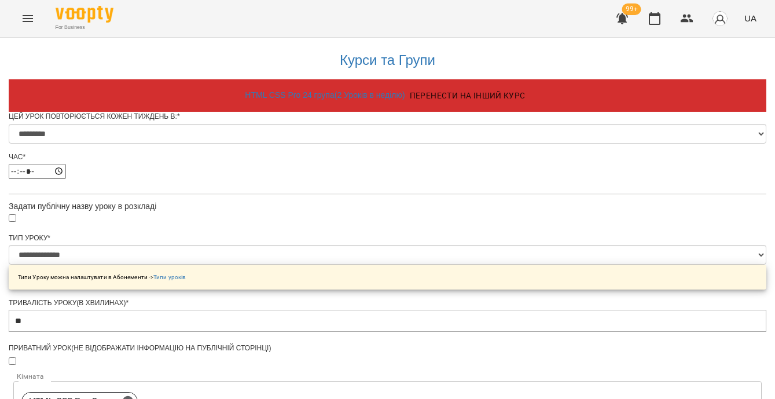
scroll to position [634, 0]
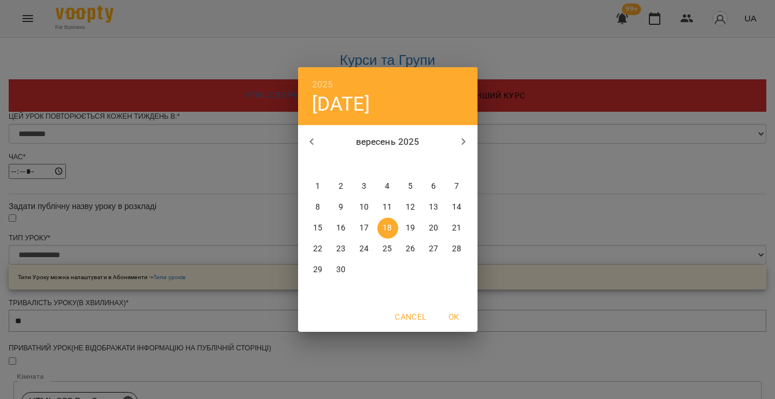
click at [343, 229] on p "16" at bounding box center [340, 228] width 9 height 12
type input "**********"
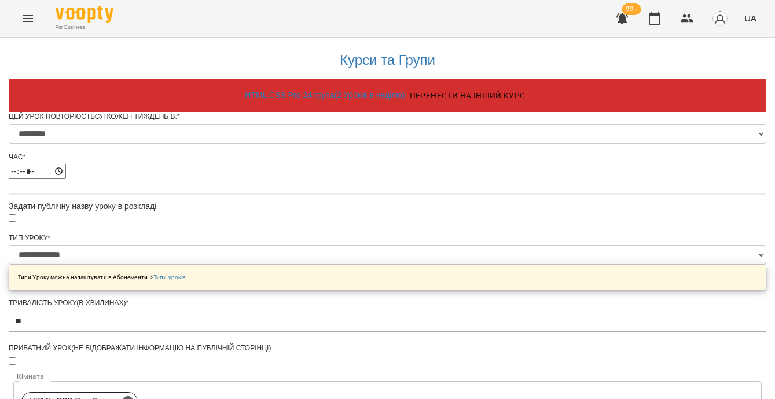
scroll to position [730, 0]
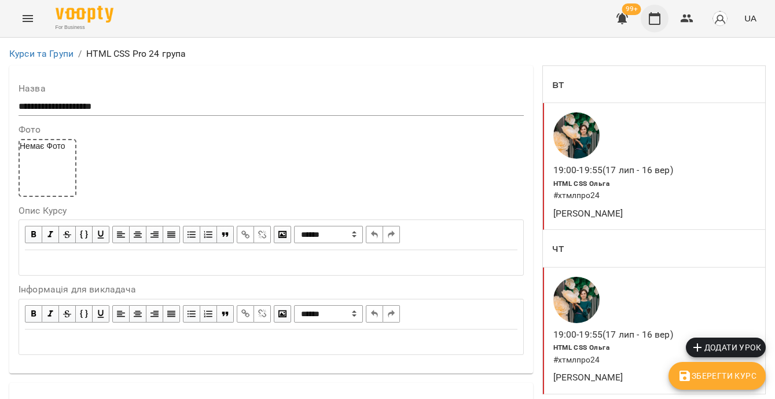
scroll to position [2, 0]
click at [654, 17] on icon "button" at bounding box center [655, 19] width 14 height 14
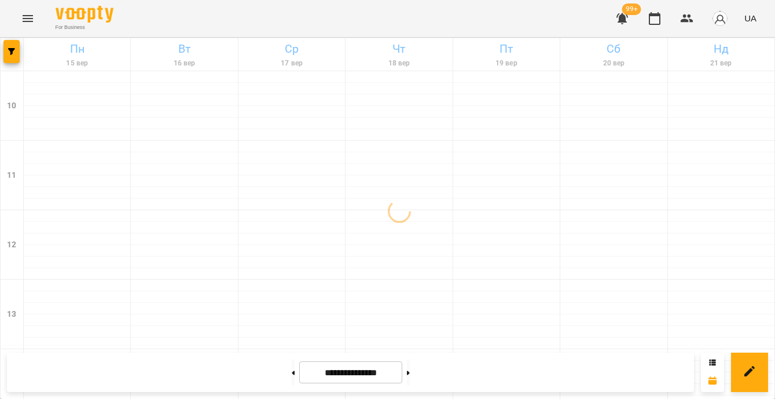
scroll to position [628, 0]
click at [292, 369] on button at bounding box center [293, 371] width 3 height 25
click at [292, 371] on button at bounding box center [293, 371] width 3 height 25
click at [410, 375] on button at bounding box center [408, 371] width 3 height 25
type input "**********"
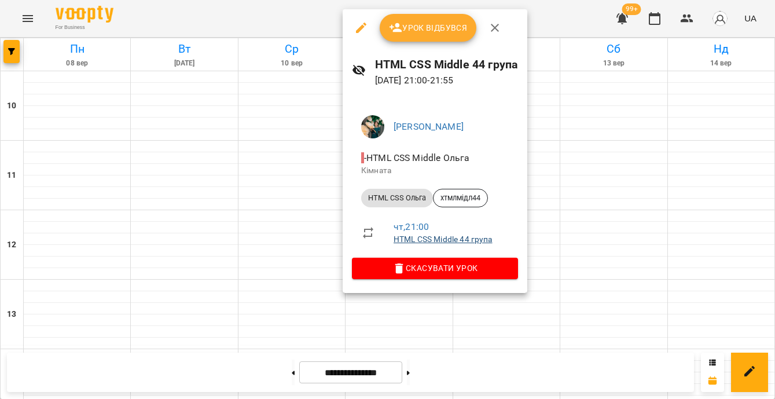
click at [409, 240] on link "HTML CSS Middle 44 група" at bounding box center [443, 238] width 99 height 9
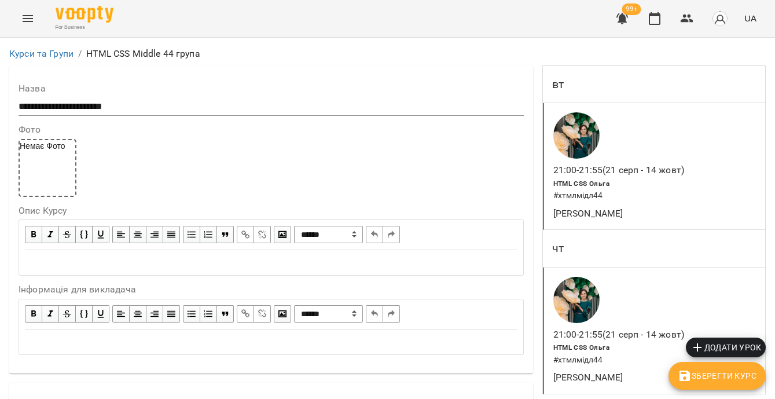
scroll to position [953, 0]
click at [652, 17] on icon "button" at bounding box center [655, 19] width 14 height 14
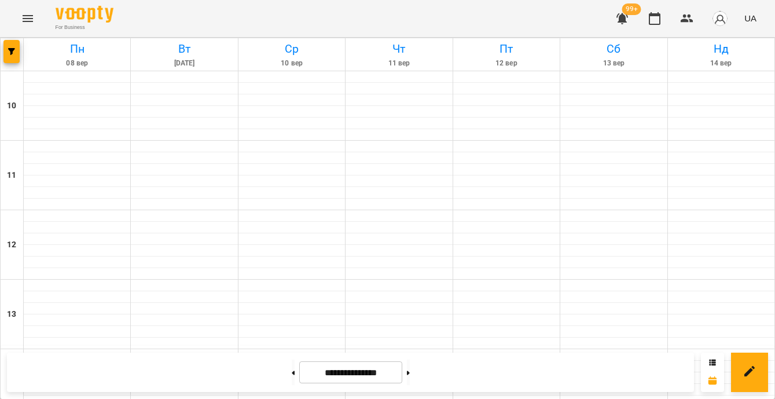
scroll to position [628, 0]
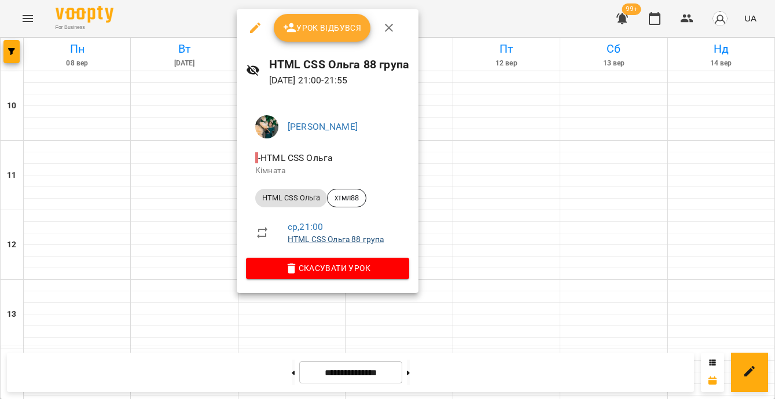
click at [338, 235] on link "HTML CSS Ольга 88 група" at bounding box center [336, 238] width 96 height 9
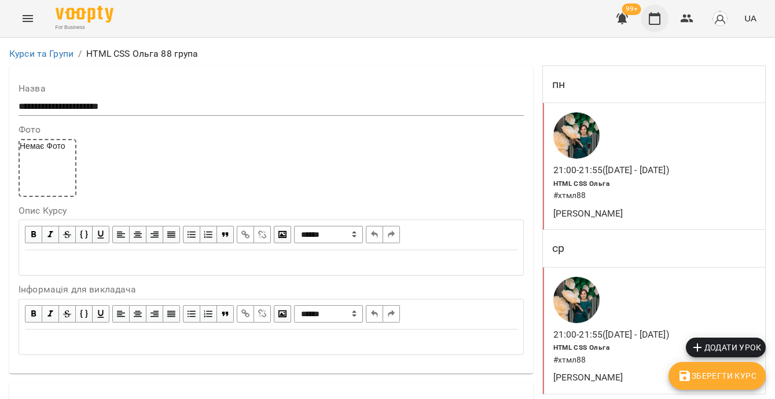
click at [663, 20] on button "button" at bounding box center [655, 19] width 28 height 28
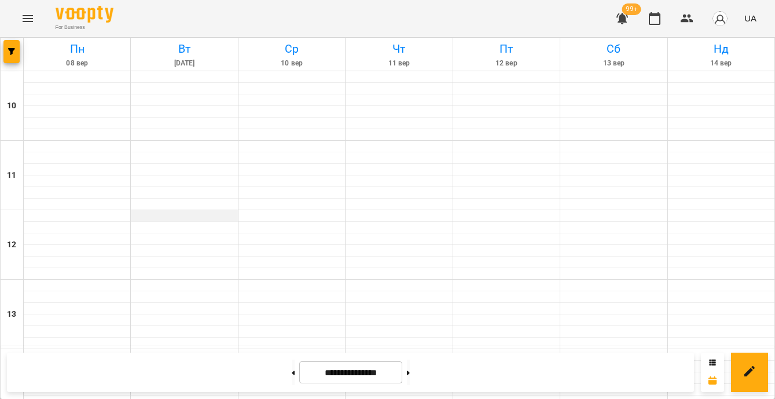
scroll to position [570, 0]
click at [5, 55] on button "button" at bounding box center [11, 51] width 16 height 23
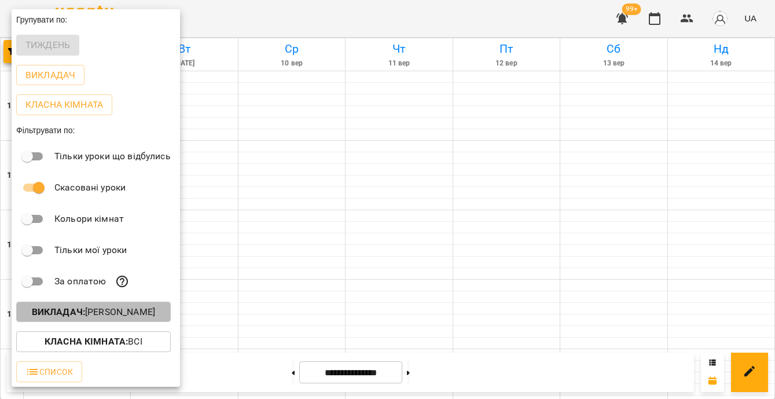
click at [109, 309] on p "Викладач : Ольга Мизюк" at bounding box center [93, 312] width 123 height 14
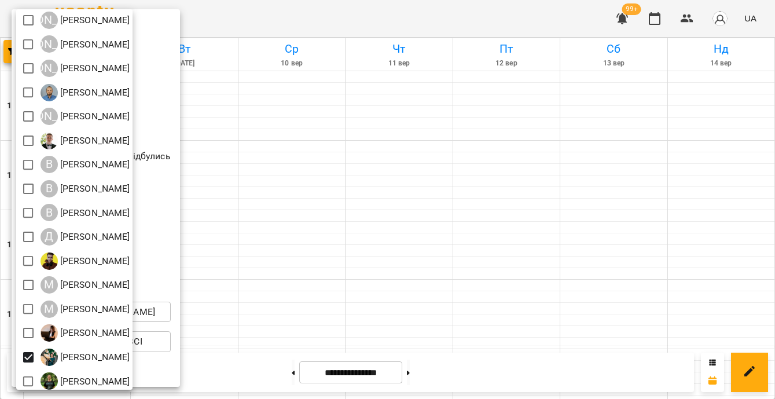
scroll to position [103, 0]
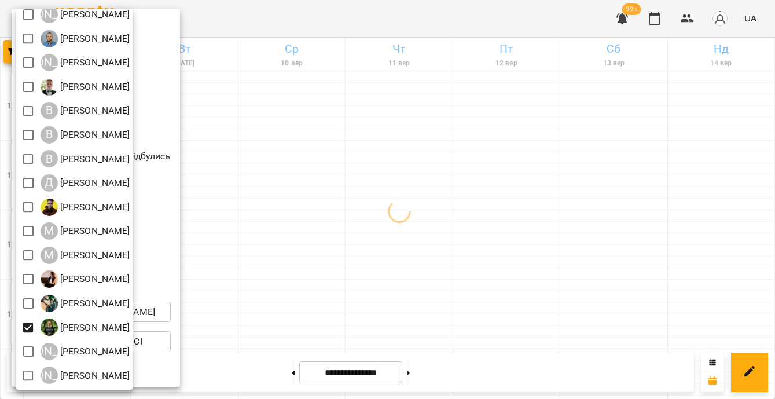
click at [317, 347] on div at bounding box center [387, 199] width 775 height 399
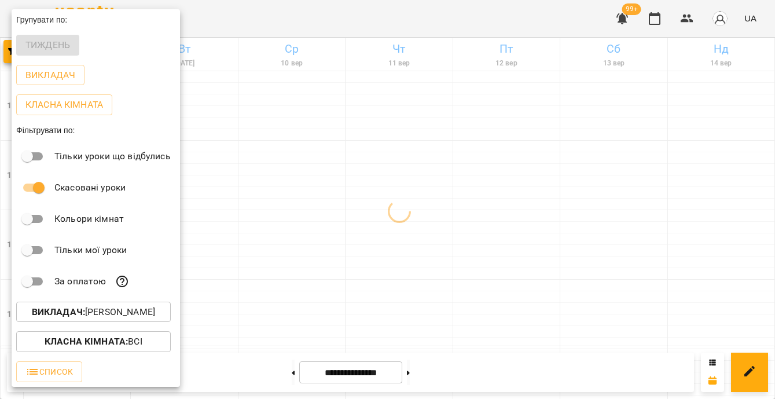
click at [282, 370] on div at bounding box center [387, 199] width 775 height 399
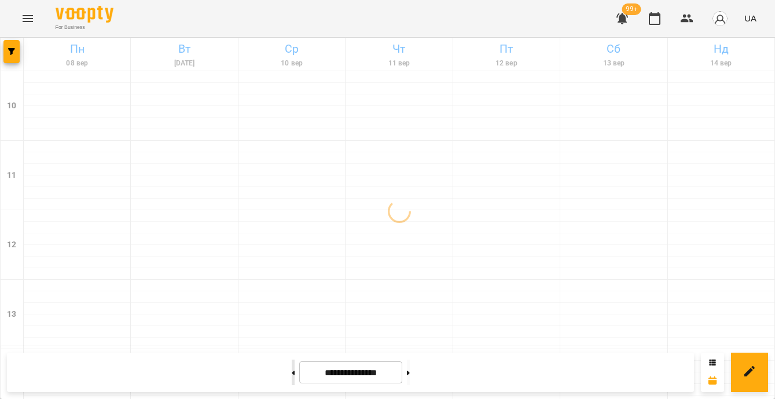
click at [292, 372] on button at bounding box center [293, 371] width 3 height 25
type input "**********"
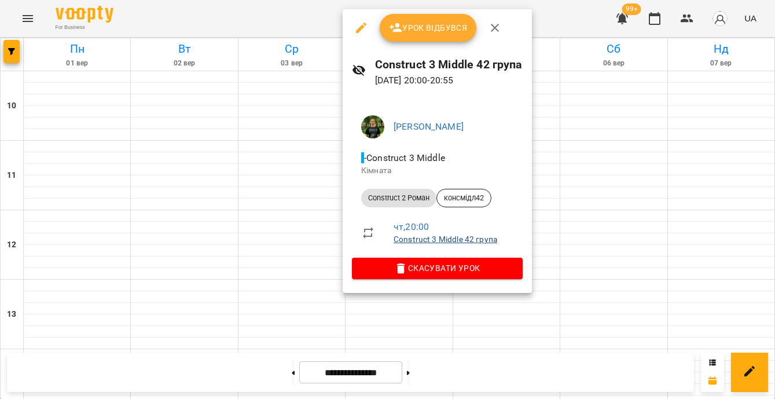
click at [457, 242] on link "Construct 3 Middle 42 група" at bounding box center [446, 238] width 104 height 9
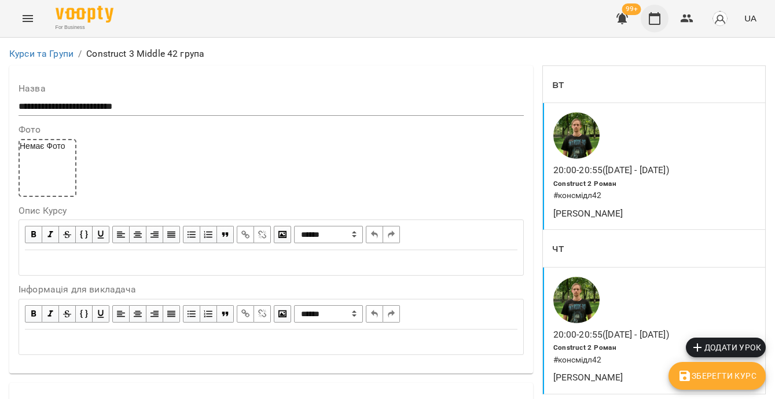
click at [661, 25] on icon "button" at bounding box center [655, 19] width 14 height 14
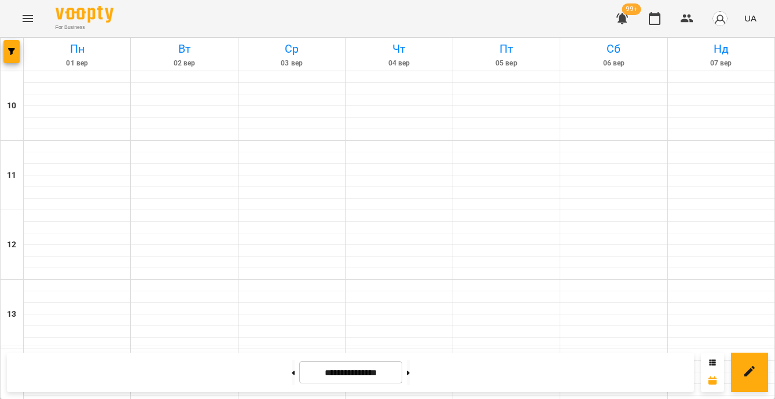
scroll to position [563, 0]
click at [410, 370] on button at bounding box center [408, 371] width 3 height 25
click at [292, 376] on button at bounding box center [293, 371] width 3 height 25
click at [410, 372] on icon at bounding box center [408, 372] width 3 height 4
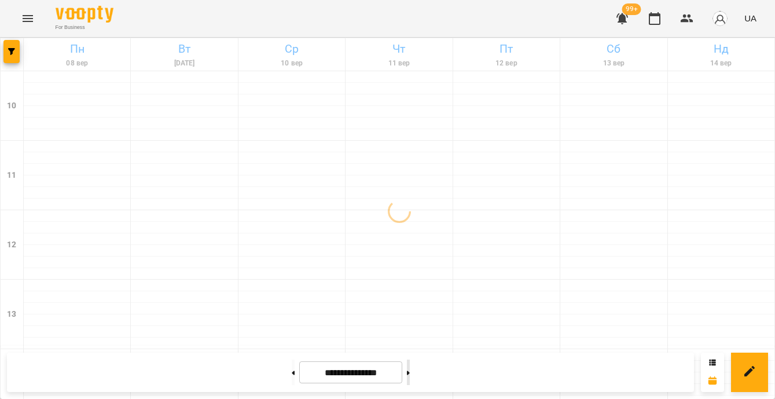
type input "**********"
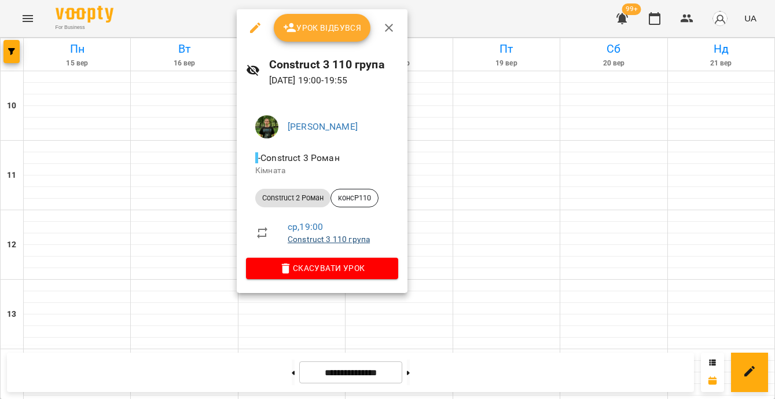
click at [339, 237] on link "Construct 3 110 група" at bounding box center [329, 238] width 82 height 9
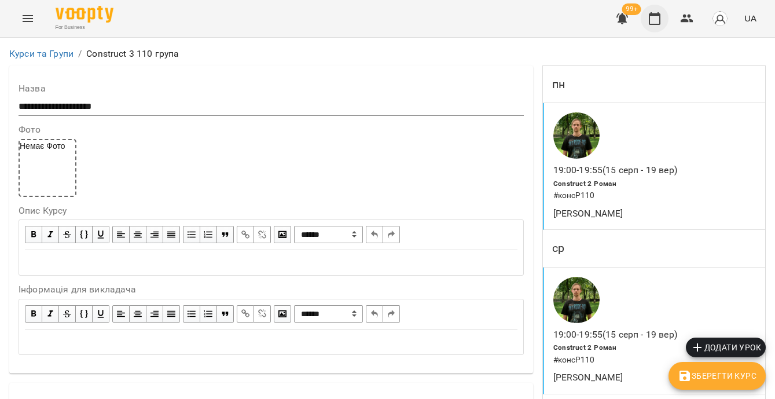
click at [662, 18] on icon "button" at bounding box center [655, 19] width 14 height 14
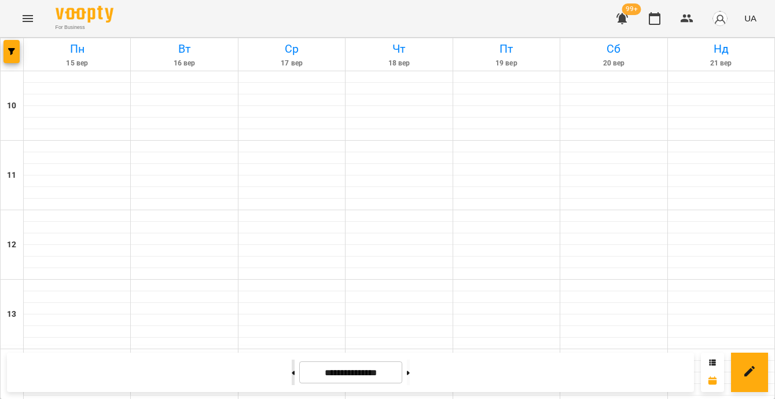
click at [292, 373] on button at bounding box center [293, 371] width 3 height 25
click at [8, 63] on div at bounding box center [12, 54] width 23 height 32
click at [16, 51] on span "button" at bounding box center [11, 51] width 16 height 7
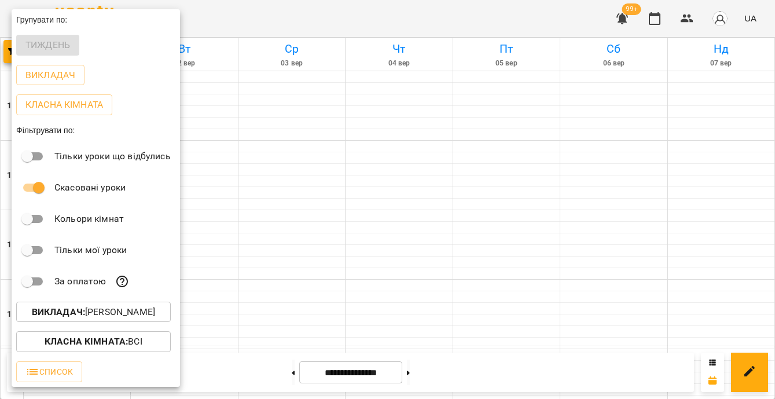
click at [94, 304] on div "Викладач : Роман Ованенко" at bounding box center [96, 312] width 168 height 30
click at [95, 315] on p "Викладач : Роман Ованенко" at bounding box center [93, 312] width 123 height 14
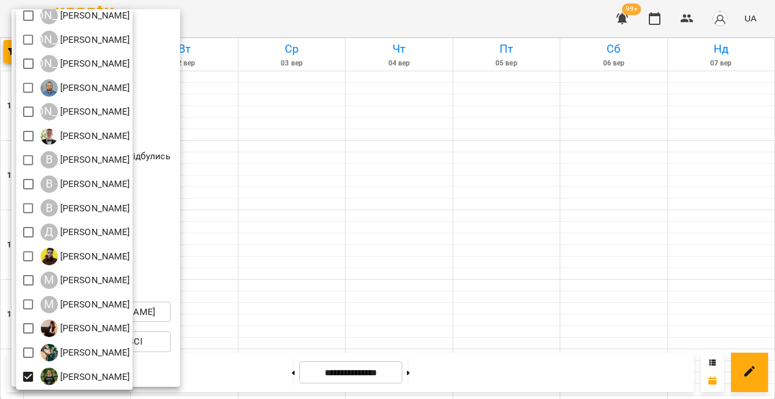
scroll to position [103, 0]
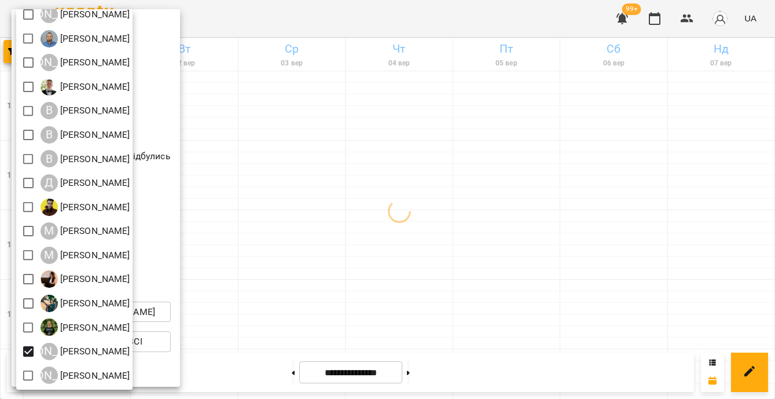
click at [347, 266] on div at bounding box center [387, 199] width 775 height 399
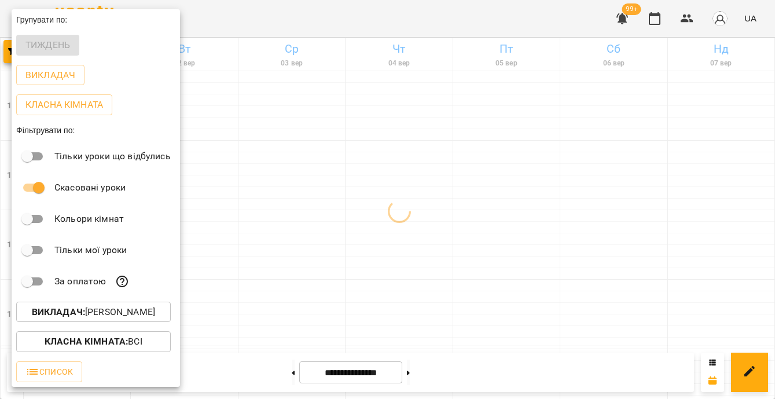
click at [278, 228] on div at bounding box center [387, 199] width 775 height 399
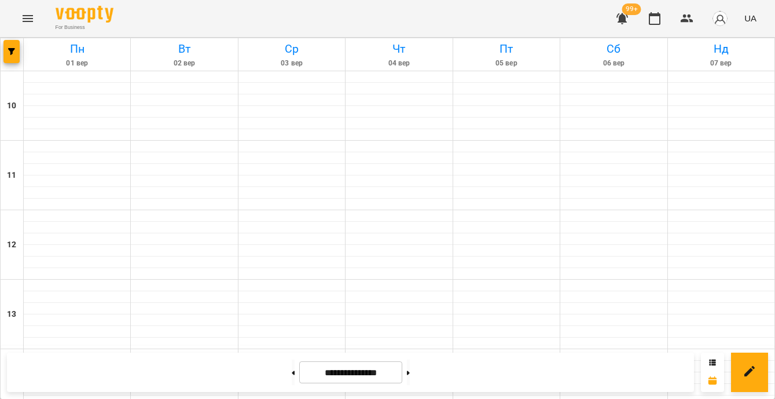
scroll to position [416, 0]
click at [292, 370] on icon at bounding box center [293, 372] width 3 height 4
click at [410, 368] on button at bounding box center [408, 371] width 3 height 25
type input "**********"
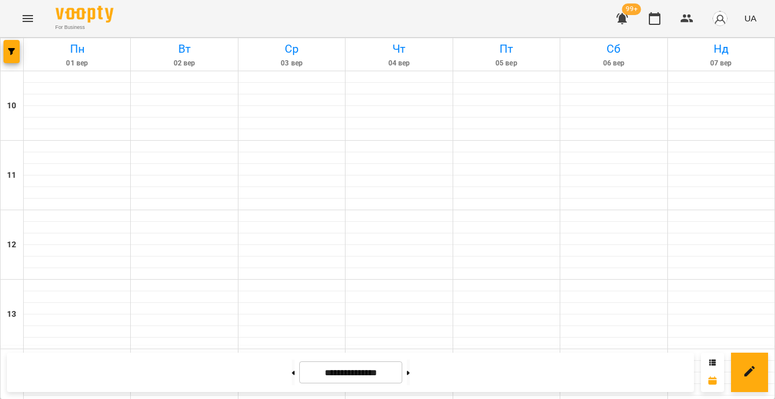
scroll to position [433, 0]
click at [11, 57] on button "button" at bounding box center [11, 51] width 16 height 23
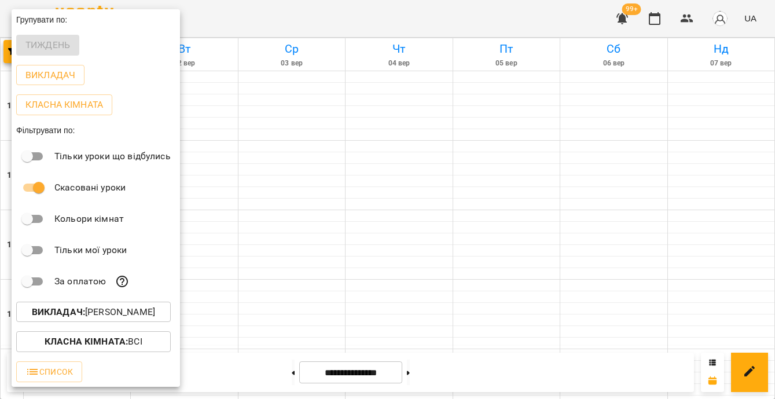
click at [142, 318] on p "Викладач : Юрій Шпак" at bounding box center [93, 312] width 123 height 14
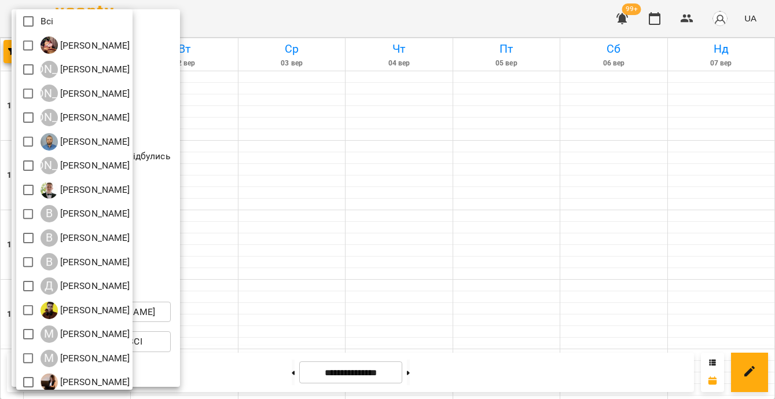
scroll to position [103, 0]
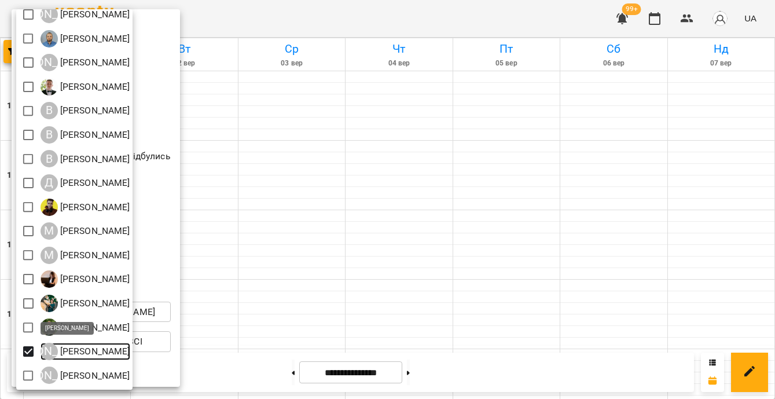
click at [93, 349] on p "[PERSON_NAME]" at bounding box center [94, 351] width 72 height 14
